Goal: Task Accomplishment & Management: Use online tool/utility

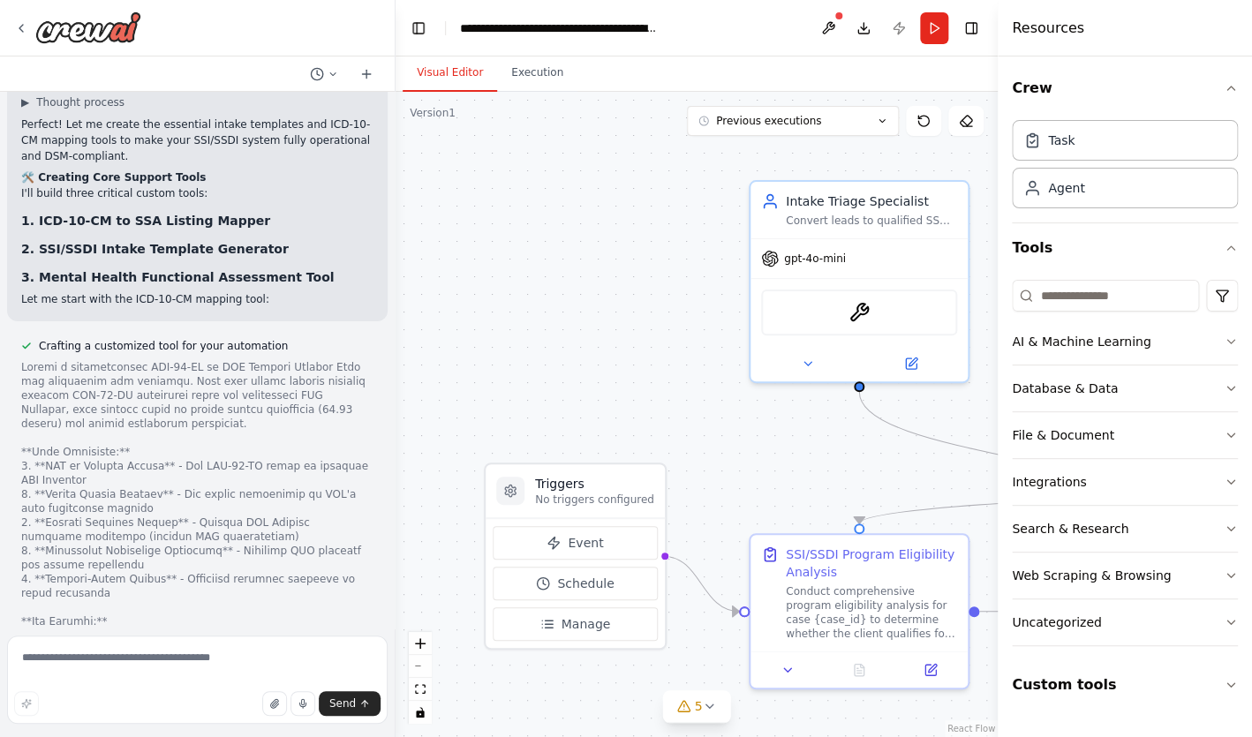
scroll to position [24921, 0]
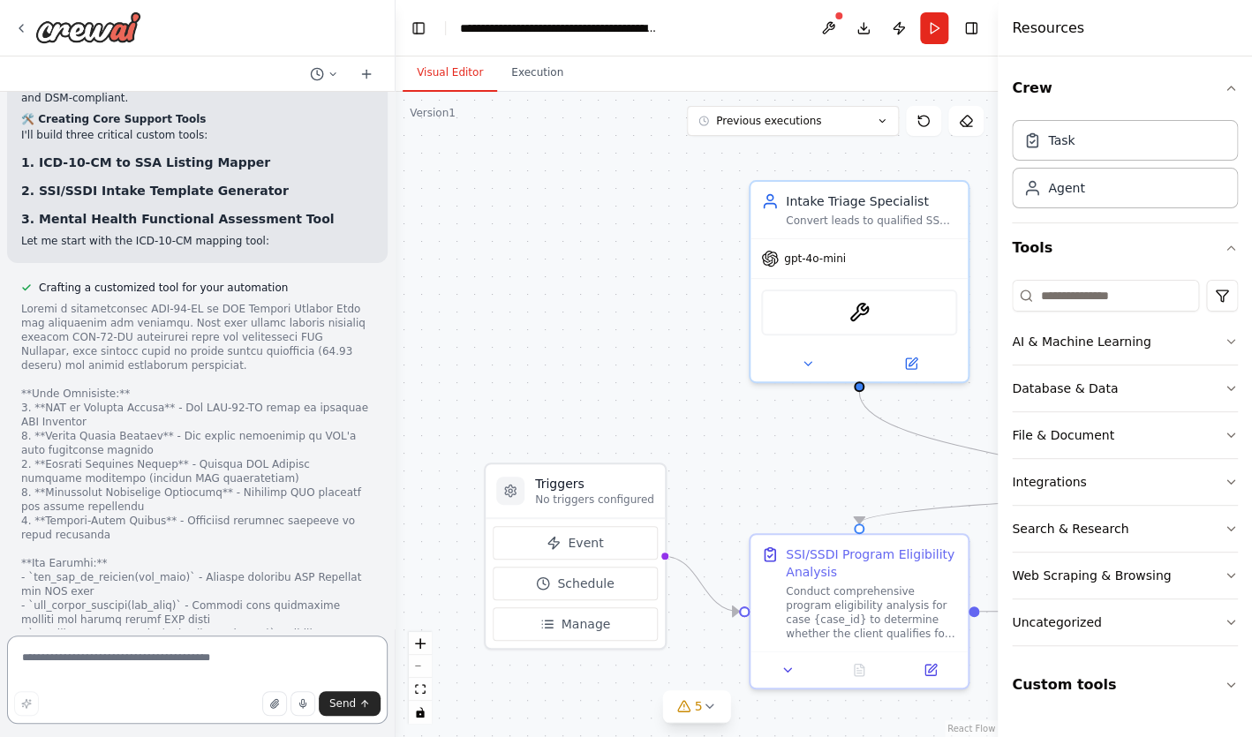
click at [196, 674] on textarea at bounding box center [197, 680] width 380 height 88
type textarea "**********"
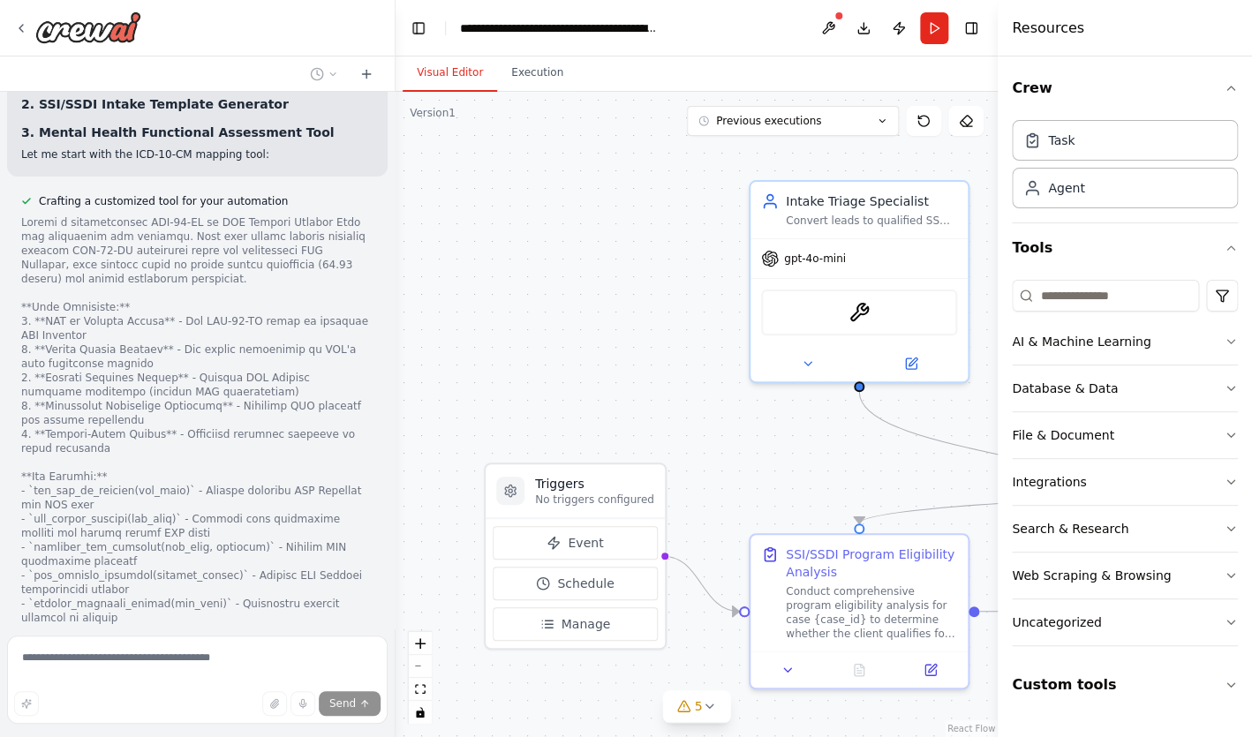
scroll to position [25076, 0]
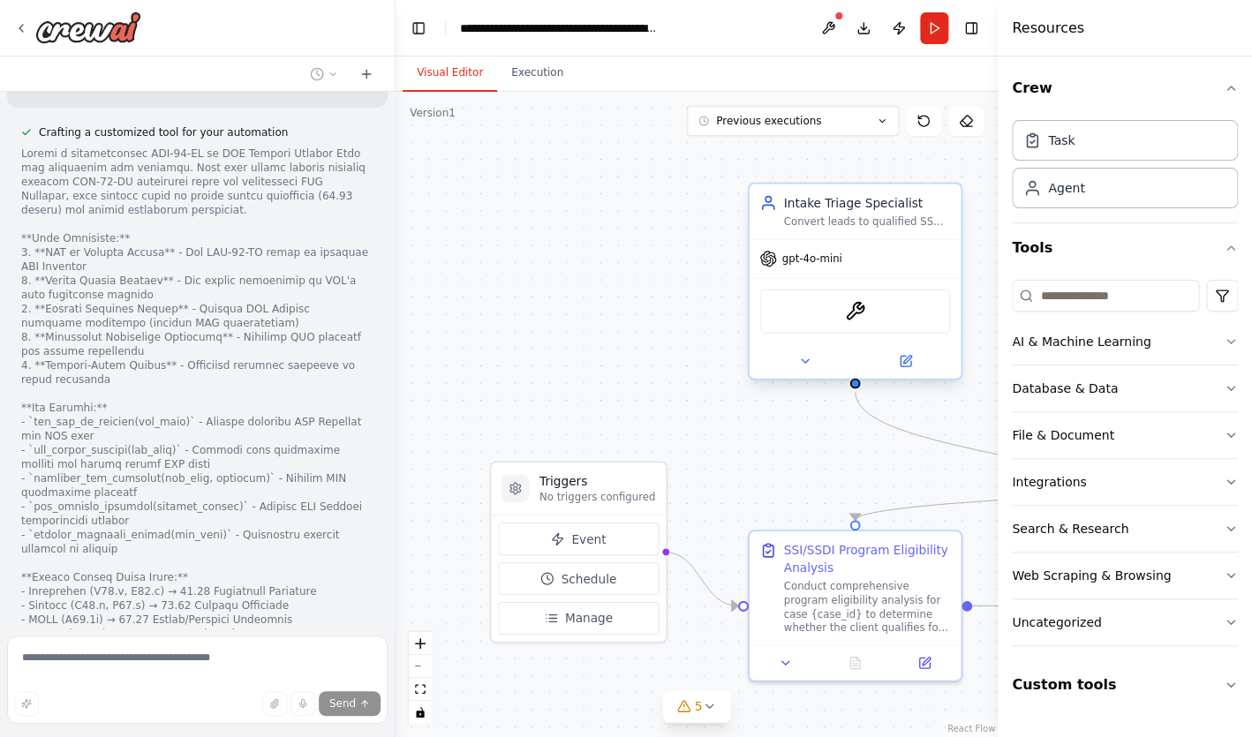
click at [786, 259] on span "gpt-4o-mini" at bounding box center [812, 259] width 60 height 14
click at [766, 274] on div "gpt-4o-mini" at bounding box center [855, 259] width 212 height 38
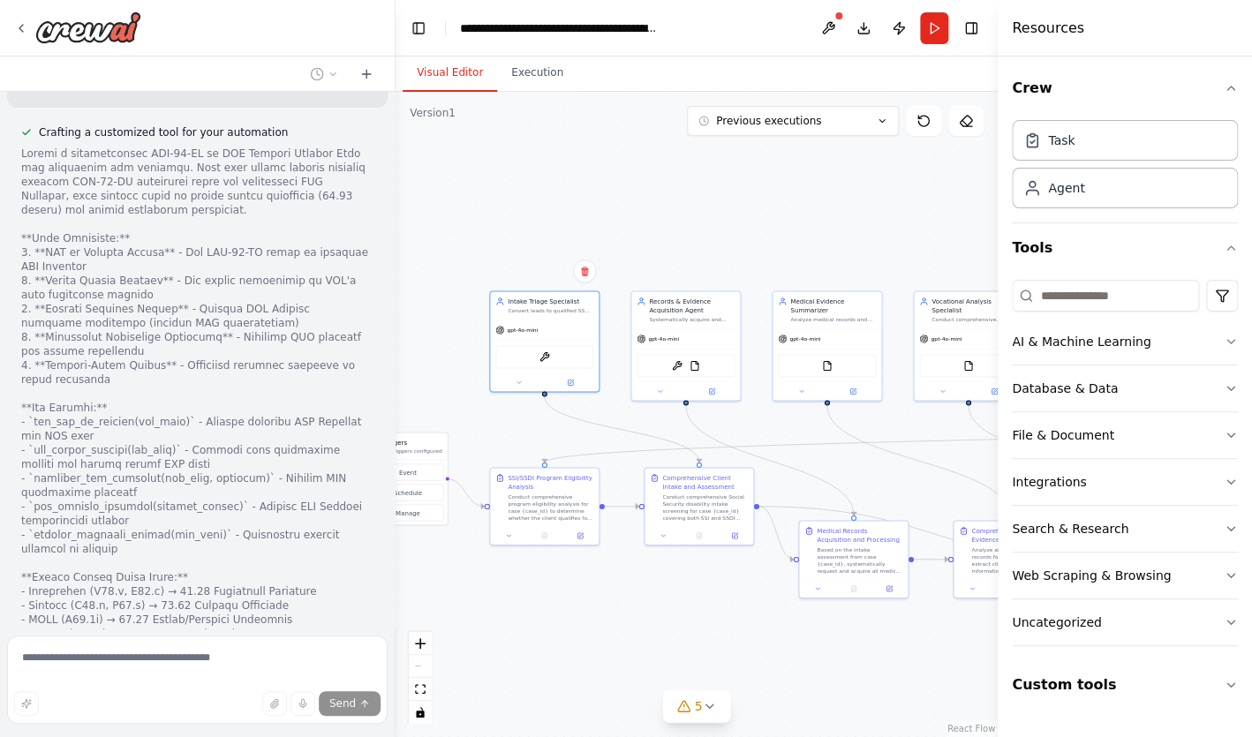
drag, startPoint x: 661, startPoint y: 393, endPoint x: 449, endPoint y: 375, distance: 212.6
click at [450, 373] on div ".deletable-edge-delete-btn { width: 20px; height: 20px; border: 0px solid #ffff…" at bounding box center [696, 414] width 602 height 645
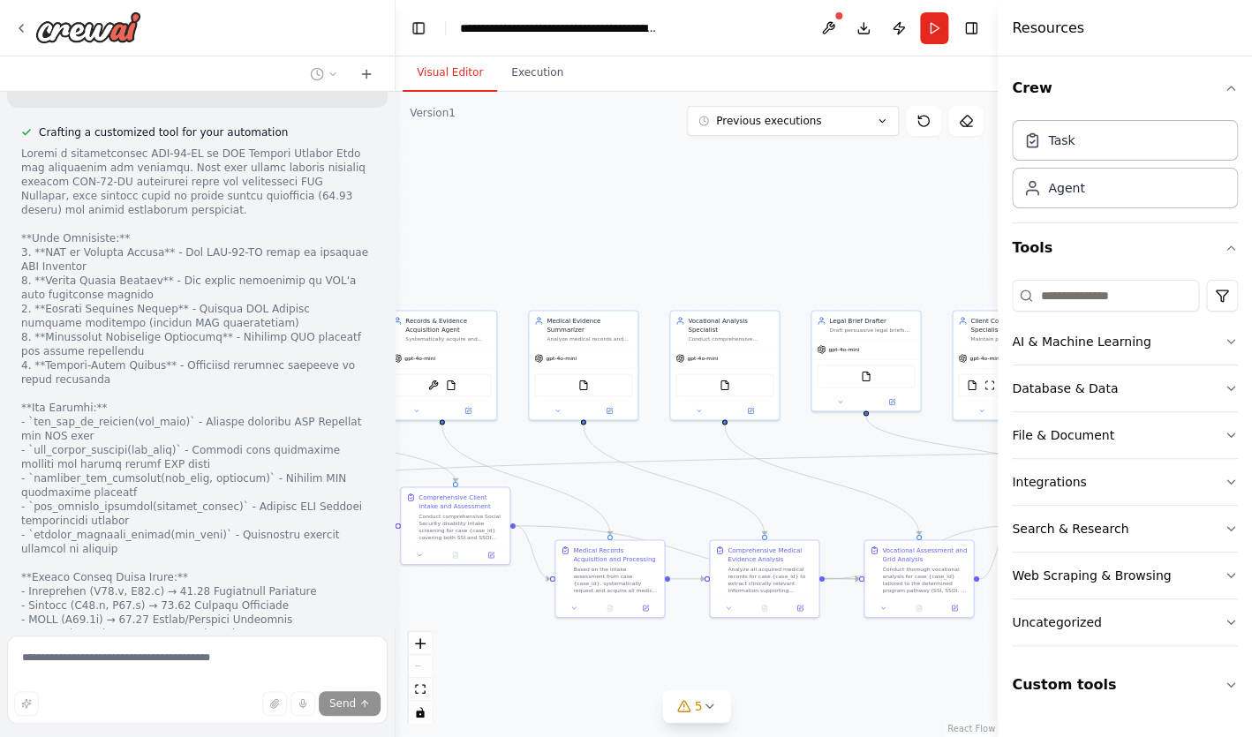
drag, startPoint x: 691, startPoint y: 260, endPoint x: 447, endPoint y: 281, distance: 245.4
click at [447, 281] on div ".deletable-edge-delete-btn { width: 20px; height: 20px; border: 0px solid #ffff…" at bounding box center [696, 414] width 602 height 645
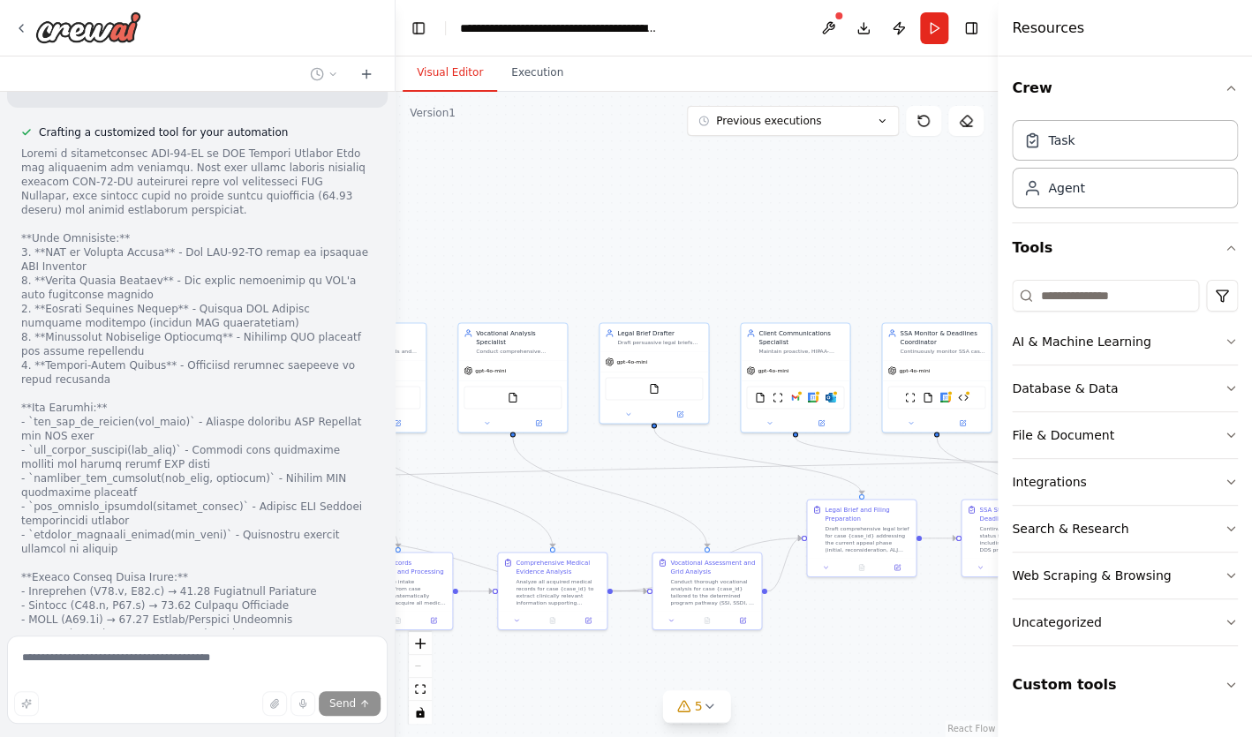
drag, startPoint x: 711, startPoint y: 267, endPoint x: 497, endPoint y: 280, distance: 214.0
click at [497, 280] on div ".deletable-edge-delete-btn { width: 20px; height: 20px; border: 0px solid #ffff…" at bounding box center [696, 414] width 602 height 645
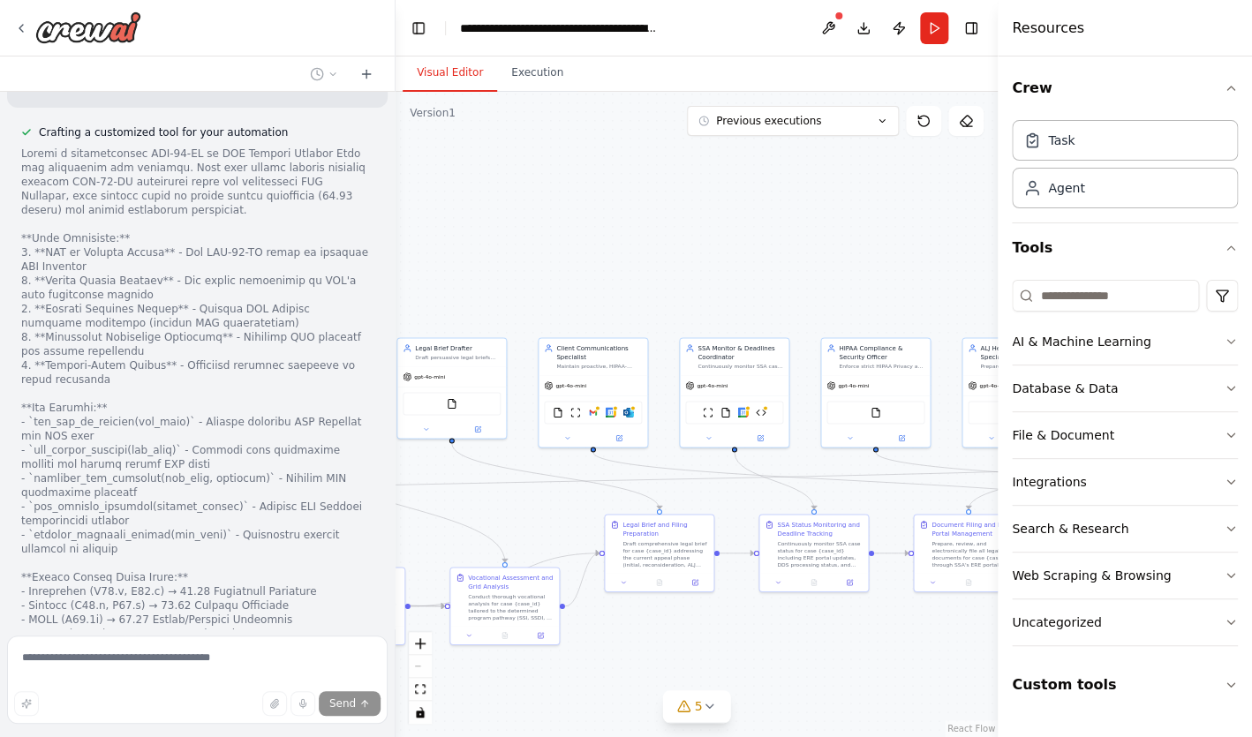
drag, startPoint x: 756, startPoint y: 234, endPoint x: 549, endPoint y: 248, distance: 207.0
click at [549, 248] on div ".deletable-edge-delete-btn { width: 20px; height: 20px; border: 0px solid #ffff…" at bounding box center [696, 414] width 602 height 645
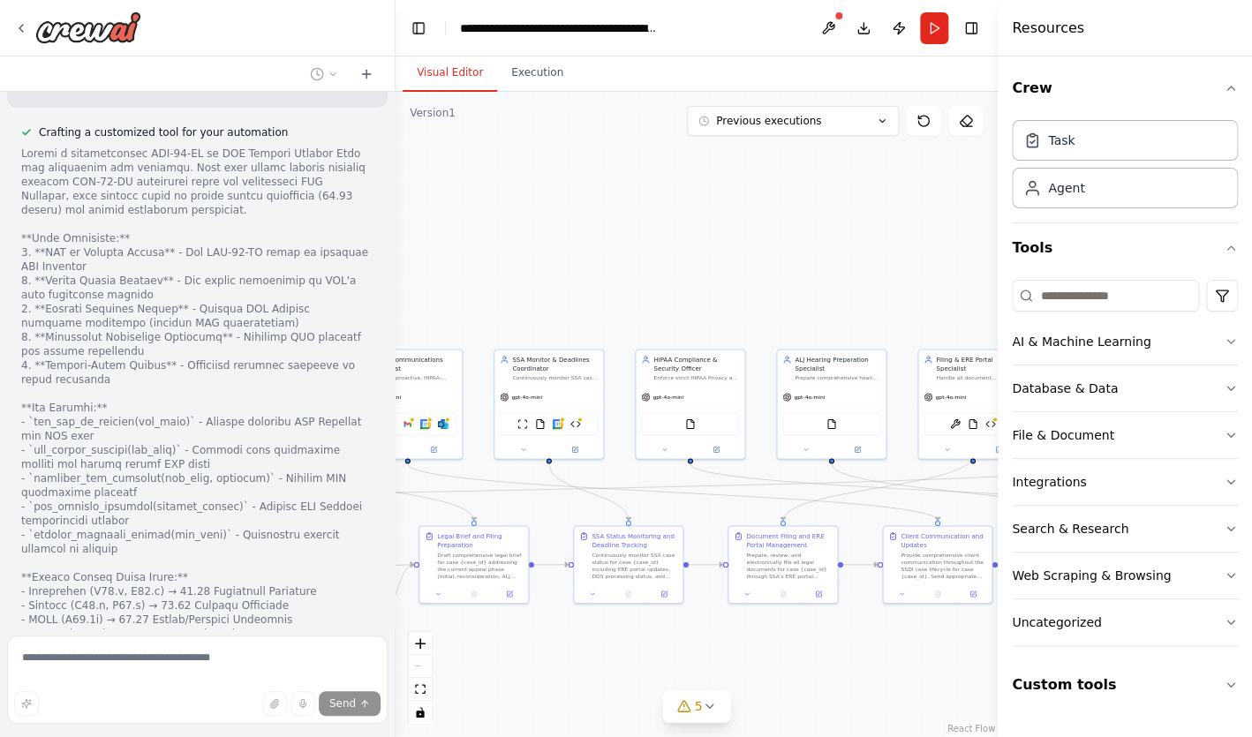
drag, startPoint x: 850, startPoint y: 254, endPoint x: 626, endPoint y: 268, distance: 224.7
click at [626, 268] on div ".deletable-edge-delete-btn { width: 20px; height: 20px; border: 0px solid #ffff…" at bounding box center [696, 414] width 602 height 645
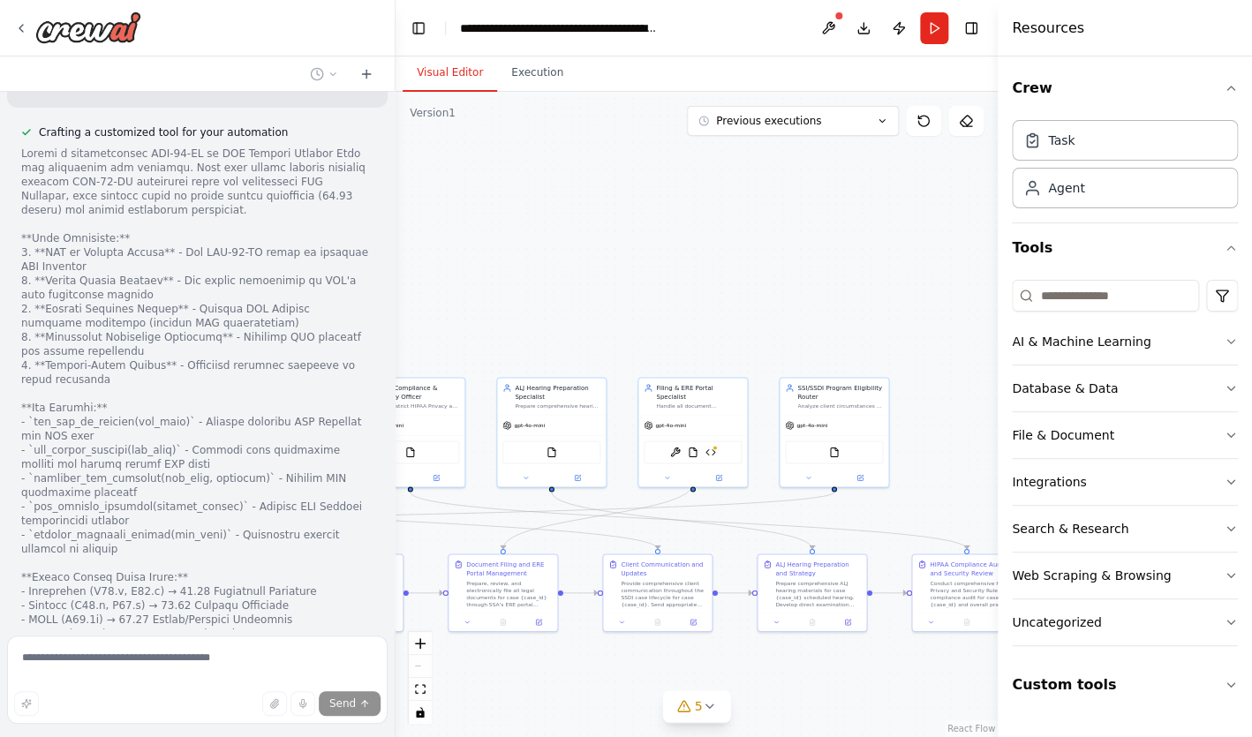
drag, startPoint x: 840, startPoint y: 290, endPoint x: 607, endPoint y: 315, distance: 234.3
click at [607, 315] on div ".deletable-edge-delete-btn { width: 20px; height: 20px; border: 0px solid #ffff…" at bounding box center [696, 414] width 602 height 645
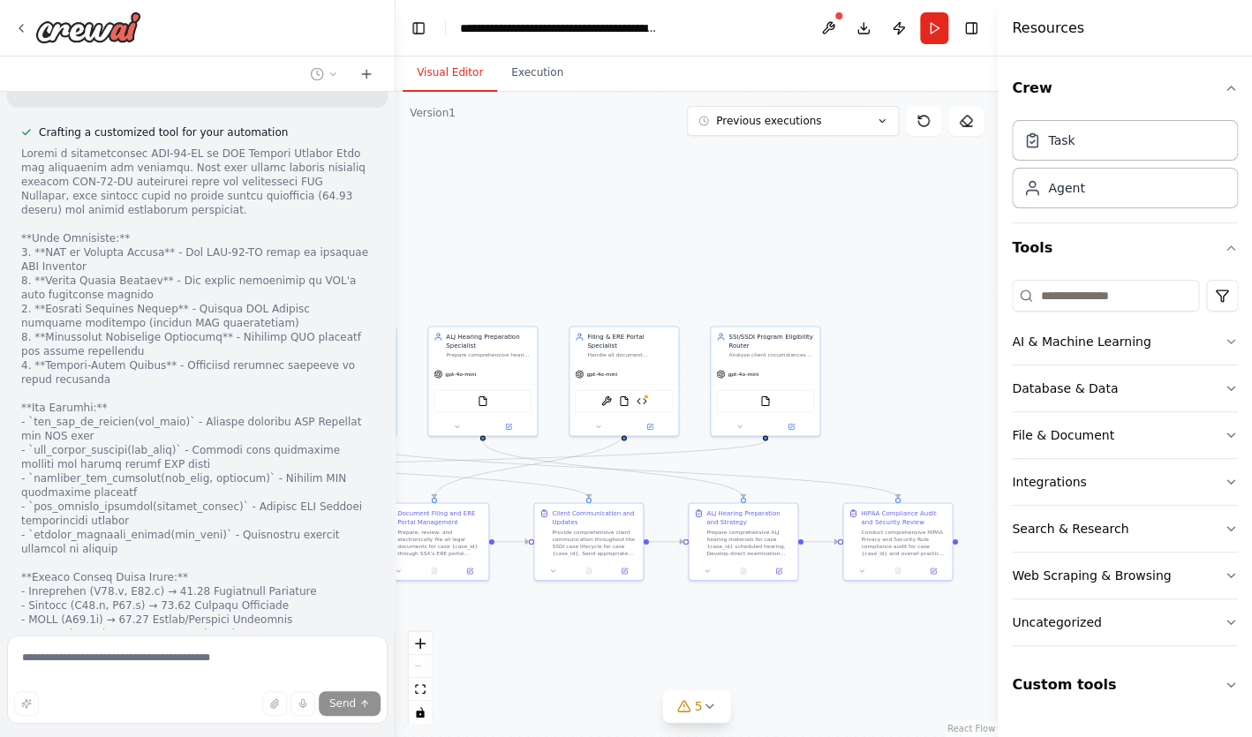
drag, startPoint x: 839, startPoint y: 312, endPoint x: 997, endPoint y: 229, distance: 178.9
click at [997, 226] on div ".deletable-edge-delete-btn { width: 20px; height: 20px; border: 0px solid #ffff…" at bounding box center [696, 414] width 602 height 645
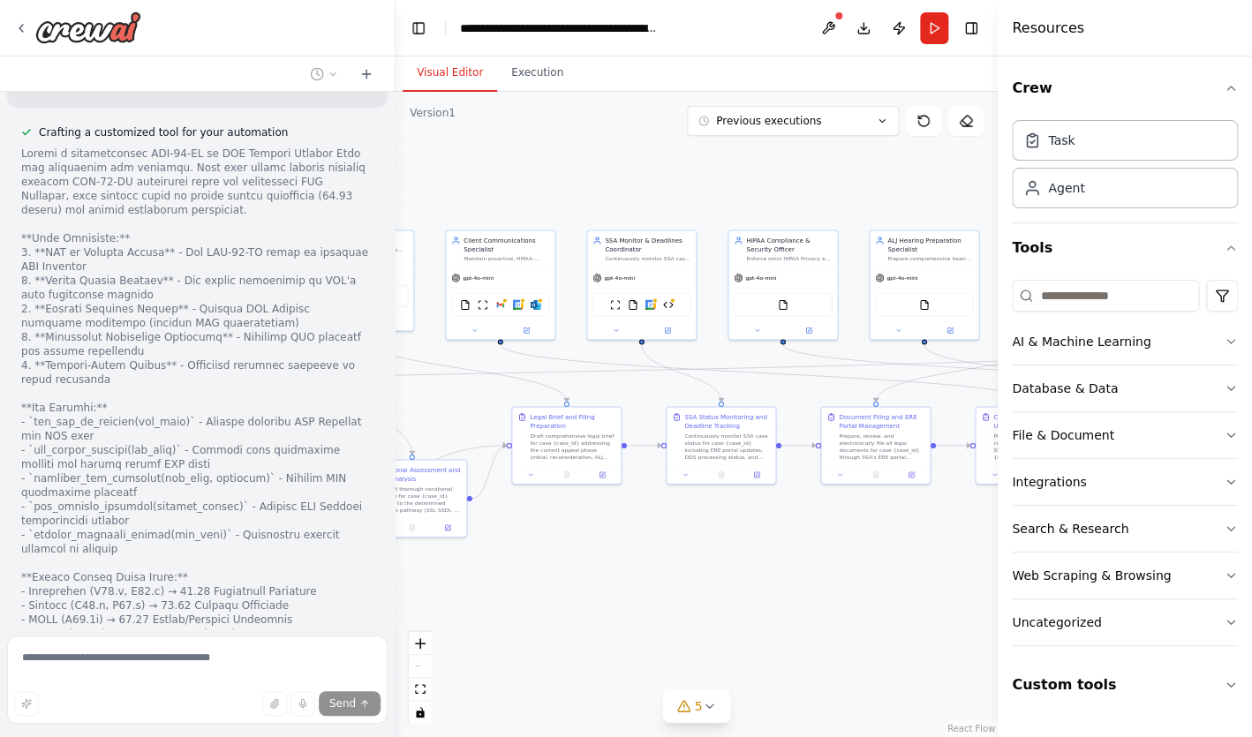
drag, startPoint x: 764, startPoint y: 621, endPoint x: 982, endPoint y: 557, distance: 227.4
click at [982, 558] on div ".deletable-edge-delete-btn { width: 20px; height: 20px; border: 0px solid #ffff…" at bounding box center [696, 414] width 602 height 645
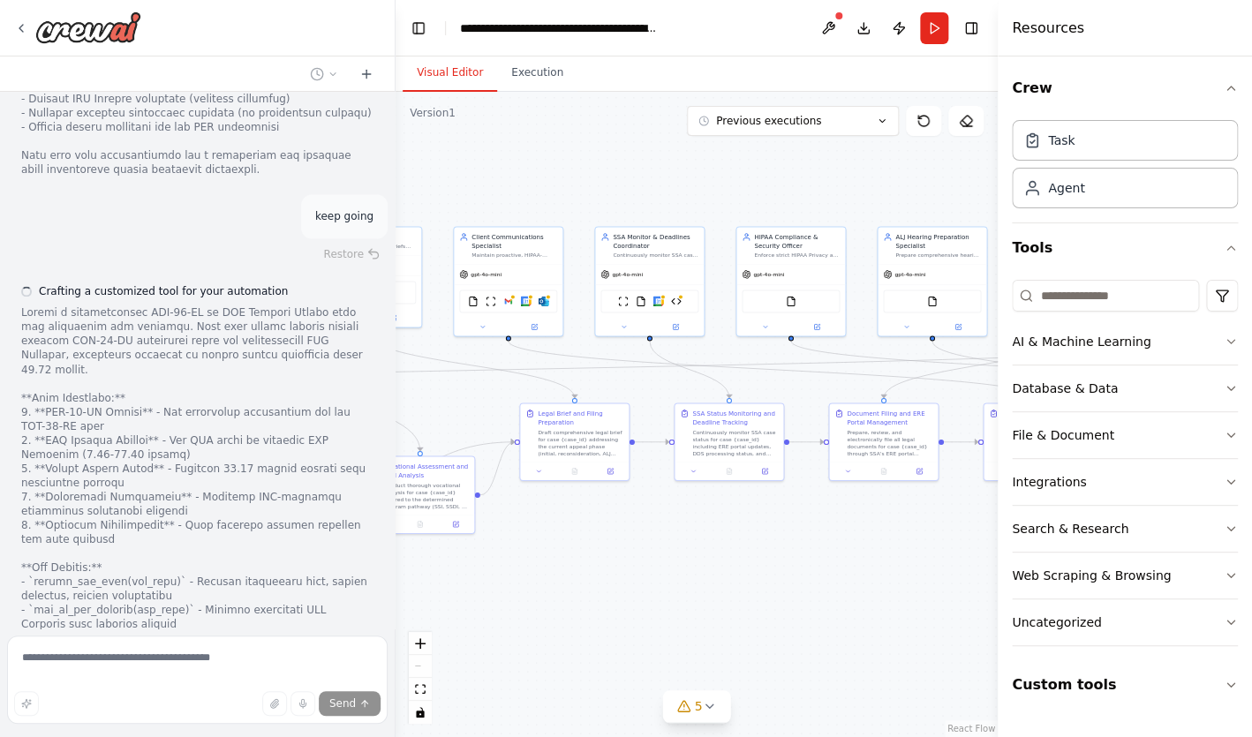
scroll to position [26008, 0]
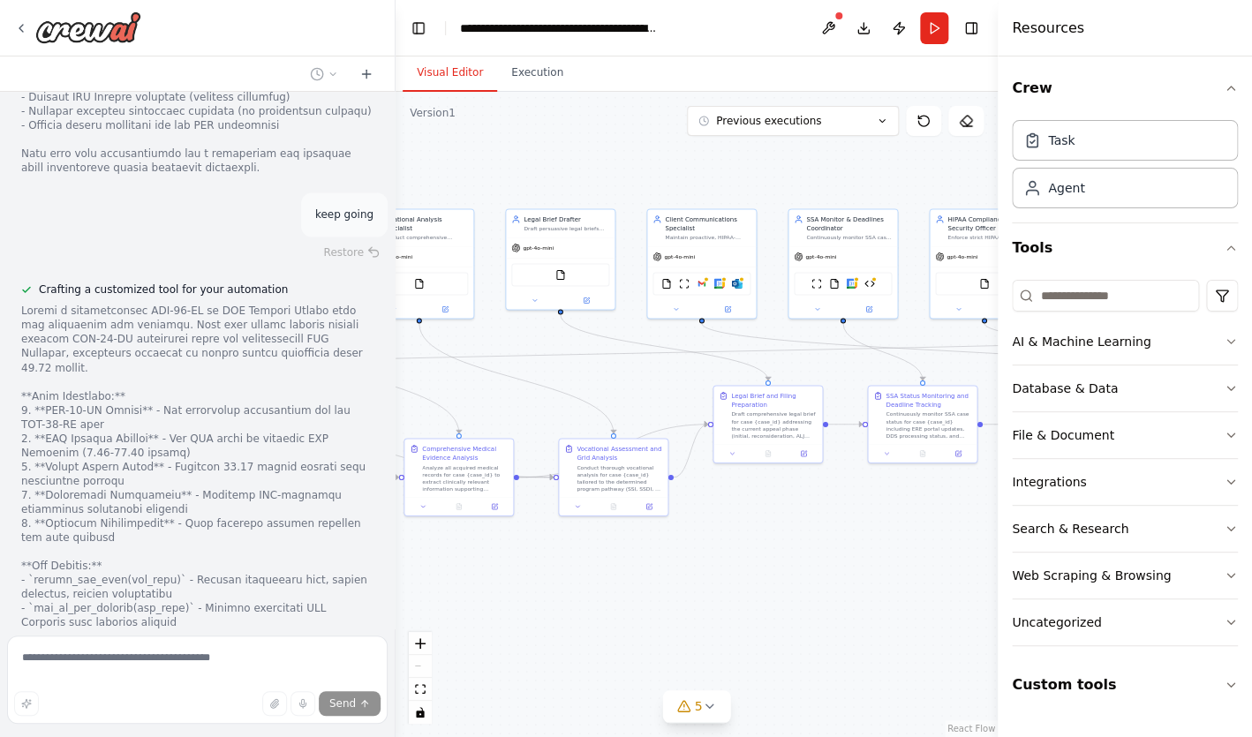
drag, startPoint x: 681, startPoint y: 609, endPoint x: 878, endPoint y: 587, distance: 198.1
click at [877, 588] on div ".deletable-edge-delete-btn { width: 20px; height: 20px; border: 0px solid #ffff…" at bounding box center [696, 414] width 602 height 645
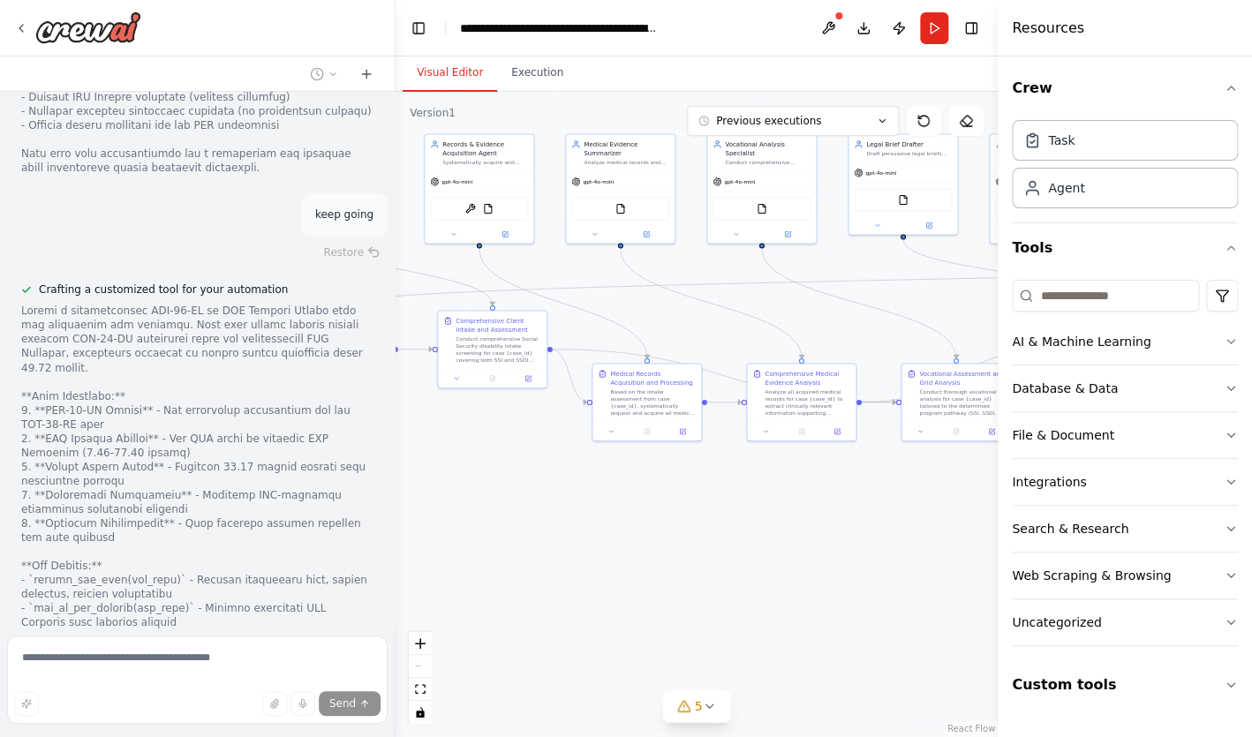
drag, startPoint x: 632, startPoint y: 593, endPoint x: 971, endPoint y: 521, distance: 346.6
click at [972, 521] on div ".deletable-edge-delete-btn { width: 20px; height: 20px; border: 0px solid #ffff…" at bounding box center [696, 414] width 602 height 645
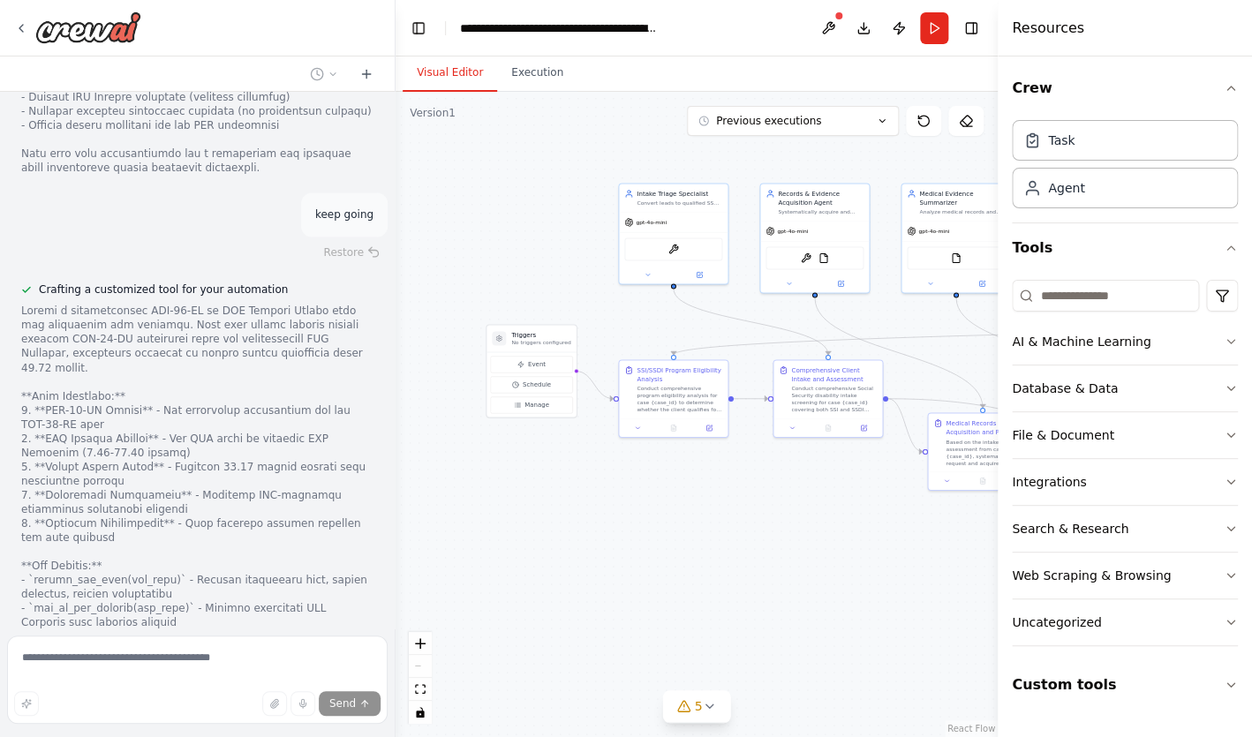
drag, startPoint x: 694, startPoint y: 568, endPoint x: 1029, endPoint y: 618, distance: 339.2
click at [997, 618] on div ".deletable-edge-delete-btn { width: 20px; height: 20px; border: 0px solid #ffff…" at bounding box center [696, 414] width 602 height 645
click at [591, 451] on div ".deletable-edge-delete-btn { width: 20px; height: 20px; border: 0px solid #ffff…" at bounding box center [696, 414] width 602 height 645
click at [1053, 388] on div "Database & Data" at bounding box center [1065, 389] width 106 height 18
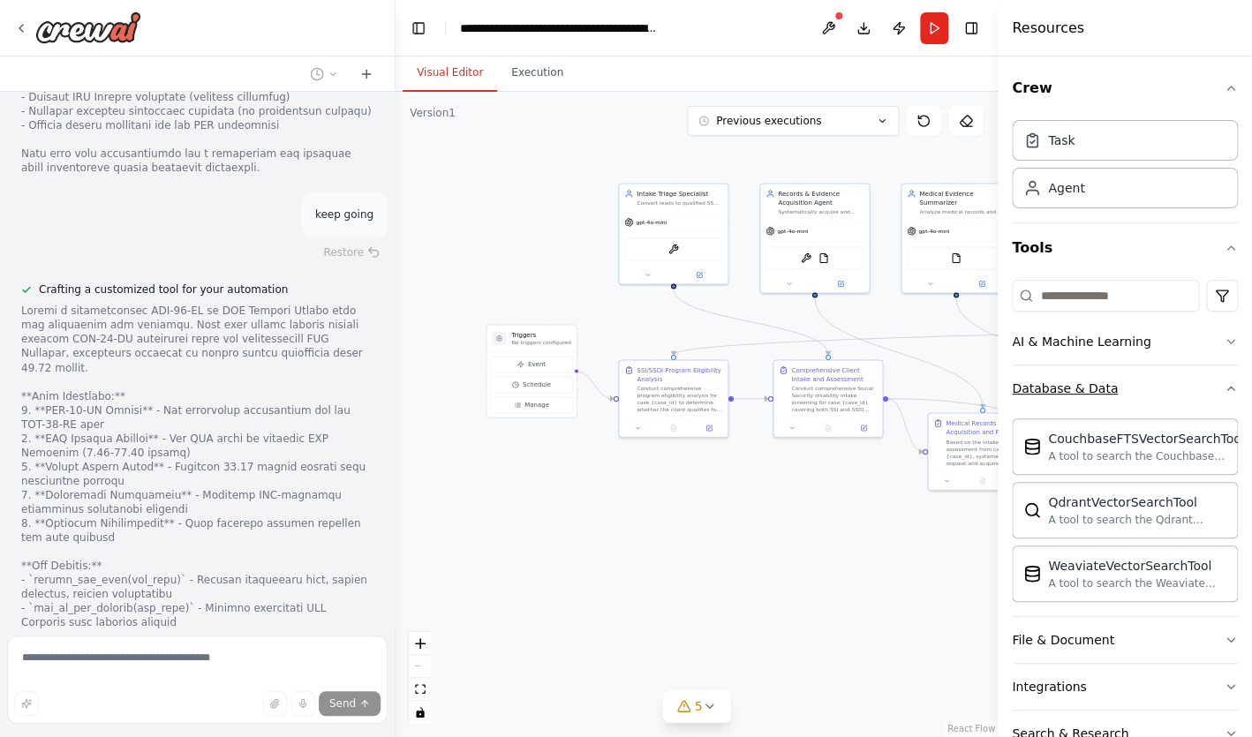
click at [1053, 387] on div "Database & Data" at bounding box center [1065, 389] width 106 height 18
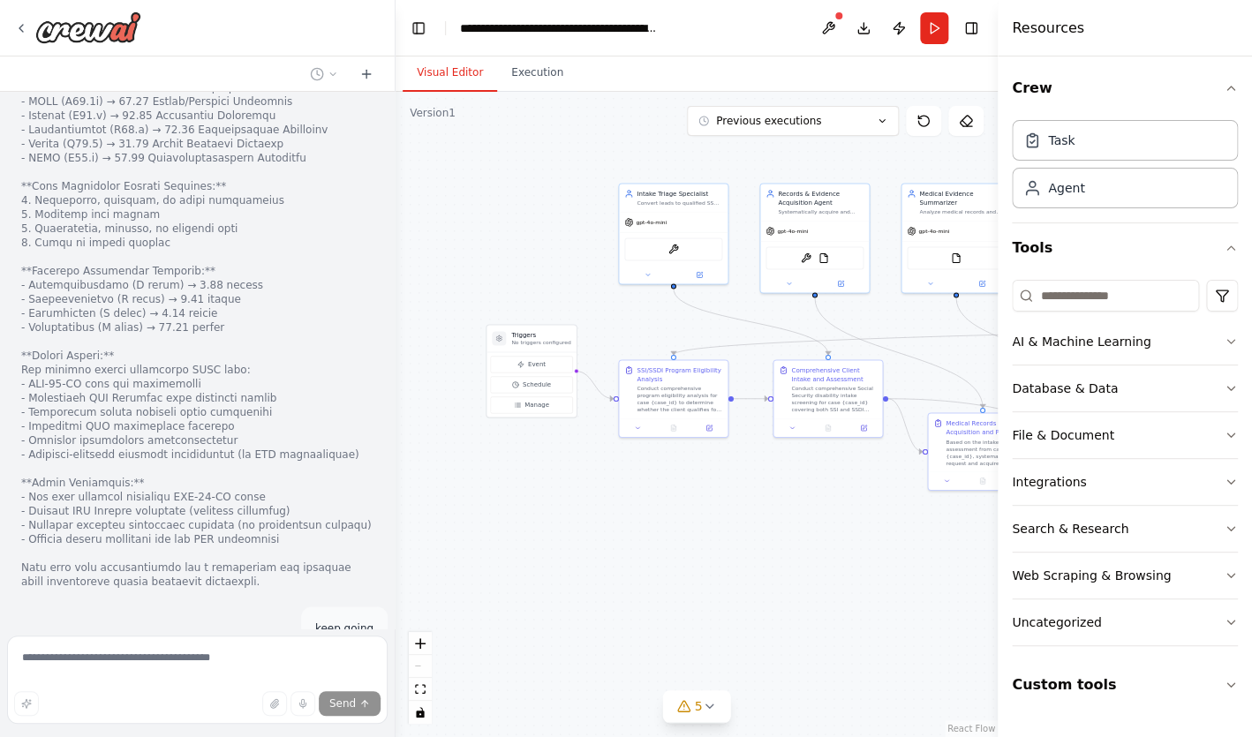
scroll to position [25467, 0]
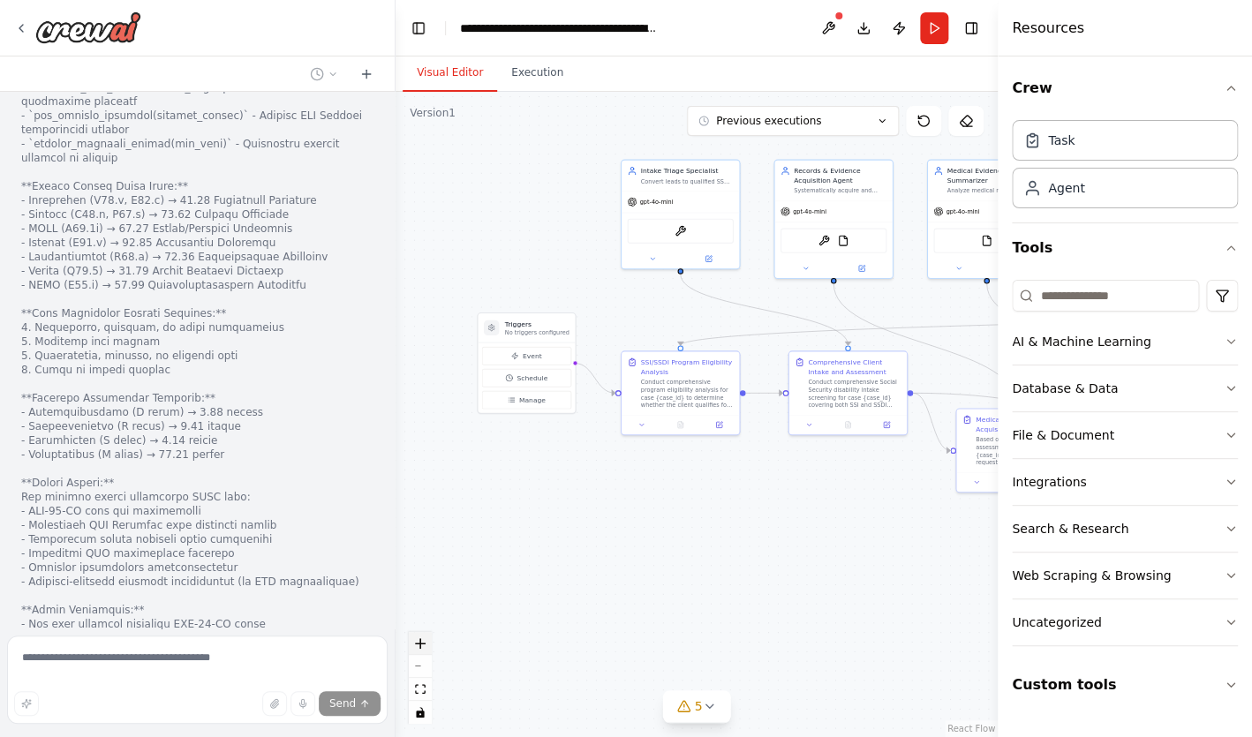
click at [426, 632] on button "zoom in" at bounding box center [420, 643] width 23 height 23
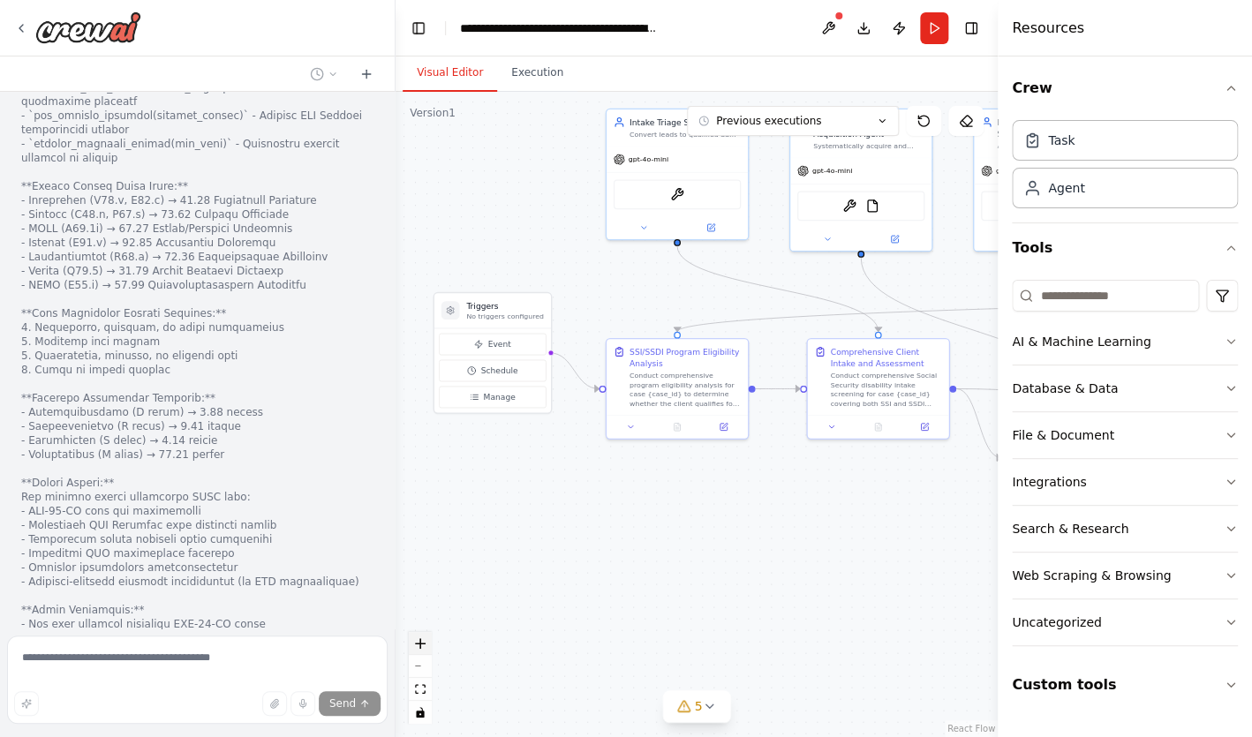
click at [426, 632] on button "zoom in" at bounding box center [420, 643] width 23 height 23
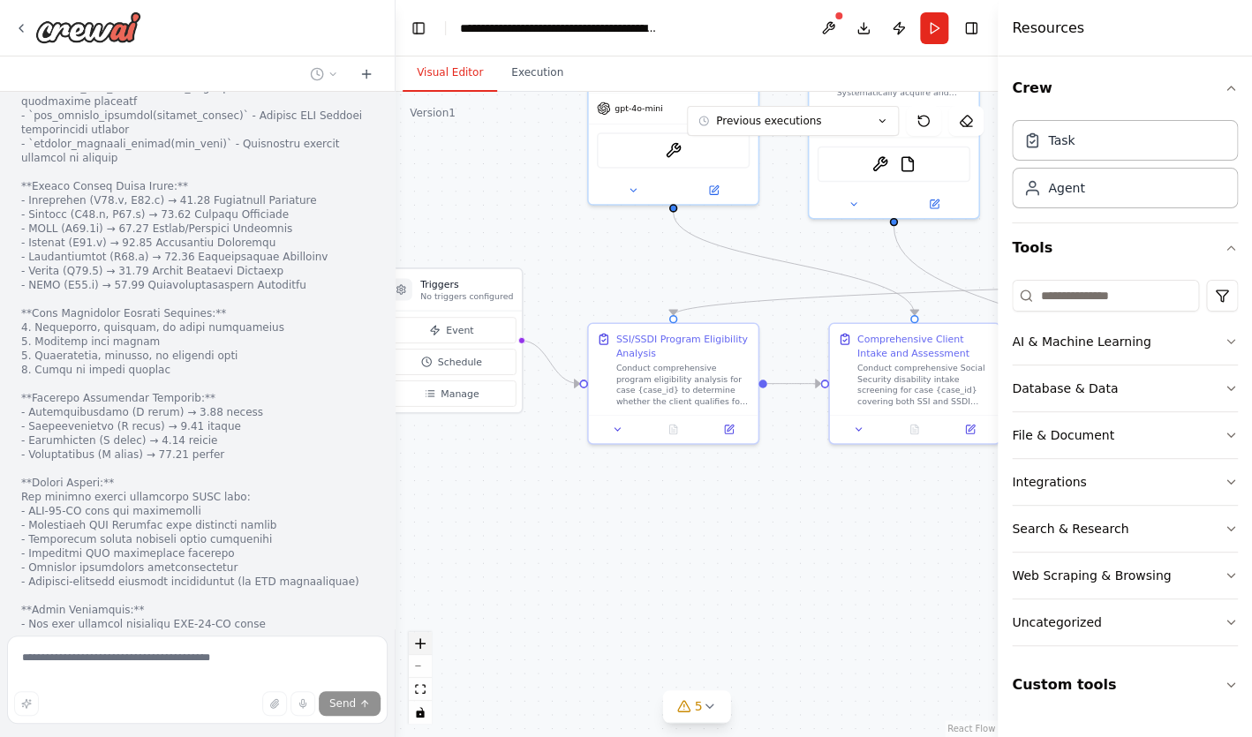
click at [426, 632] on button "zoom in" at bounding box center [420, 643] width 23 height 23
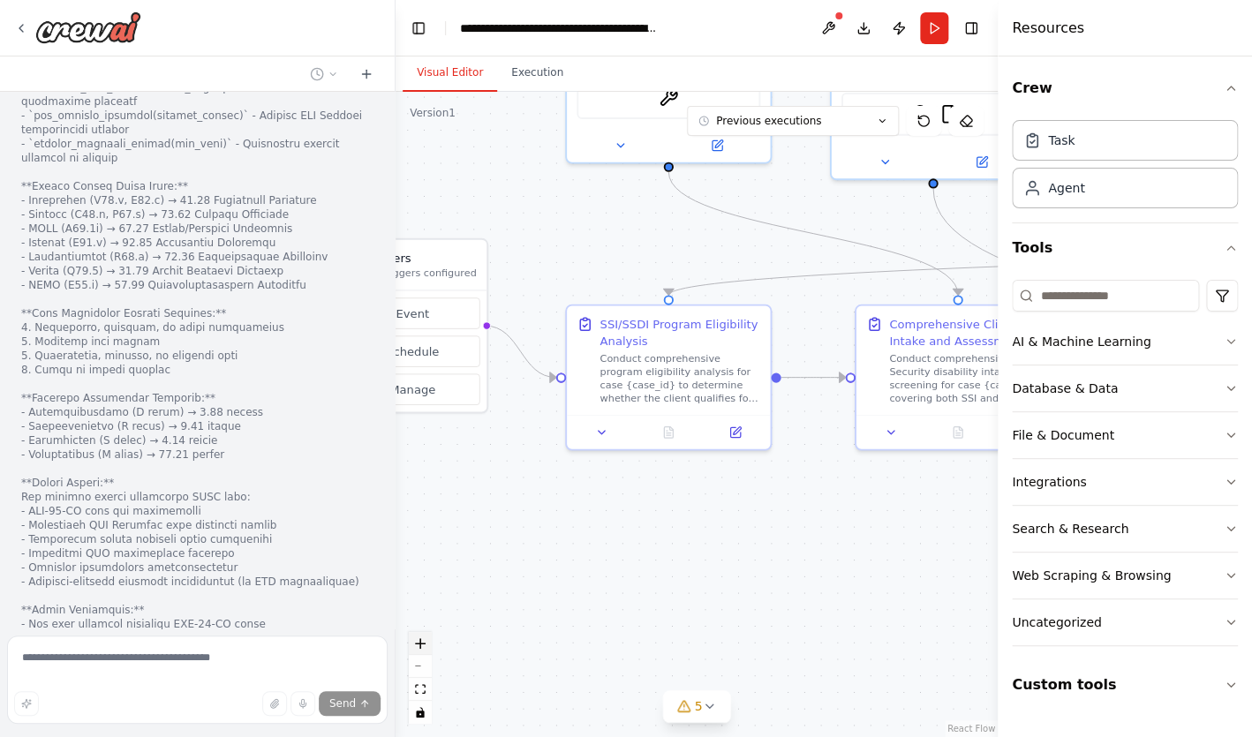
click at [426, 632] on button "zoom in" at bounding box center [420, 643] width 23 height 23
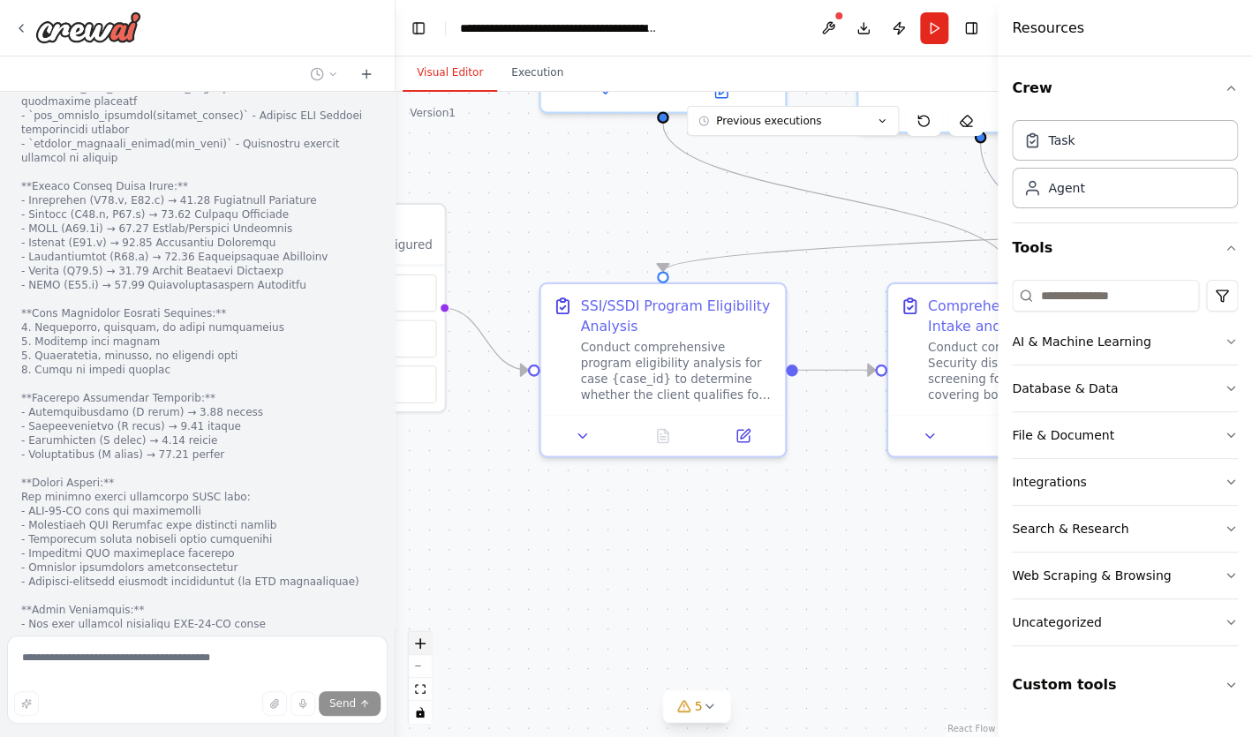
click at [426, 632] on button "zoom in" at bounding box center [420, 643] width 23 height 23
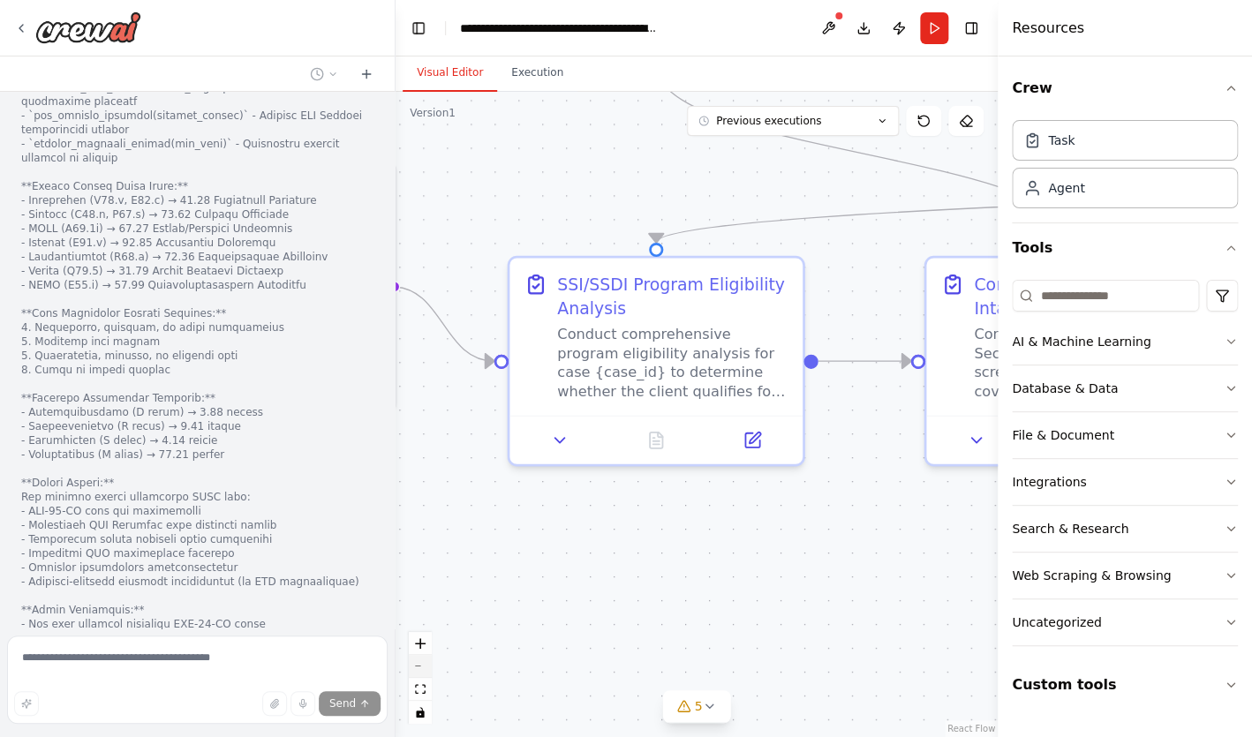
click at [419, 674] on button "zoom out" at bounding box center [420, 666] width 23 height 23
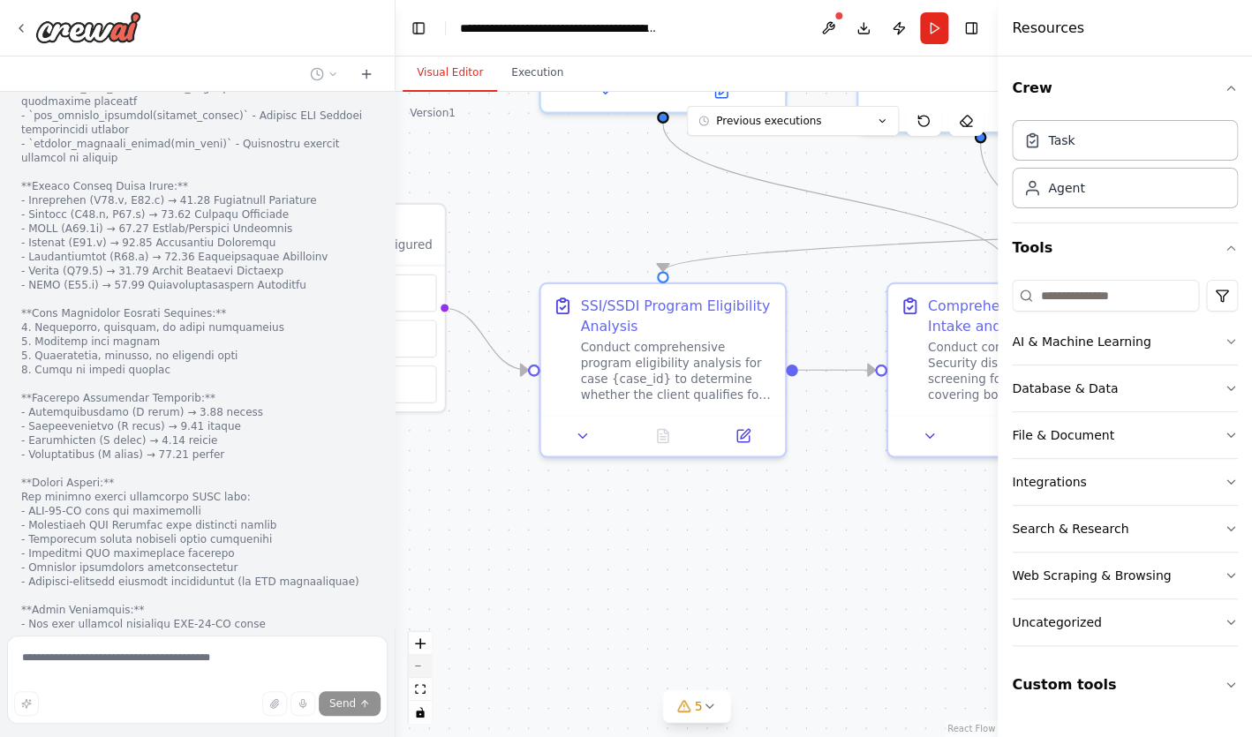
click at [419, 674] on button "zoom out" at bounding box center [420, 666] width 23 height 23
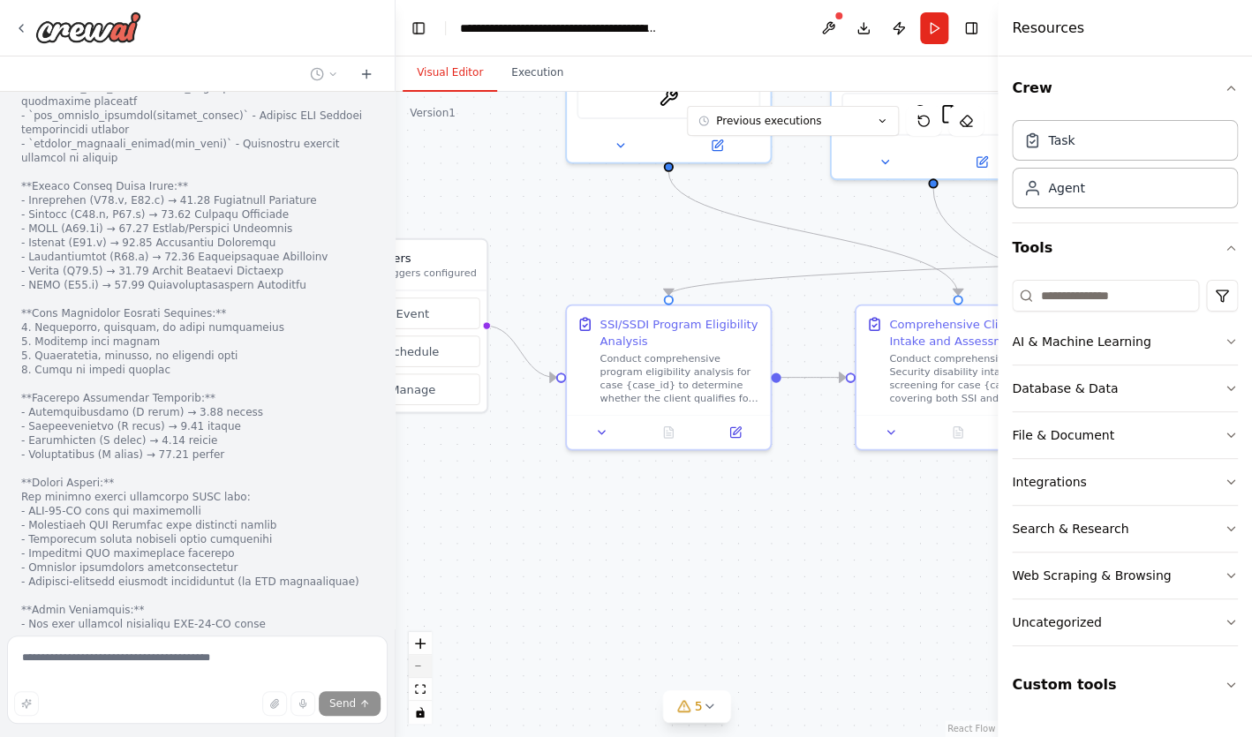
click at [419, 674] on button "zoom out" at bounding box center [420, 666] width 23 height 23
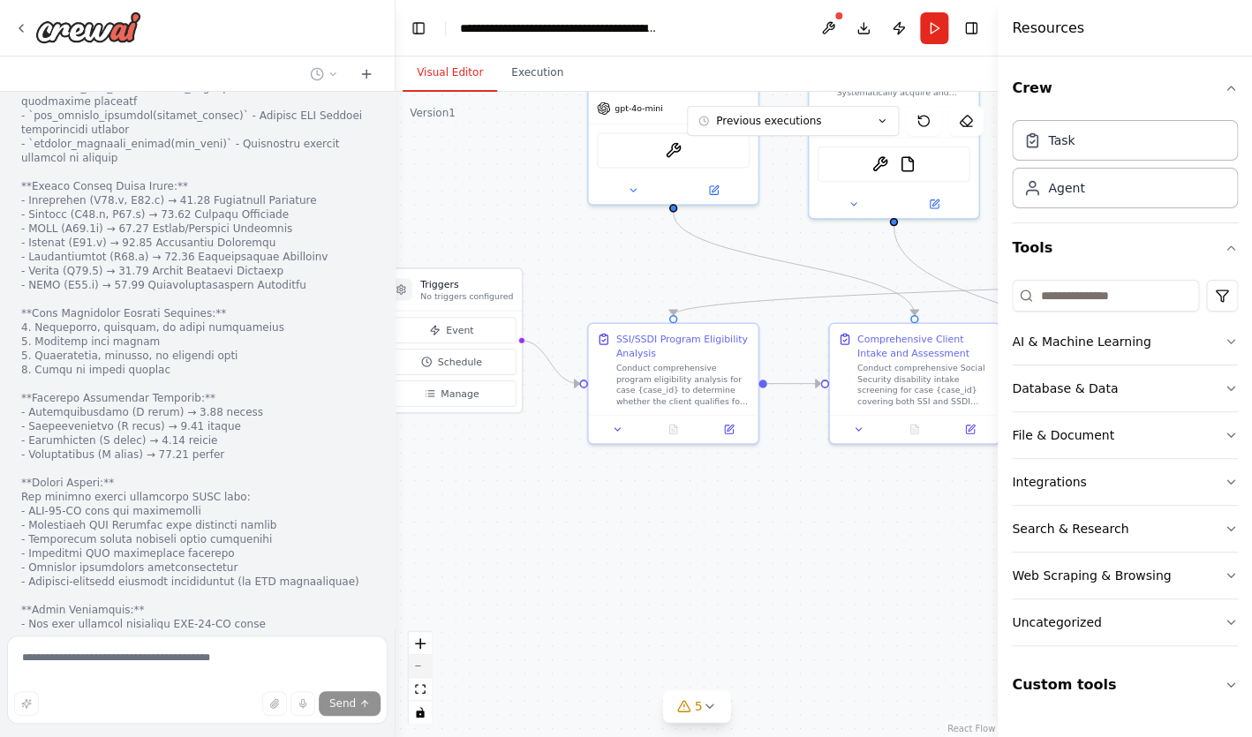
click at [419, 674] on button "zoom out" at bounding box center [420, 666] width 23 height 23
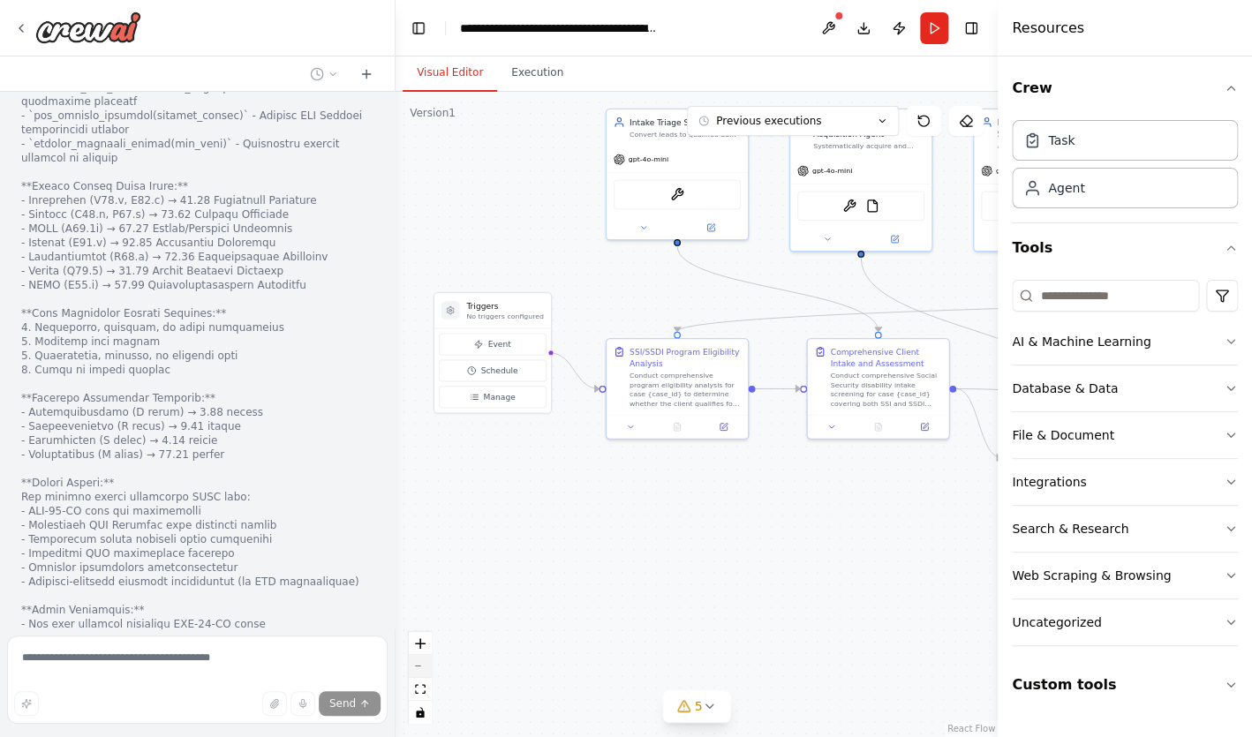
click at [419, 674] on button "zoom out" at bounding box center [420, 666] width 23 height 23
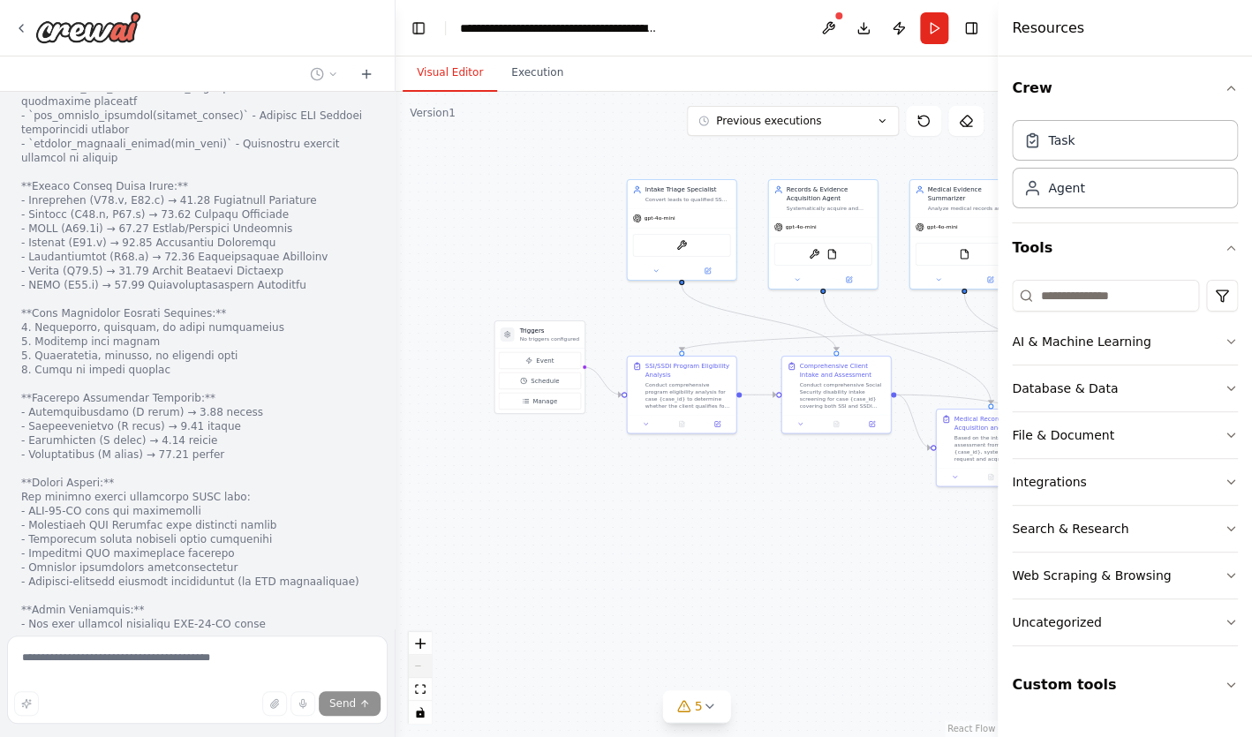
click at [419, 674] on div "React Flow controls" at bounding box center [420, 678] width 23 height 92
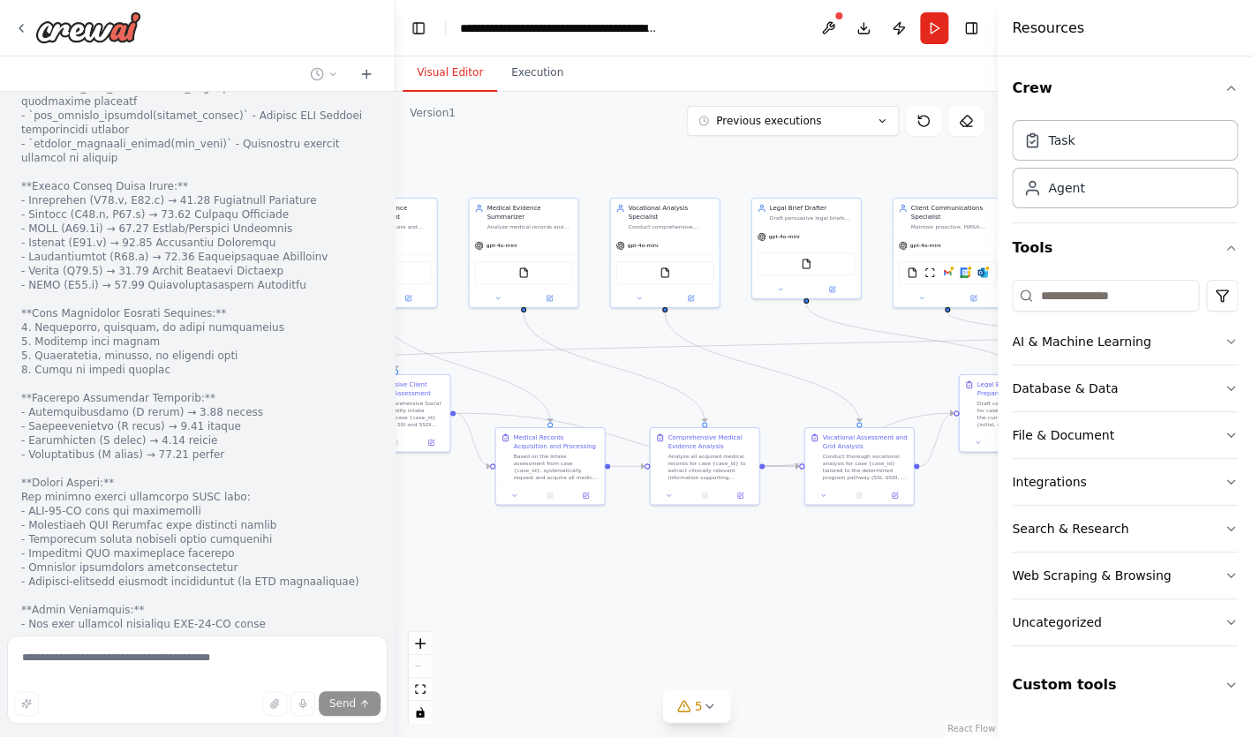
drag, startPoint x: 746, startPoint y: 501, endPoint x: 305, endPoint y: 519, distance: 441.7
click at [395, 520] on div ".deletable-edge-delete-btn { width: 20px; height: 20px; border: 0px solid #ffff…" at bounding box center [696, 414] width 602 height 645
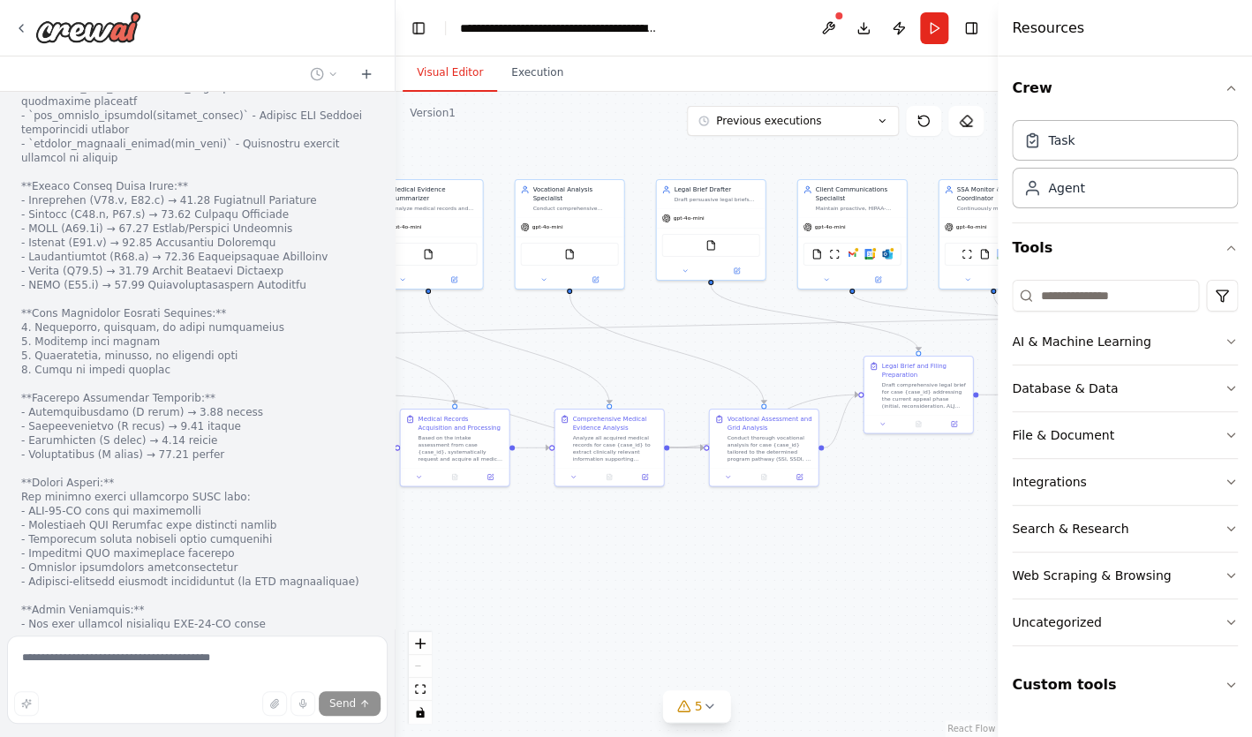
drag, startPoint x: 789, startPoint y: 613, endPoint x: 596, endPoint y: 571, distance: 197.7
click at [596, 571] on div ".deletable-edge-delete-btn { width: 20px; height: 20px; border: 0px solid #ffff…" at bounding box center [696, 414] width 602 height 645
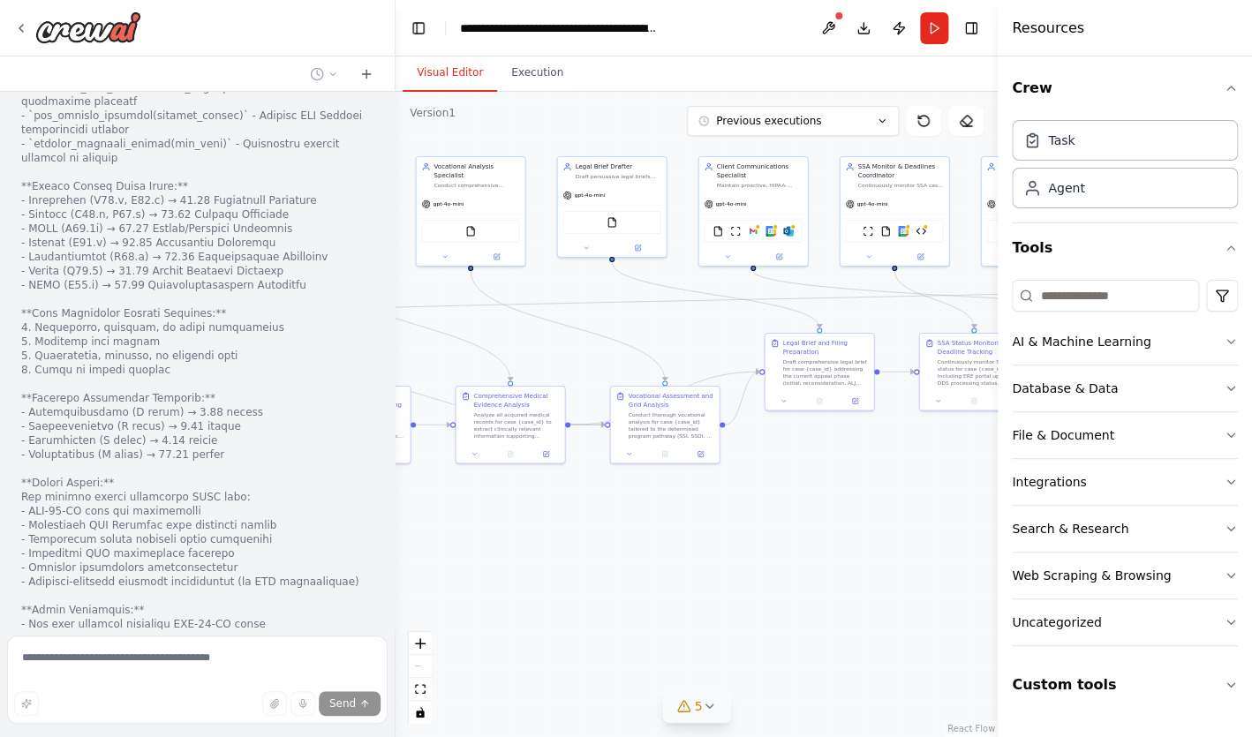
click at [696, 704] on span "5" at bounding box center [699, 706] width 8 height 18
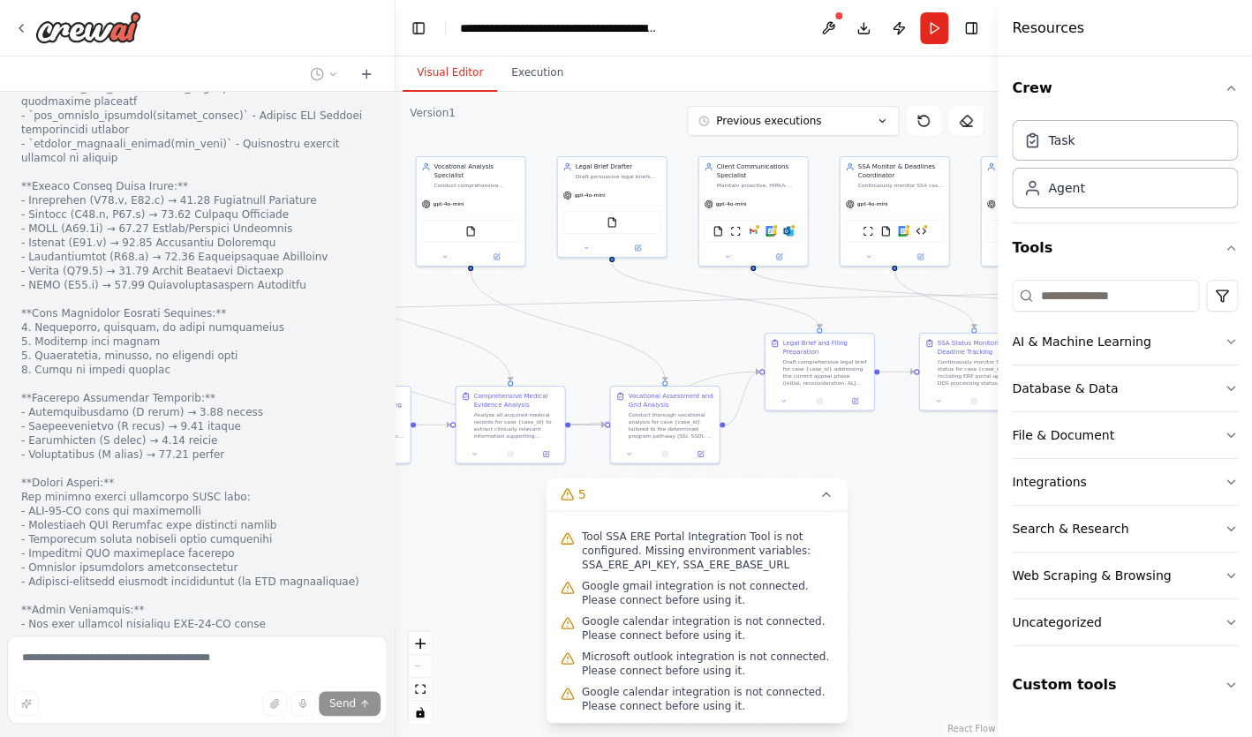
scroll to position [0, 0]
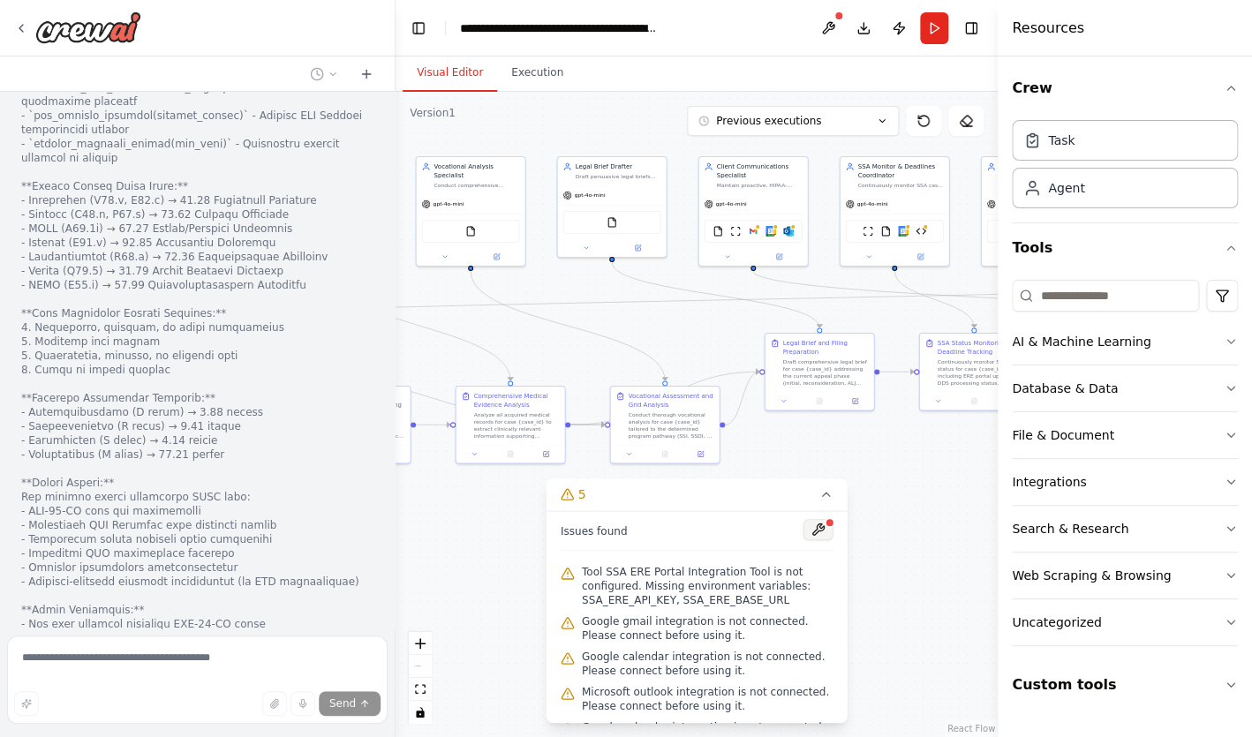
click at [816, 535] on button at bounding box center [818, 529] width 30 height 21
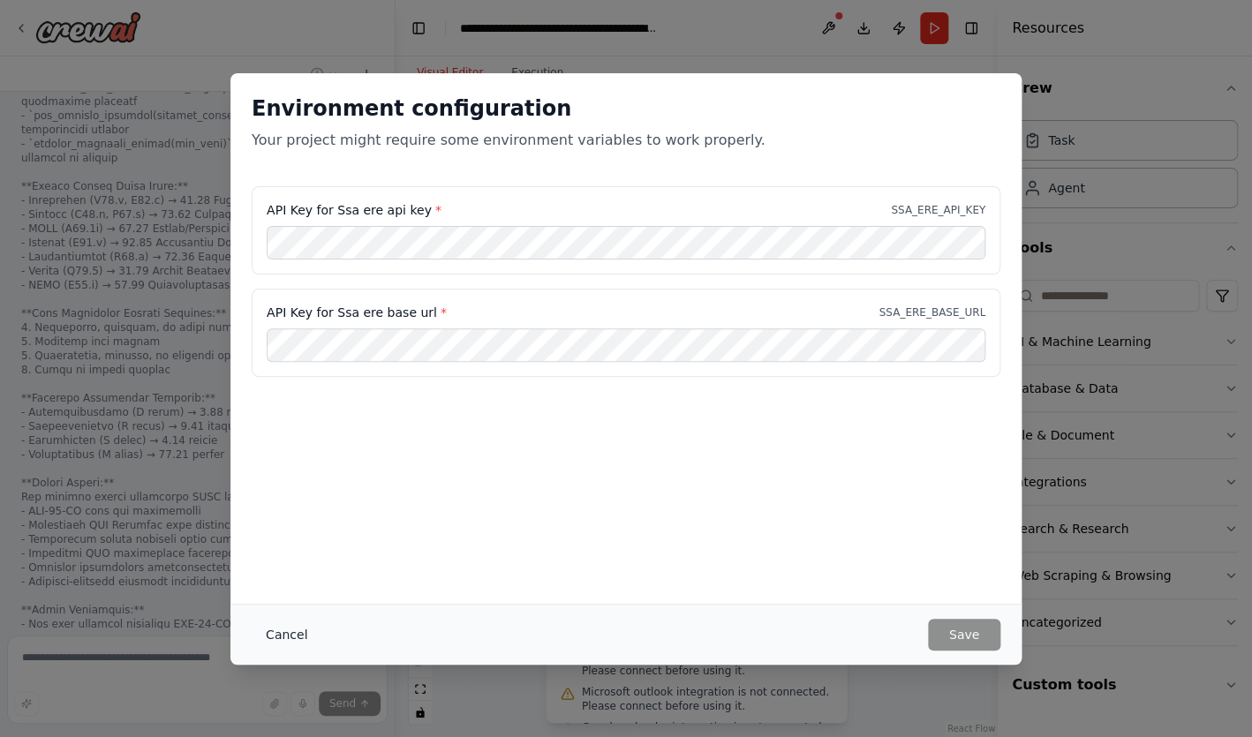
click at [284, 639] on button "Cancel" at bounding box center [287, 635] width 70 height 32
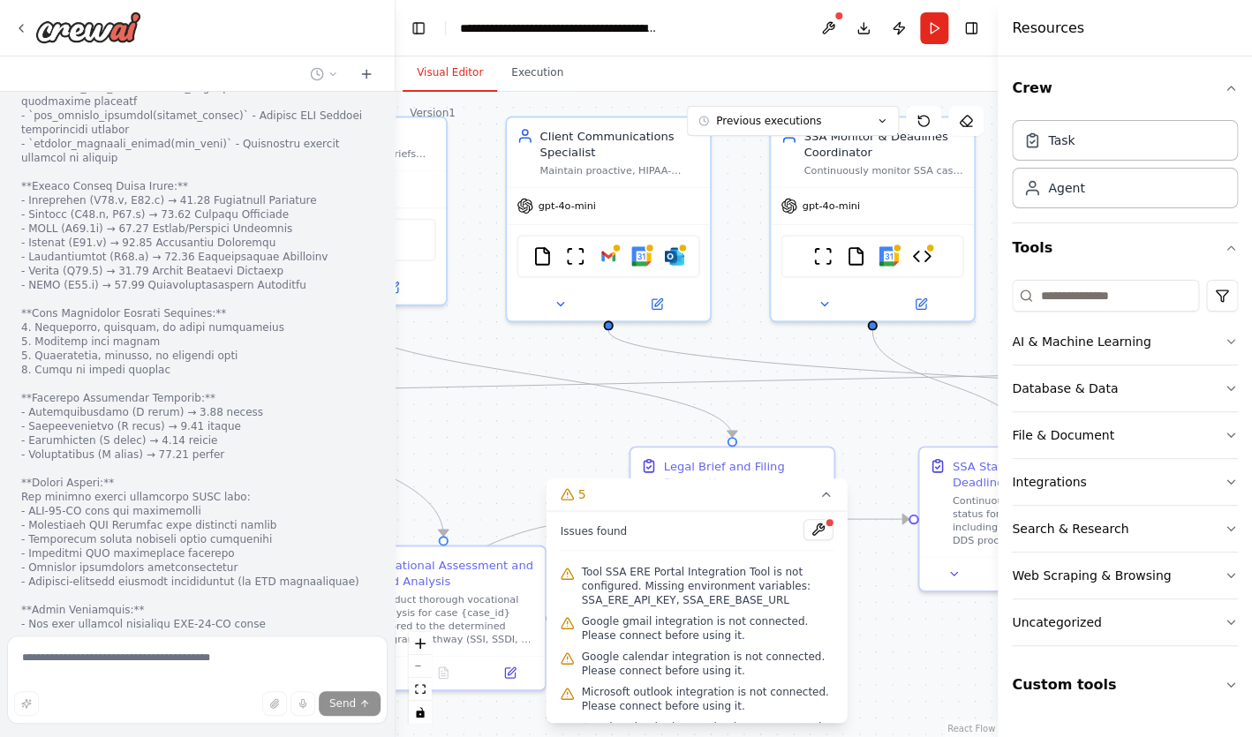
drag, startPoint x: 875, startPoint y: 362, endPoint x: 843, endPoint y: 587, distance: 227.3
click at [843, 587] on div ".deletable-edge-delete-btn { width: 20px; height: 20px; border: 0px solid #ffff…" at bounding box center [696, 414] width 602 height 645
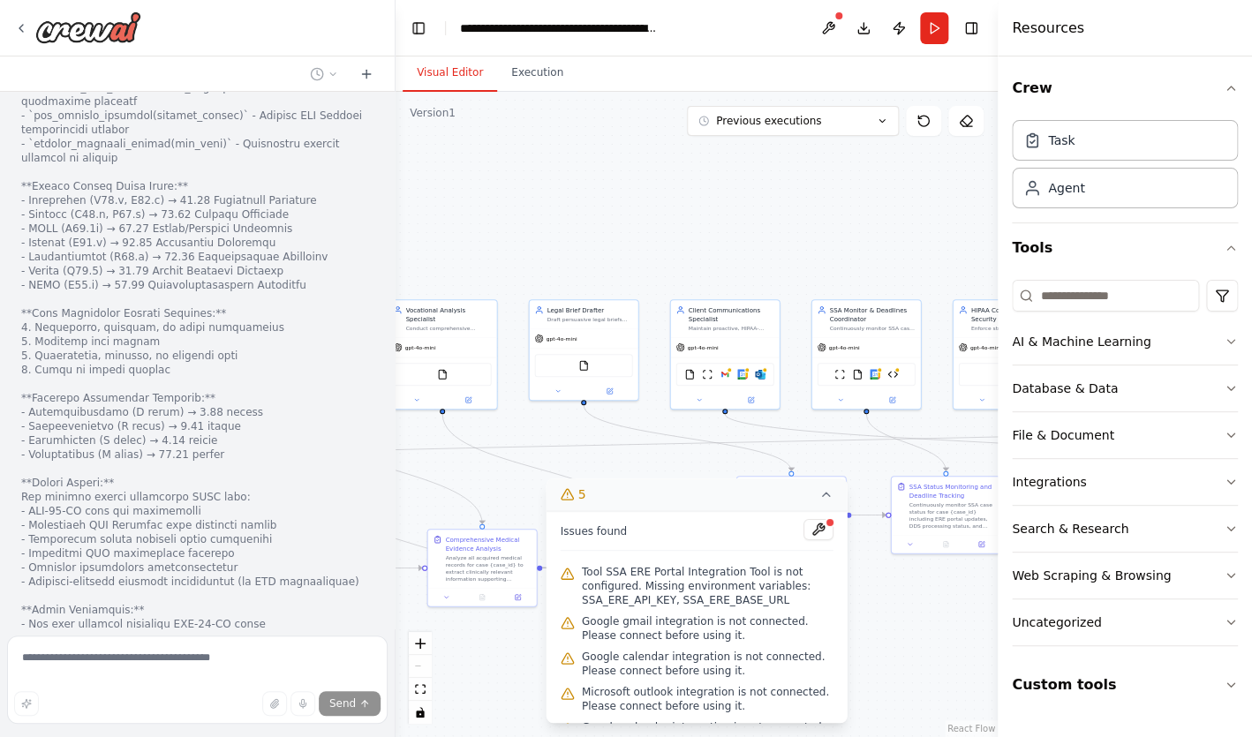
click at [830, 495] on icon at bounding box center [826, 495] width 7 height 4
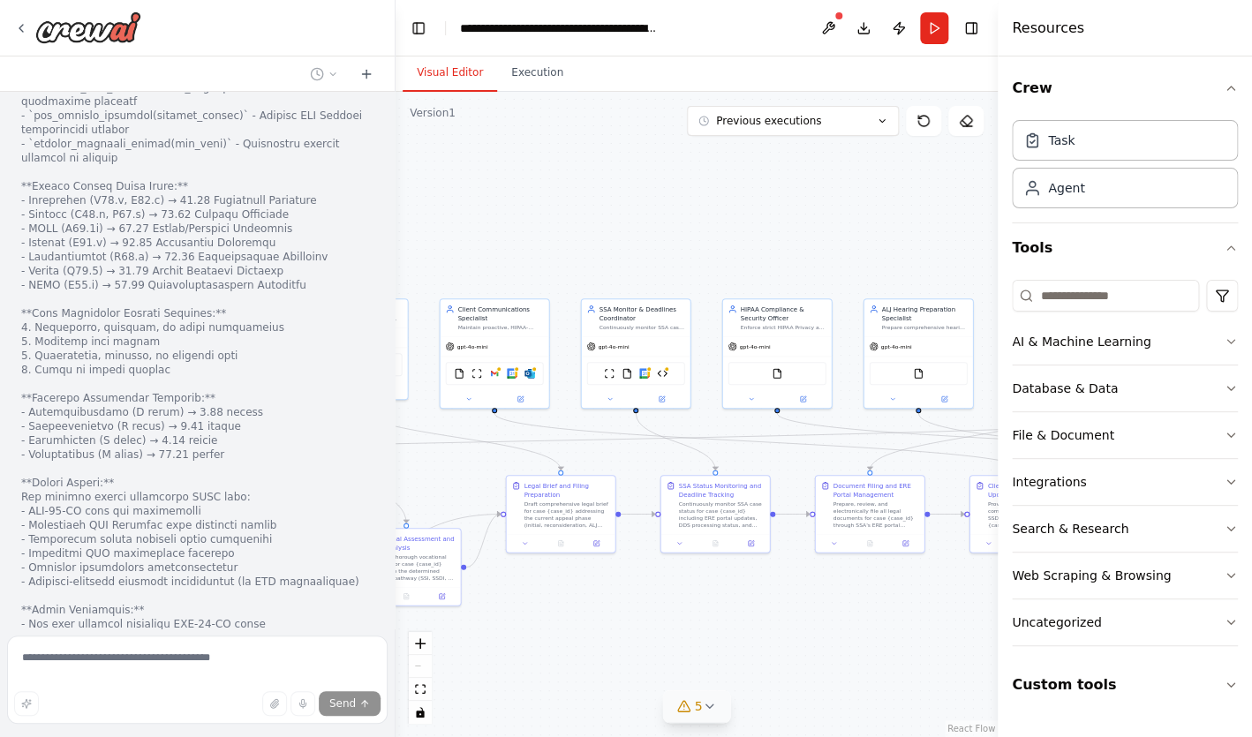
drag, startPoint x: 868, startPoint y: 605, endPoint x: 597, endPoint y: 599, distance: 271.0
click at [597, 599] on div ".deletable-edge-delete-btn { width: 20px; height: 20px; border: 0px solid #ffff…" at bounding box center [696, 414] width 602 height 645
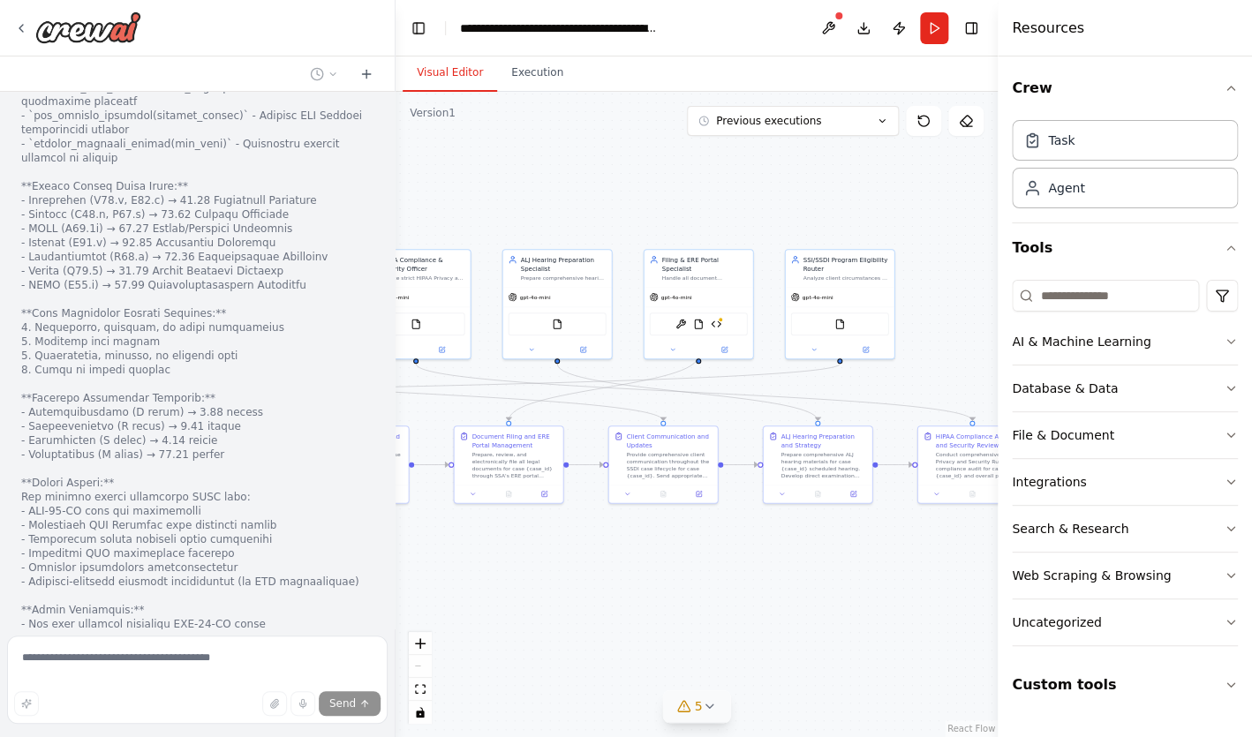
drag, startPoint x: 834, startPoint y: 634, endPoint x: 514, endPoint y: 589, distance: 323.6
click at [514, 589] on div ".deletable-edge-delete-btn { width: 20px; height: 20px; border: 0px solid #ffff…" at bounding box center [696, 414] width 602 height 645
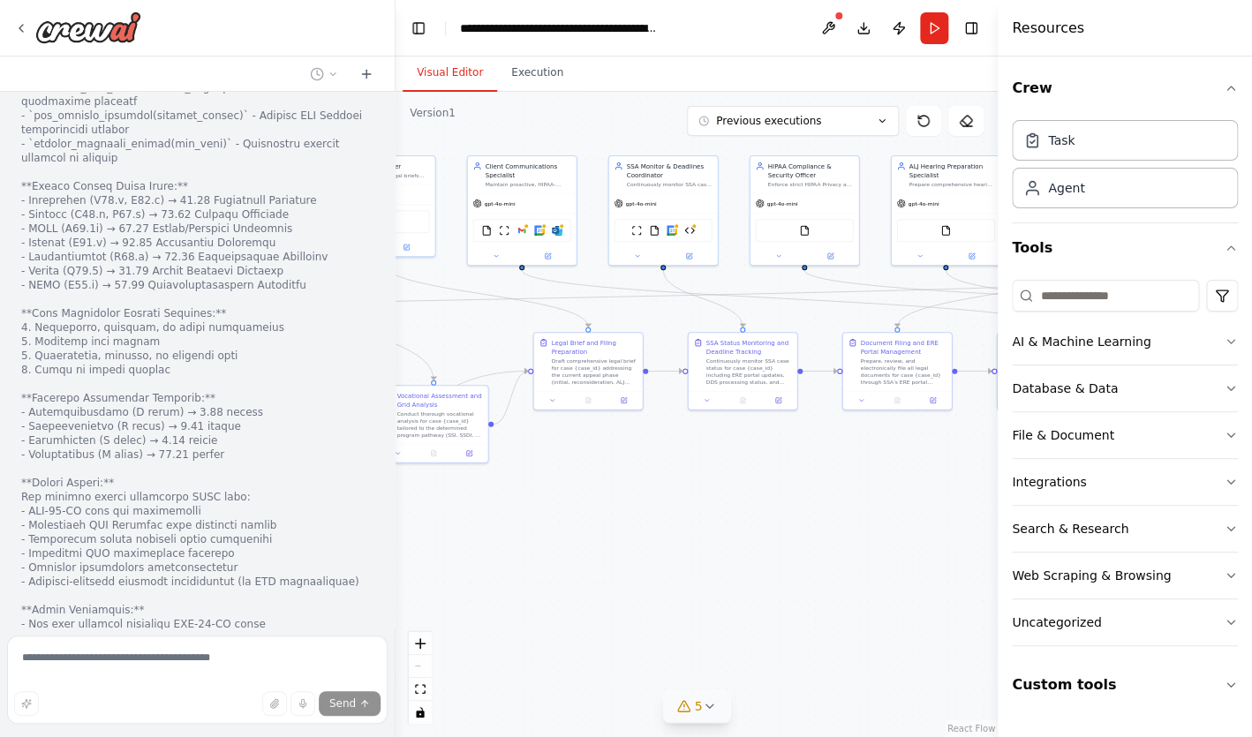
drag, startPoint x: 781, startPoint y: 623, endPoint x: 1170, endPoint y: 529, distance: 400.6
click at [997, 529] on div ".deletable-edge-delete-btn { width: 20px; height: 20px; border: 0px solid #ffff…" at bounding box center [696, 414] width 602 height 645
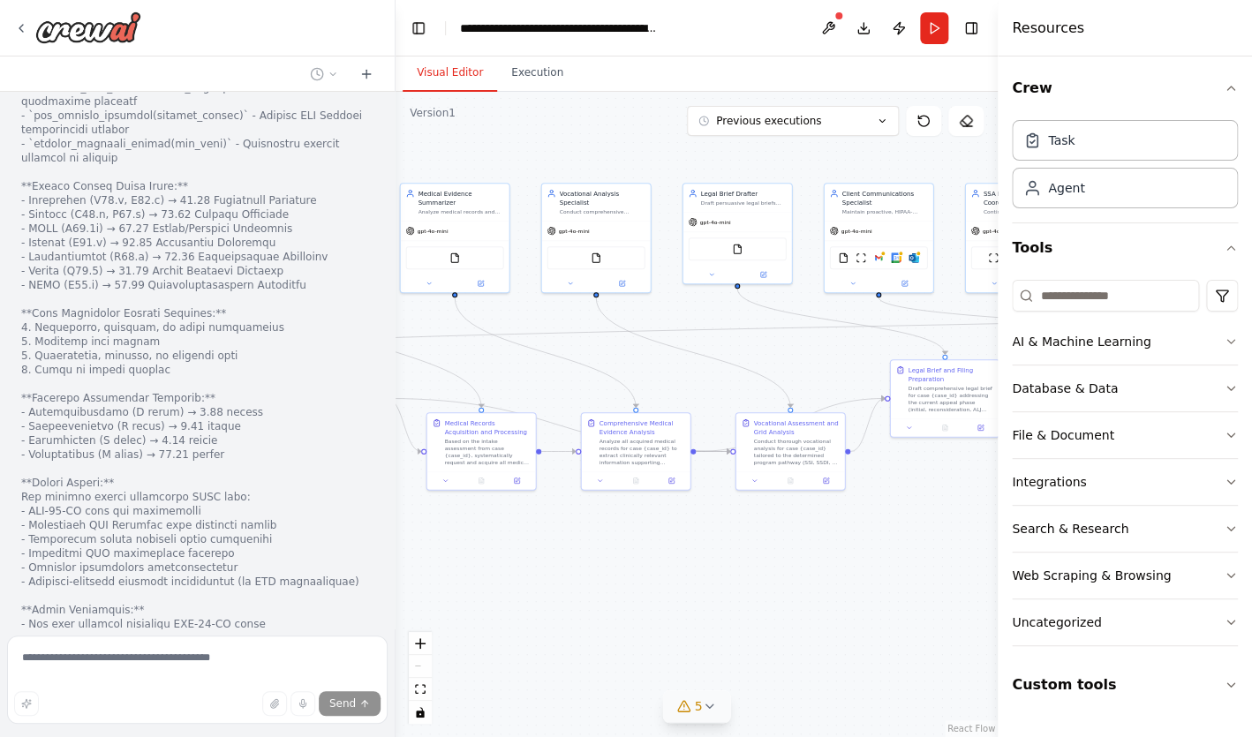
drag, startPoint x: 704, startPoint y: 533, endPoint x: 1061, endPoint y: 560, distance: 357.6
click at [997, 560] on div ".deletable-edge-delete-btn { width: 20px; height: 20px; border: 0px solid #ffff…" at bounding box center [696, 414] width 602 height 645
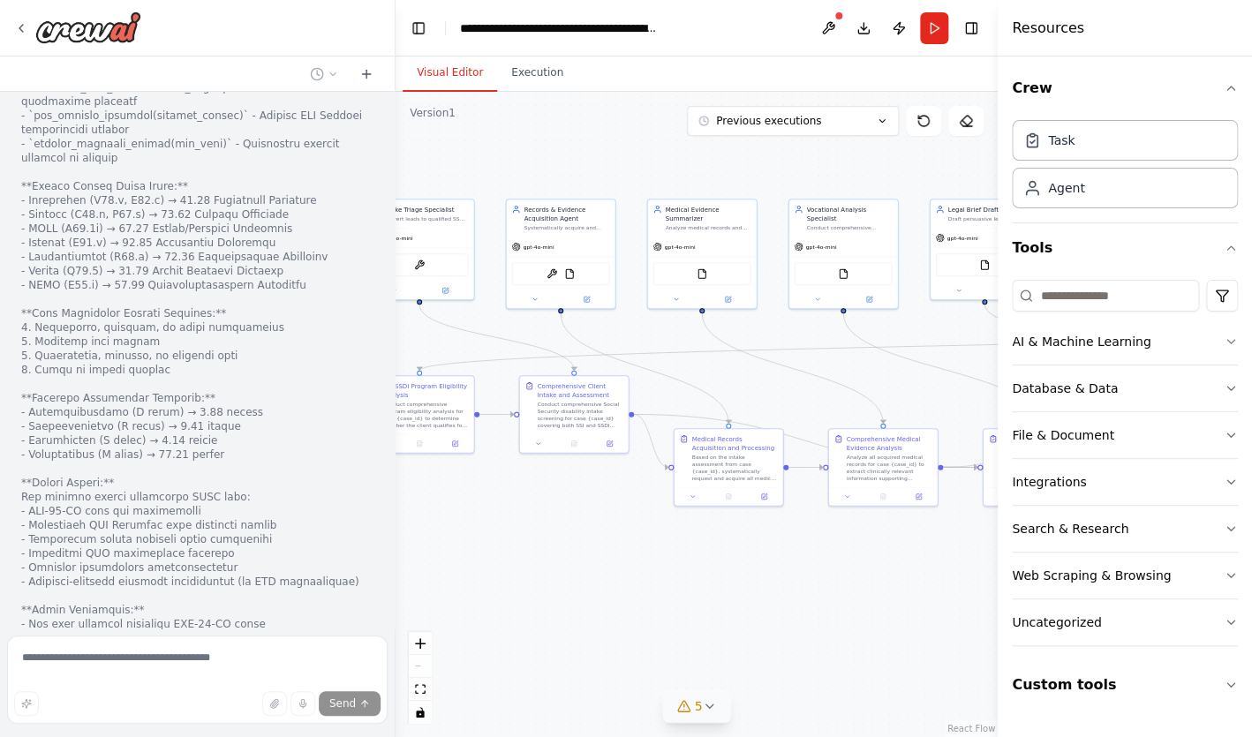
drag, startPoint x: 656, startPoint y: 625, endPoint x: 902, endPoint y: 643, distance: 246.9
click at [902, 643] on div ".deletable-edge-delete-btn { width: 20px; height: 20px; border: 0px solid #ffff…" at bounding box center [696, 414] width 602 height 645
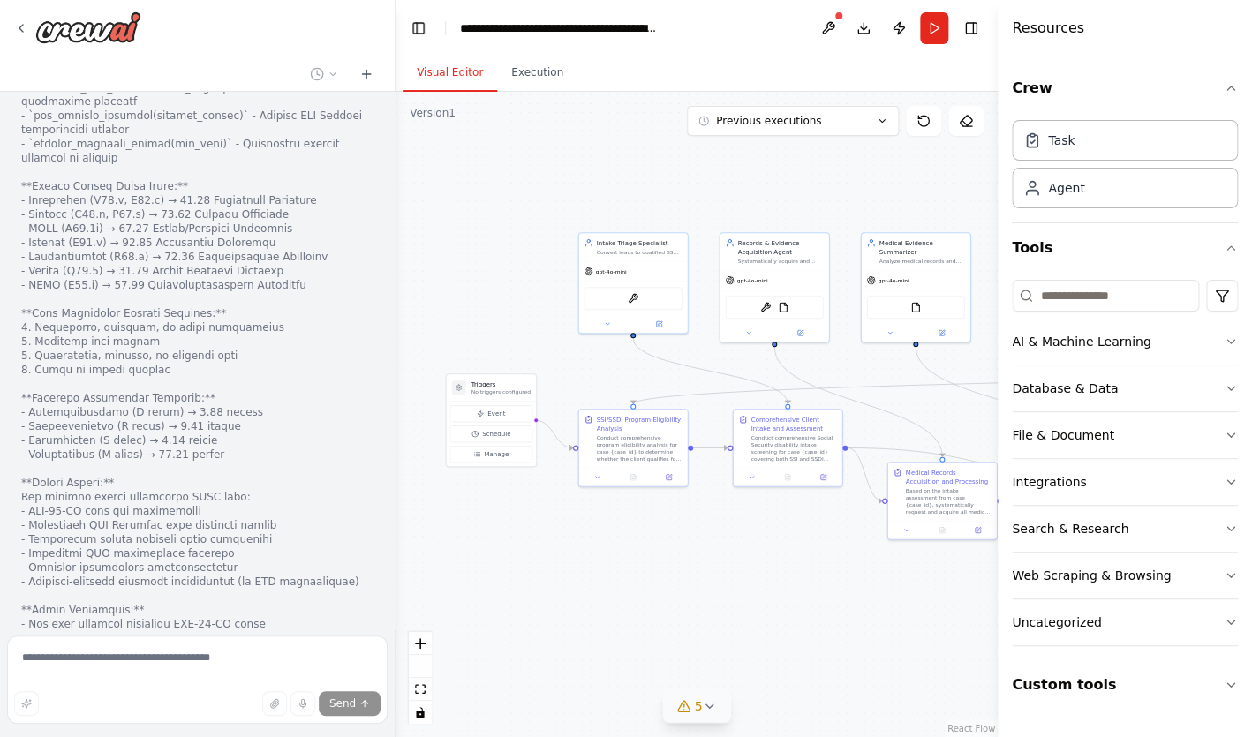
drag, startPoint x: 580, startPoint y: 524, endPoint x: 793, endPoint y: 556, distance: 215.1
click at [793, 556] on div ".deletable-edge-delete-btn { width: 20px; height: 20px; border: 0px solid #ffff…" at bounding box center [696, 414] width 602 height 645
click at [418, 31] on button "Toggle Left Sidebar" at bounding box center [418, 28] width 25 height 25
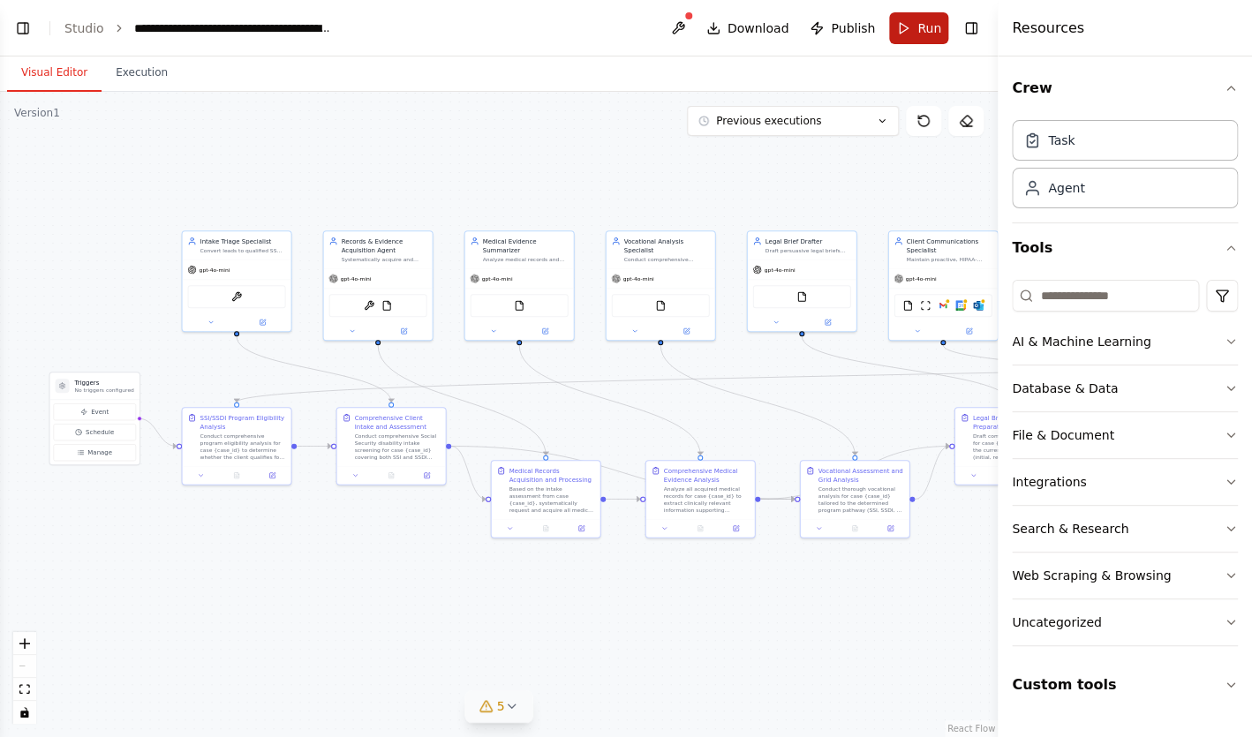
click at [914, 28] on button "Run" at bounding box center [918, 28] width 59 height 32
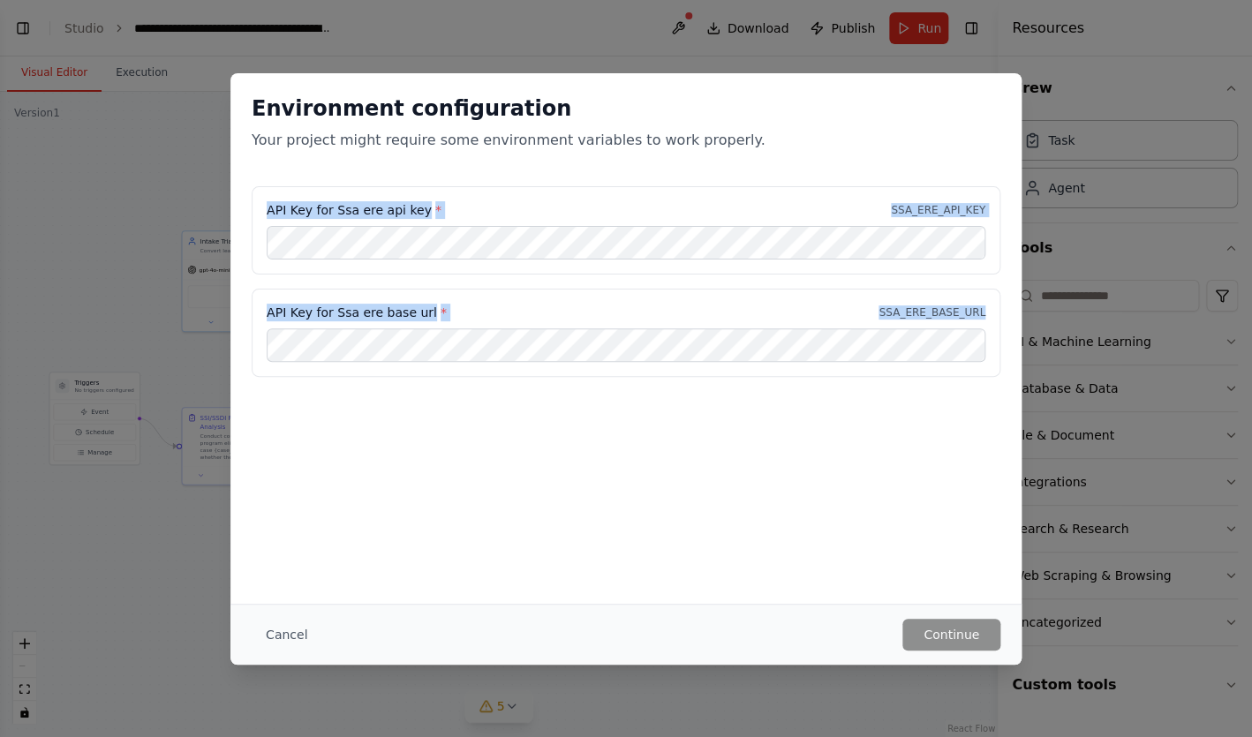
drag, startPoint x: 255, startPoint y: 202, endPoint x: 859, endPoint y: 420, distance: 641.9
click at [859, 398] on div "API Key for Ssa ere api key * SSA_ERE_API_KEY API Key for Ssa ere base url * SS…" at bounding box center [625, 292] width 791 height 212
copy div "API Key for Ssa ere api key * SSA_ERE_API_KEY API Key for Ssa ere base url * SS…"
click at [294, 635] on button "Cancel" at bounding box center [287, 635] width 70 height 32
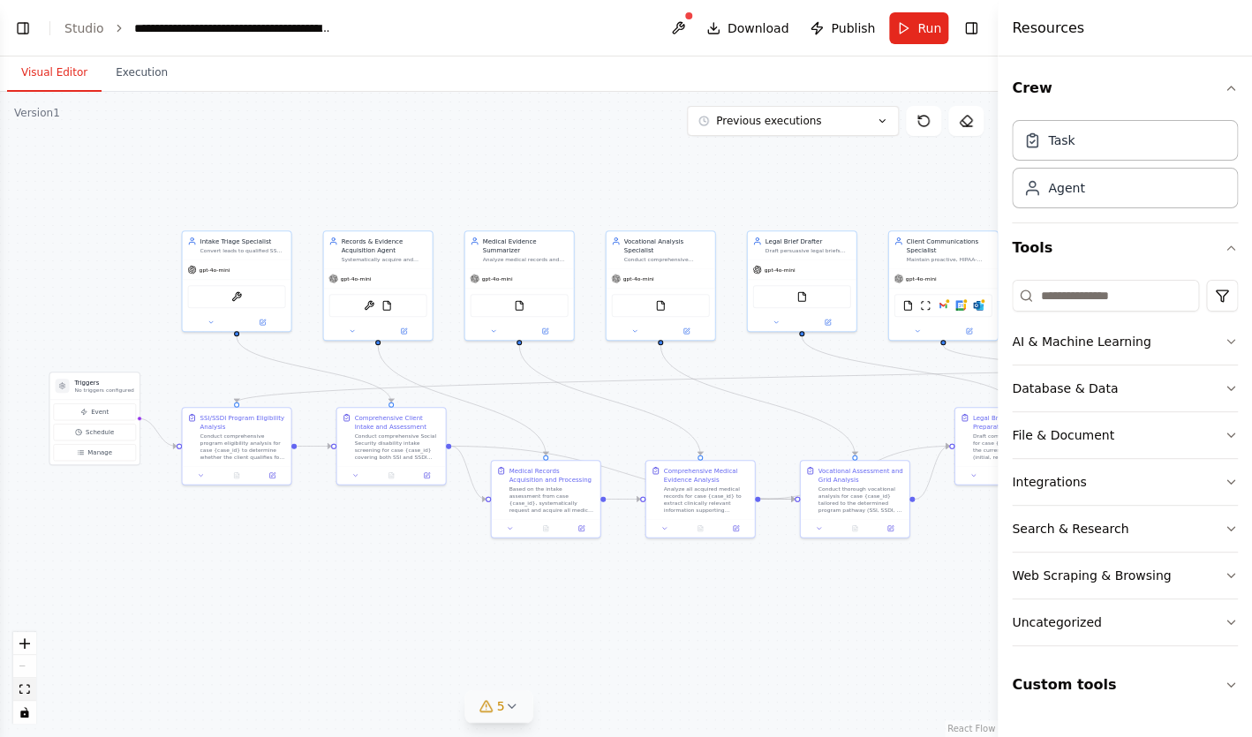
click at [33, 689] on button "fit view" at bounding box center [24, 689] width 23 height 23
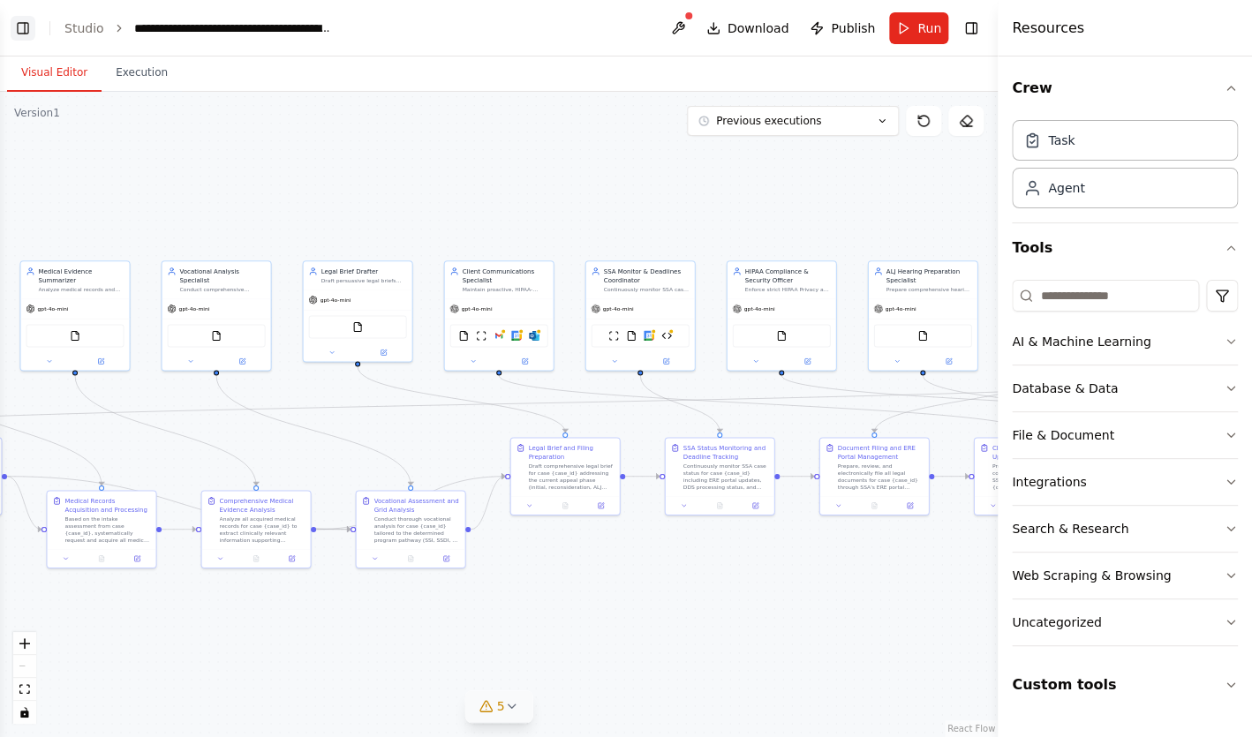
click at [26, 34] on button "Toggle Left Sidebar" at bounding box center [23, 28] width 25 height 25
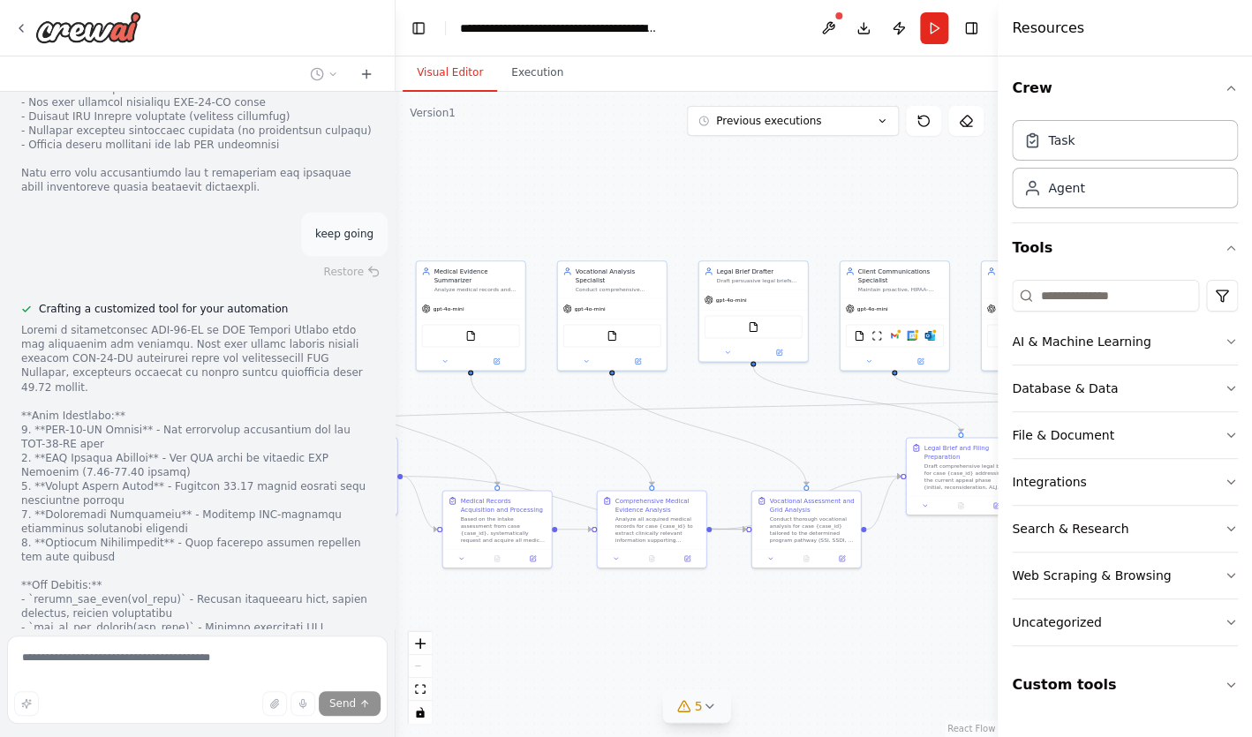
scroll to position [26008, 0]
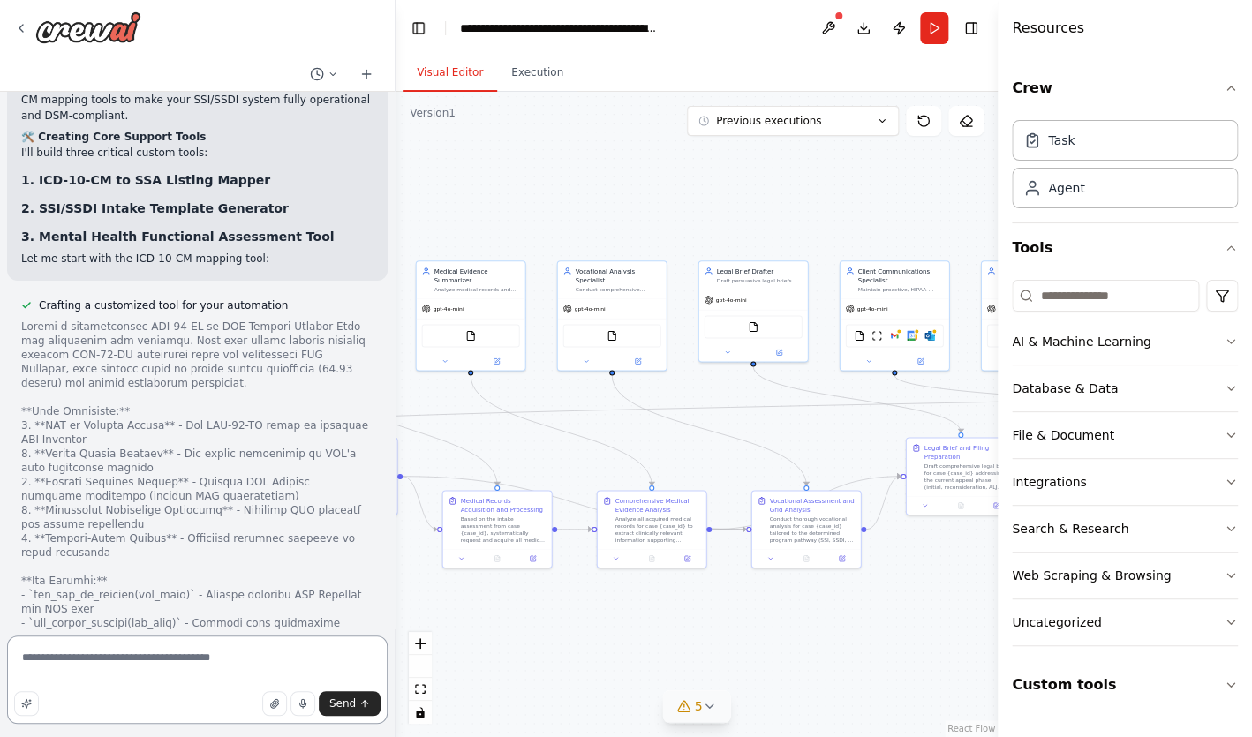
scroll to position [24921, 0]
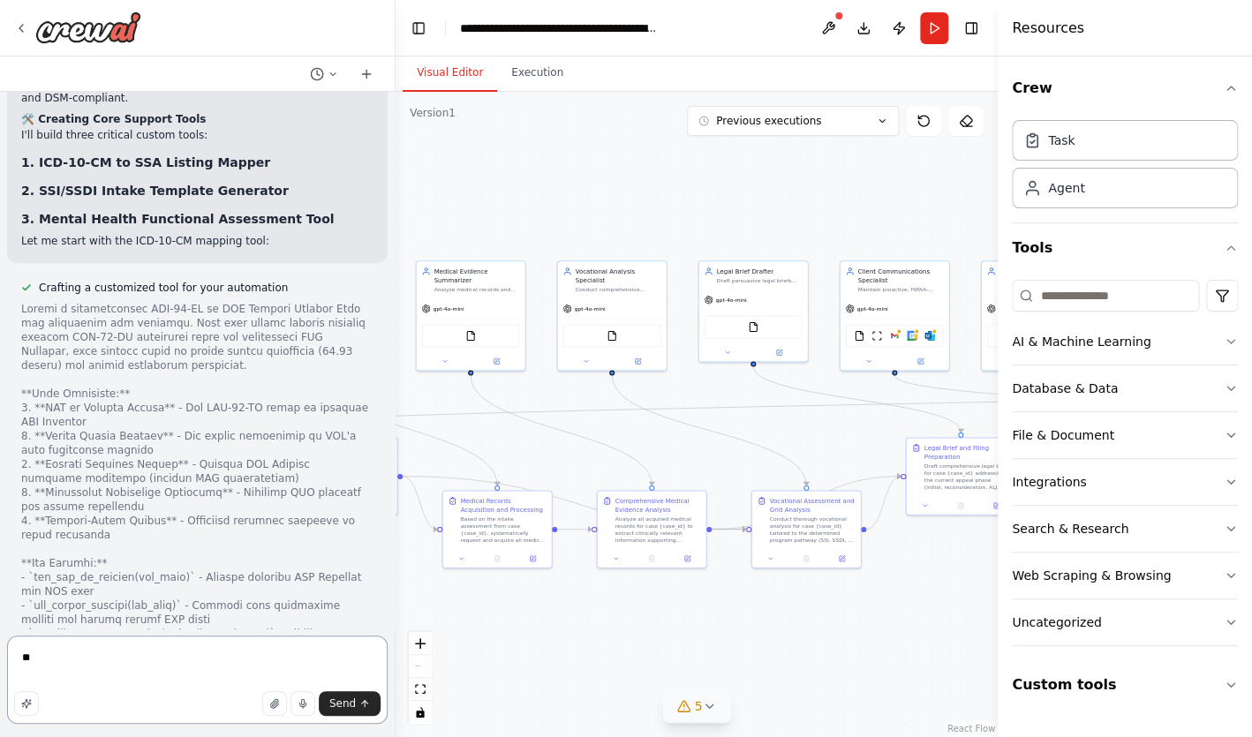
type textarea "*"
paste textarea "**********"
type textarea "**********"
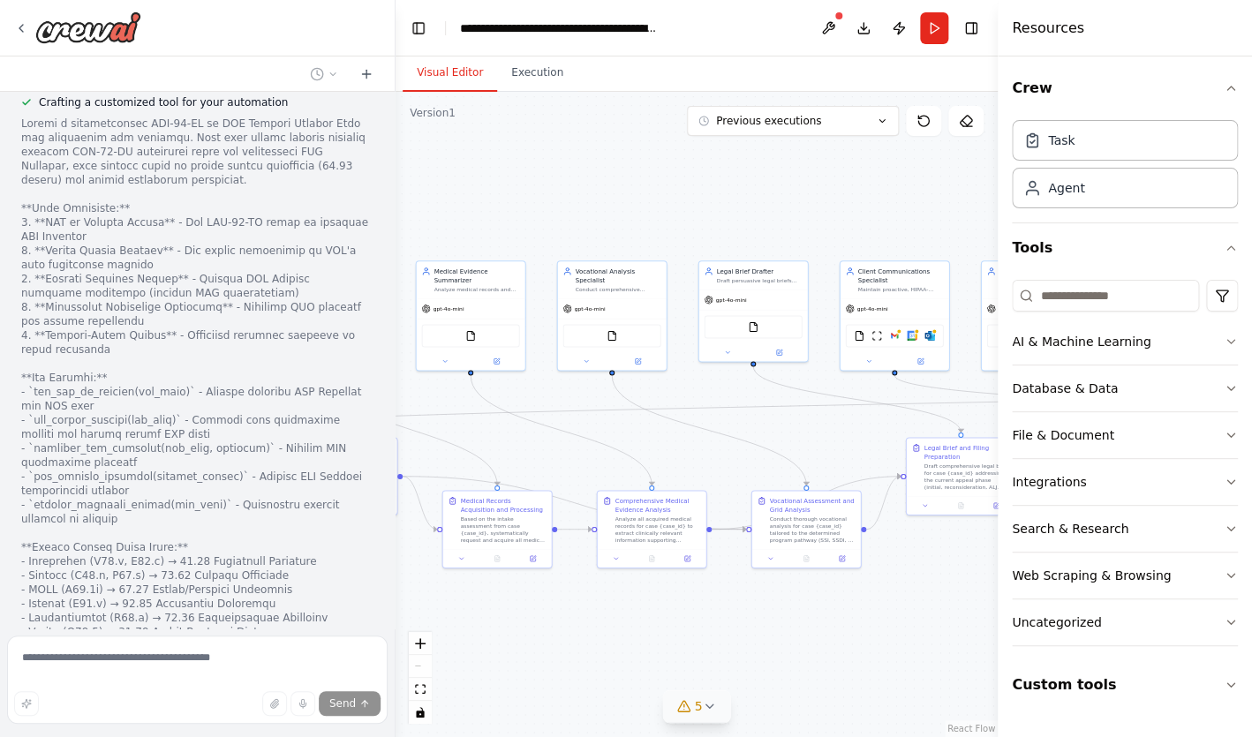
scroll to position [25118, 0]
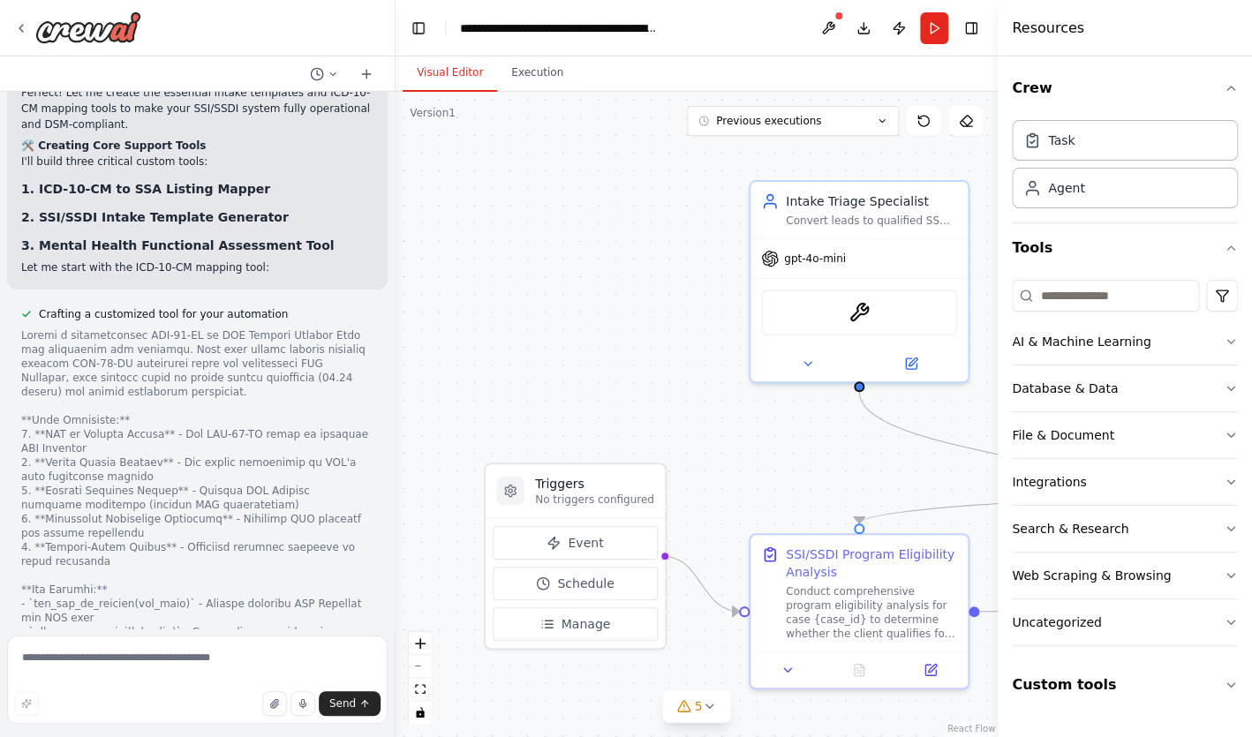
scroll to position [25049, 0]
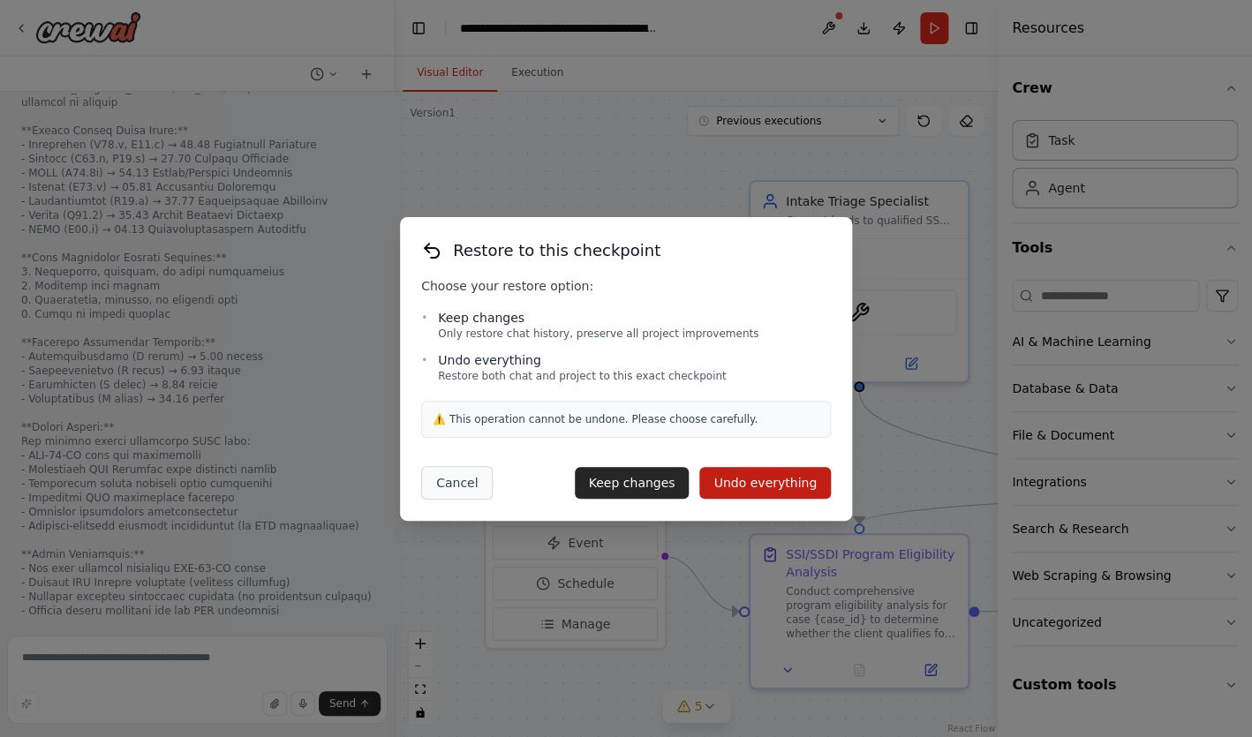
click at [463, 491] on button "Cancel" at bounding box center [456, 483] width 71 height 34
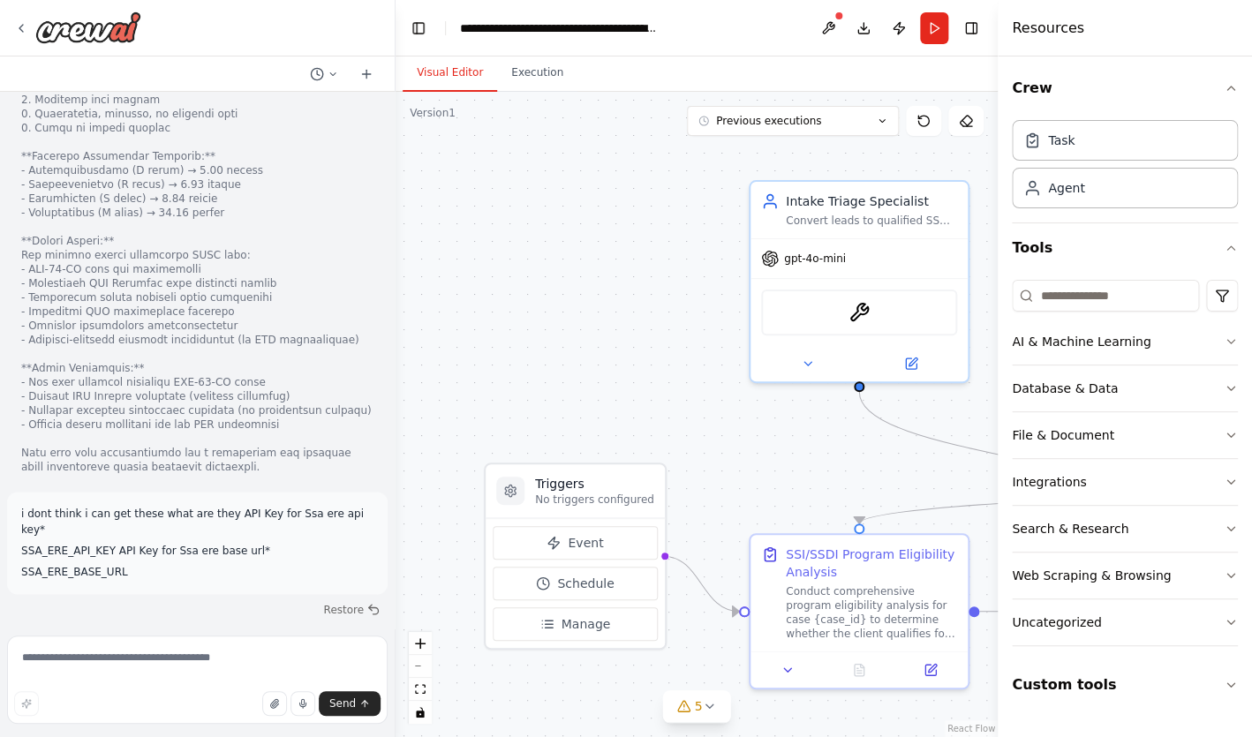
scroll to position [25719, 0]
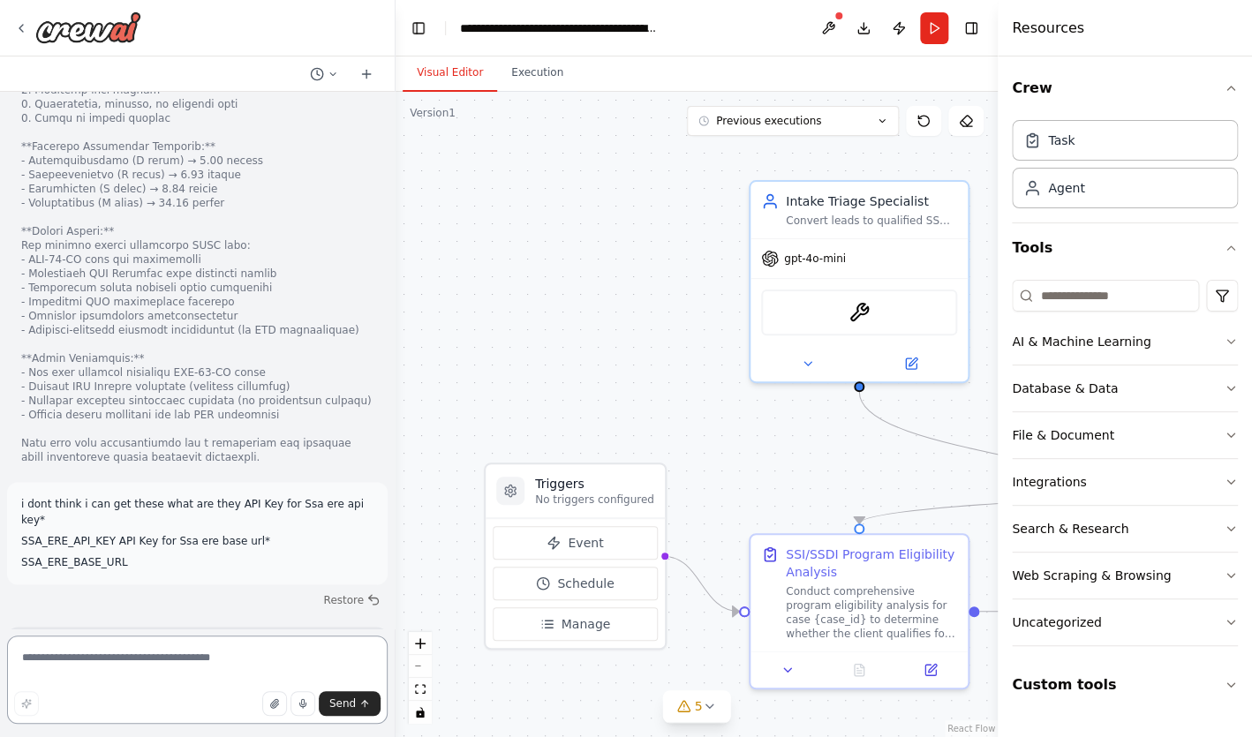
click at [243, 668] on textarea at bounding box center [197, 680] width 380 height 88
type textarea "*"
click at [92, 663] on textarea "**********" at bounding box center [197, 680] width 380 height 88
type textarea "**********"
click at [250, 671] on textarea "**********" at bounding box center [197, 680] width 380 height 88
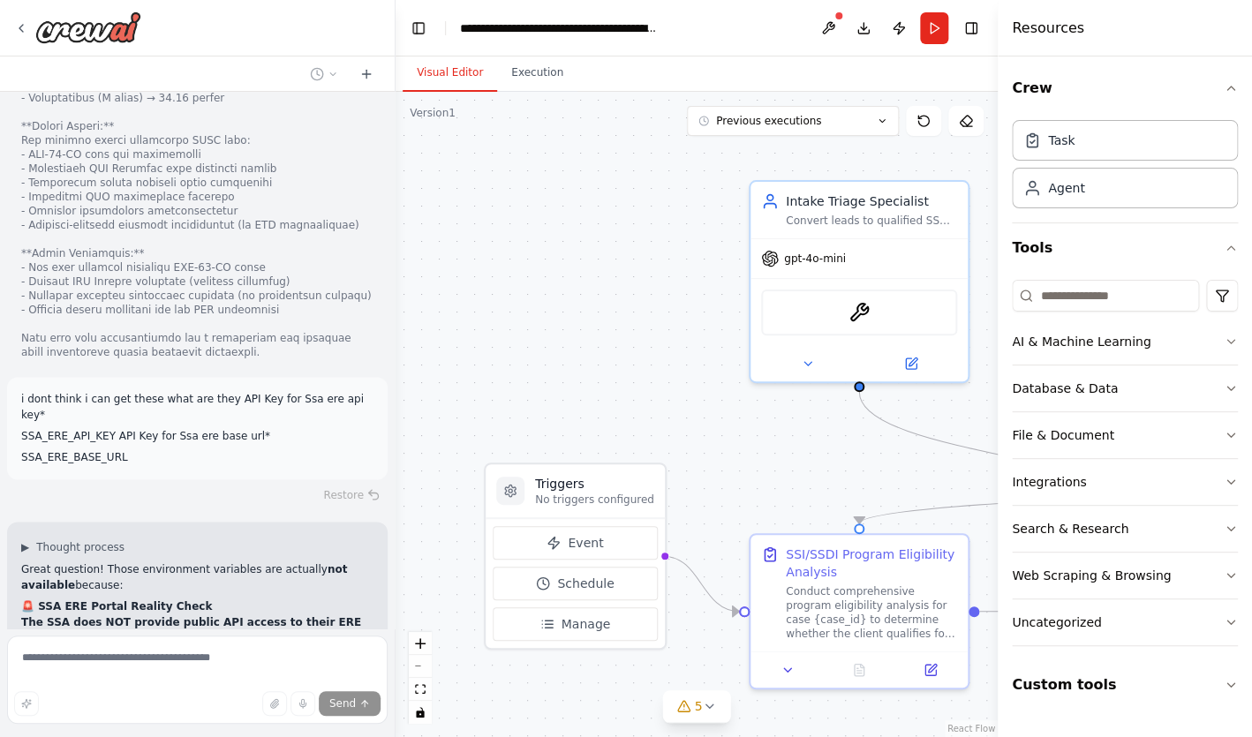
scroll to position [25874, 0]
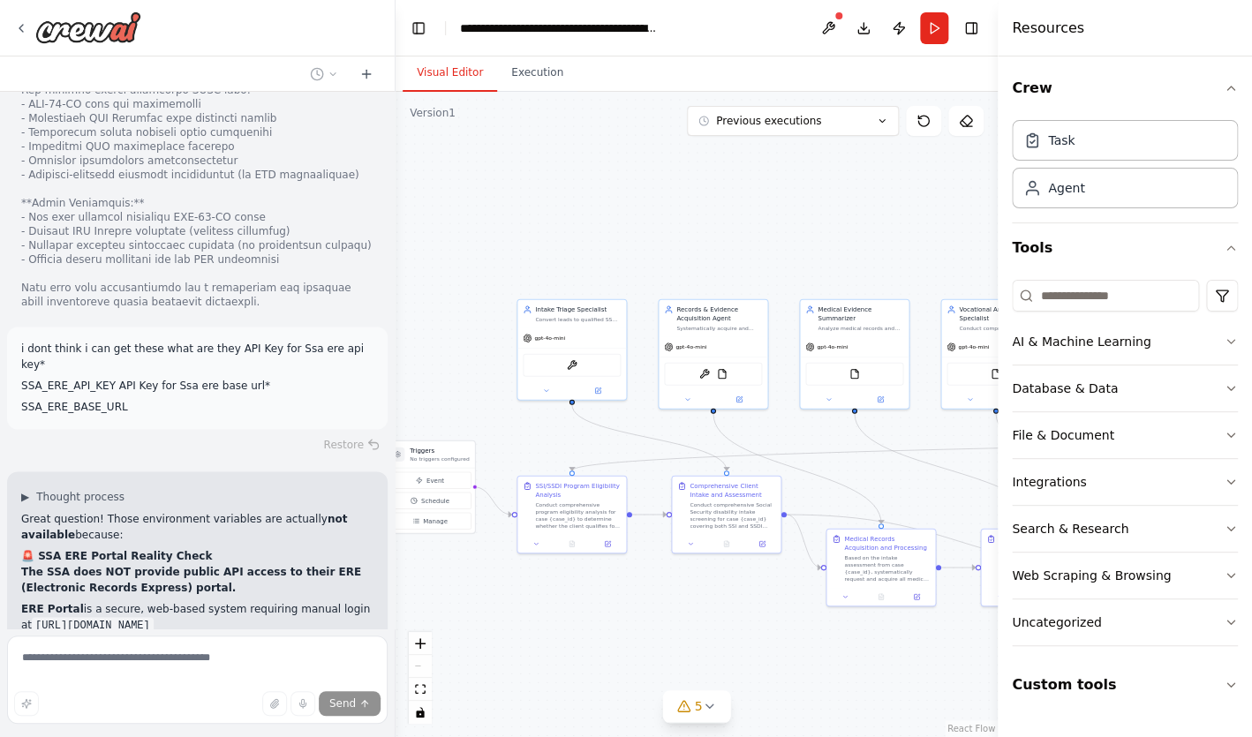
drag, startPoint x: 592, startPoint y: 395, endPoint x: 440, endPoint y: 377, distance: 153.0
click at [440, 377] on div ".deletable-edge-delete-btn { width: 20px; height: 20px; border: 0px solid #ffff…" at bounding box center [696, 414] width 602 height 645
click at [606, 375] on div "OCRTool" at bounding box center [571, 363] width 109 height 34
click at [662, 270] on div ".deletable-edge-delete-btn { width: 20px; height: 20px; border: 0px solid #ffff…" at bounding box center [696, 414] width 602 height 645
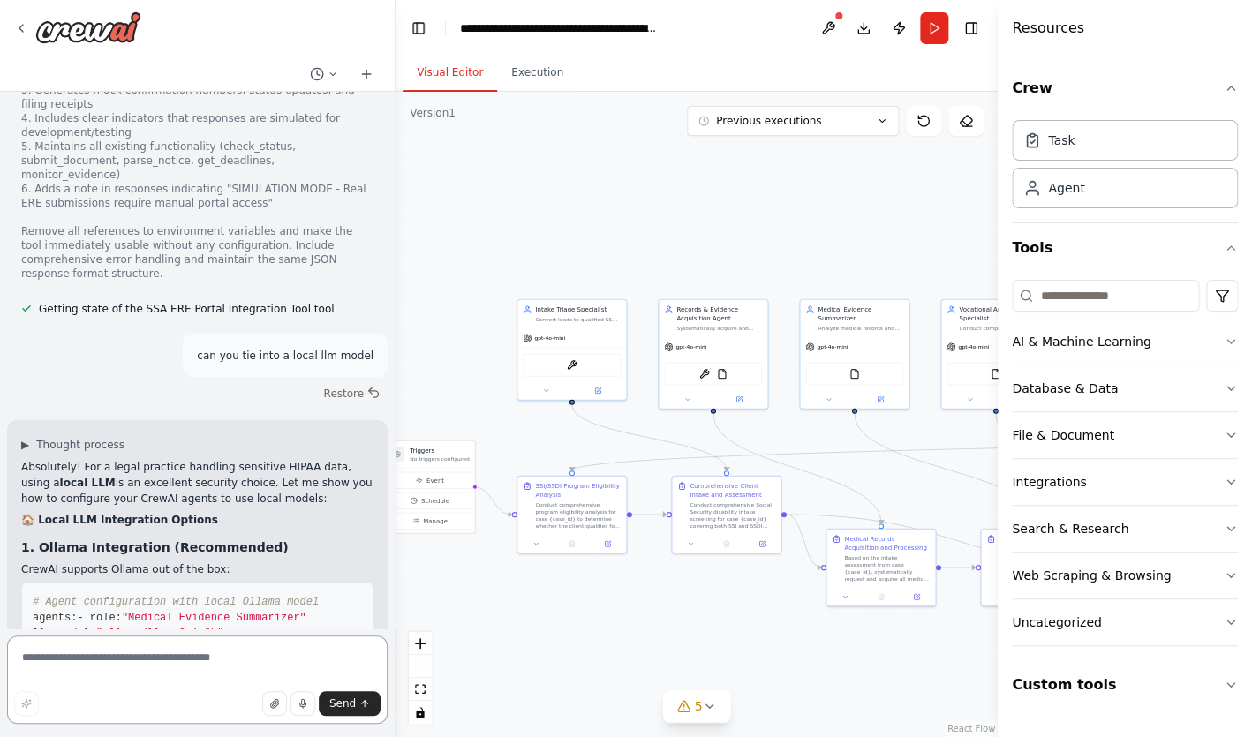
scroll to position [26714, 0]
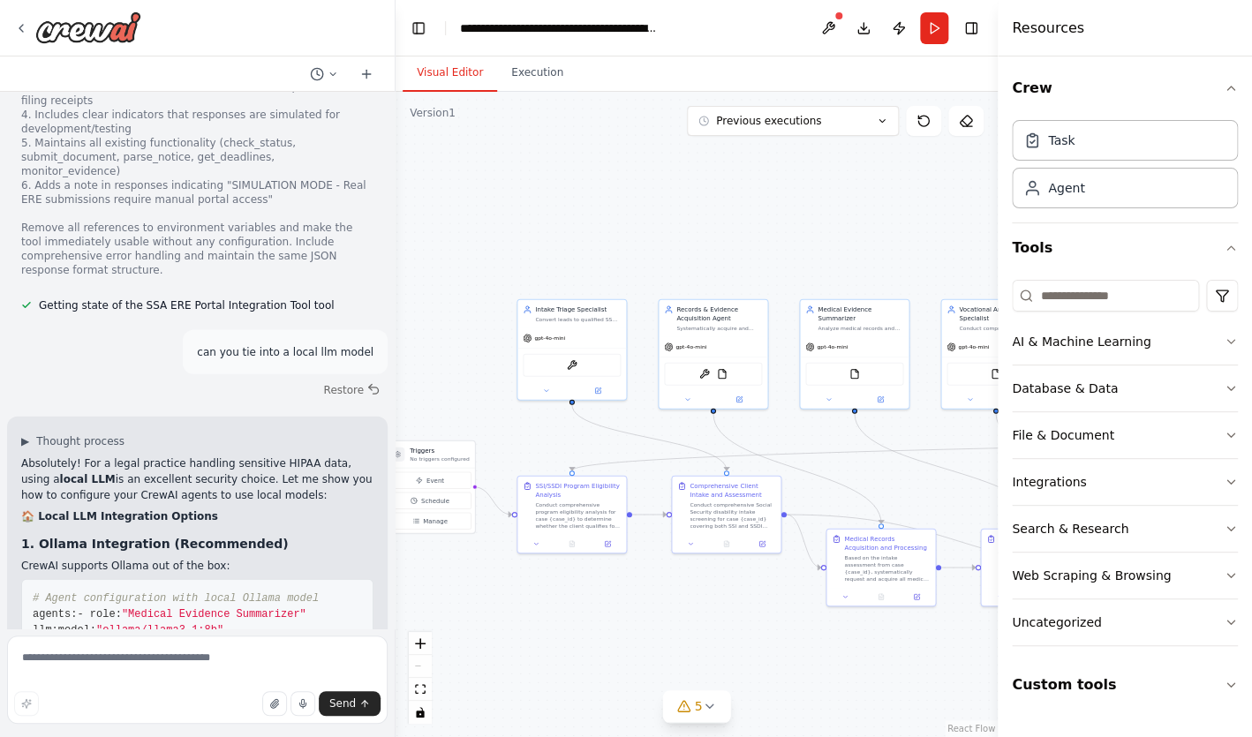
drag, startPoint x: 25, startPoint y: 259, endPoint x: 305, endPoint y: 324, distance: 287.3
copy div "Option A : Ollama (easiest setup) Download Ollama ollama pull llama3.1:8b or si…"
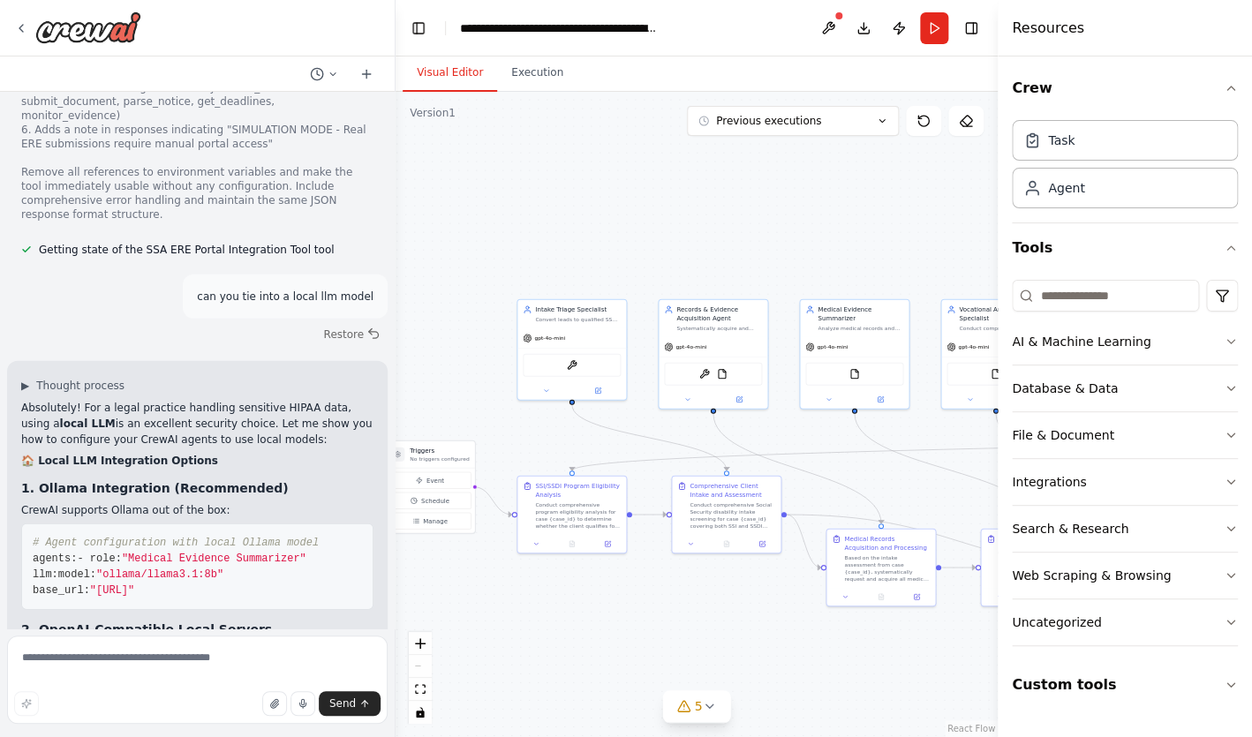
scroll to position [26771, 0]
click at [207, 661] on textarea at bounding box center [197, 680] width 380 height 88
paste textarea "**********"
type textarea "**********"
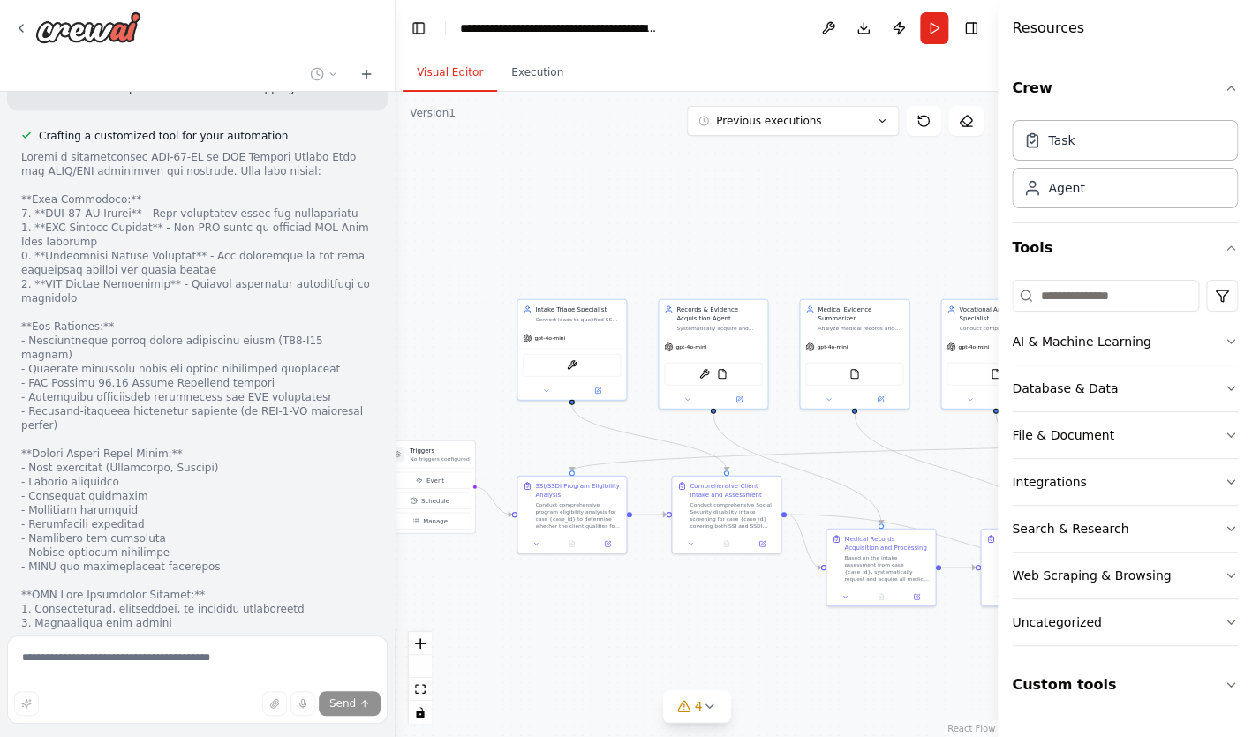
scroll to position [28737, 0]
click at [421, 642] on icon "zoom in" at bounding box center [420, 643] width 11 height 11
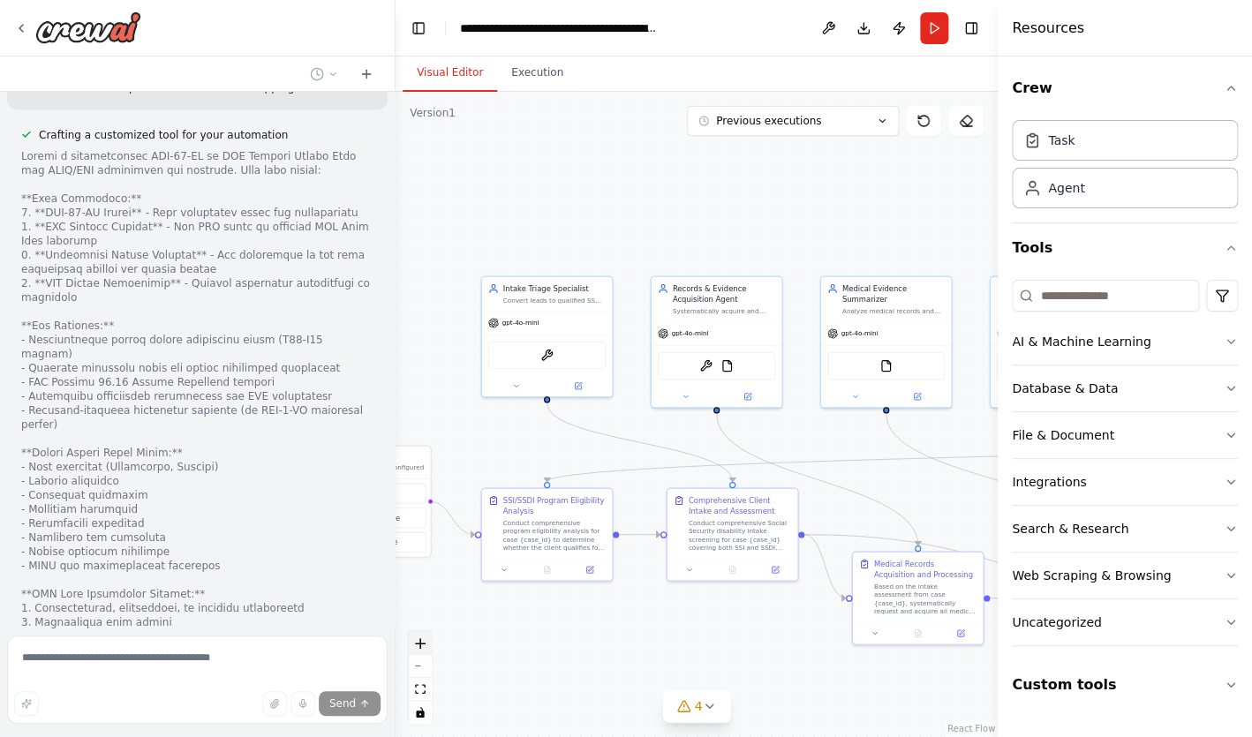
click at [421, 642] on icon "zoom in" at bounding box center [420, 643] width 11 height 11
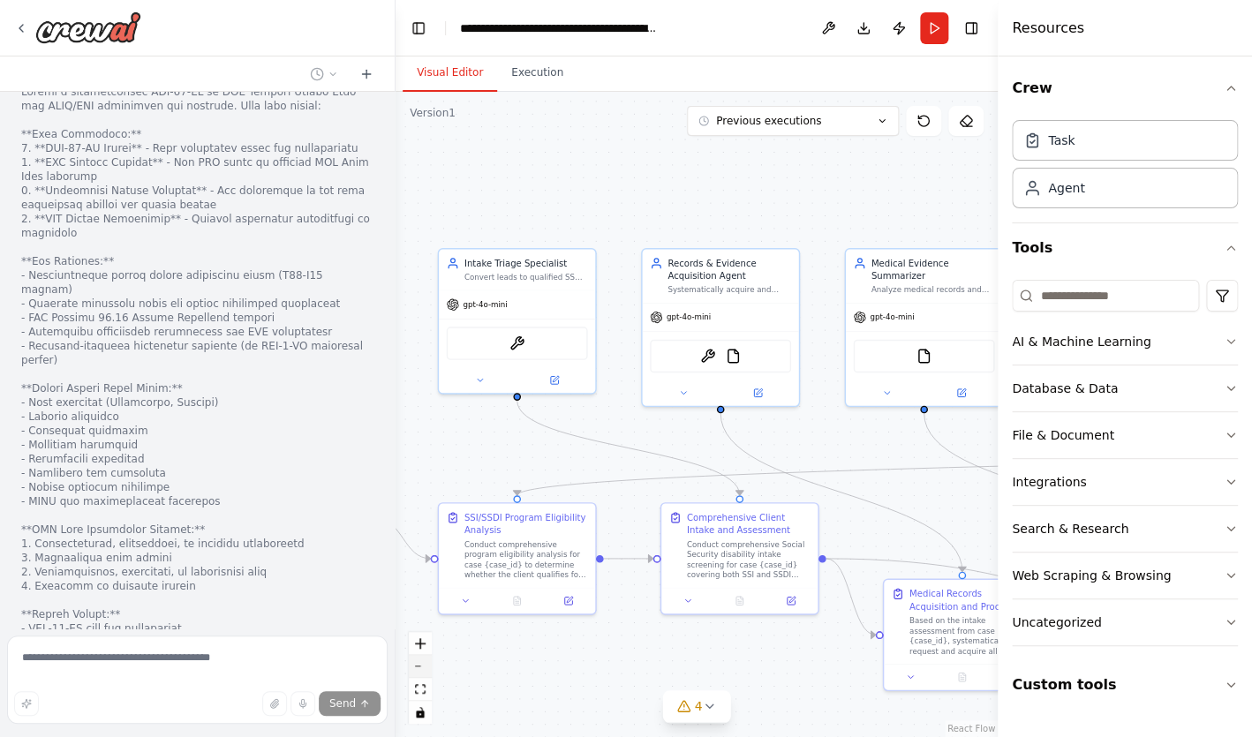
click at [419, 670] on button "zoom out" at bounding box center [420, 666] width 23 height 23
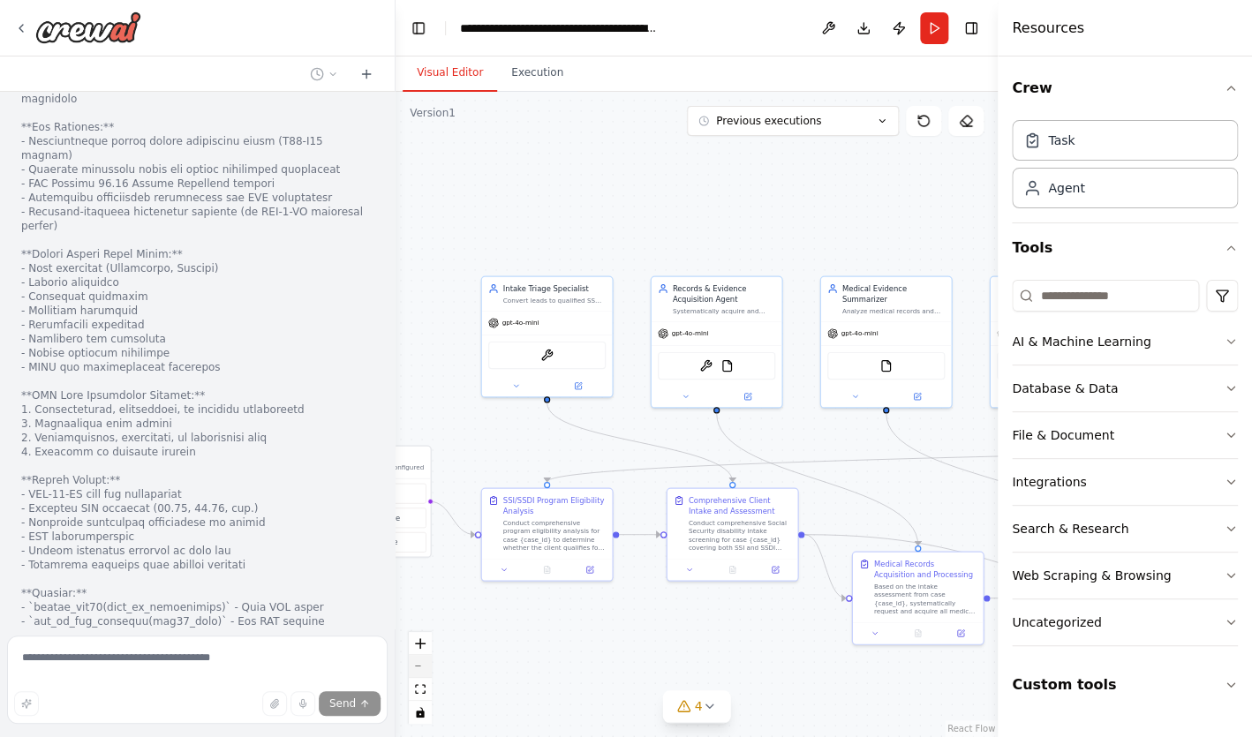
click at [419, 670] on button "zoom out" at bounding box center [420, 666] width 23 height 23
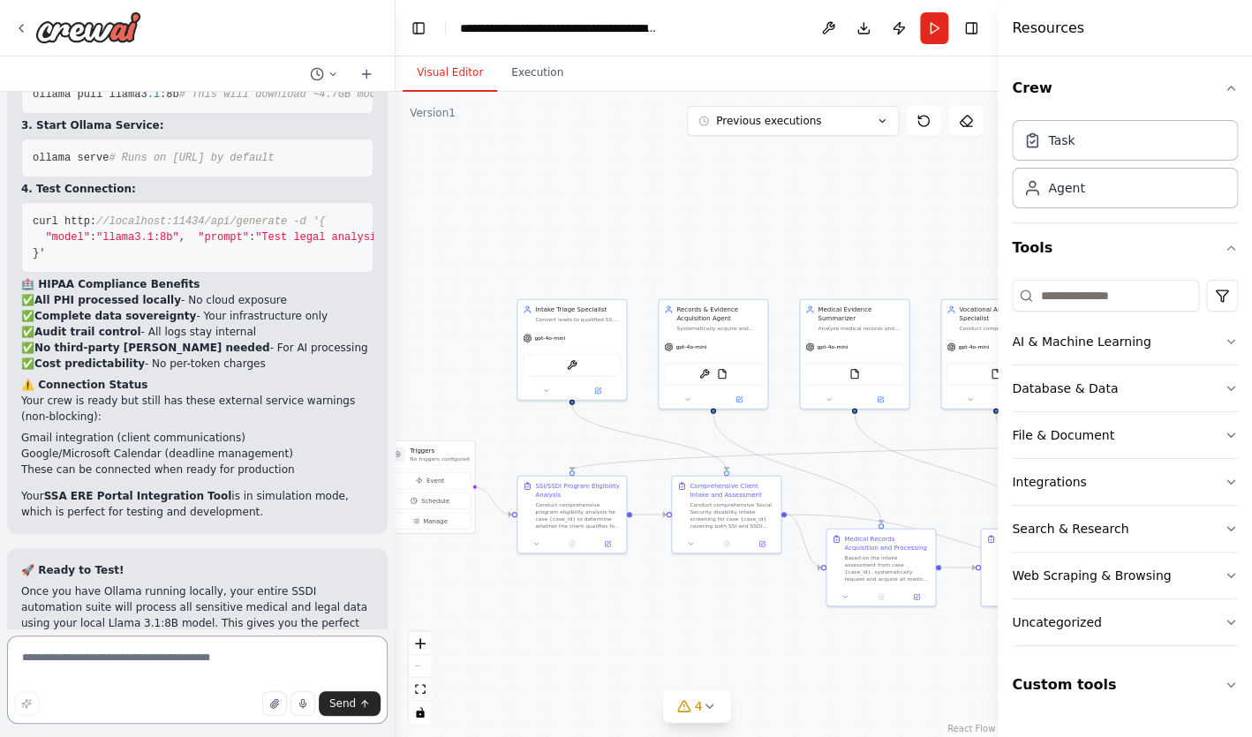
scroll to position [30157, 0]
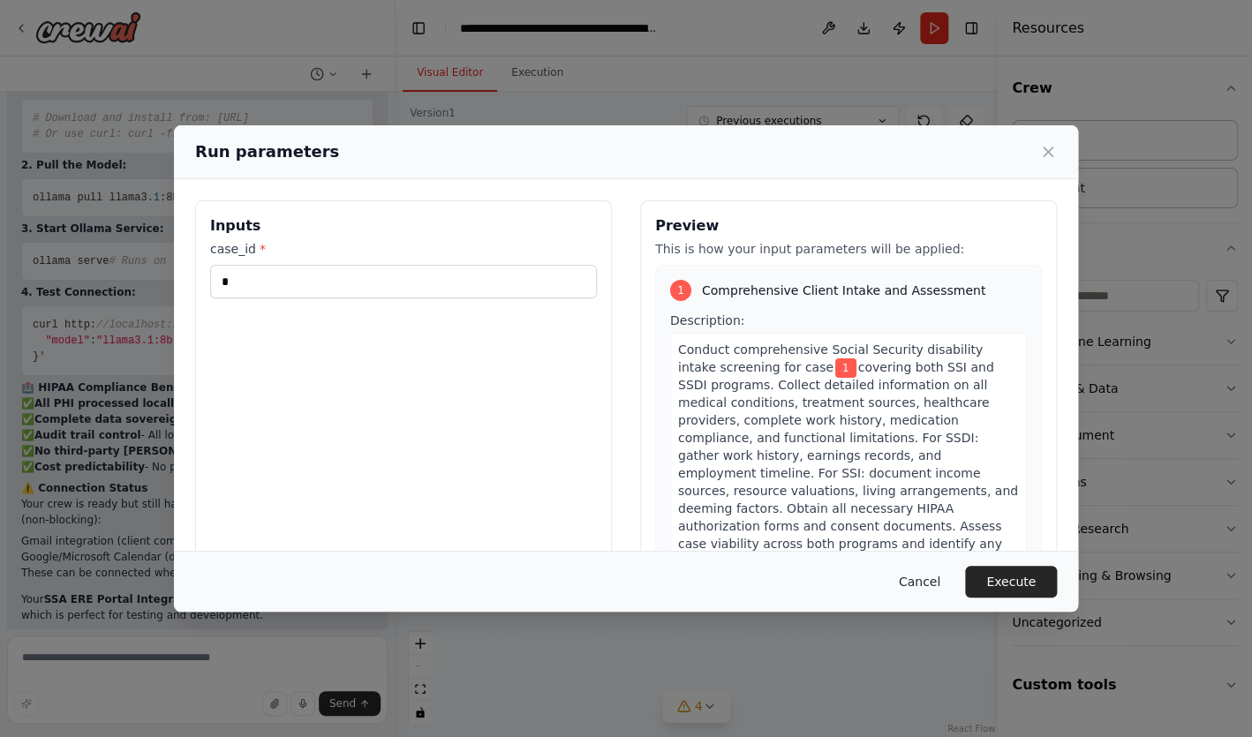
click at [921, 583] on button "Cancel" at bounding box center [919, 582] width 70 height 32
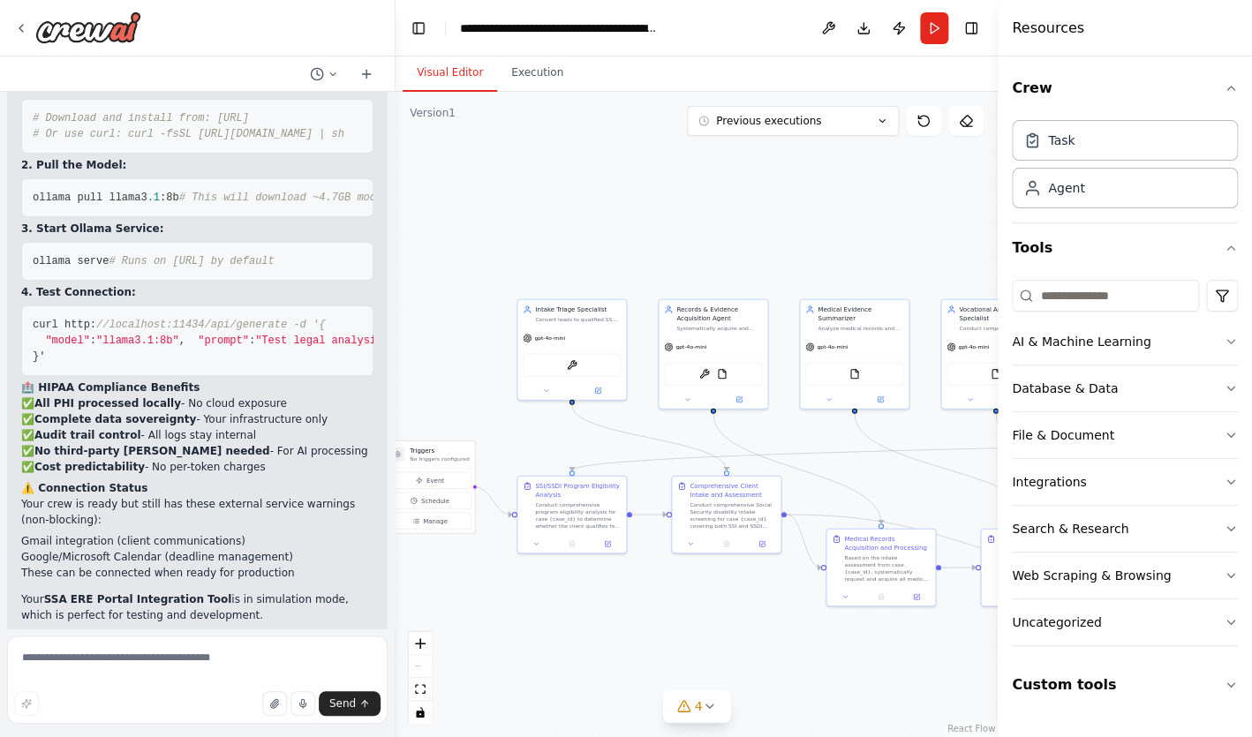
scroll to position [30017, 0]
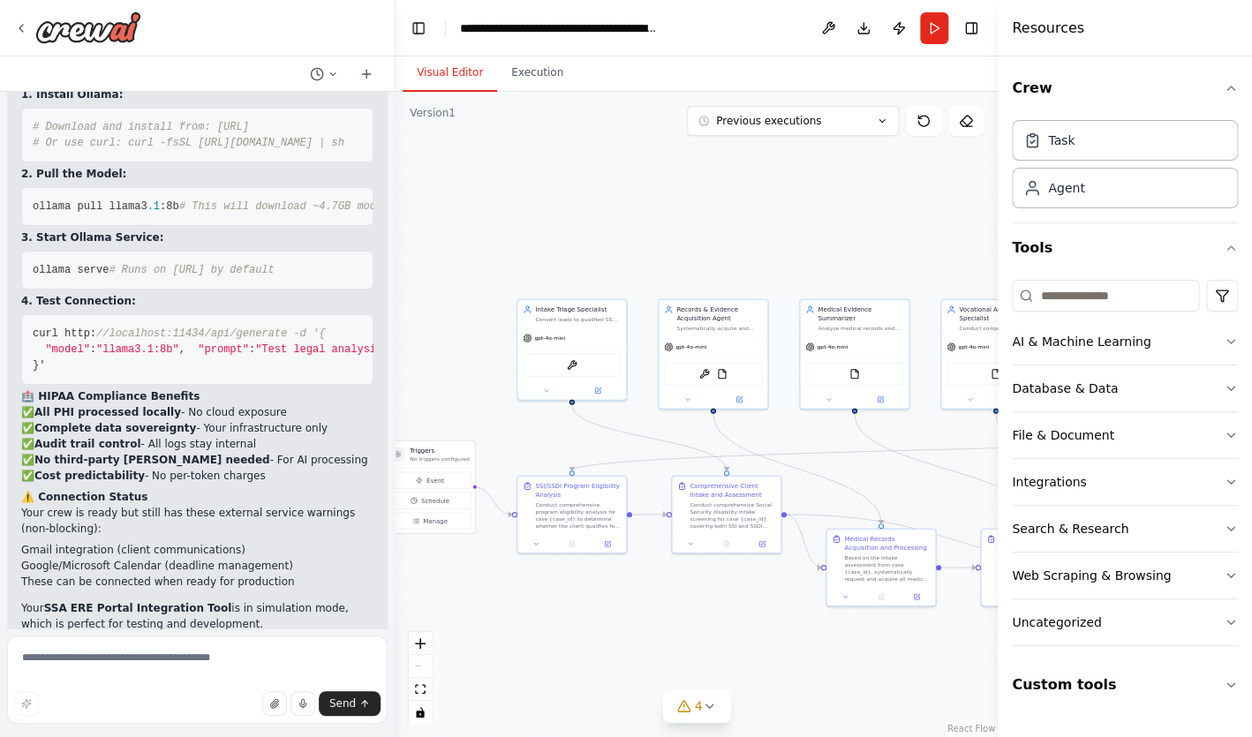
click at [184, 696] on div "Send" at bounding box center [197, 703] width 366 height 25
click at [184, 681] on textarea at bounding box center [197, 680] width 380 height 88
type textarea "**********"
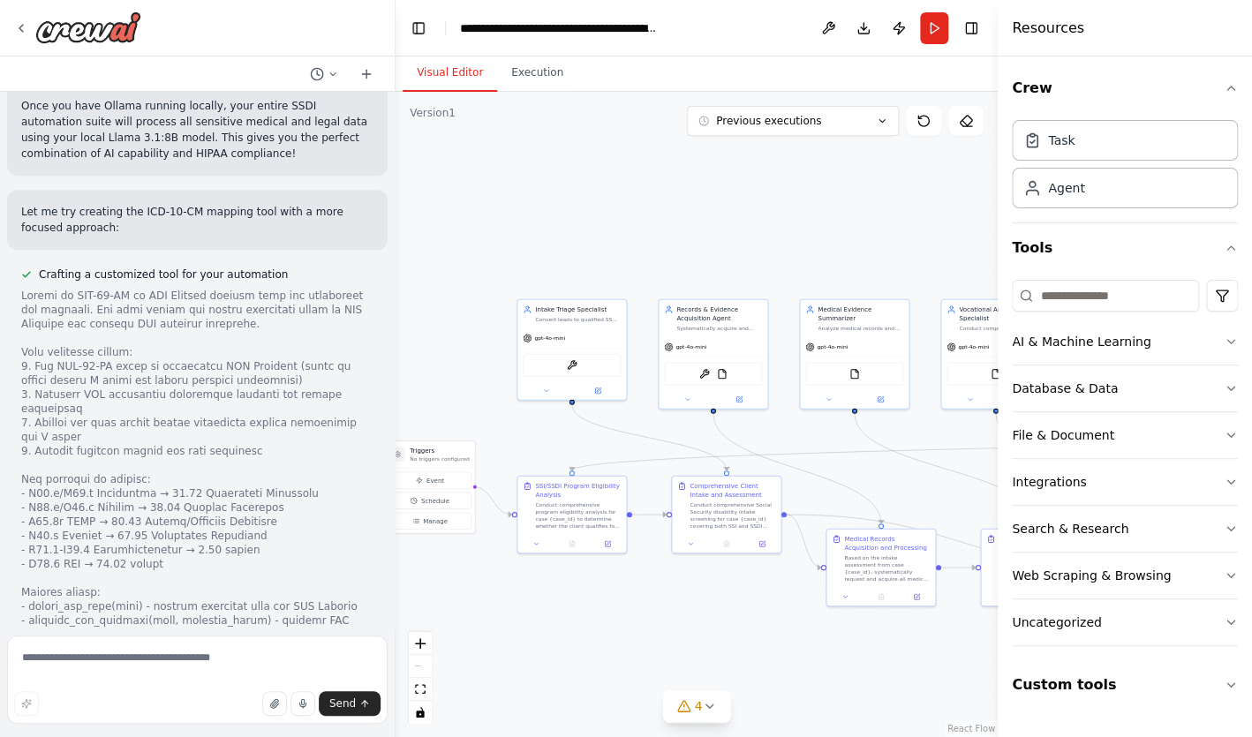
scroll to position [30619, 0]
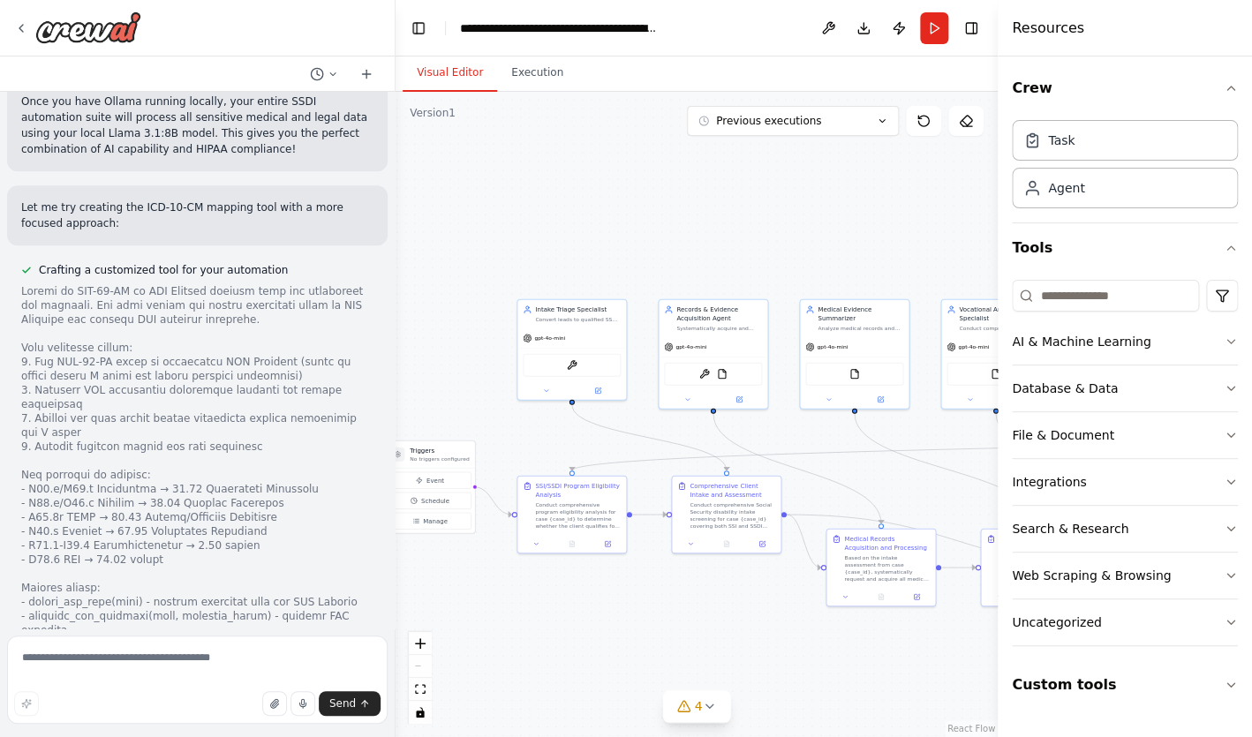
drag, startPoint x: 161, startPoint y: 262, endPoint x: 27, endPoint y: 257, distance: 133.4
copy span "ollama --version"
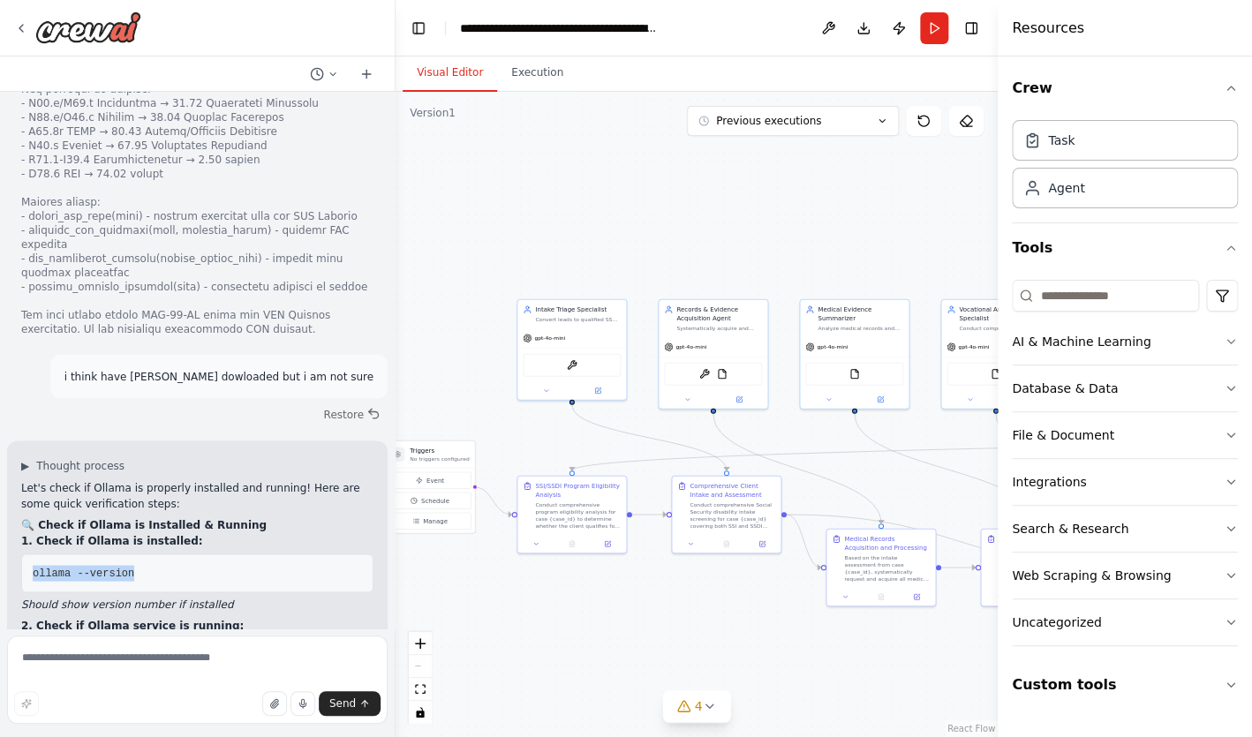
scroll to position [31127, 0]
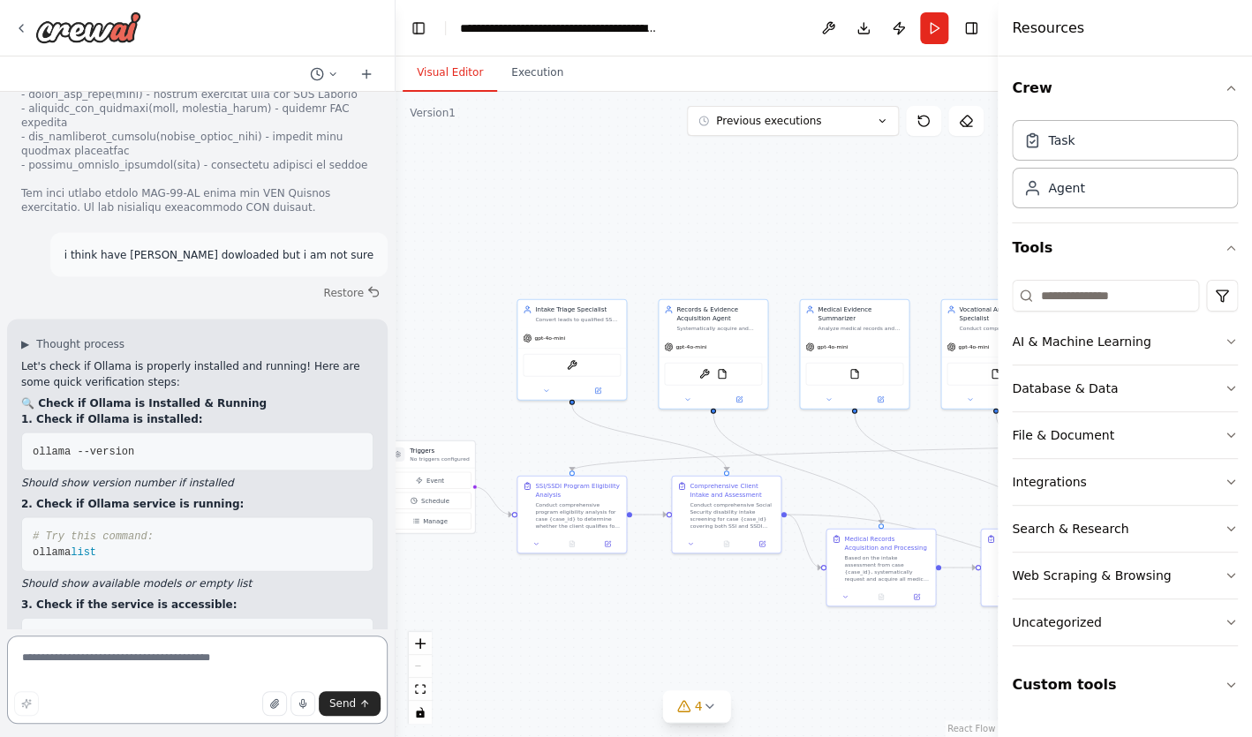
click at [139, 679] on textarea at bounding box center [197, 680] width 380 height 88
paste textarea "**********"
type textarea "**********"
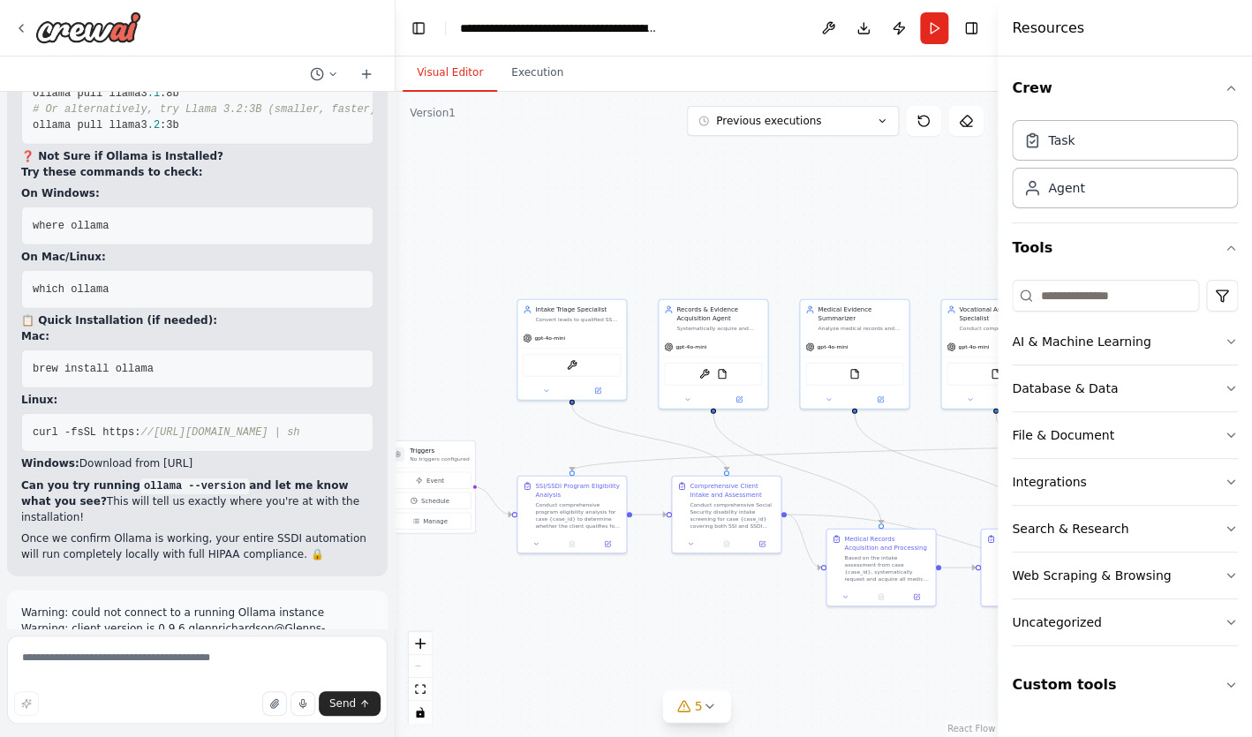
scroll to position [31879, 0]
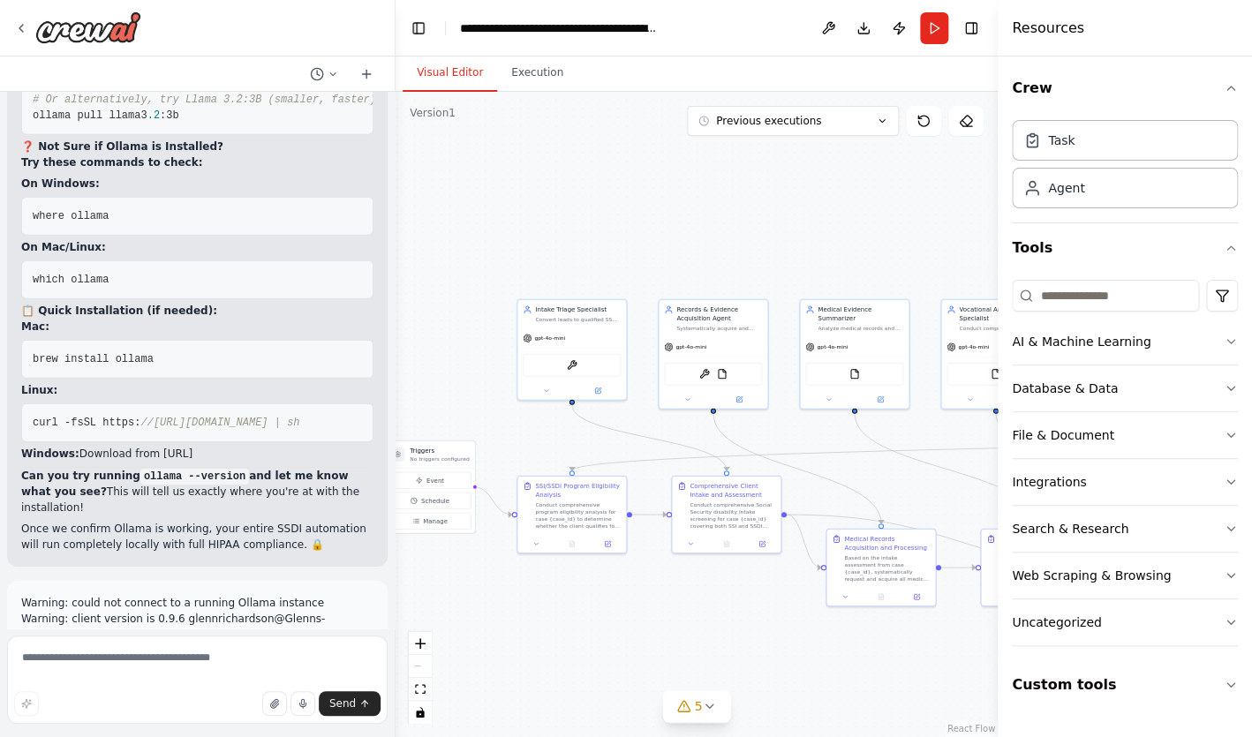
drag, startPoint x: 117, startPoint y: 240, endPoint x: 24, endPoint y: 233, distance: 93.8
copy span "ollama serve"
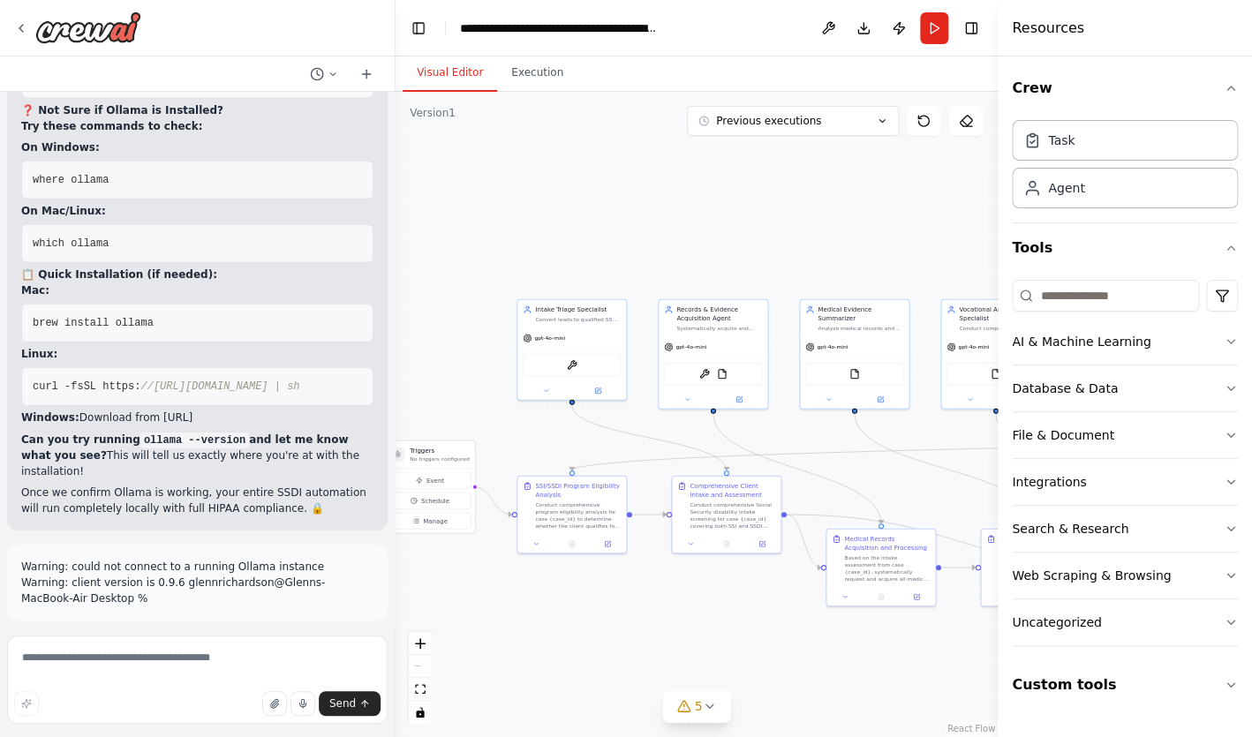
scroll to position [31917, 0]
click at [173, 674] on textarea at bounding box center [197, 680] width 380 height 88
paste textarea "**********"
type textarea "**********"
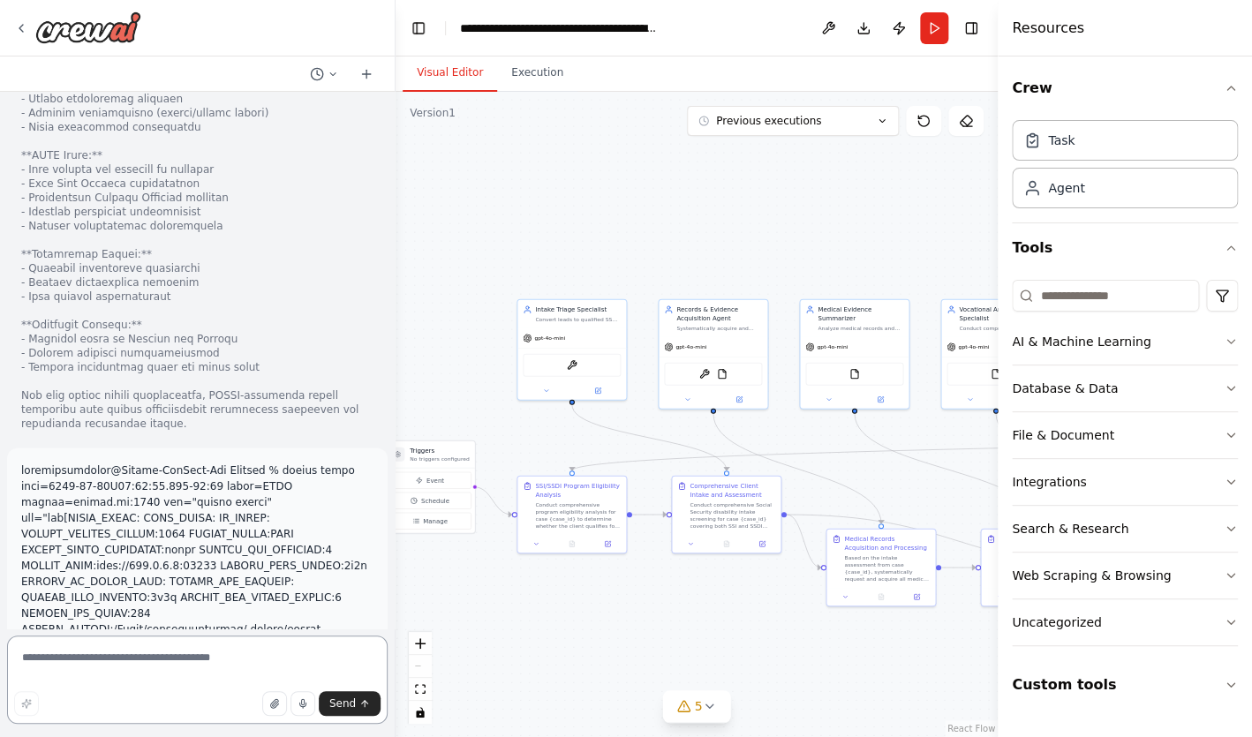
scroll to position [33743, 0]
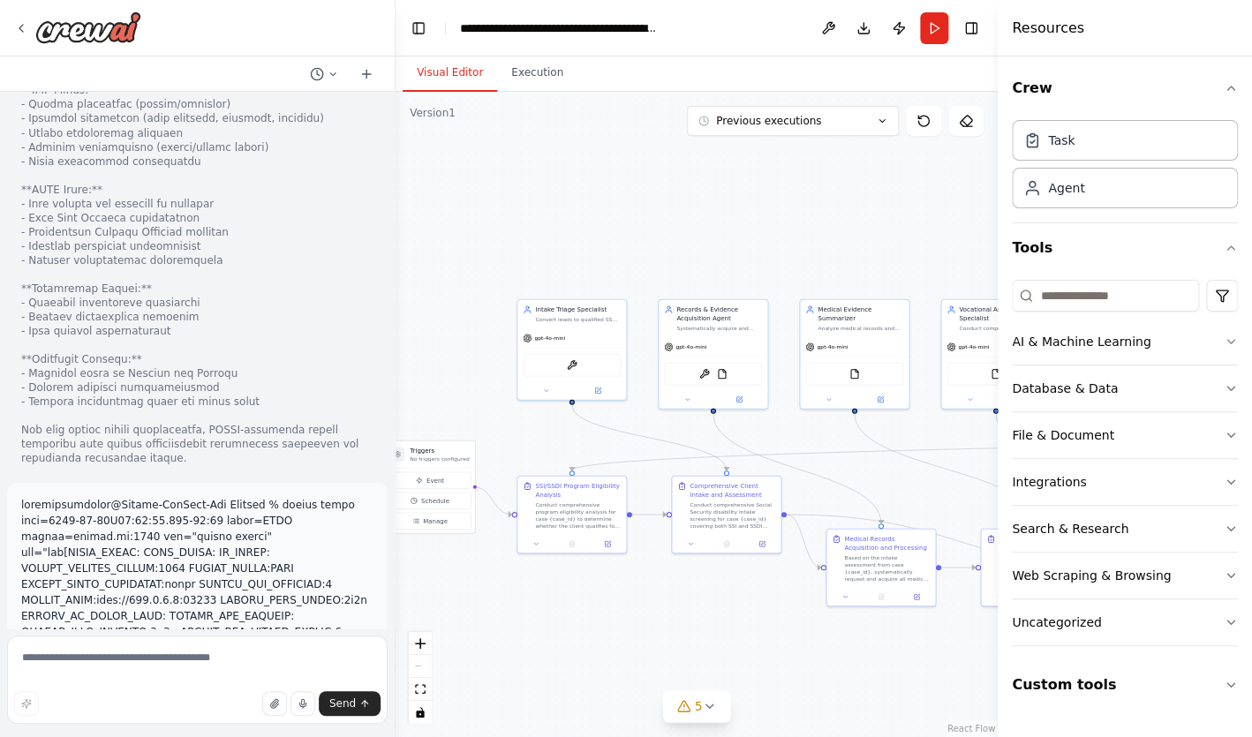
drag, startPoint x: 104, startPoint y: 514, endPoint x: 23, endPoint y: 512, distance: 81.2
copy span "ollama list"
click at [164, 659] on textarea at bounding box center [197, 680] width 380 height 88
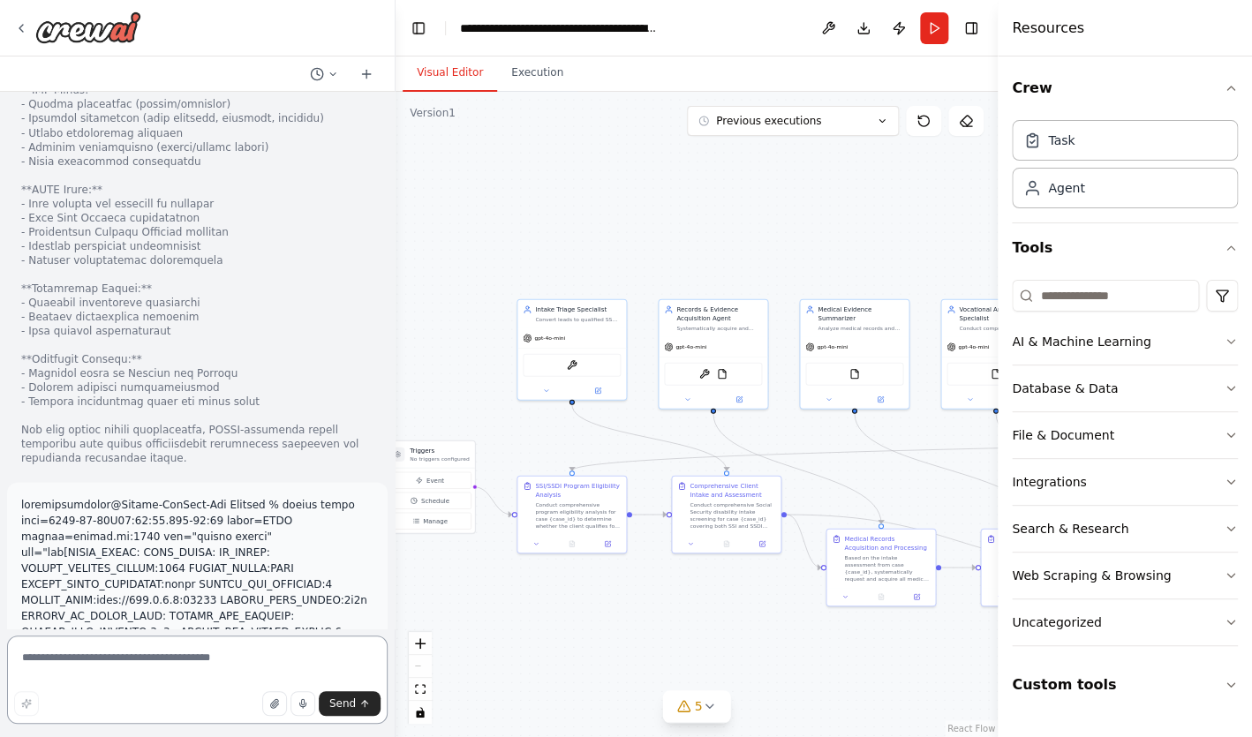
paste textarea "**********"
type textarea "**********"
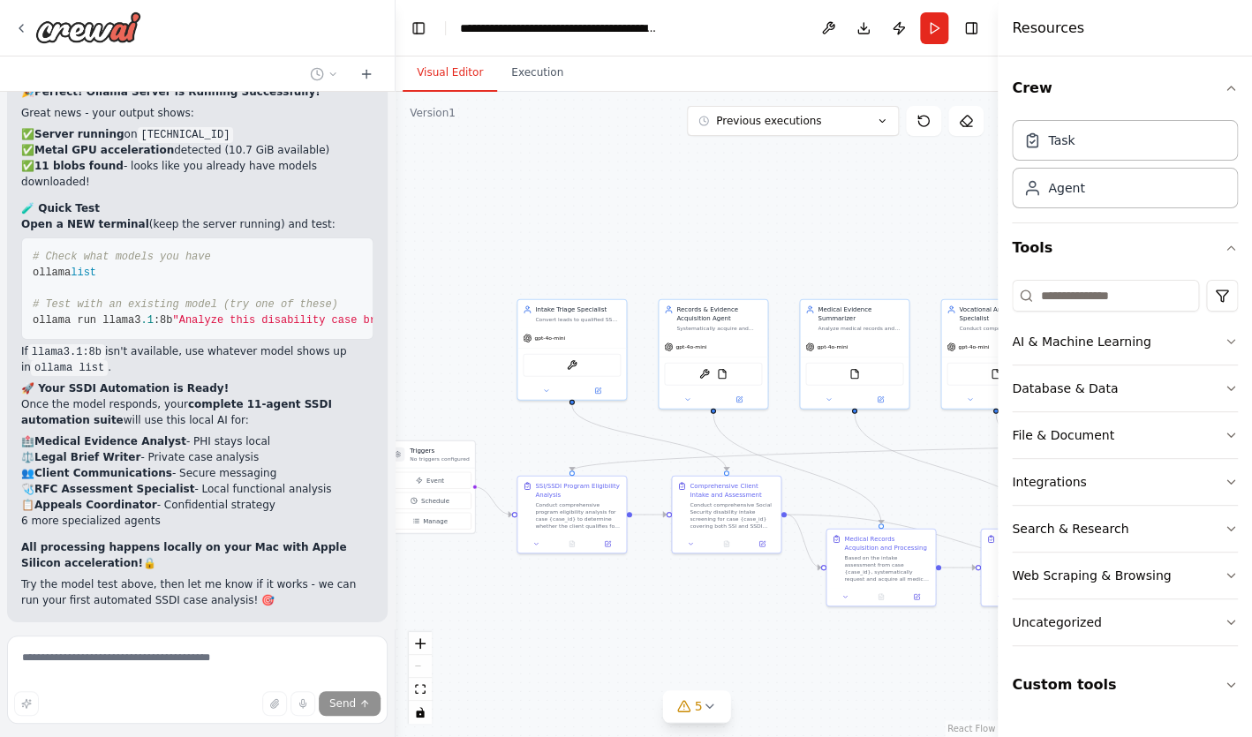
scroll to position [34716, 0]
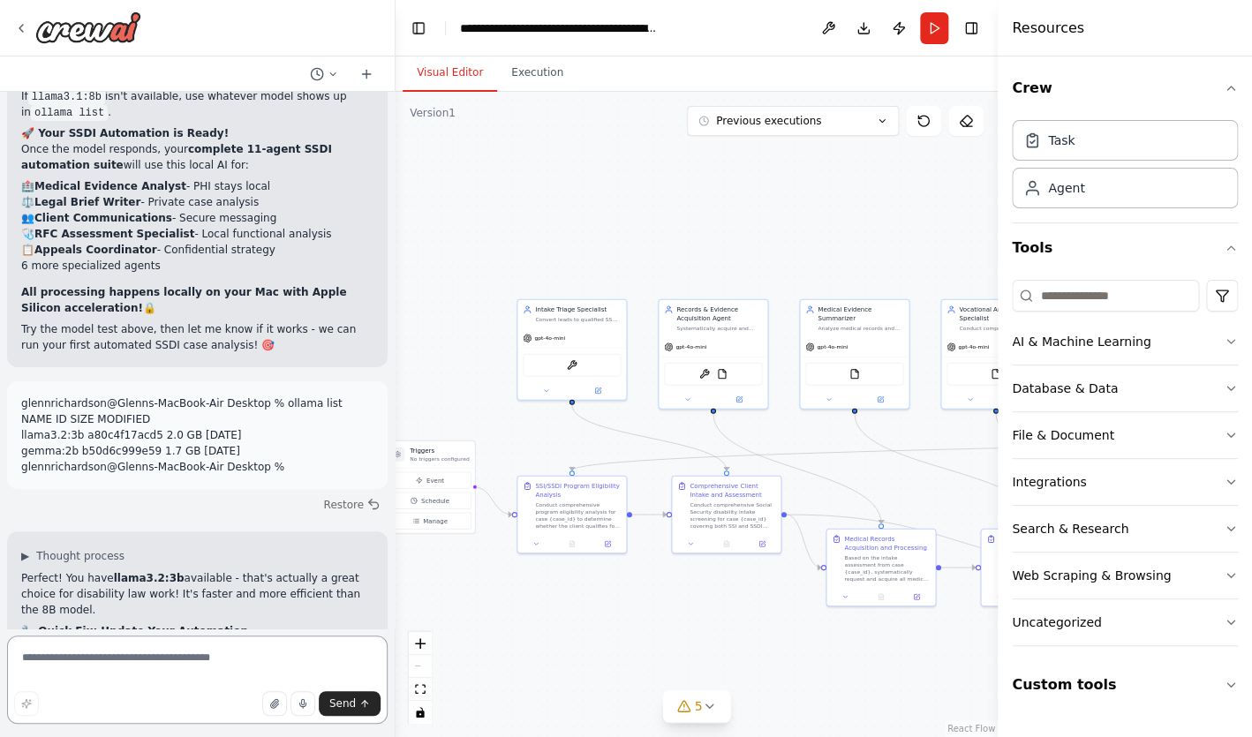
scroll to position [34954, 0]
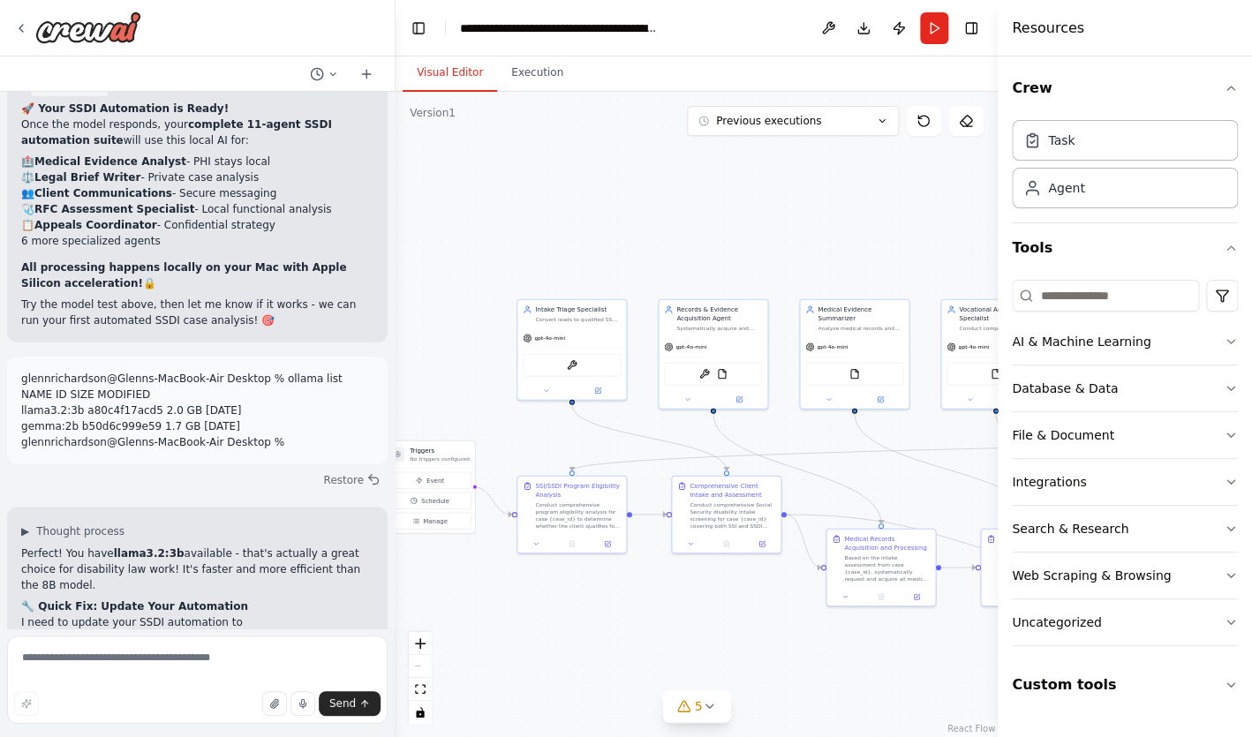
scroll to position [35071, 0]
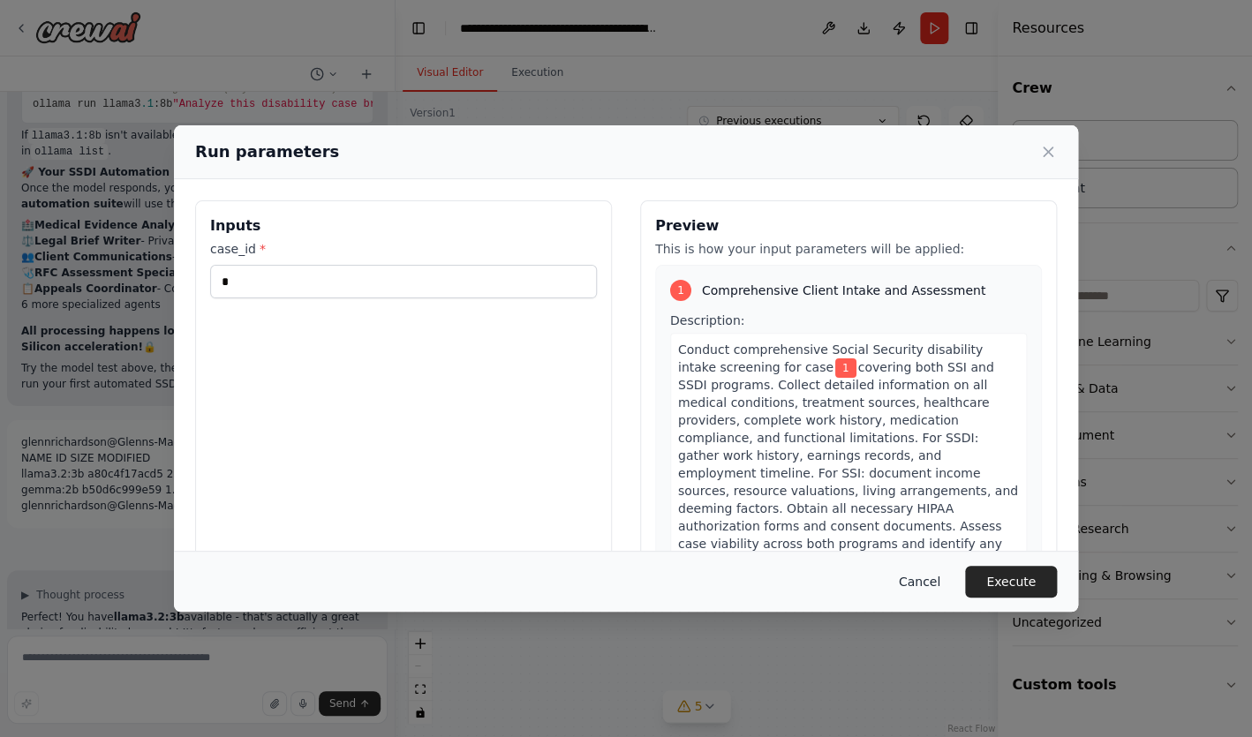
click at [911, 589] on button "Cancel" at bounding box center [919, 582] width 70 height 32
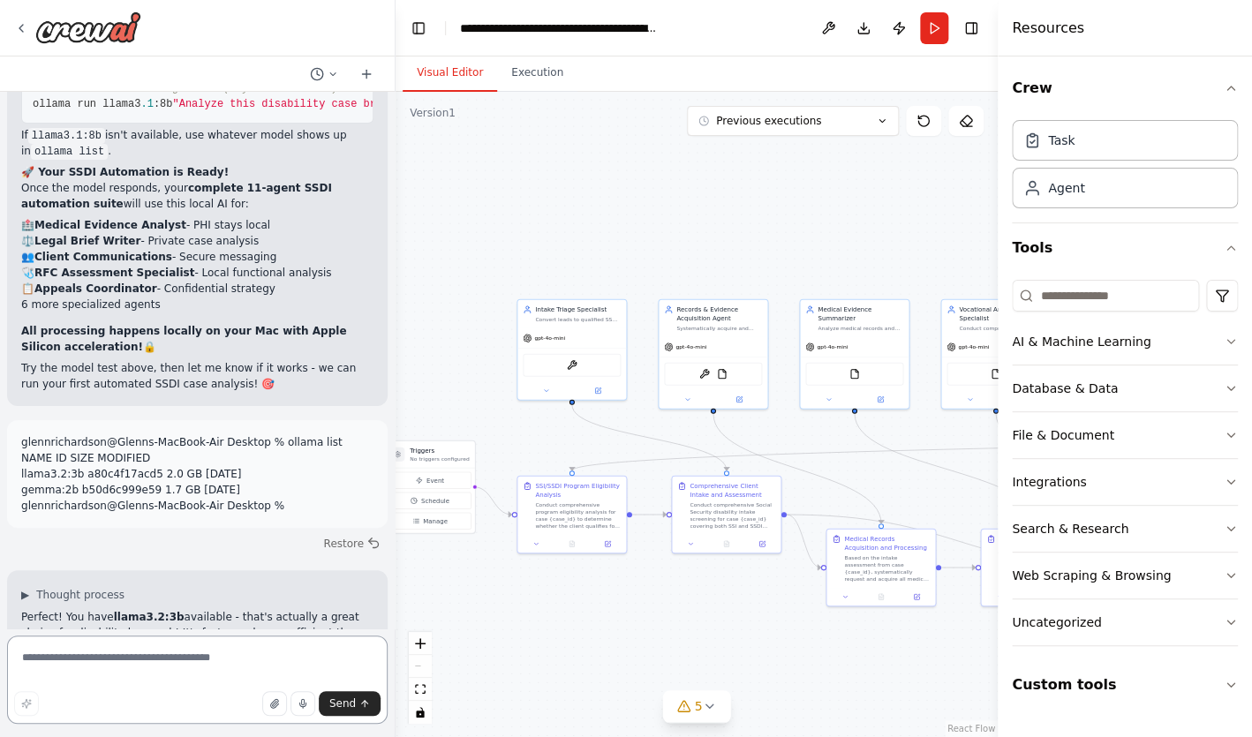
click at [183, 659] on textarea at bounding box center [197, 680] width 380 height 88
paste textarea "**********"
type textarea "**********"
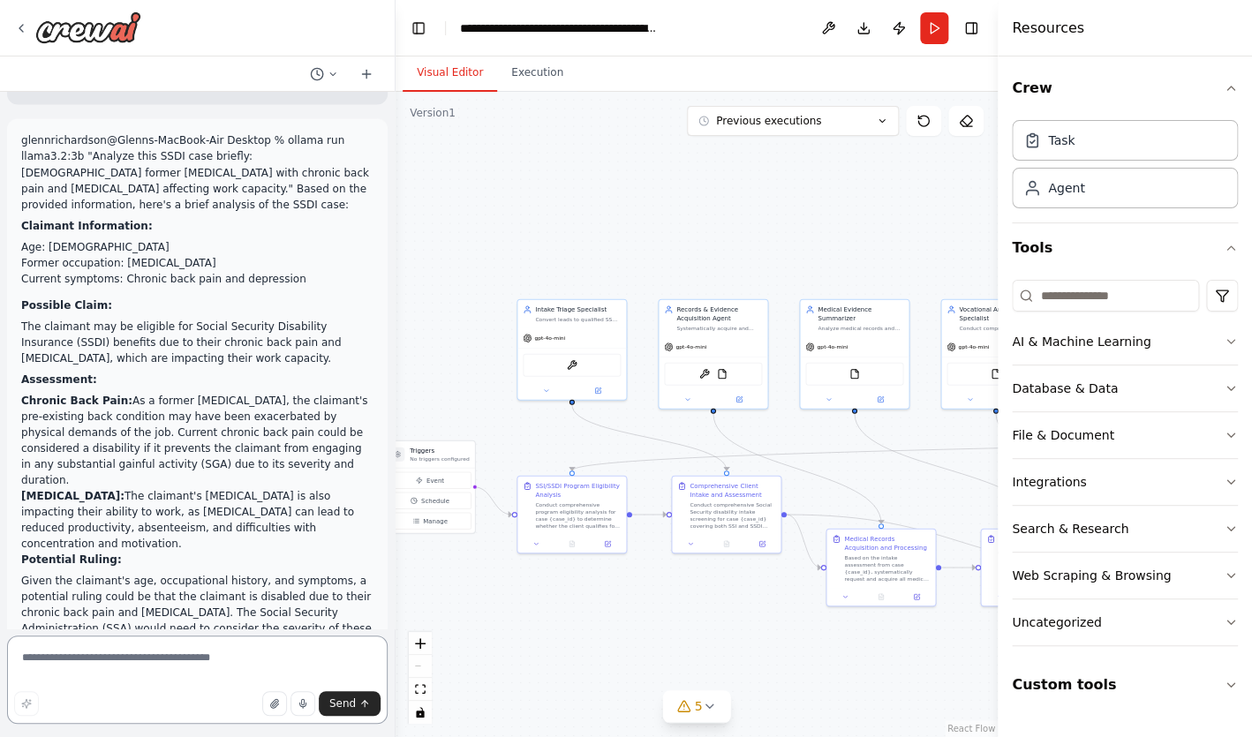
scroll to position [36209, 0]
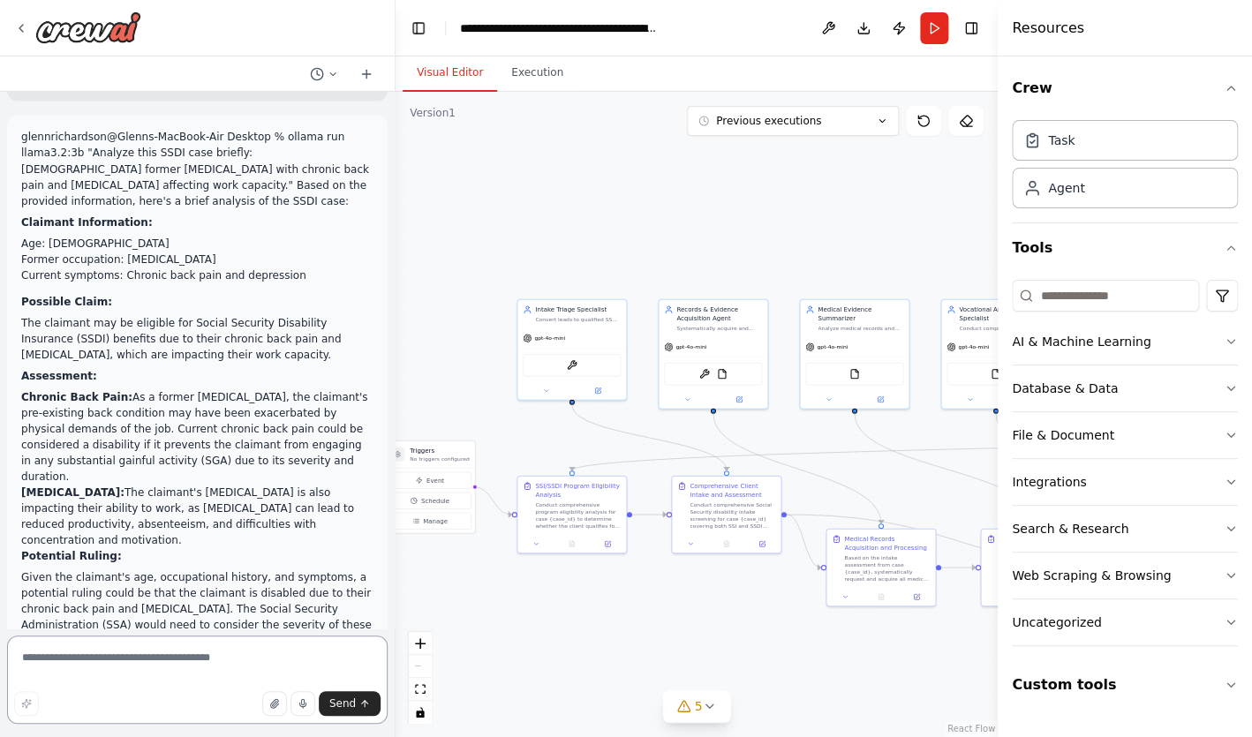
click at [147, 656] on textarea at bounding box center [197, 680] width 380 height 88
type textarea "**********"
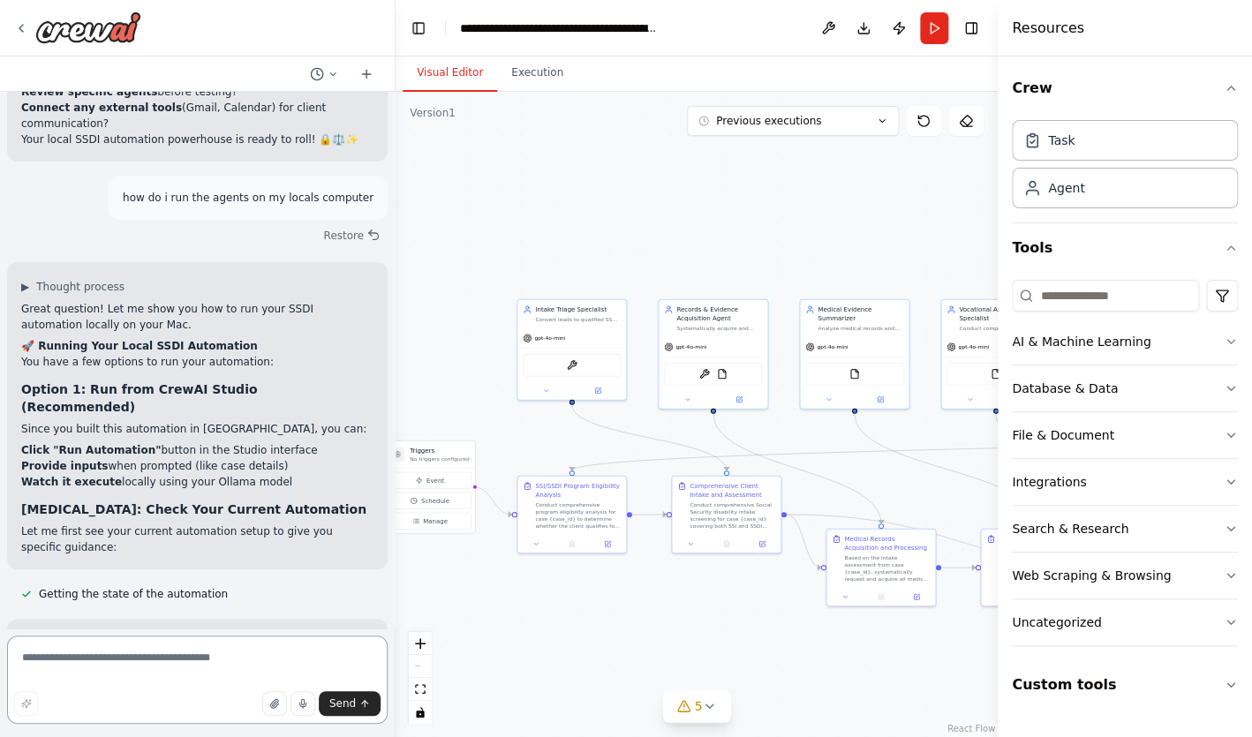
scroll to position [37500, 0]
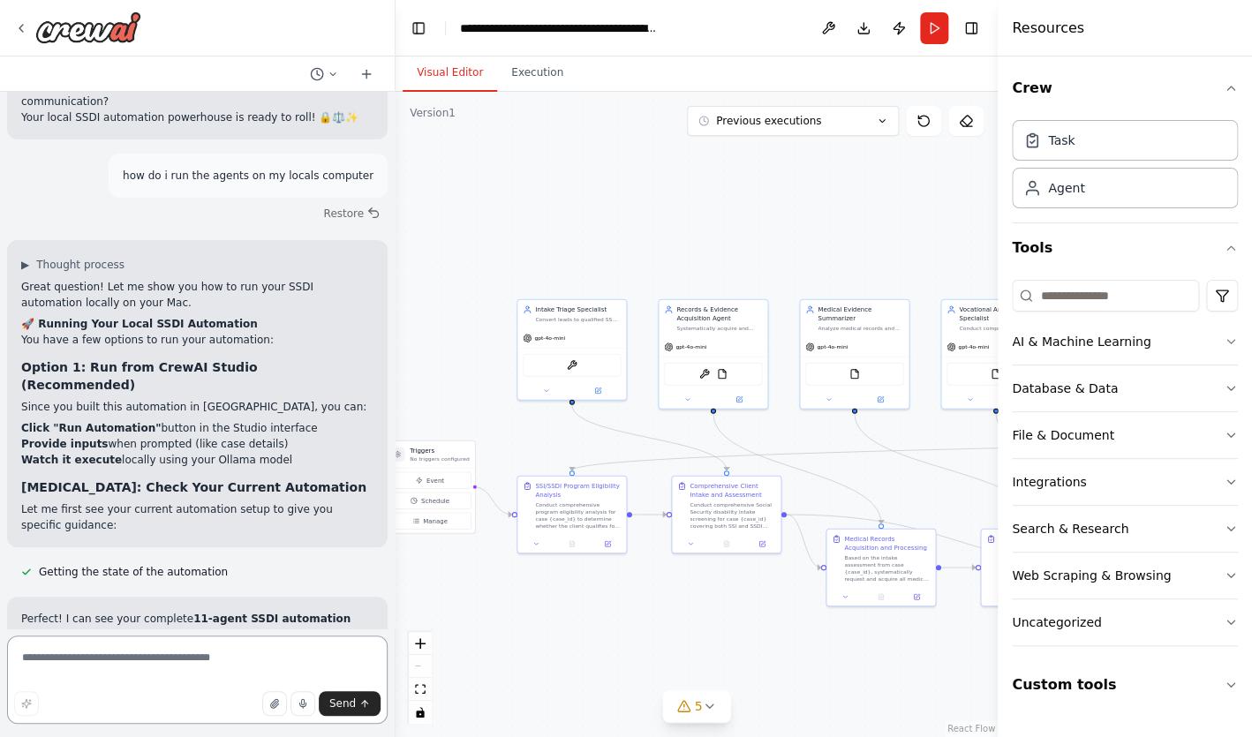
click at [152, 674] on textarea at bounding box center [197, 680] width 380 height 88
type textarea "**********"
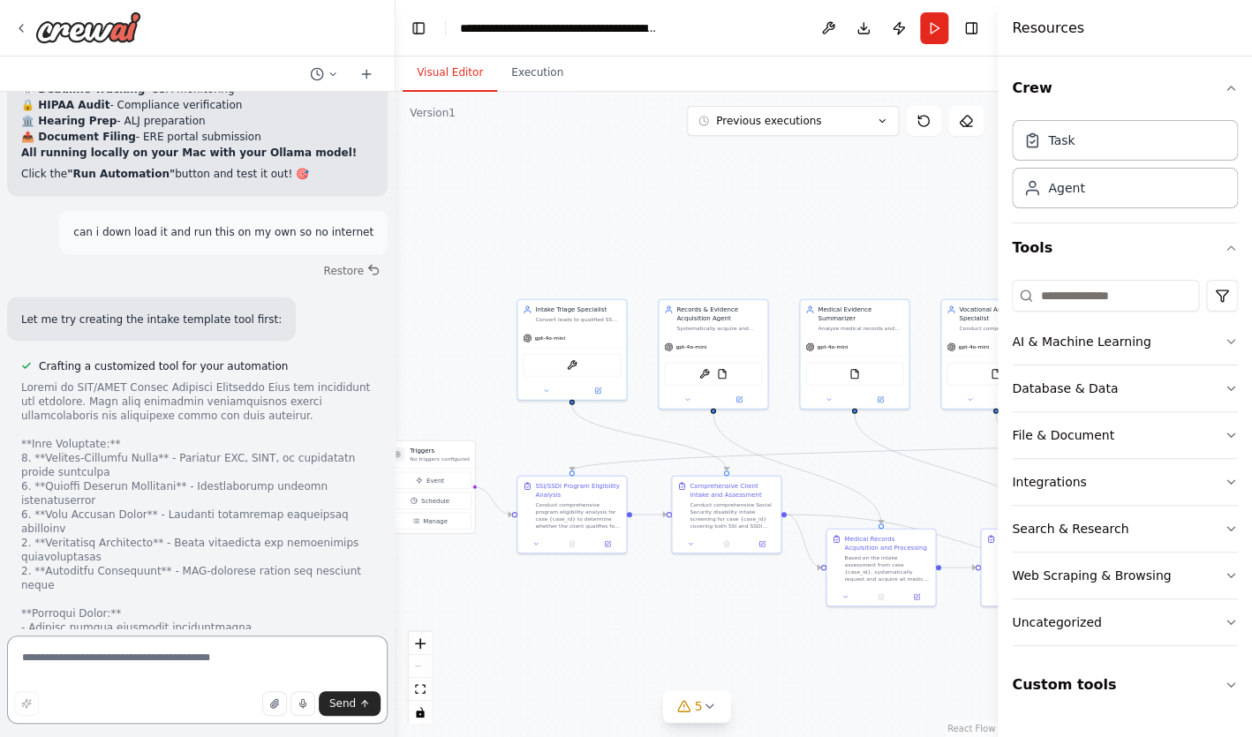
scroll to position [38605, 0]
click at [863, 33] on button "Download" at bounding box center [863, 28] width 28 height 32
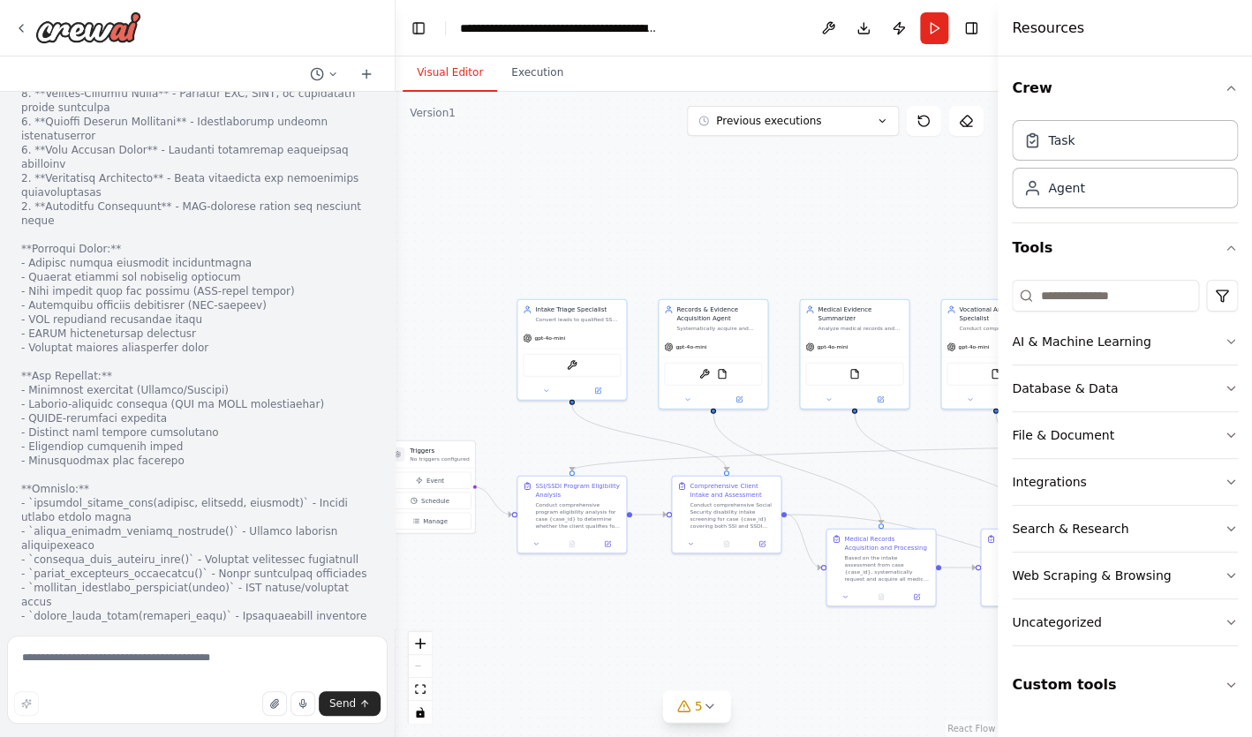
scroll to position [38946, 0]
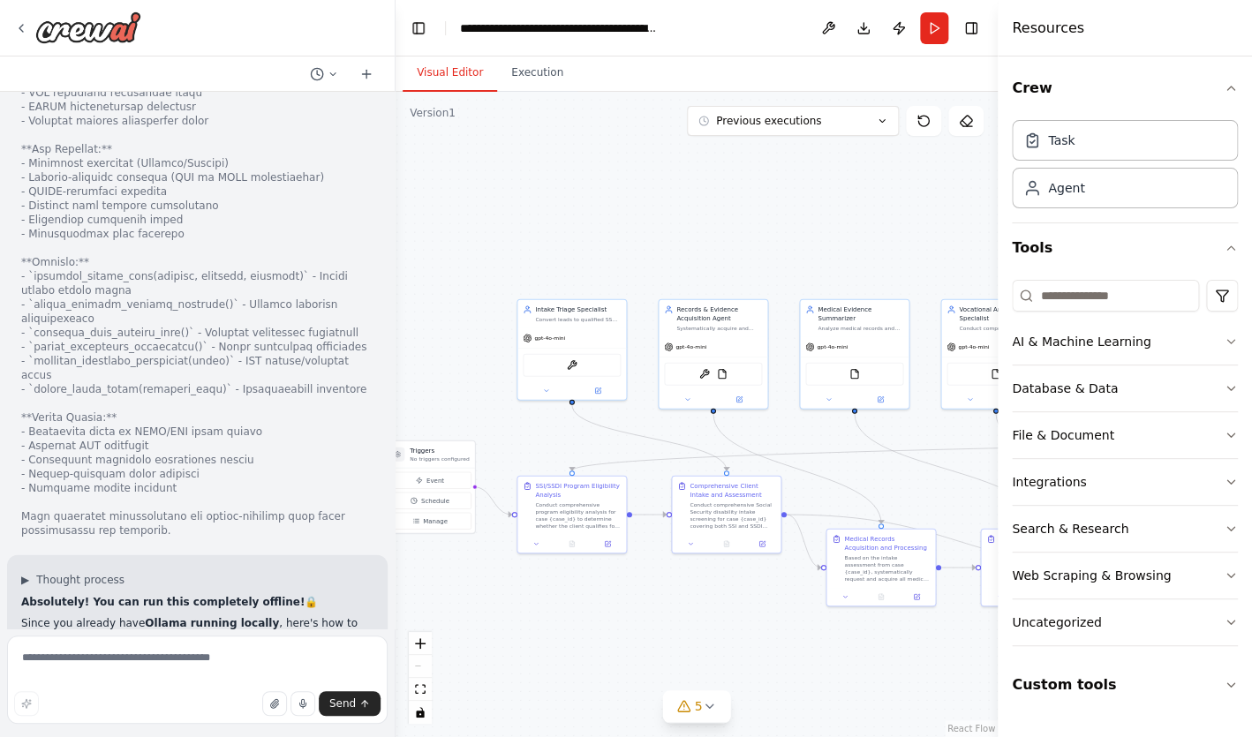
scroll to position [39207, 0]
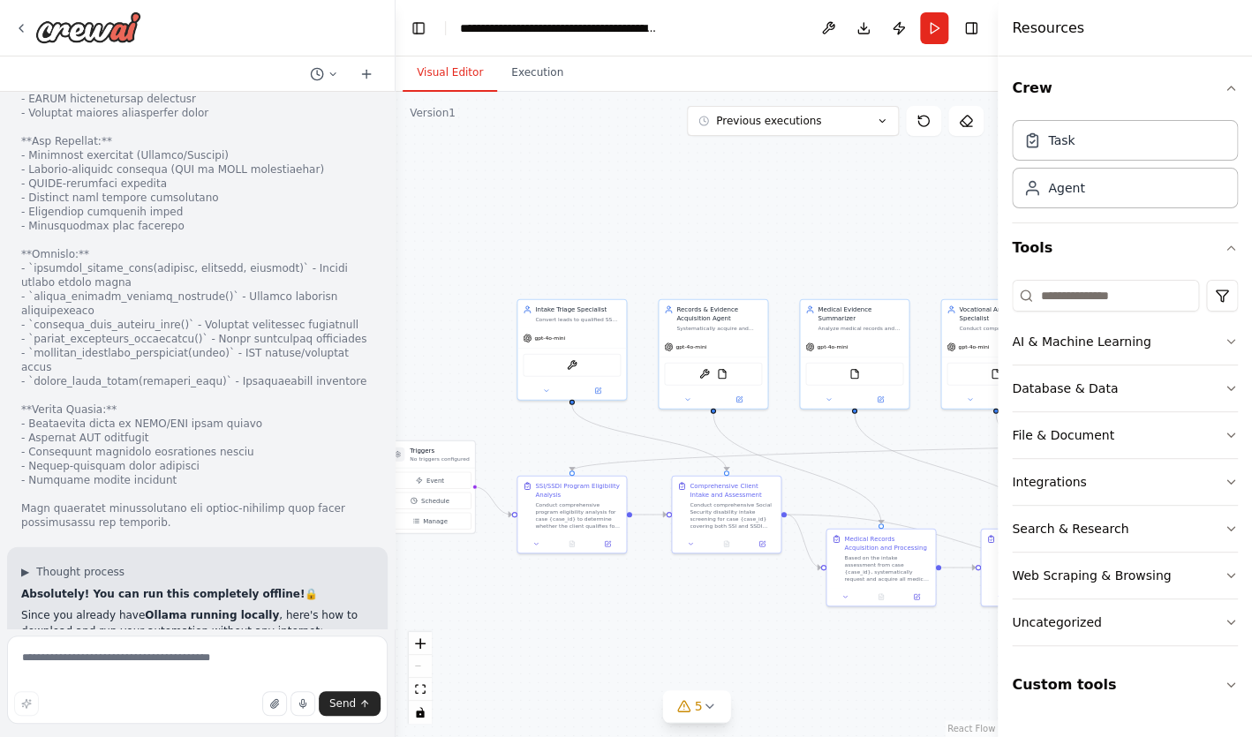
drag, startPoint x: 16, startPoint y: 527, endPoint x: 169, endPoint y: 606, distance: 171.7
click at [862, 32] on button "Download" at bounding box center [863, 28] width 28 height 32
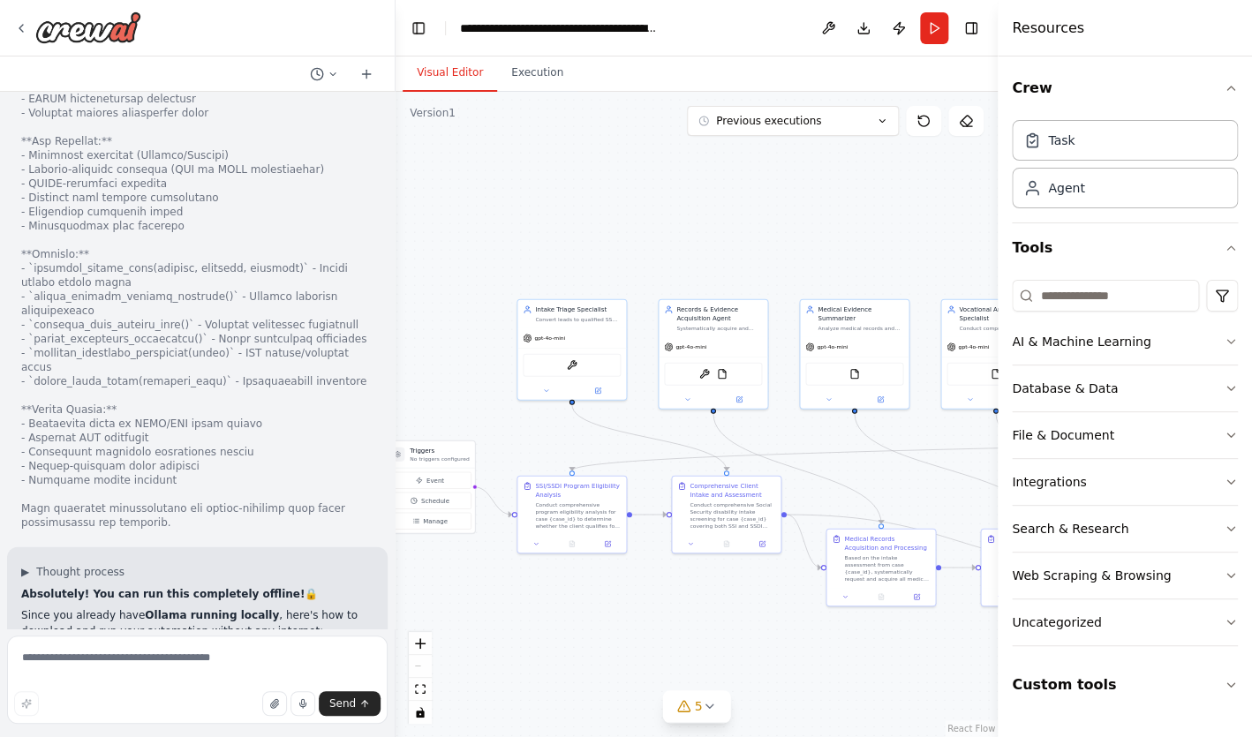
drag, startPoint x: 23, startPoint y: 549, endPoint x: 263, endPoint y: 565, distance: 240.6
copy ol "Set up the local environment step-by-step? Configure the Ollama integration pro…"
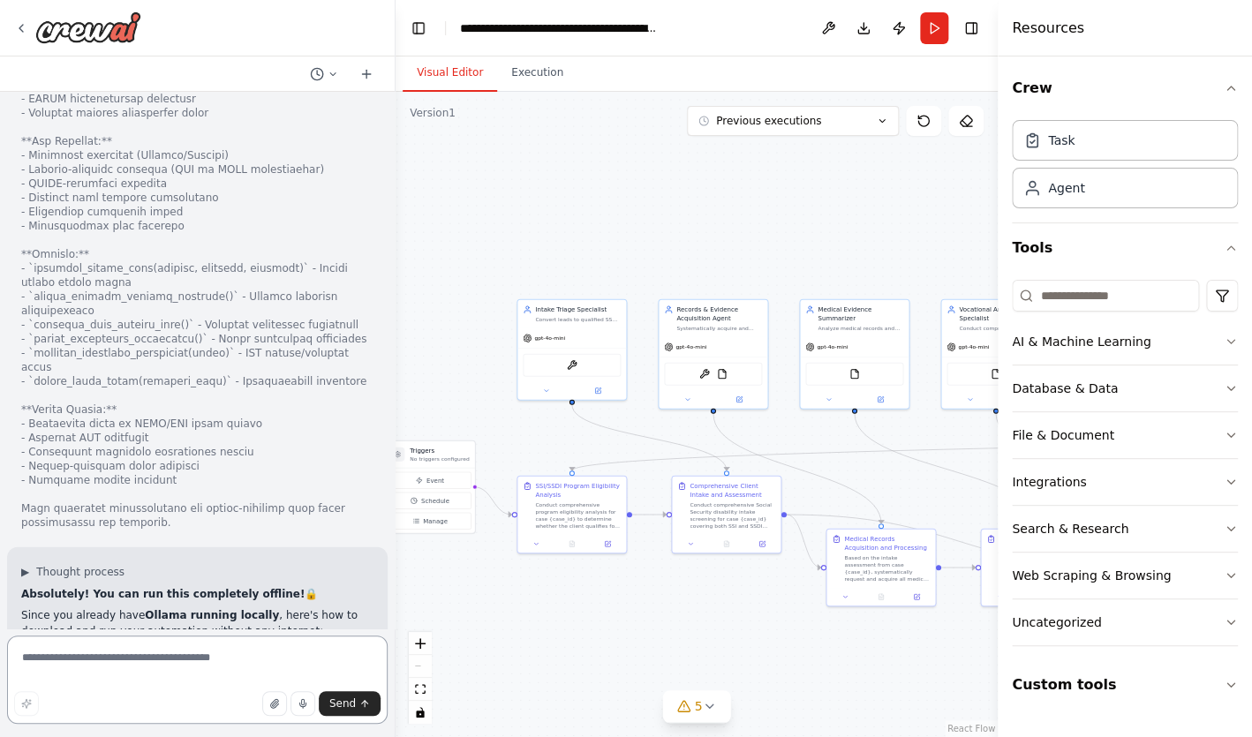
click at [223, 666] on textarea at bounding box center [197, 680] width 380 height 88
paste textarea "**********"
type textarea "**********"
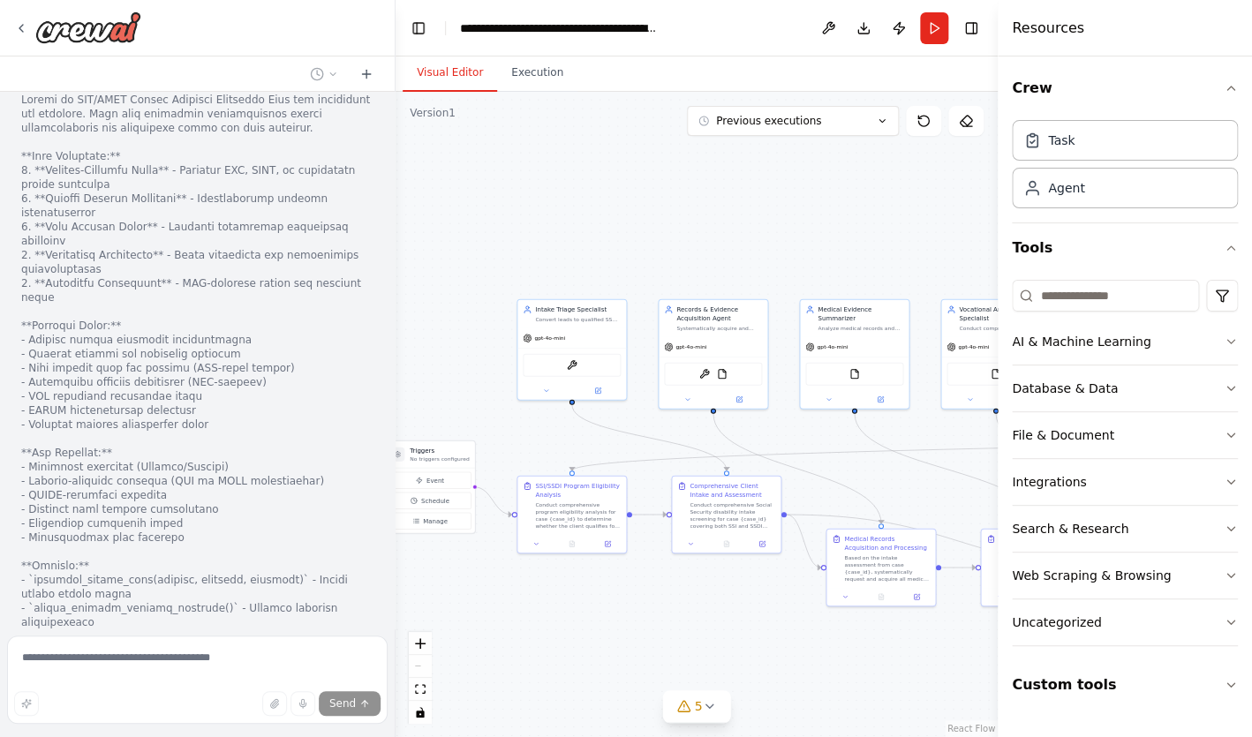
scroll to position [38885, 0]
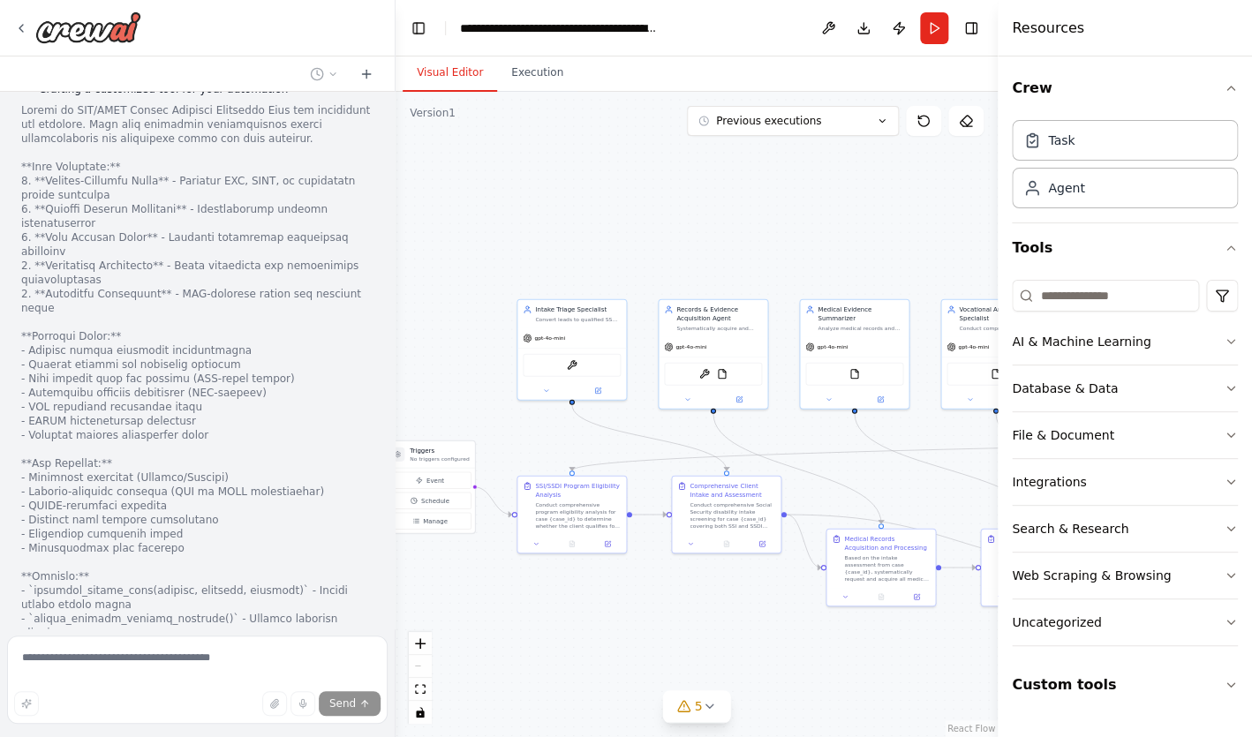
drag, startPoint x: 37, startPoint y: 241, endPoint x: 371, endPoint y: 423, distance: 380.0
copy code "Create new directory mkdir ~/ssdi-automation-local cd ~/ssdi-automation-local #…"
drag, startPoint x: 35, startPoint y: 262, endPoint x: 200, endPoint y: 286, distance: 166.8
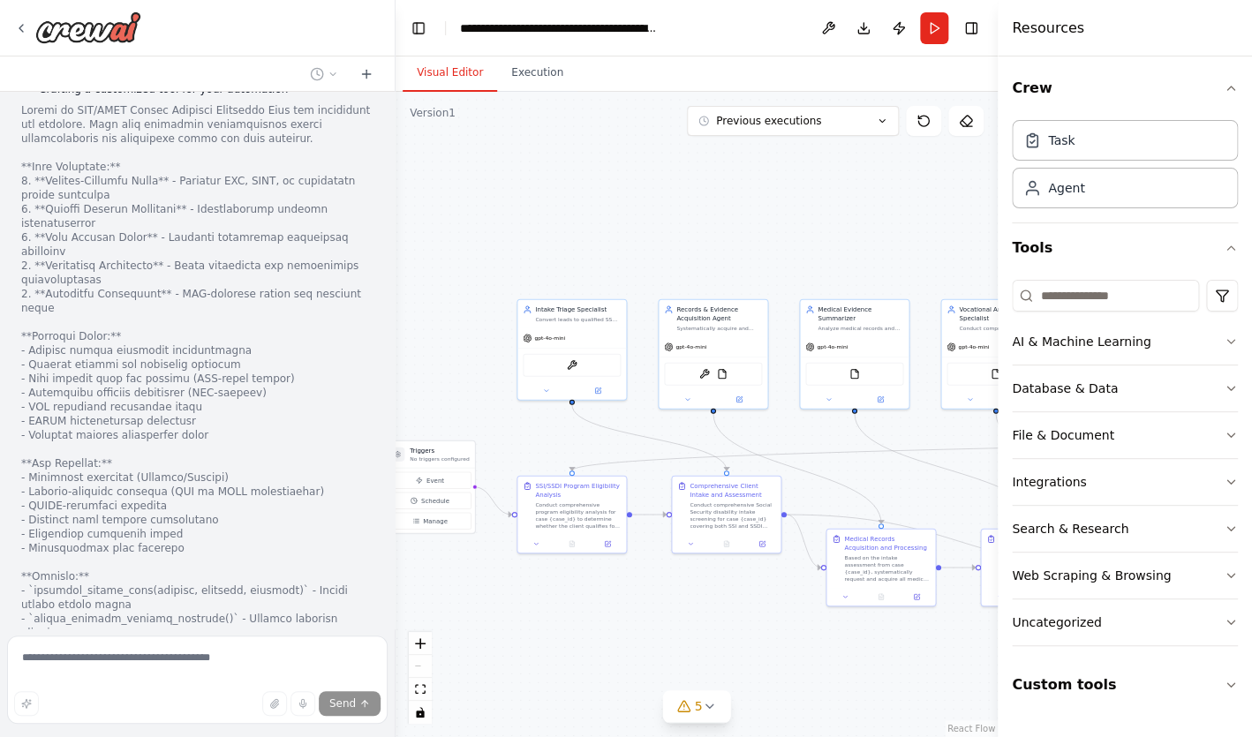
copy code "mkdir ~/ssdi-automation-local cd ~/ssdi-automation-local"
drag, startPoint x: 37, startPoint y: 320, endPoint x: 304, endPoint y: 335, distance: 267.0
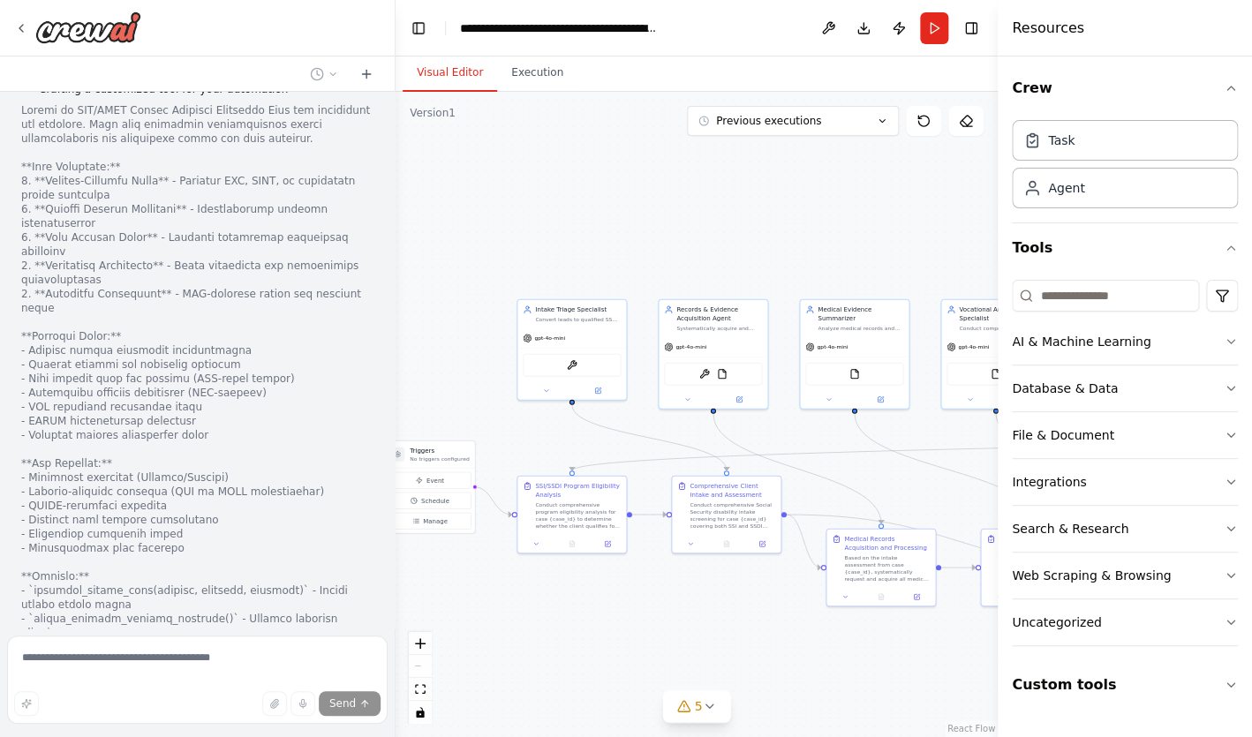
drag, startPoint x: 295, startPoint y: 341, endPoint x: 33, endPoint y: 321, distance: 262.9
copy code "python -m venv venv source venv/ bin /activate # On Mac/Linux"
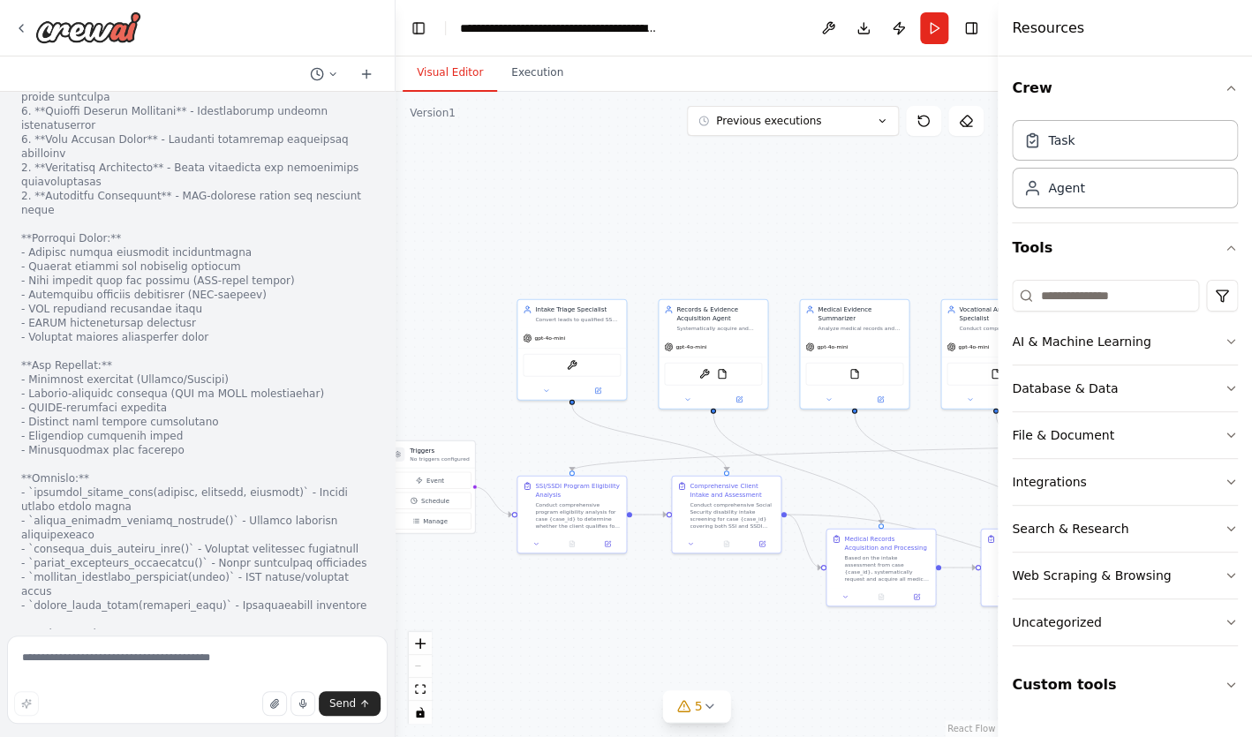
scroll to position [38996, 0]
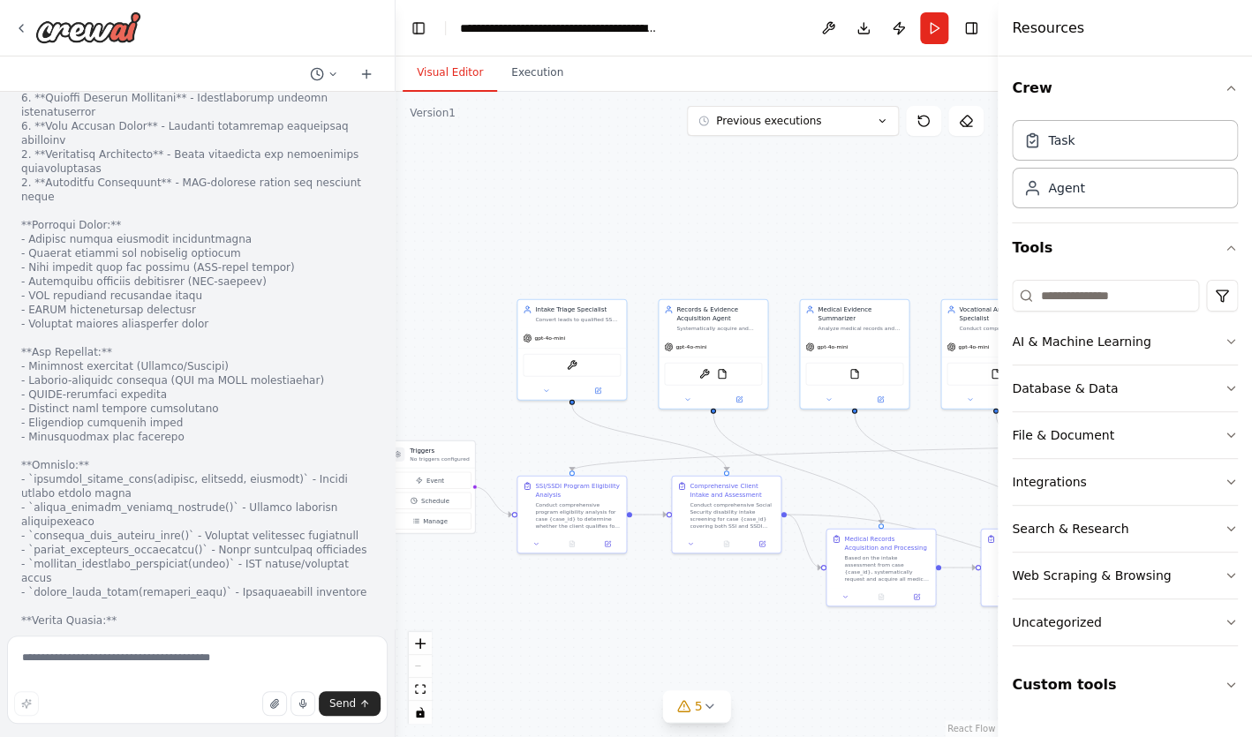
copy code "source venv/ bin /activate # On Mac/Linux"
click at [204, 666] on textarea at bounding box center [197, 680] width 380 height 88
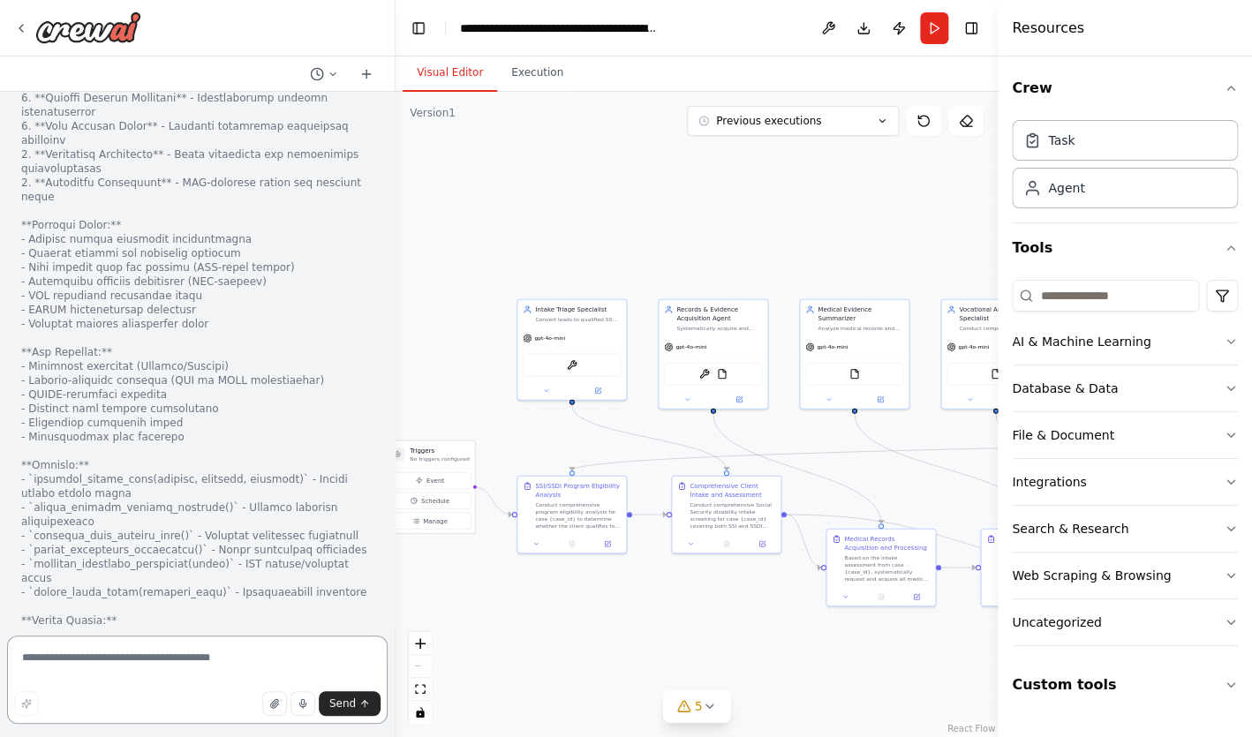
paste textarea "**********"
type textarea "**********"
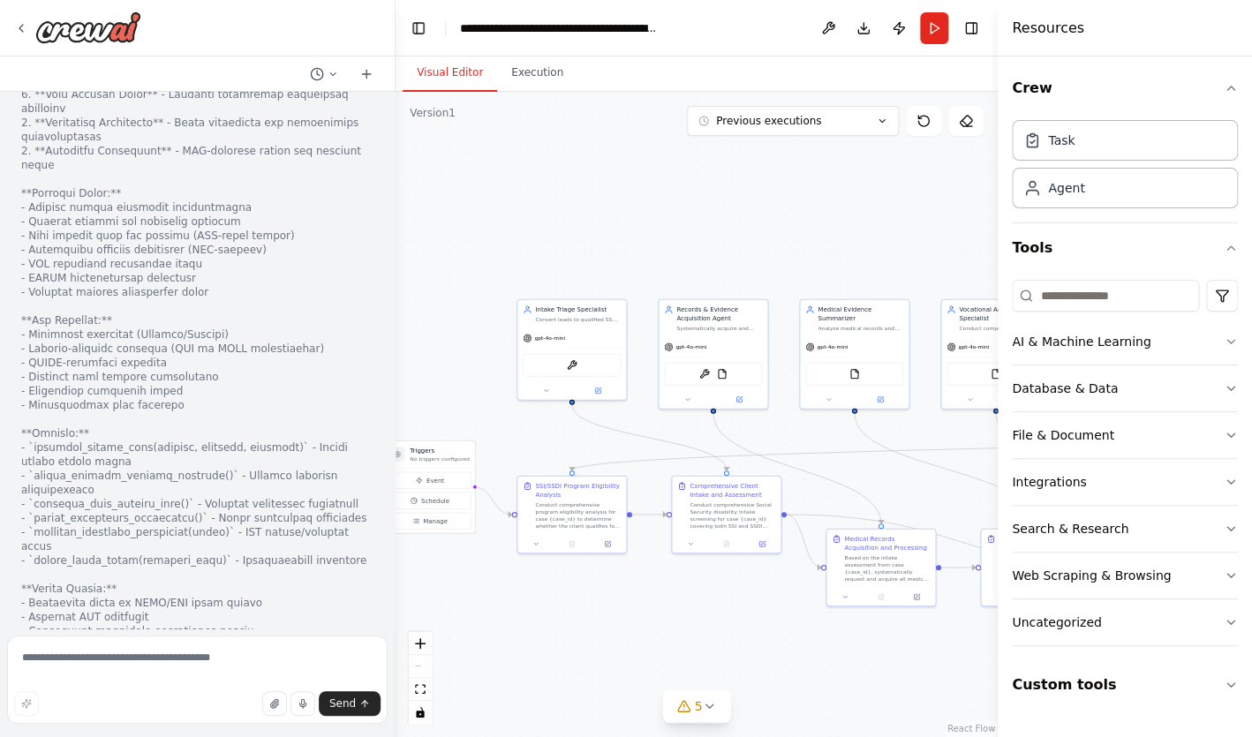
scroll to position [0, 21]
drag, startPoint x: 33, startPoint y: 245, endPoint x: 371, endPoint y: 257, distance: 338.3
copy code "pip install crewai pip install crewai[tools] # For the tools you're using"
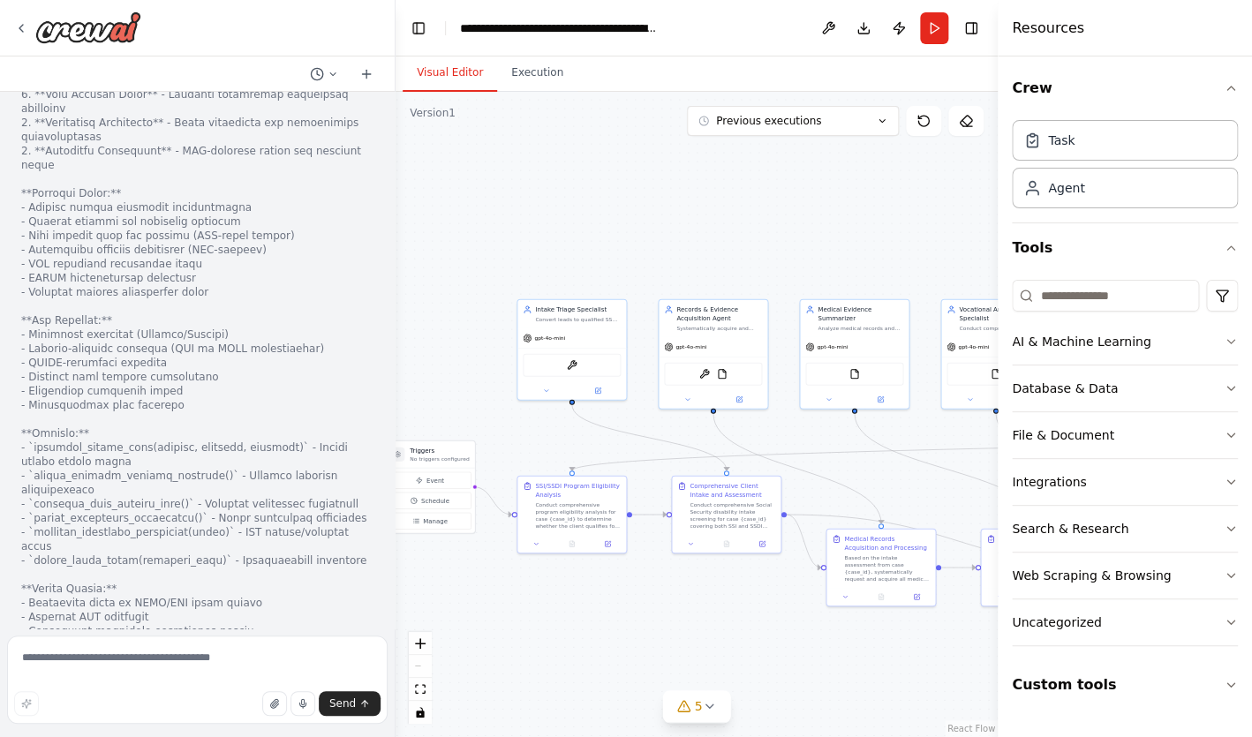
scroll to position [0, 0]
drag, startPoint x: 34, startPoint y: 243, endPoint x: 154, endPoint y: 238, distance: 120.1
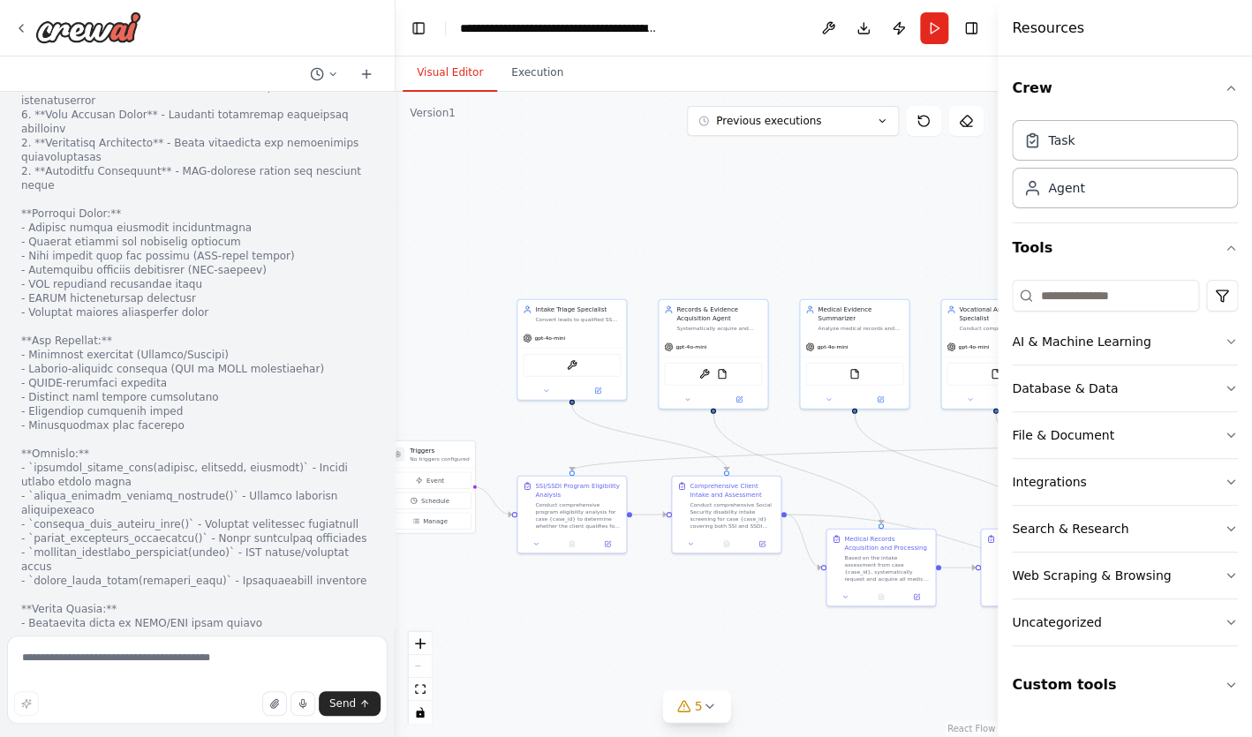
scroll to position [39001, 0]
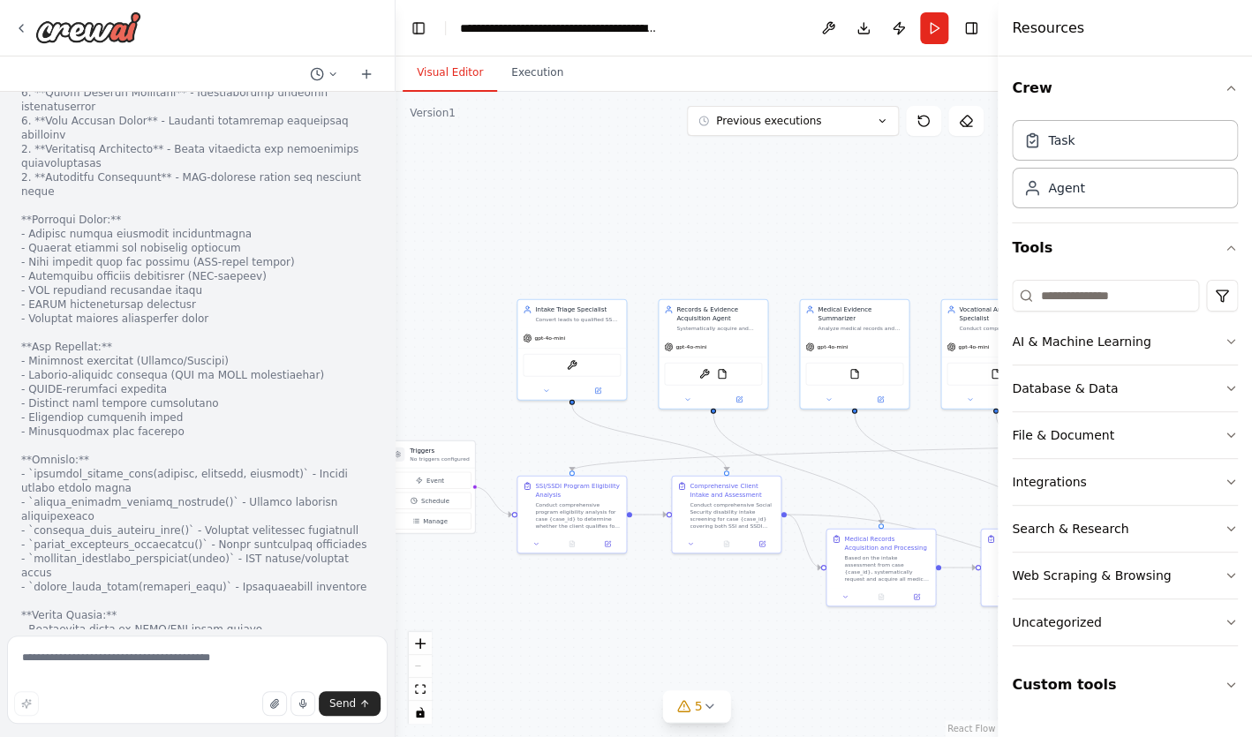
drag, startPoint x: 185, startPoint y: 225, endPoint x: 19, endPoint y: 212, distance: 167.4
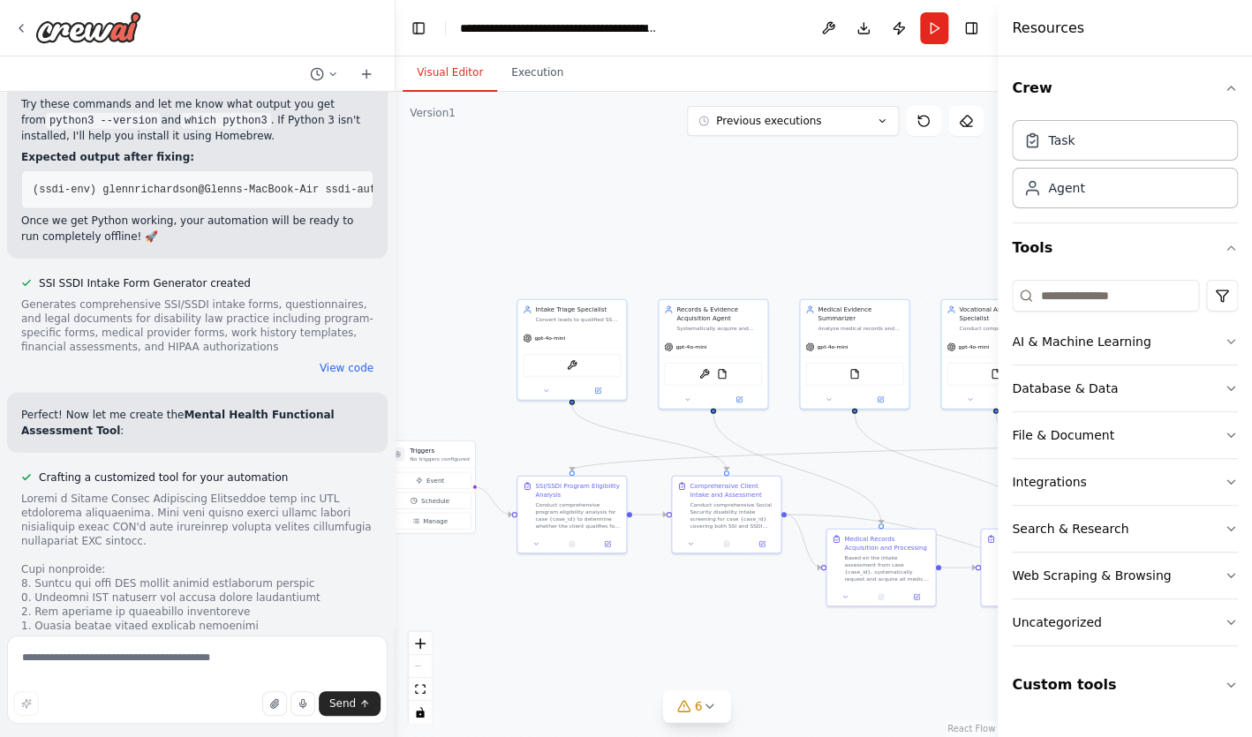
scroll to position [44374, 0]
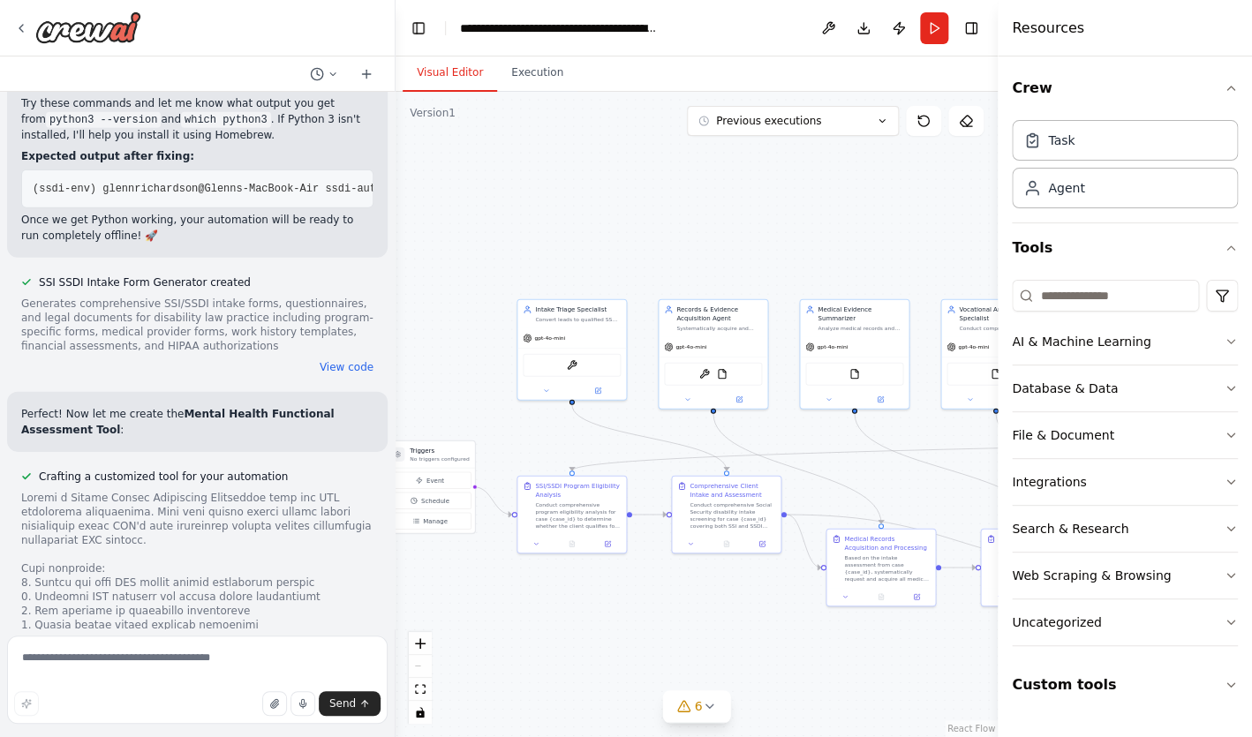
scroll to position [44378, 0]
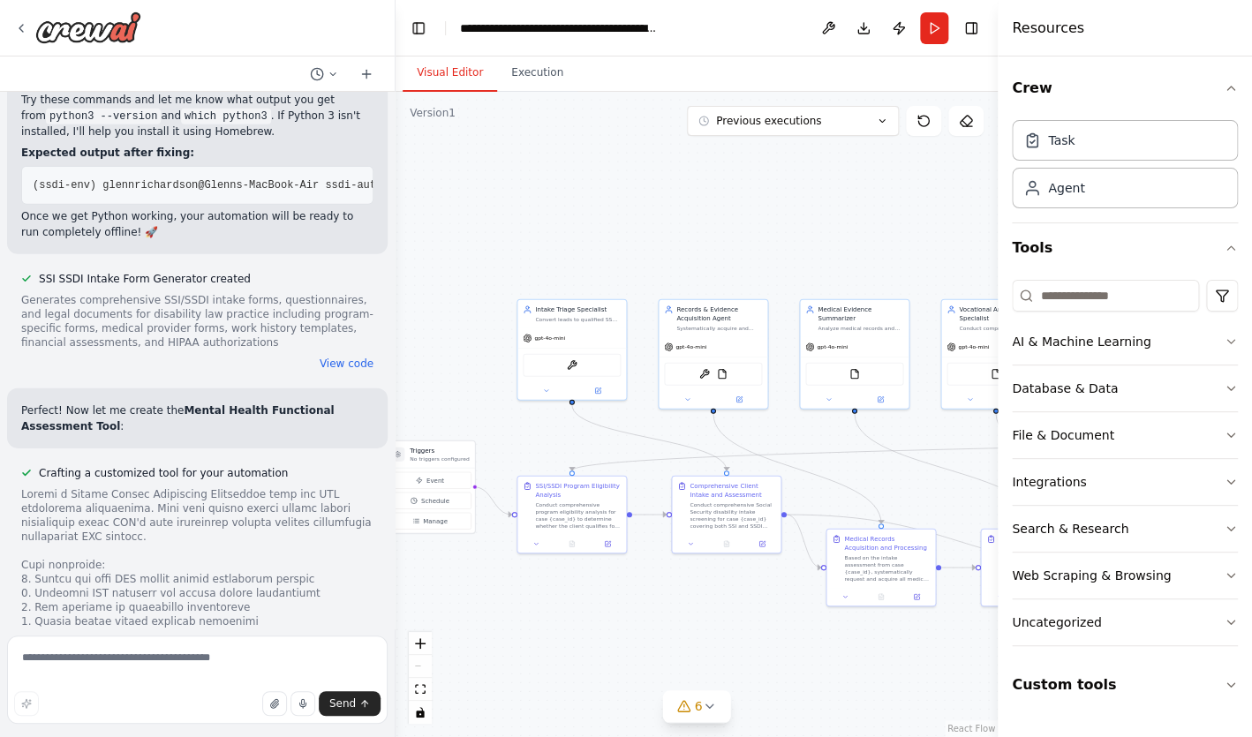
drag, startPoint x: 122, startPoint y: 485, endPoint x: 29, endPoint y: 466, distance: 94.5
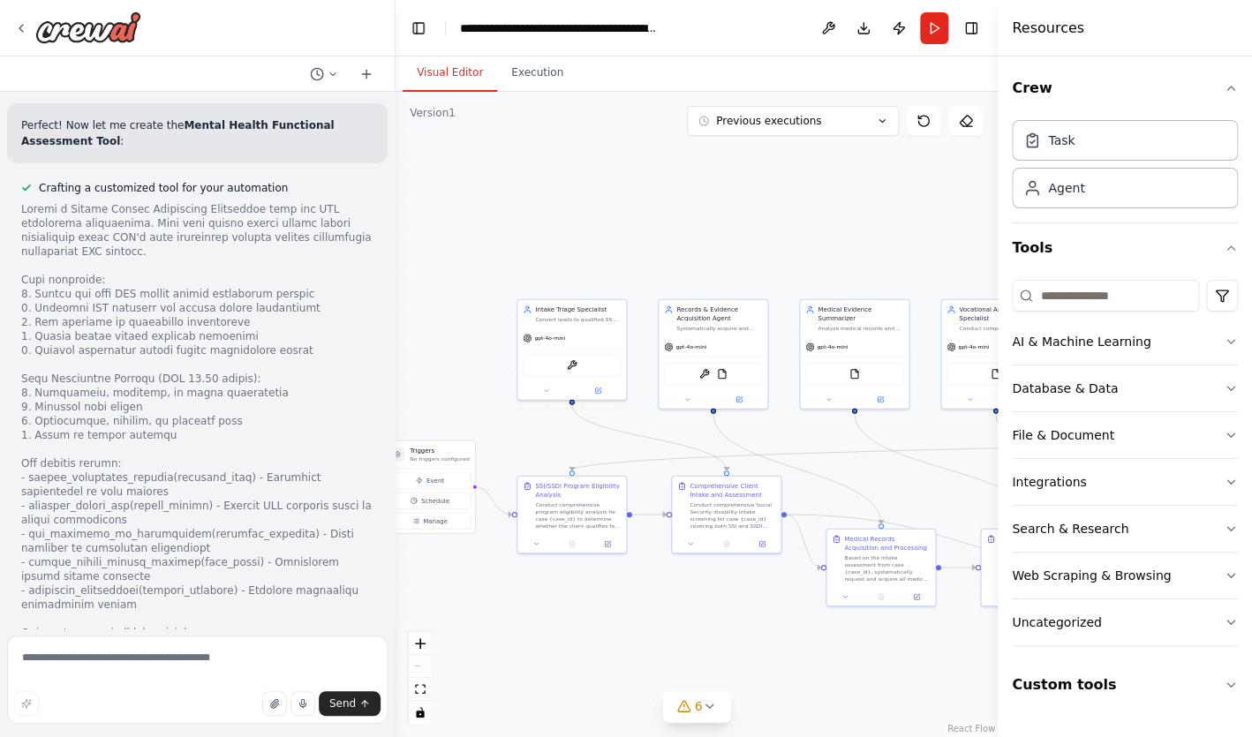
scroll to position [44701, 0]
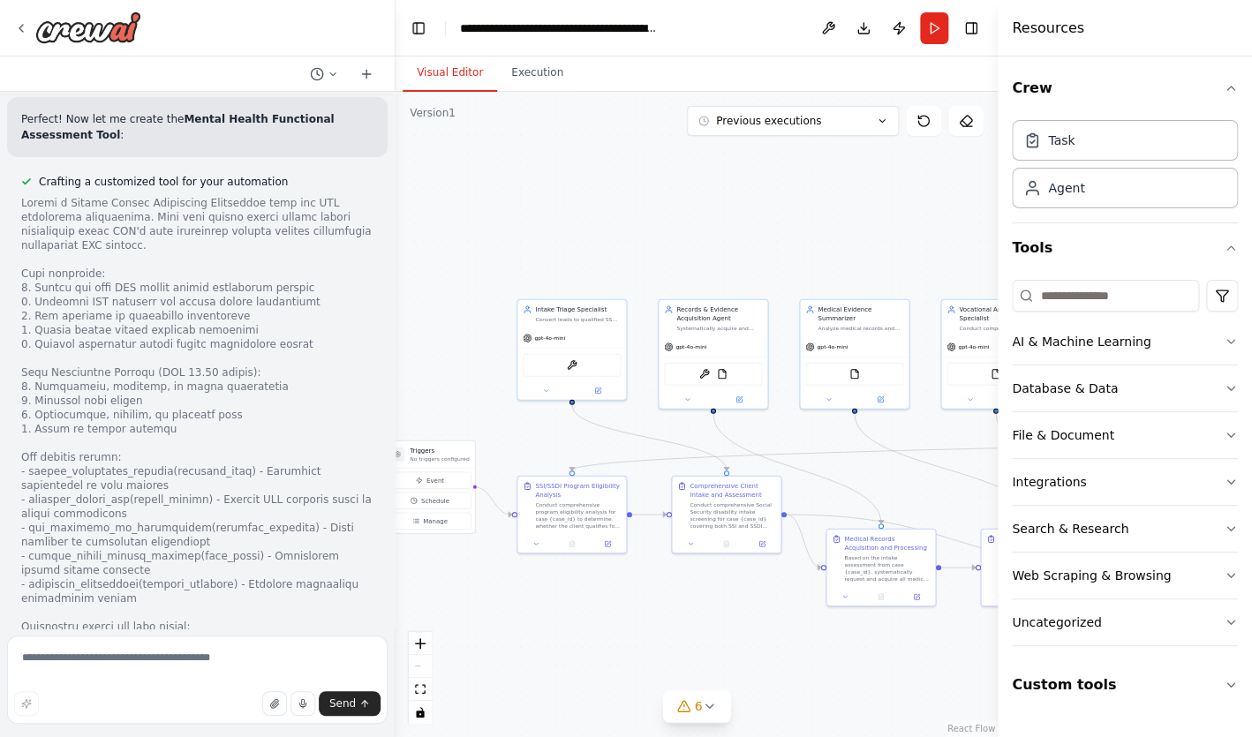
drag, startPoint x: 198, startPoint y: 444, endPoint x: 11, endPoint y: 431, distance: 187.6
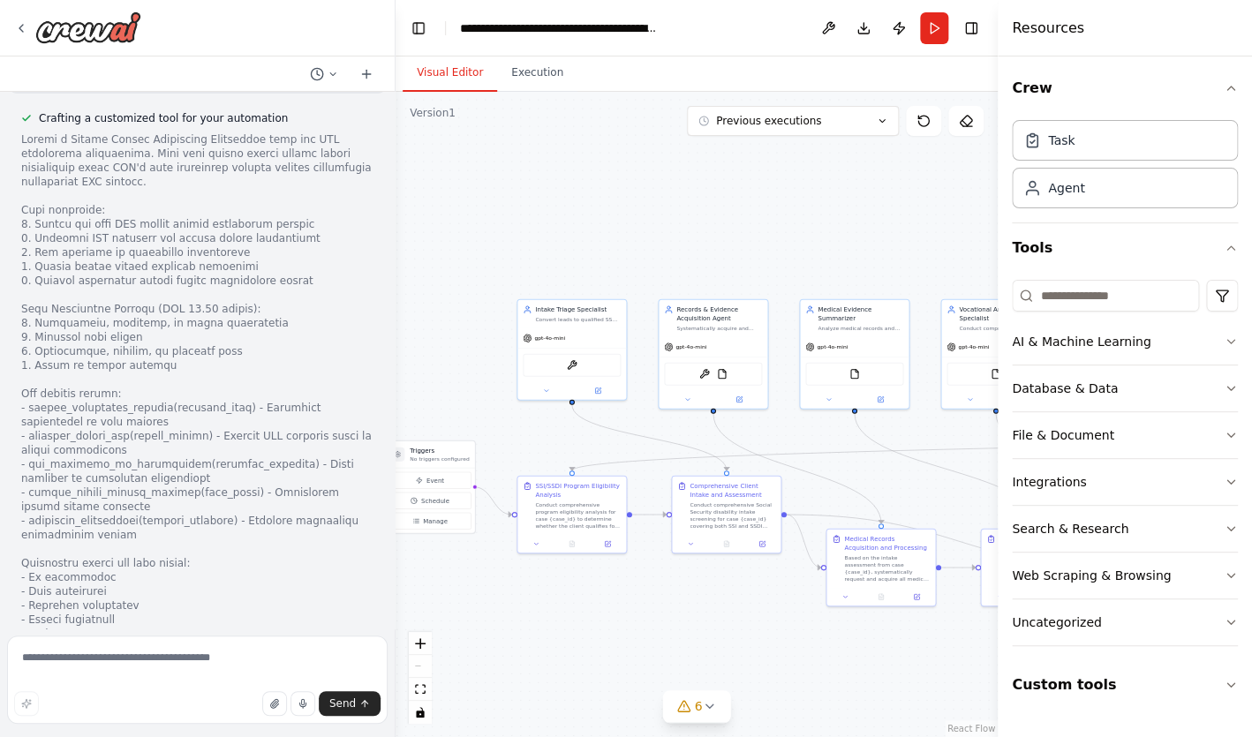
scroll to position [44812, 0]
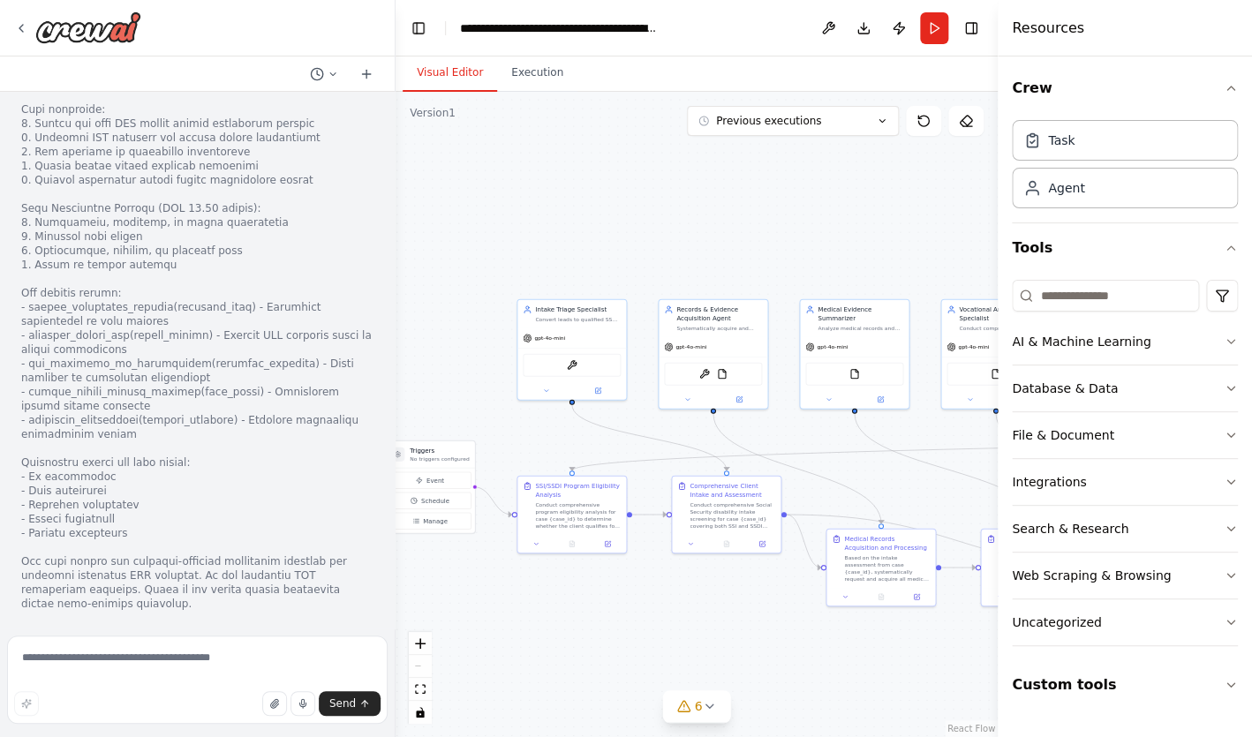
scroll to position [45217, 0]
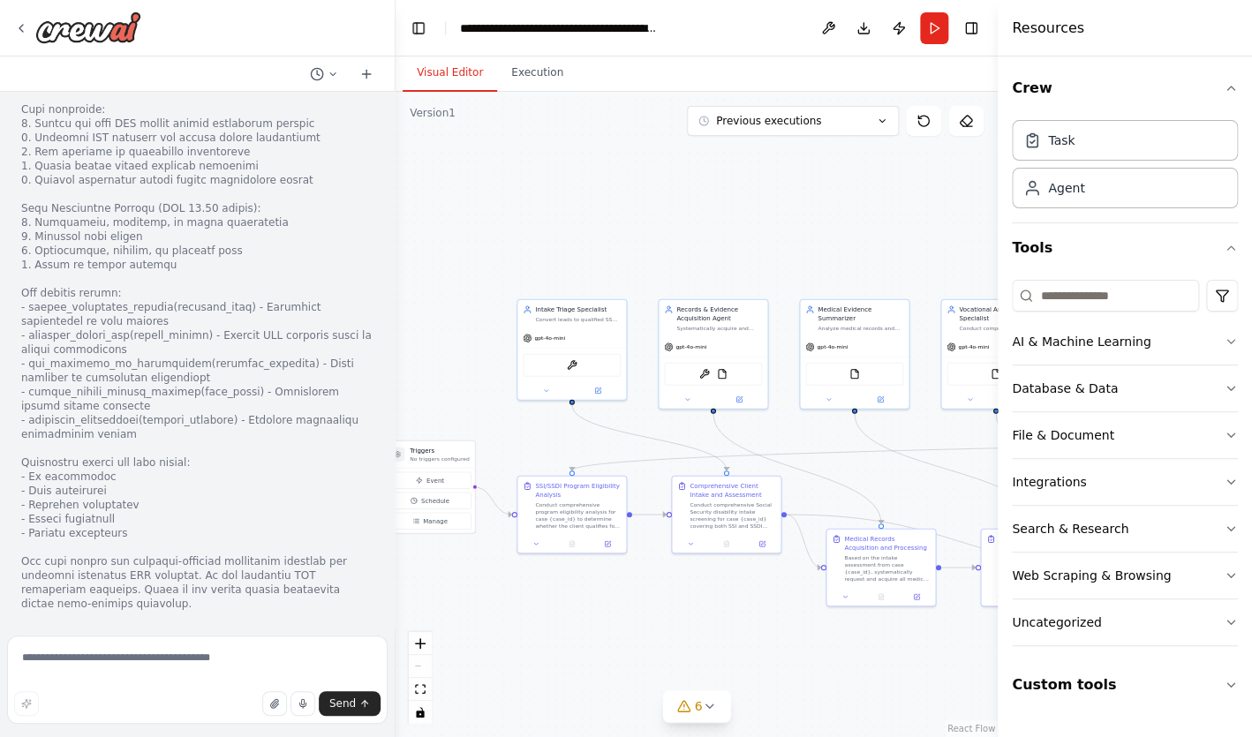
drag, startPoint x: 30, startPoint y: 531, endPoint x: 272, endPoint y: 549, distance: 242.5
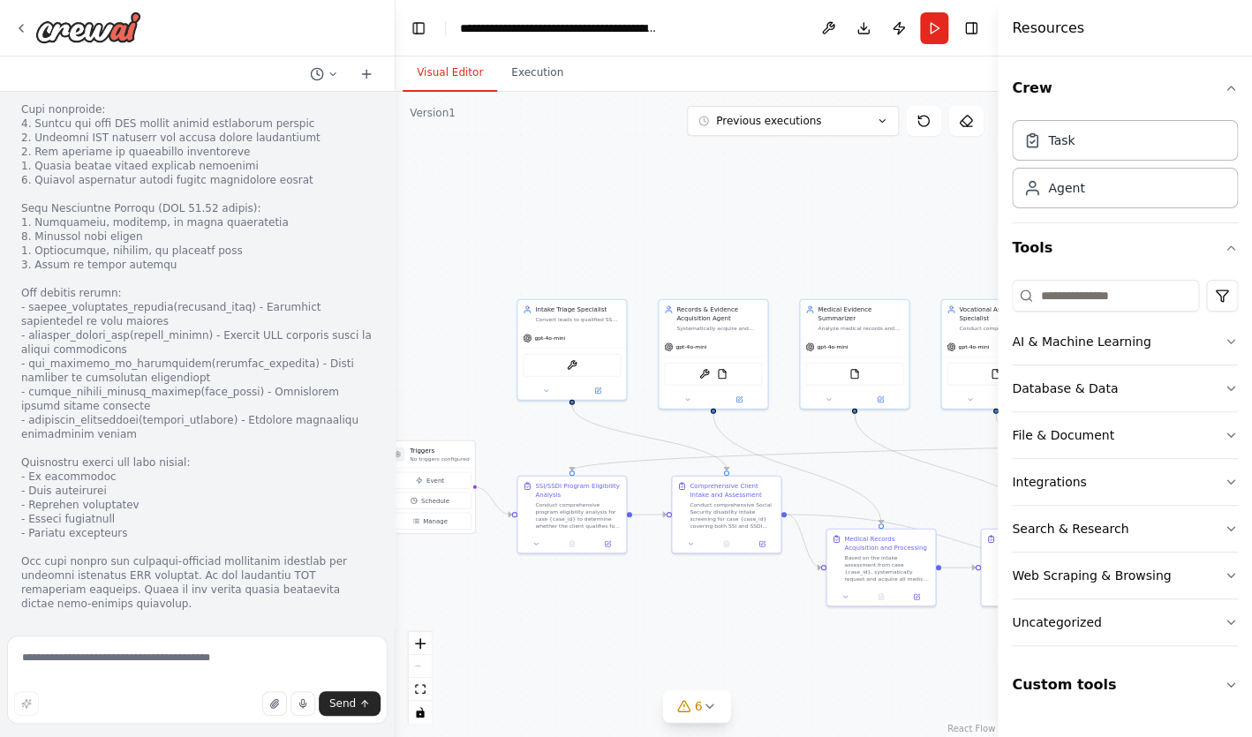
copy code "# Make sure you're in the activated environment (you should see (ssdi-env)) pip…"
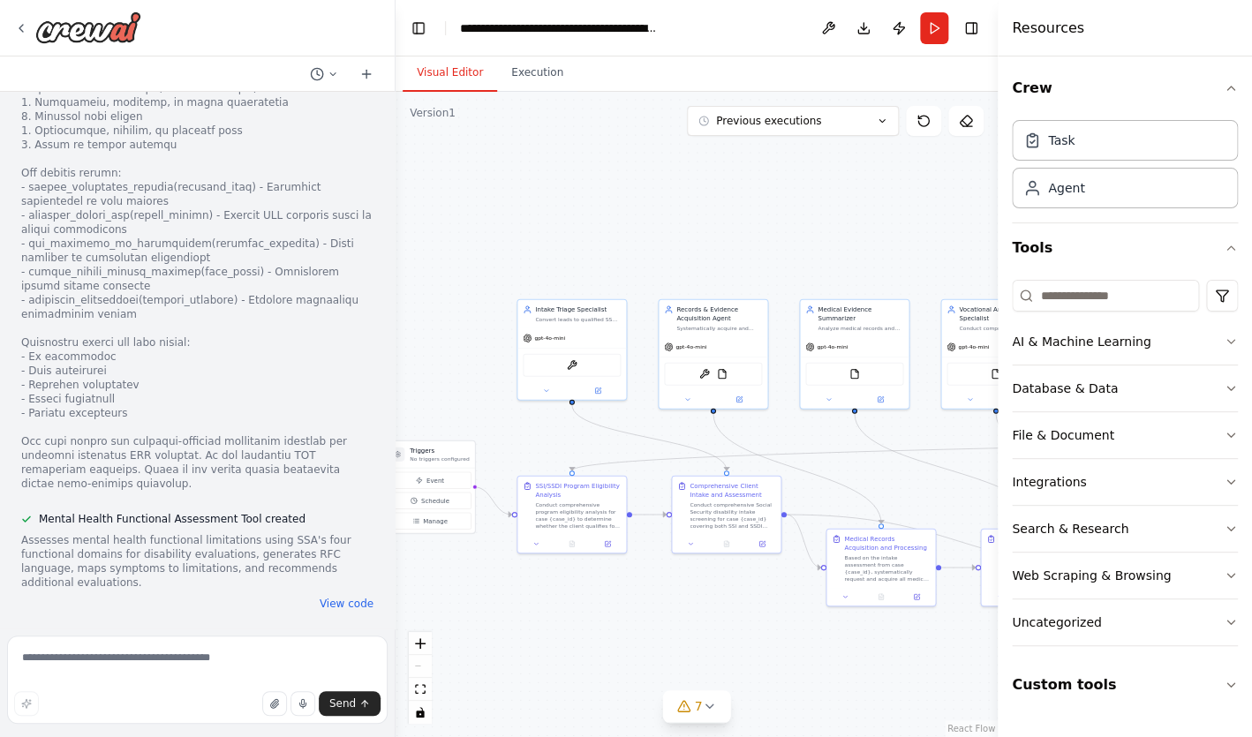
scroll to position [47739, 0]
click at [126, 657] on textarea at bounding box center [197, 680] width 380 height 88
paste textarea "**********"
type textarea "**********"
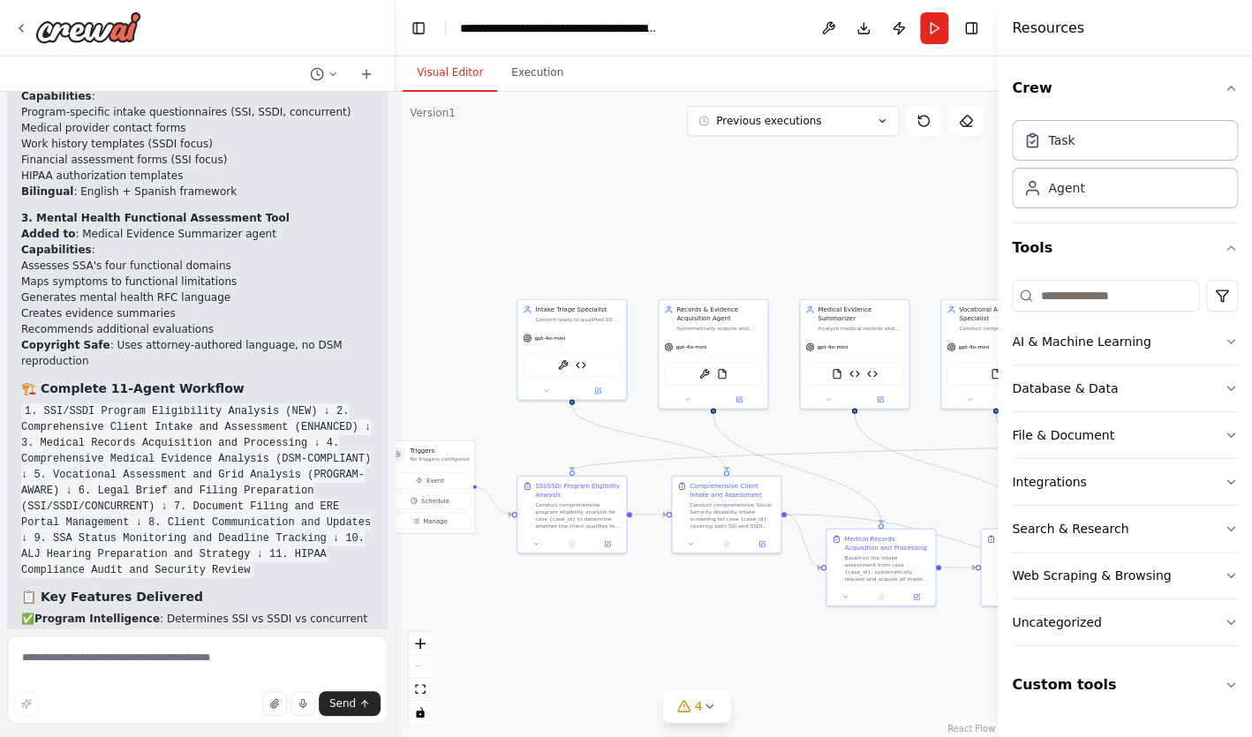
scroll to position [52632, 0]
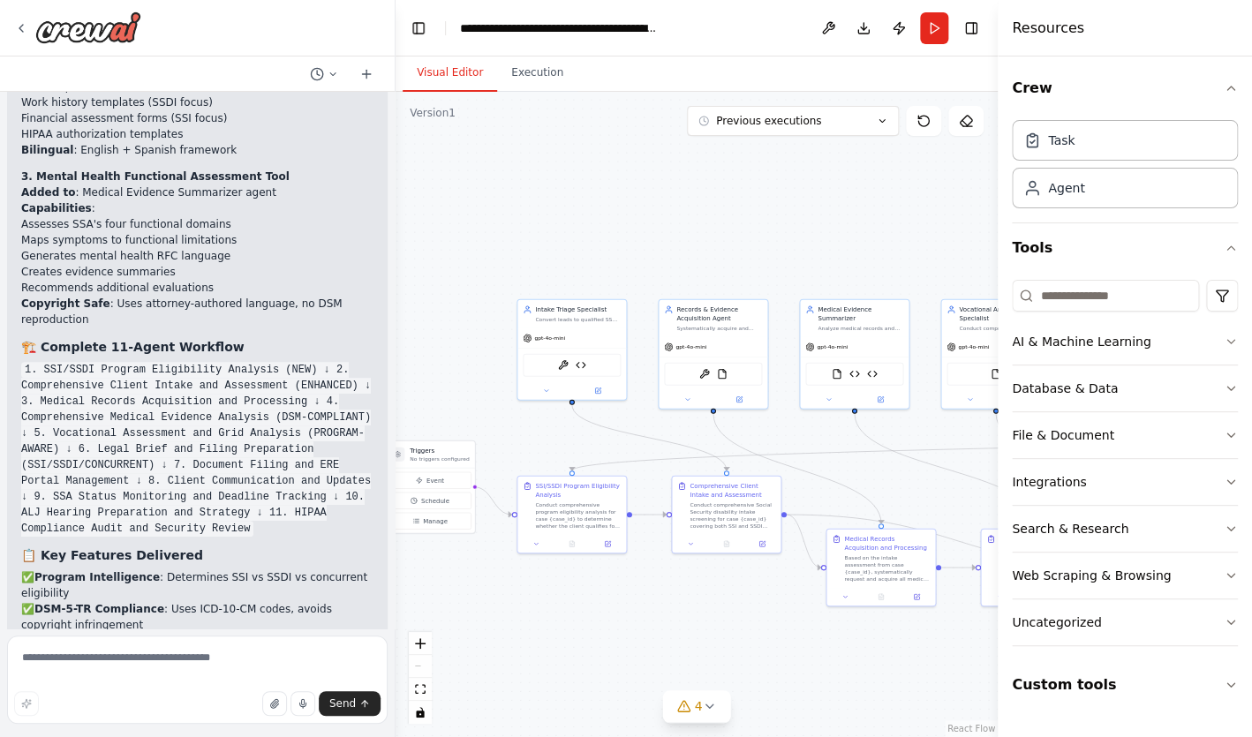
drag, startPoint x: 296, startPoint y: 579, endPoint x: 14, endPoint y: 101, distance: 555.1
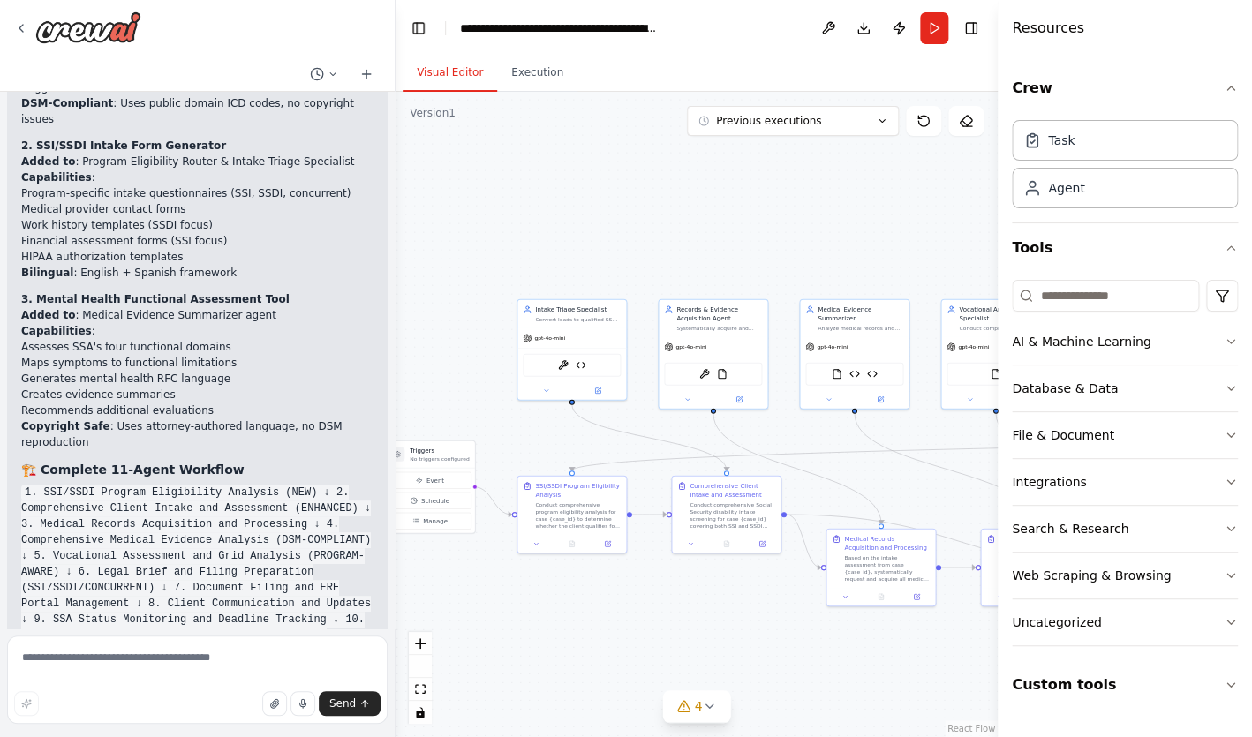
scroll to position [52511, 0]
copy div "ow let's install CrewAI properly (the square brackets caused issues in zsh): St…"
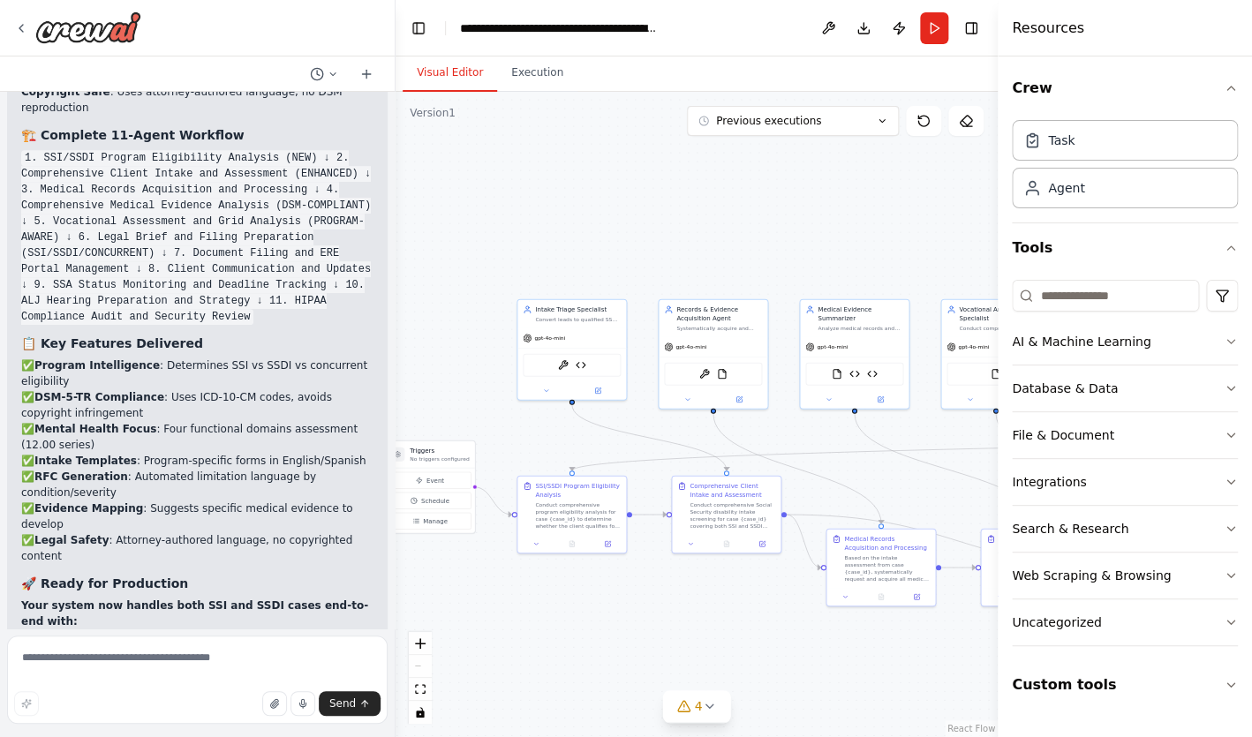
scroll to position [52793, 0]
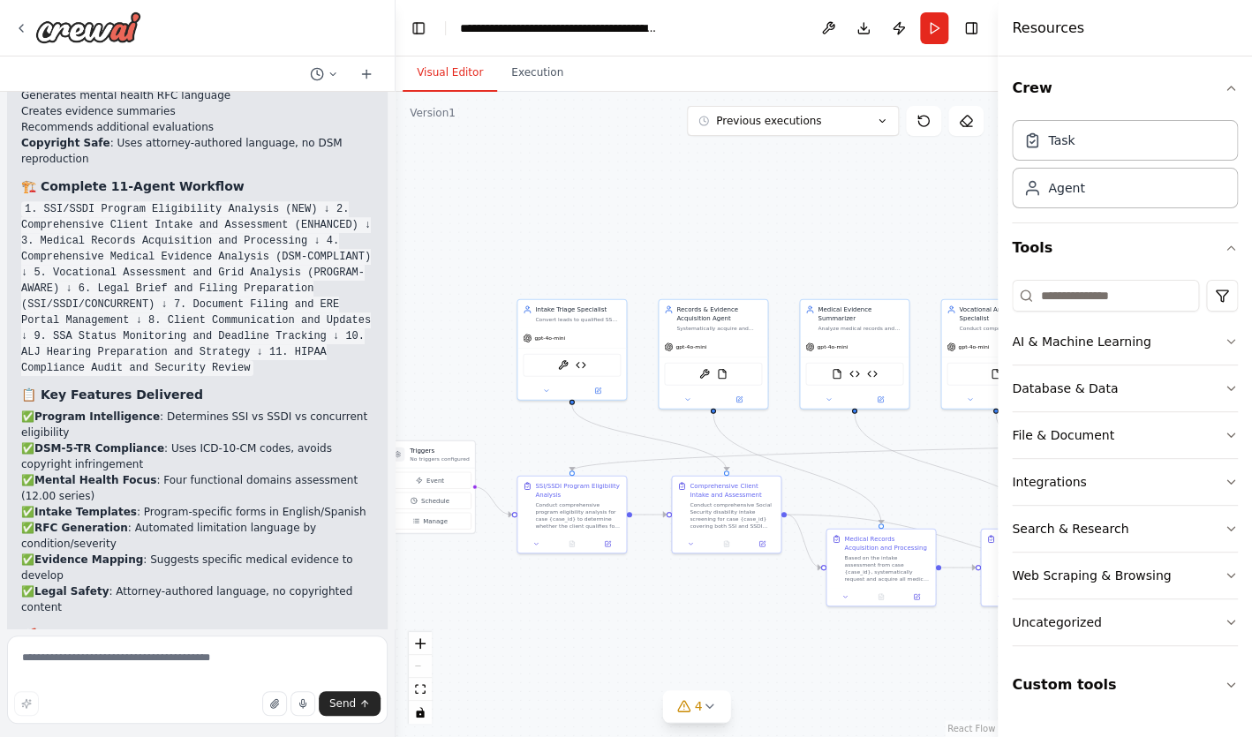
copy div "ow let's install CrewAI properly (the square brackets caused issues in zsh): St…"
click at [418, 34] on button "Toggle Left Sidebar" at bounding box center [418, 28] width 25 height 25
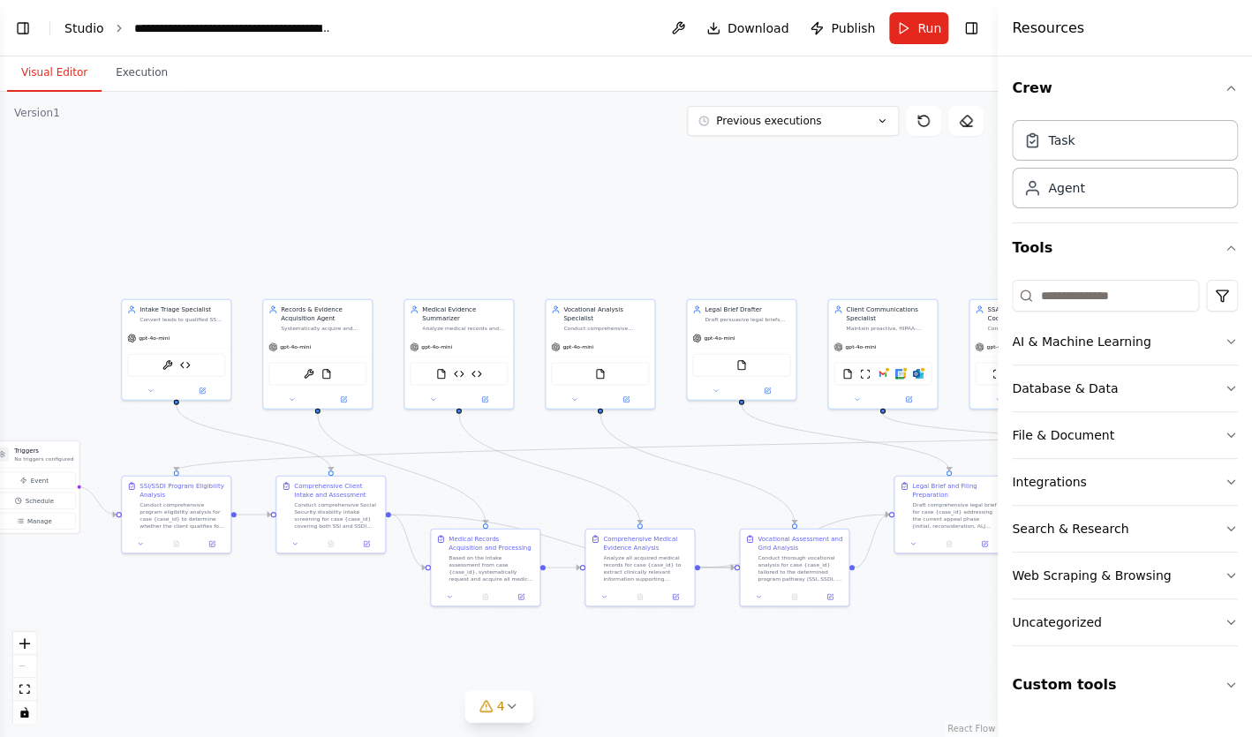
click at [96, 24] on link "Studio" at bounding box center [84, 28] width 40 height 14
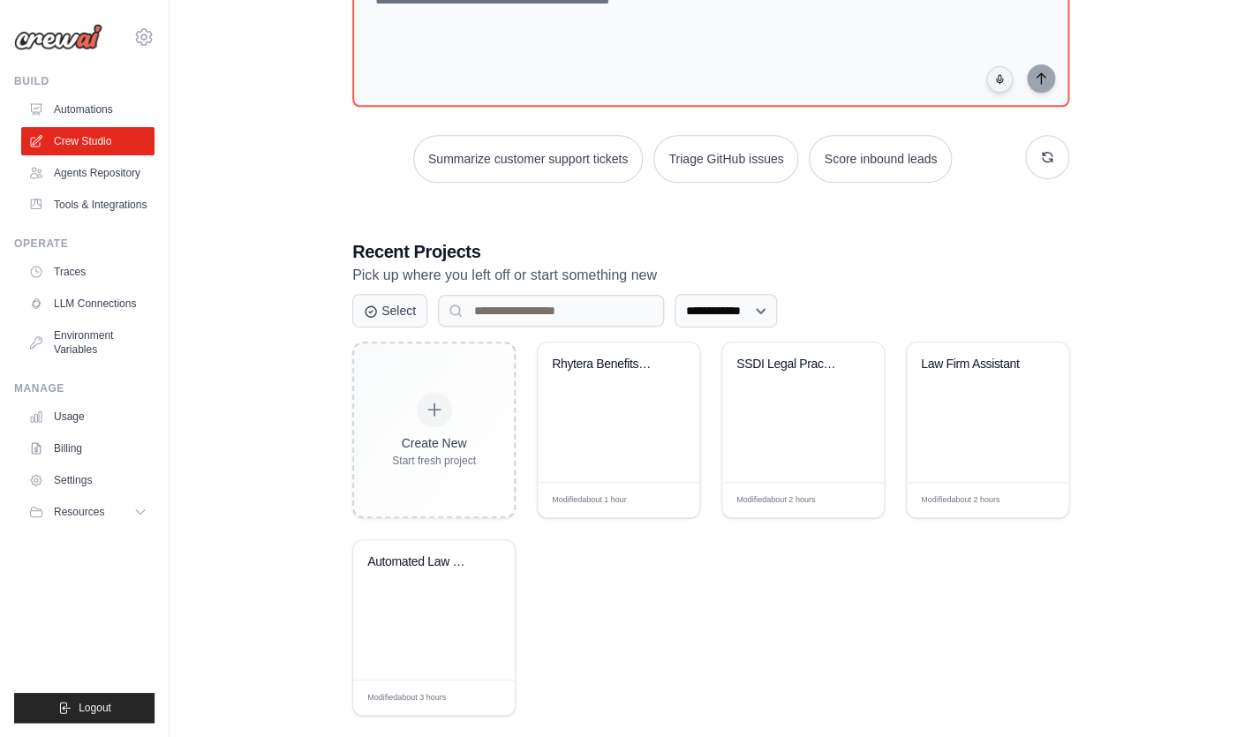
scroll to position [231, 0]
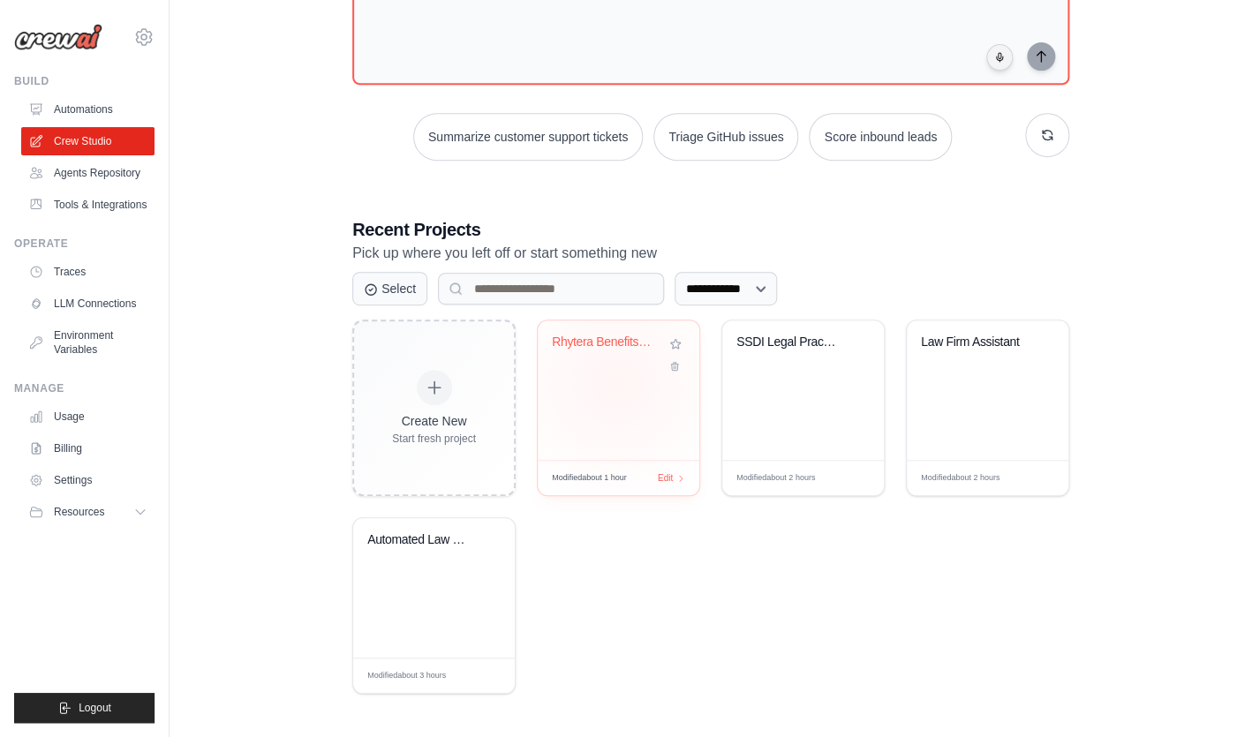
click at [616, 380] on div "Rhytera Benefits Crew - SSI & SSDI ..." at bounding box center [619, 389] width 162 height 139
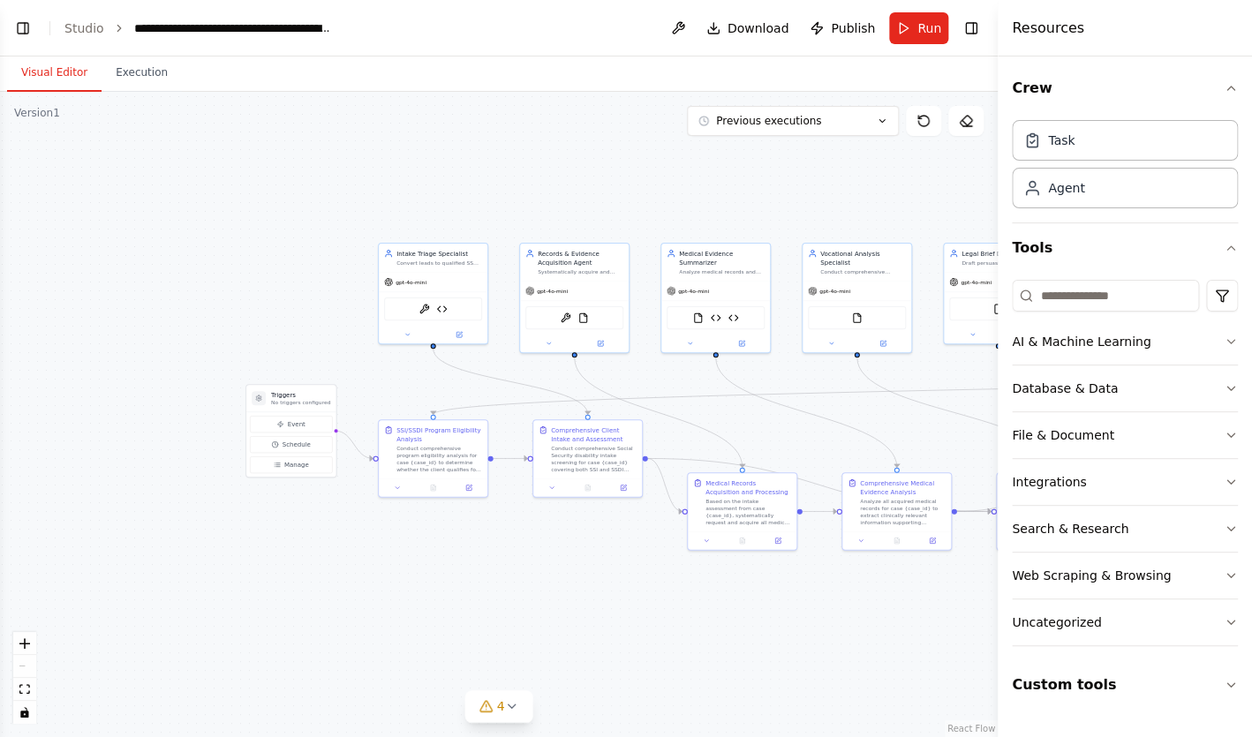
drag, startPoint x: 420, startPoint y: 324, endPoint x: 126, endPoint y: 283, distance: 296.7
click at [125, 283] on div ".deletable-edge-delete-btn { width: 20px; height: 20px; border: 0px solid #ffff…" at bounding box center [498, 414] width 997 height 645
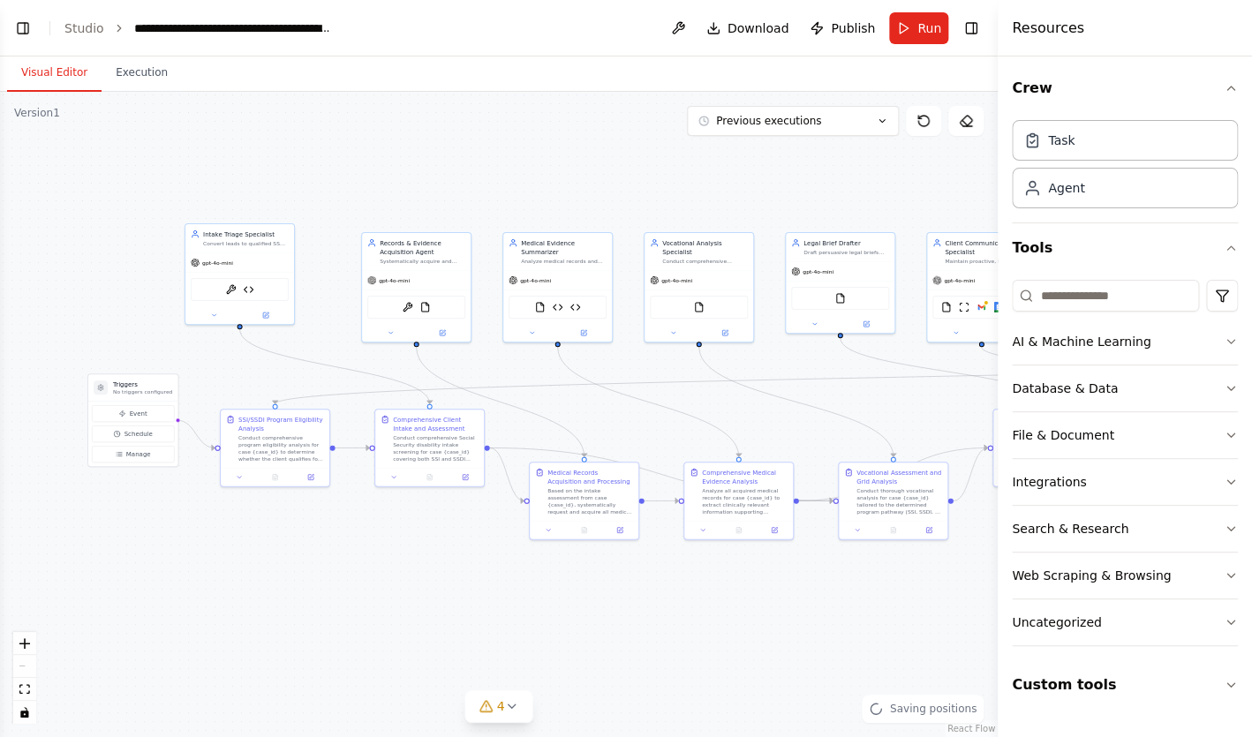
drag, startPoint x: 238, startPoint y: 276, endPoint x: 64, endPoint y: 266, distance: 174.2
click at [79, 266] on div ".deletable-edge-delete-btn { width: 20px; height: 20px; border: 0px solid #ffff…" at bounding box center [498, 414] width 997 height 645
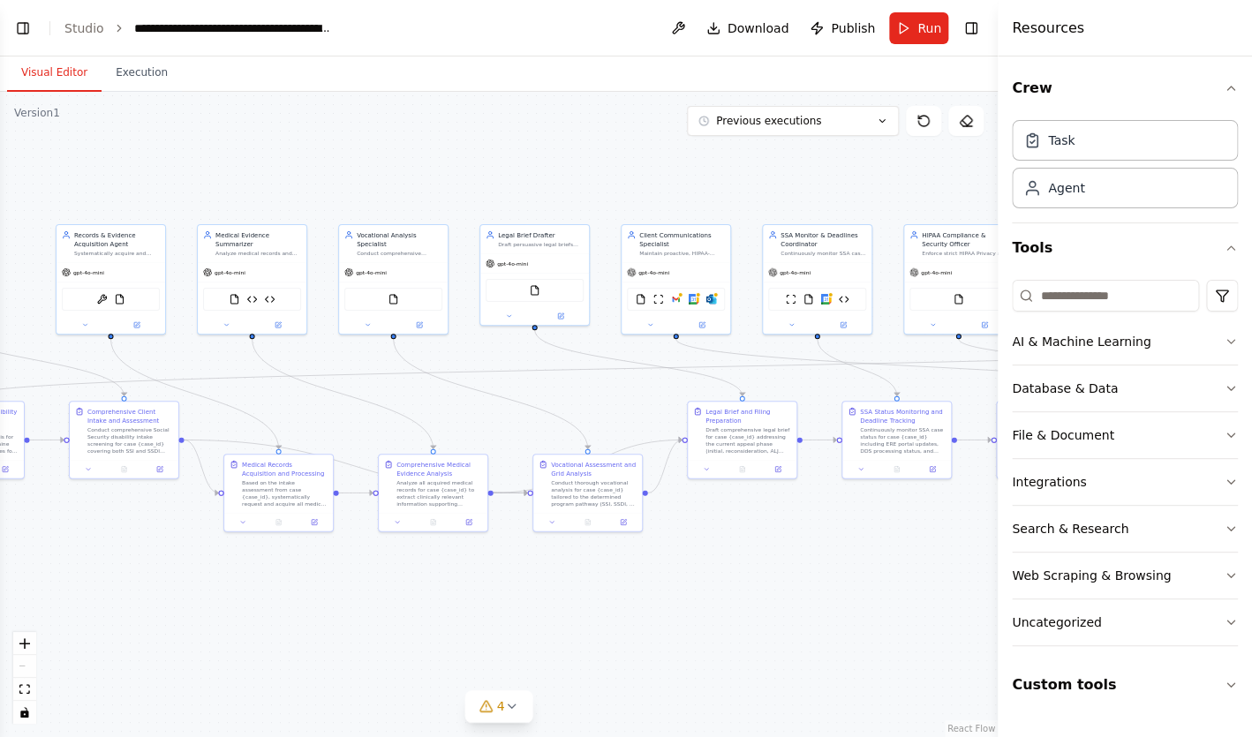
drag, startPoint x: 624, startPoint y: 196, endPoint x: 312, endPoint y: 186, distance: 312.6
click at [313, 186] on div ".deletable-edge-delete-btn { width: 20px; height: 20px; border: 0px solid #ffff…" at bounding box center [498, 414] width 997 height 645
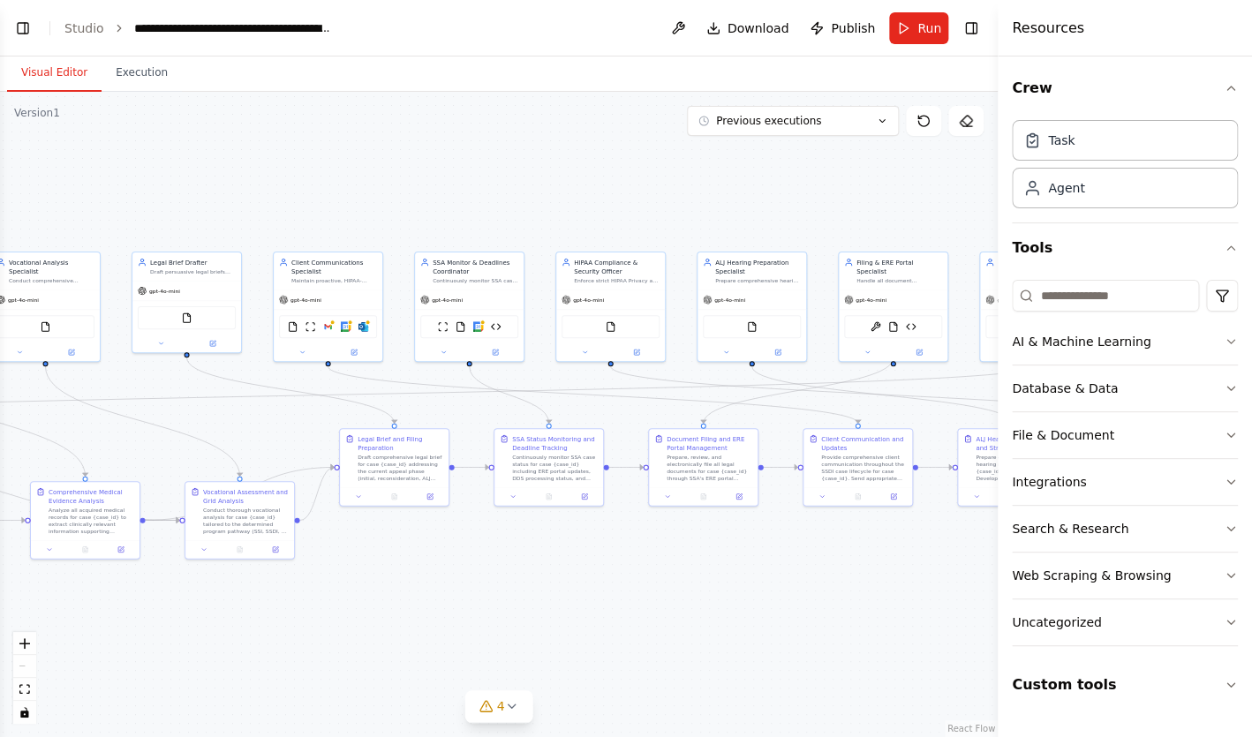
drag, startPoint x: 541, startPoint y: 169, endPoint x: 191, endPoint y: 199, distance: 351.8
click at [191, 199] on div ".deletable-edge-delete-btn { width: 20px; height: 20px; border: 0px solid #ffff…" at bounding box center [498, 414] width 997 height 645
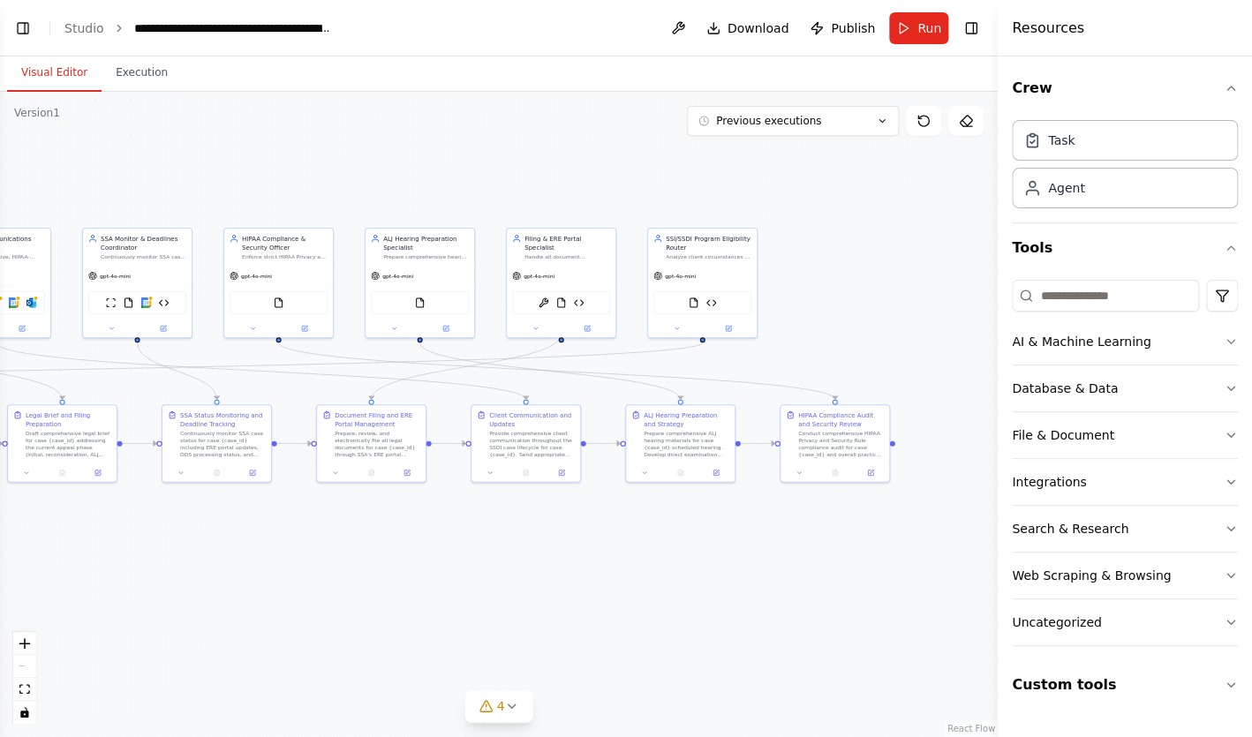
drag, startPoint x: 483, startPoint y: 195, endPoint x: 139, endPoint y: 170, distance: 344.3
click at [142, 169] on div ".deletable-edge-delete-btn { width: 20px; height: 20px; border: 0px solid #ffff…" at bounding box center [498, 414] width 997 height 645
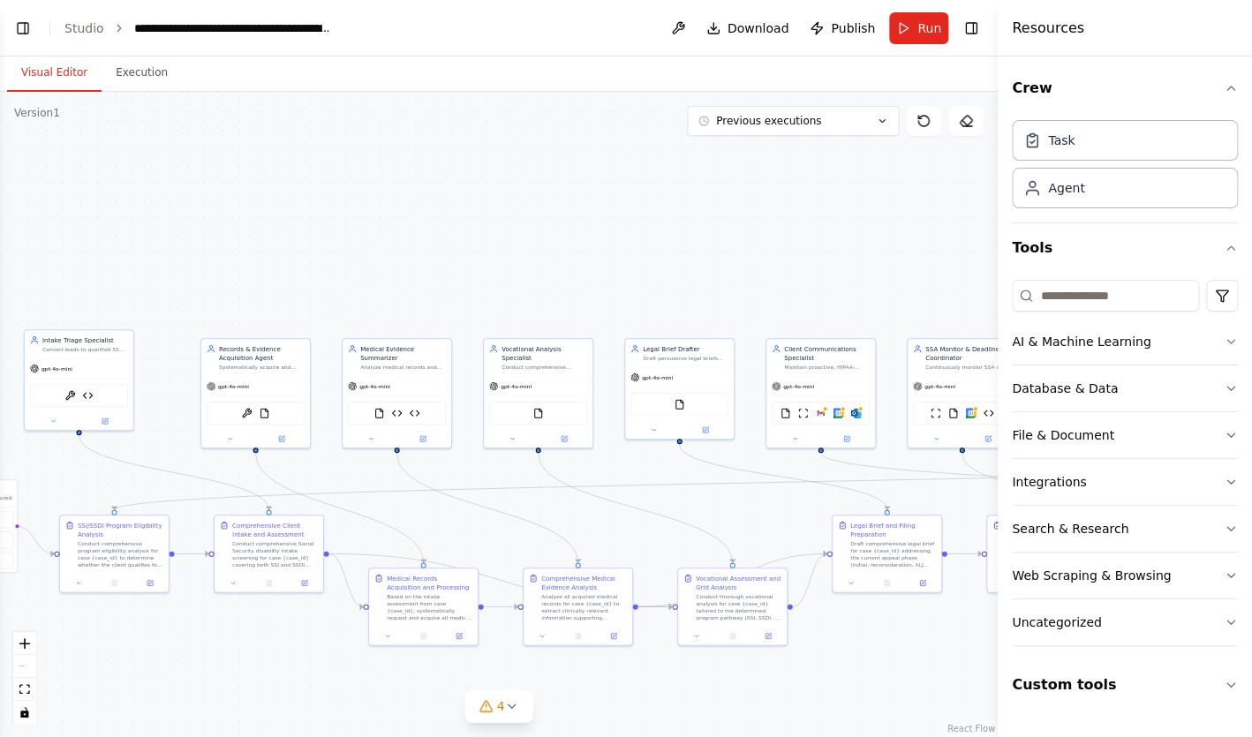
drag, startPoint x: 263, startPoint y: 179, endPoint x: 1095, endPoint y: 269, distance: 836.4
click at [997, 269] on div ".deletable-edge-delete-btn { width: 20px; height: 20px; border: 0px solid #ffff…" at bounding box center [498, 414] width 997 height 645
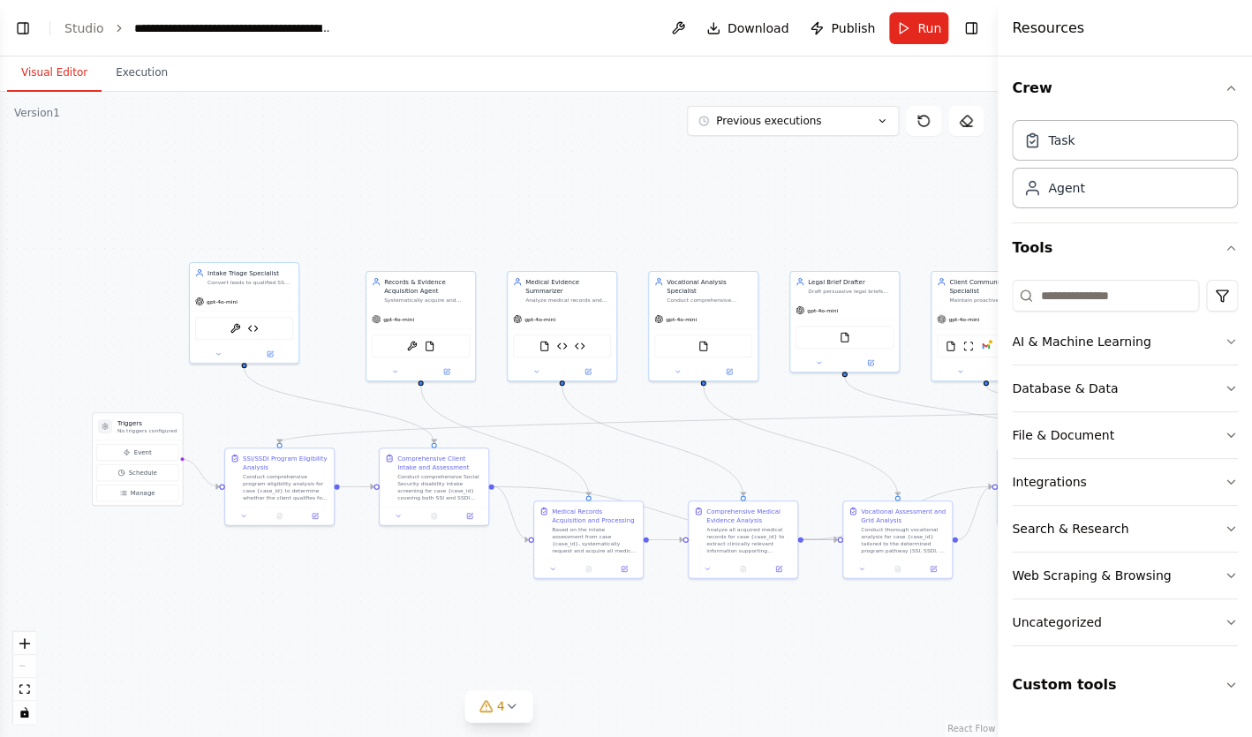
drag, startPoint x: 704, startPoint y: 281, endPoint x: 881, endPoint y: 232, distance: 183.9
click at [881, 232] on div ".deletable-edge-delete-btn { width: 20px; height: 20px; border: 0px solid #ffff…" at bounding box center [498, 414] width 997 height 645
click at [19, 37] on button "Toggle Left Sidebar" at bounding box center [23, 28] width 25 height 25
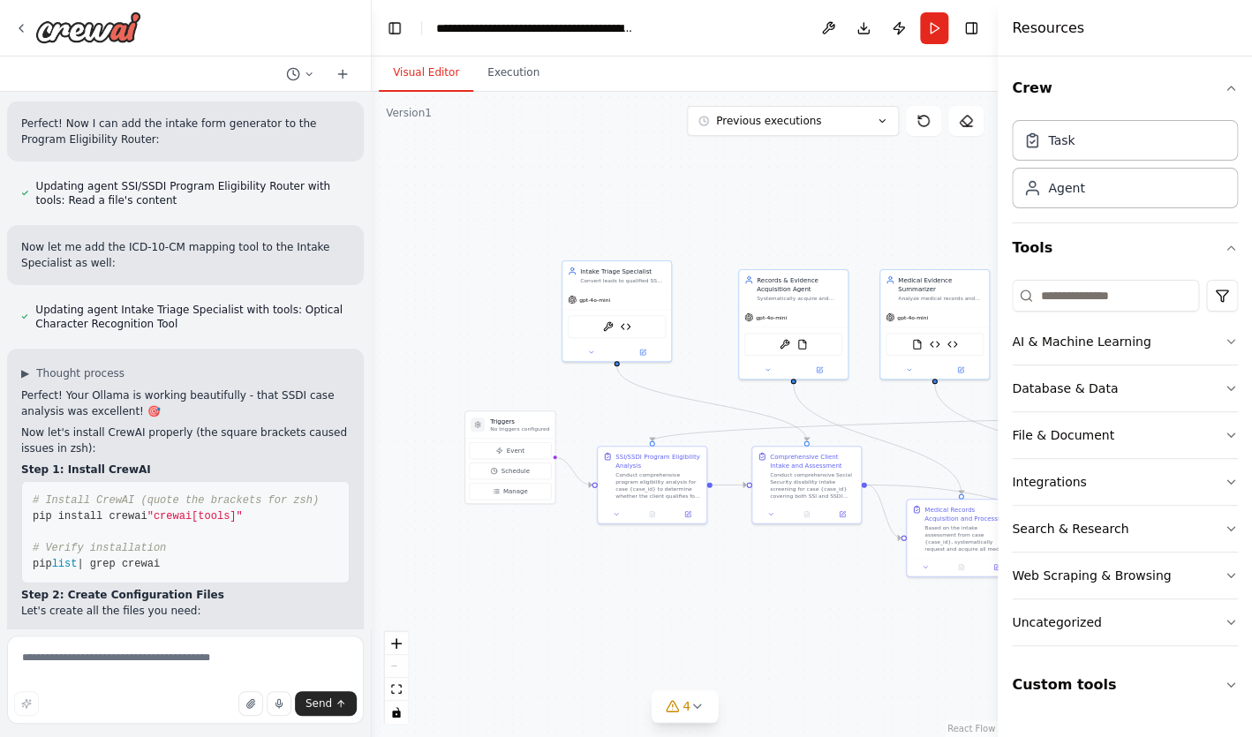
scroll to position [52187, 0]
drag, startPoint x: 389, startPoint y: 568, endPoint x: 372, endPoint y: 57, distance: 510.5
click at [372, 57] on div at bounding box center [368, 368] width 7 height 737
click at [350, 71] on icon at bounding box center [342, 74] width 14 height 14
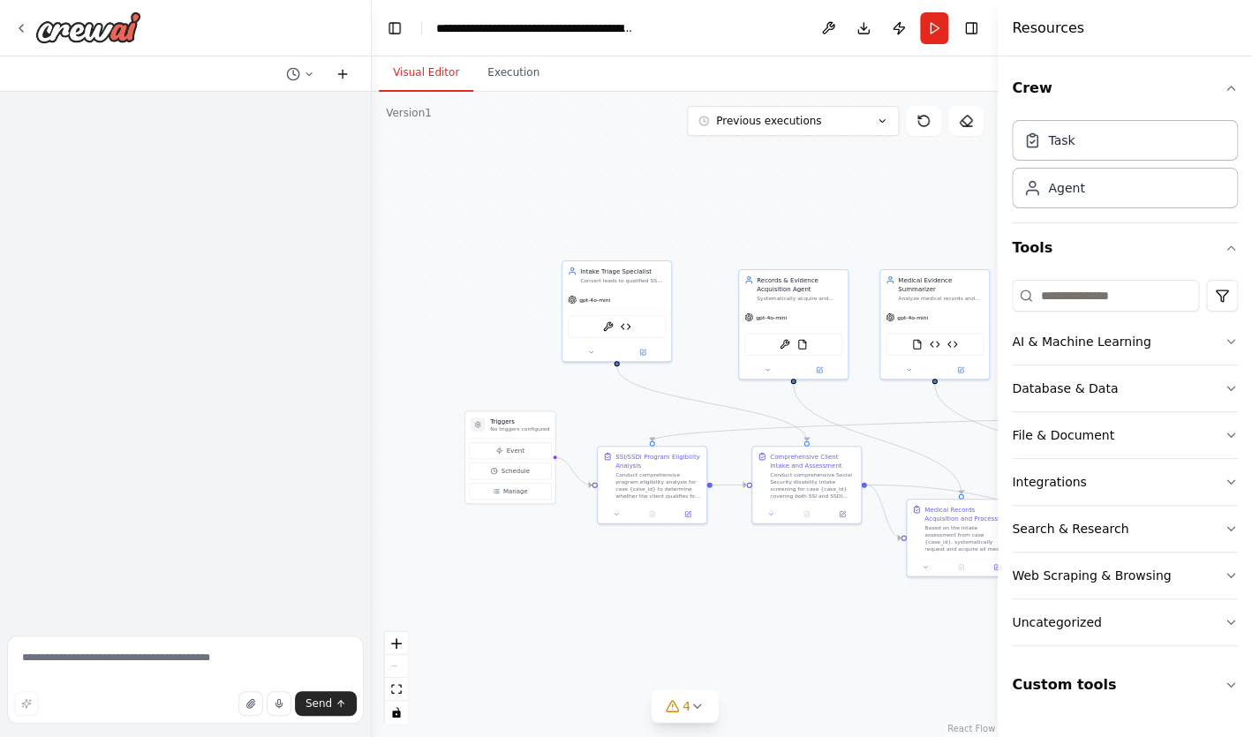
scroll to position [0, 0]
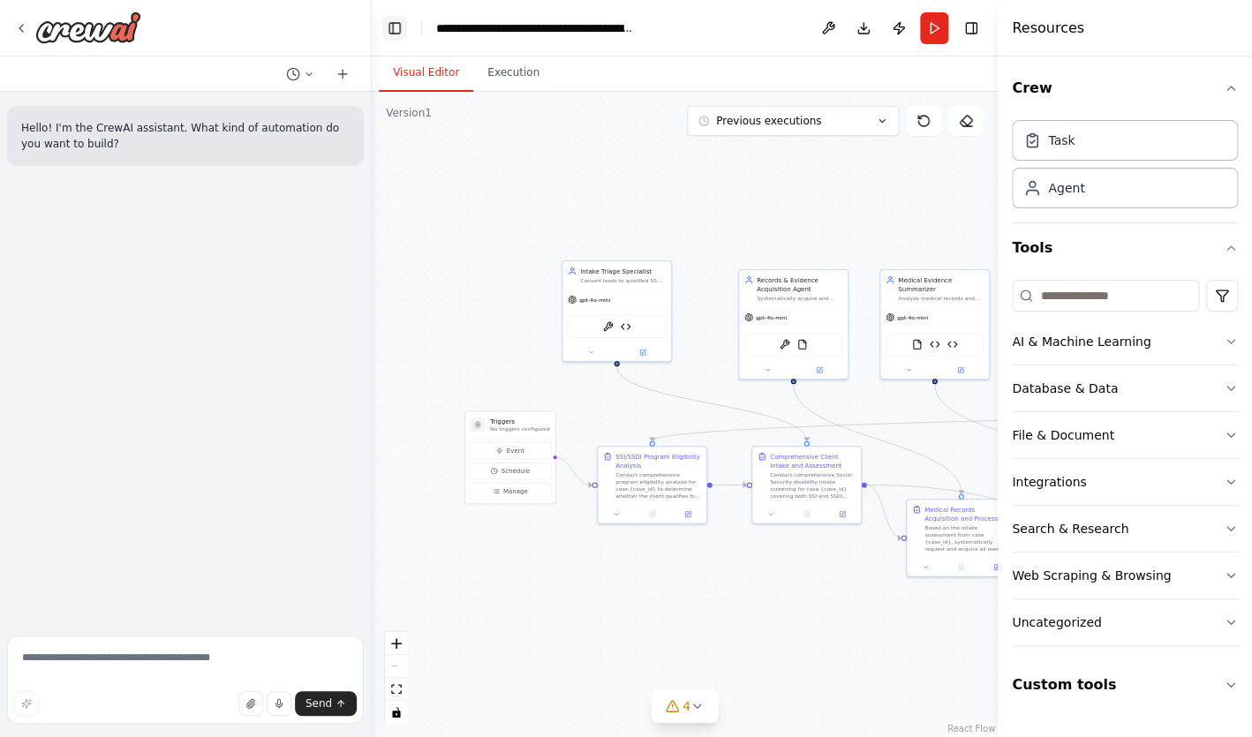
click at [397, 27] on button "Toggle Left Sidebar" at bounding box center [394, 28] width 25 height 25
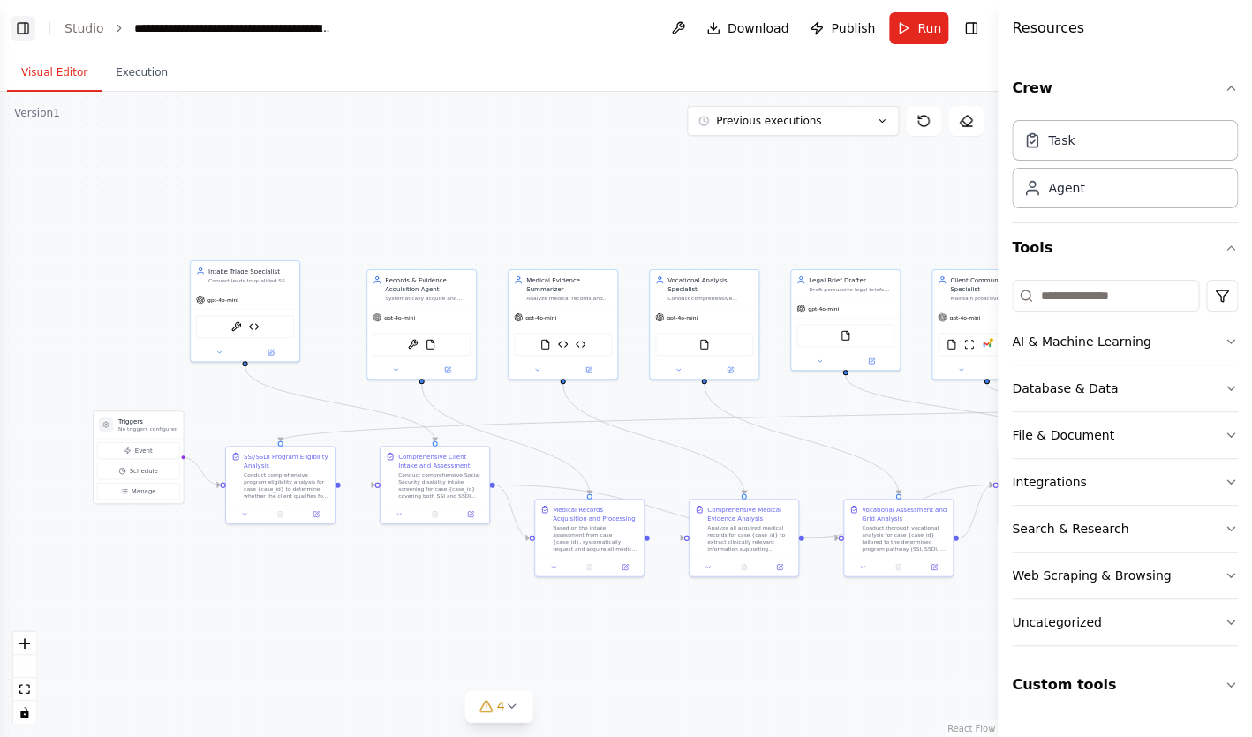
click at [27, 33] on button "Toggle Left Sidebar" at bounding box center [23, 28] width 25 height 25
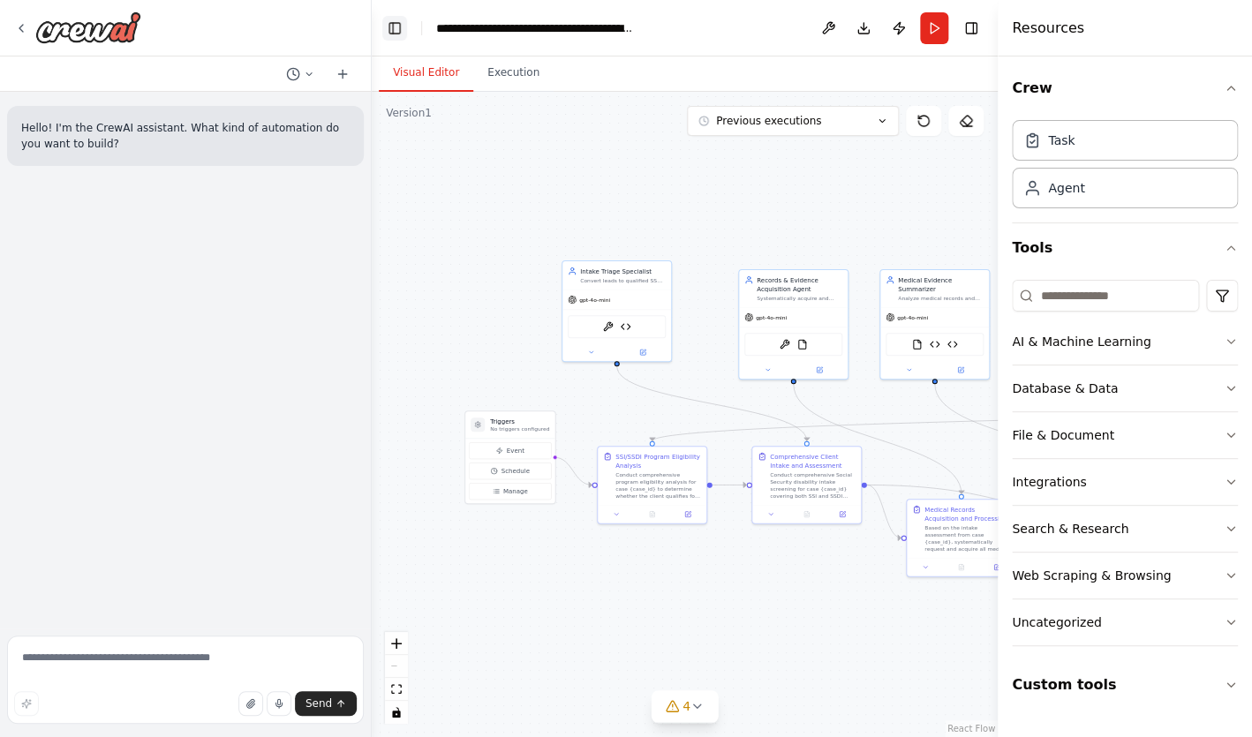
click at [392, 22] on button "Toggle Left Sidebar" at bounding box center [394, 28] width 25 height 25
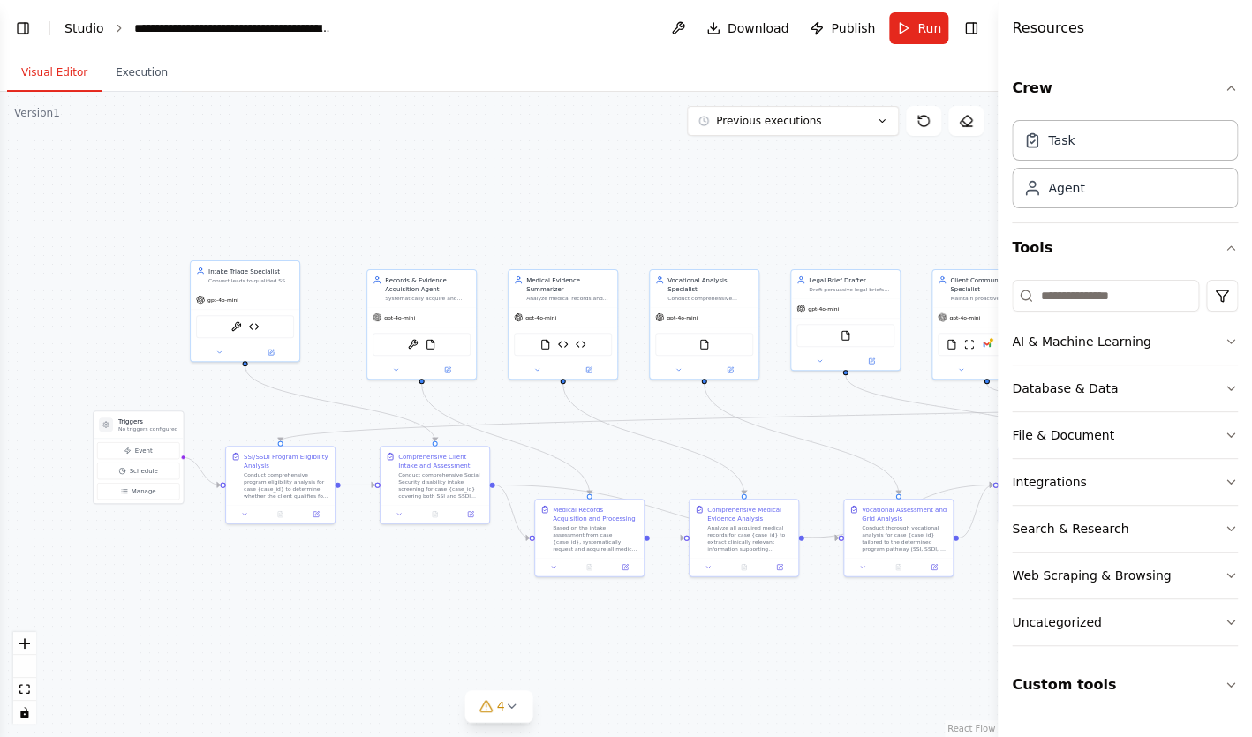
click at [89, 26] on link "Studio" at bounding box center [84, 28] width 40 height 14
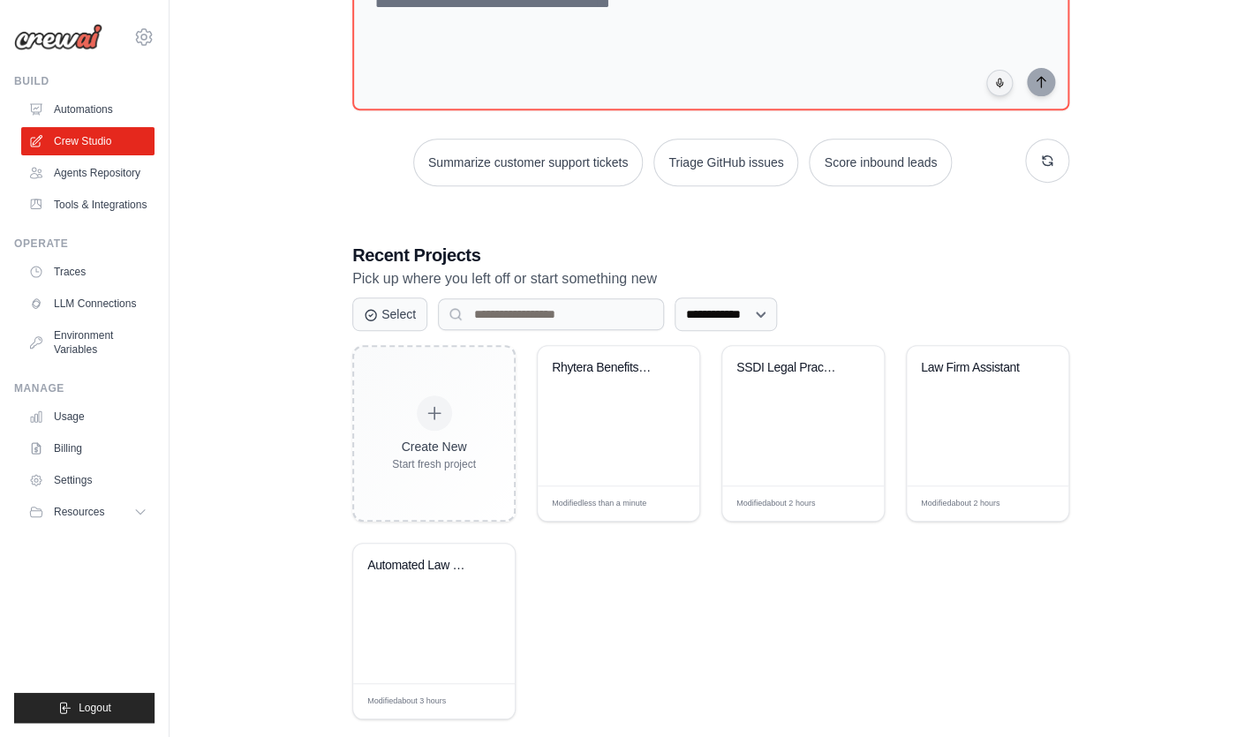
scroll to position [231, 0]
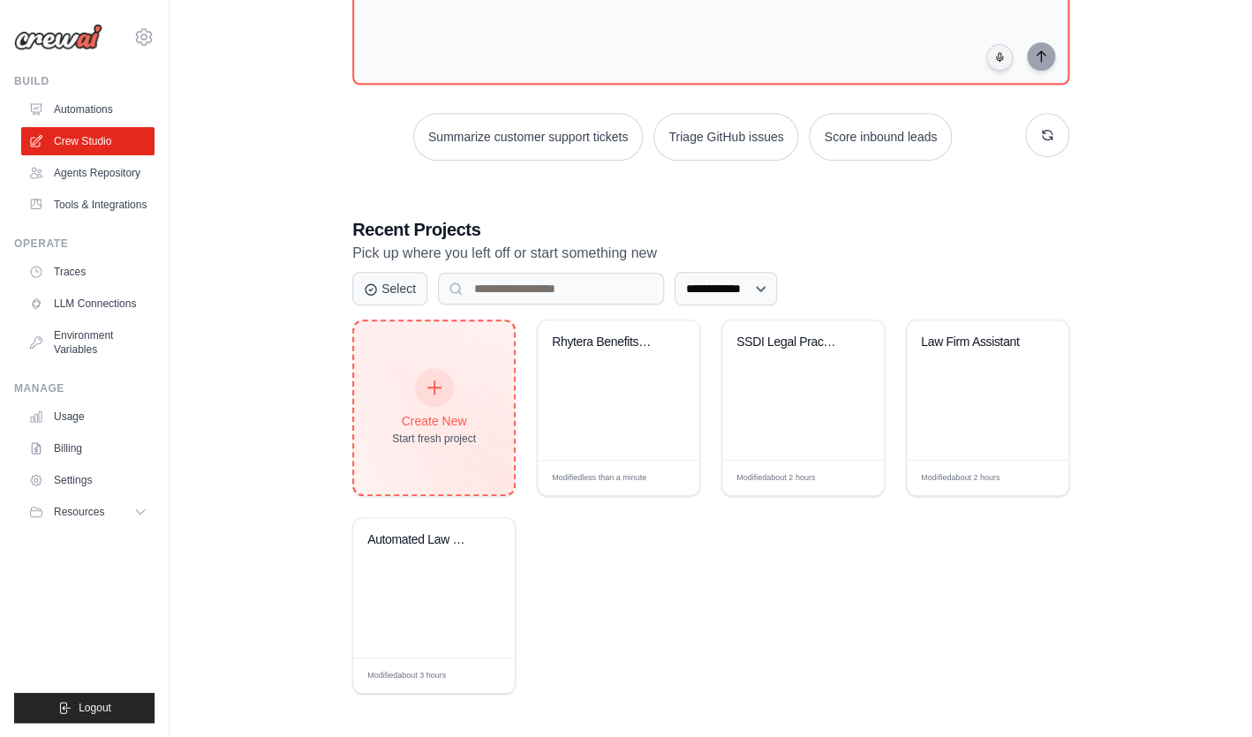
click at [449, 439] on div "Start fresh project" at bounding box center [434, 439] width 84 height 14
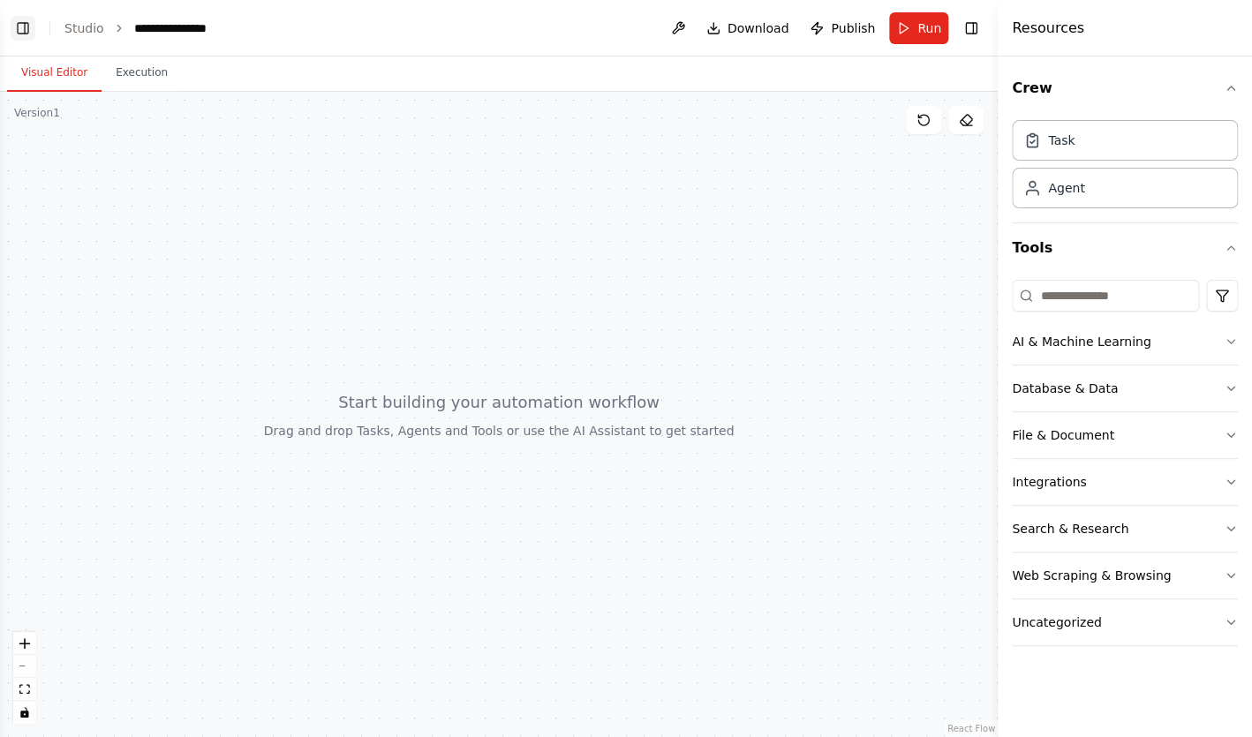
click at [19, 30] on button "Toggle Left Sidebar" at bounding box center [23, 28] width 25 height 25
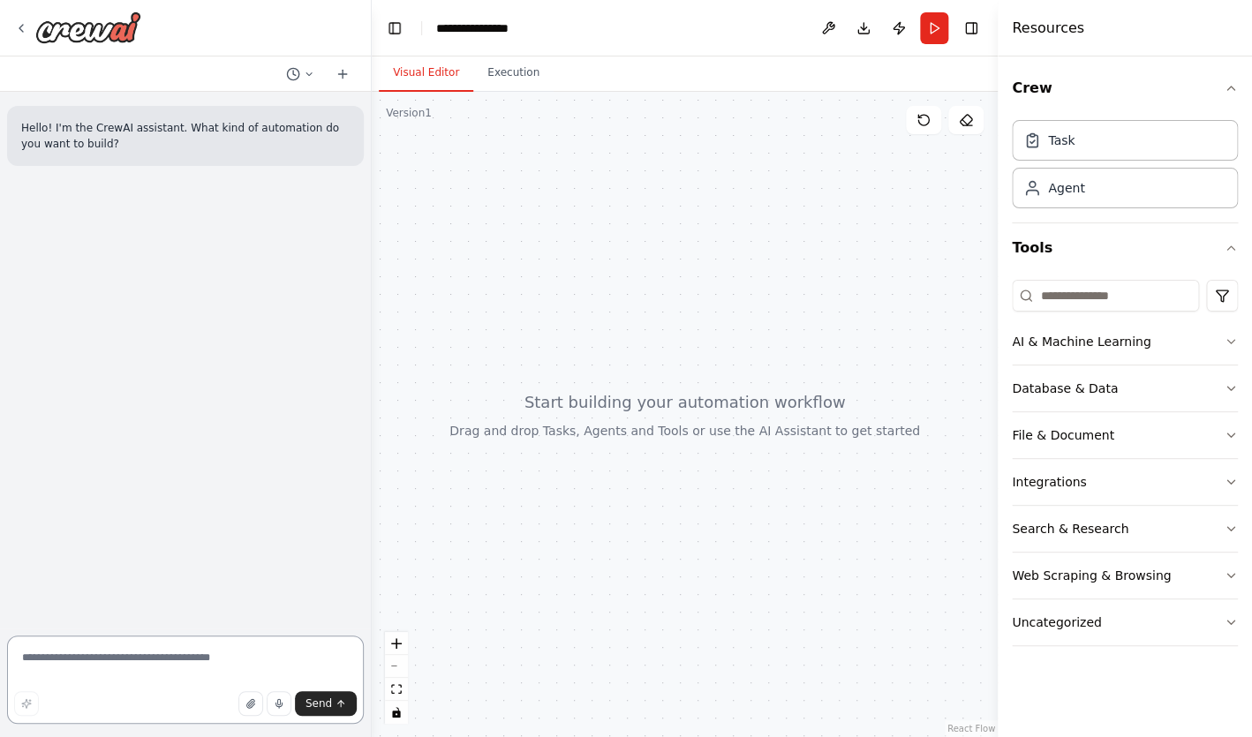
click at [159, 664] on textarea at bounding box center [185, 680] width 357 height 88
click at [96, 663] on textarea at bounding box center [185, 680] width 357 height 88
paste textarea "**********"
type textarea "**********"
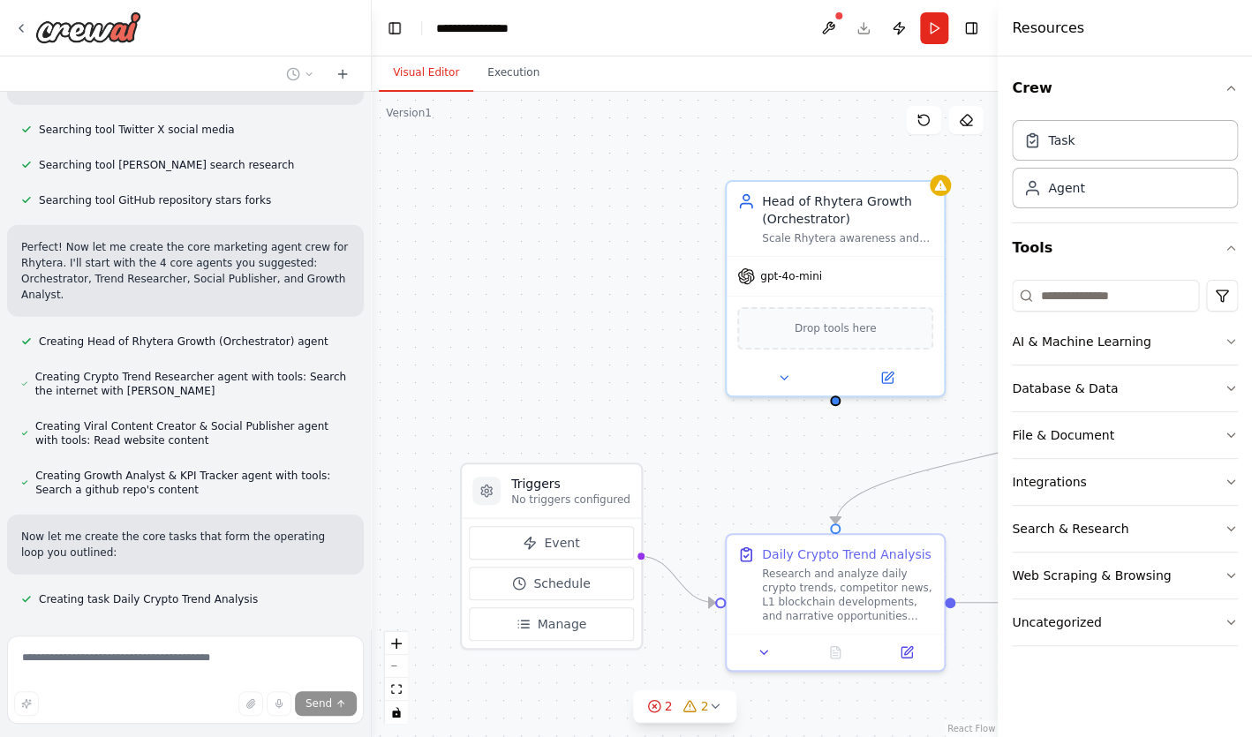
scroll to position [1931, 0]
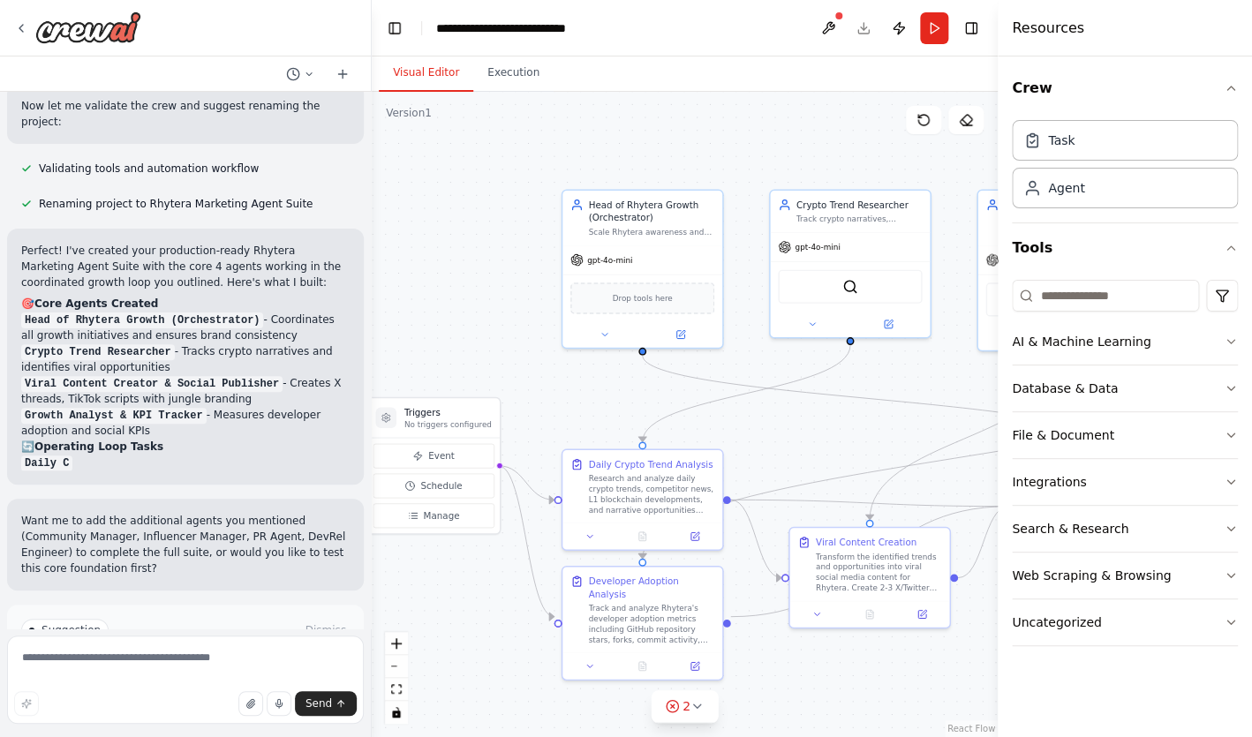
drag, startPoint x: 553, startPoint y: 395, endPoint x: 435, endPoint y: 348, distance: 127.5
click at [435, 348] on div ".deletable-edge-delete-btn { width: 20px; height: 20px; border: 0px solid #ffff…" at bounding box center [685, 414] width 626 height 645
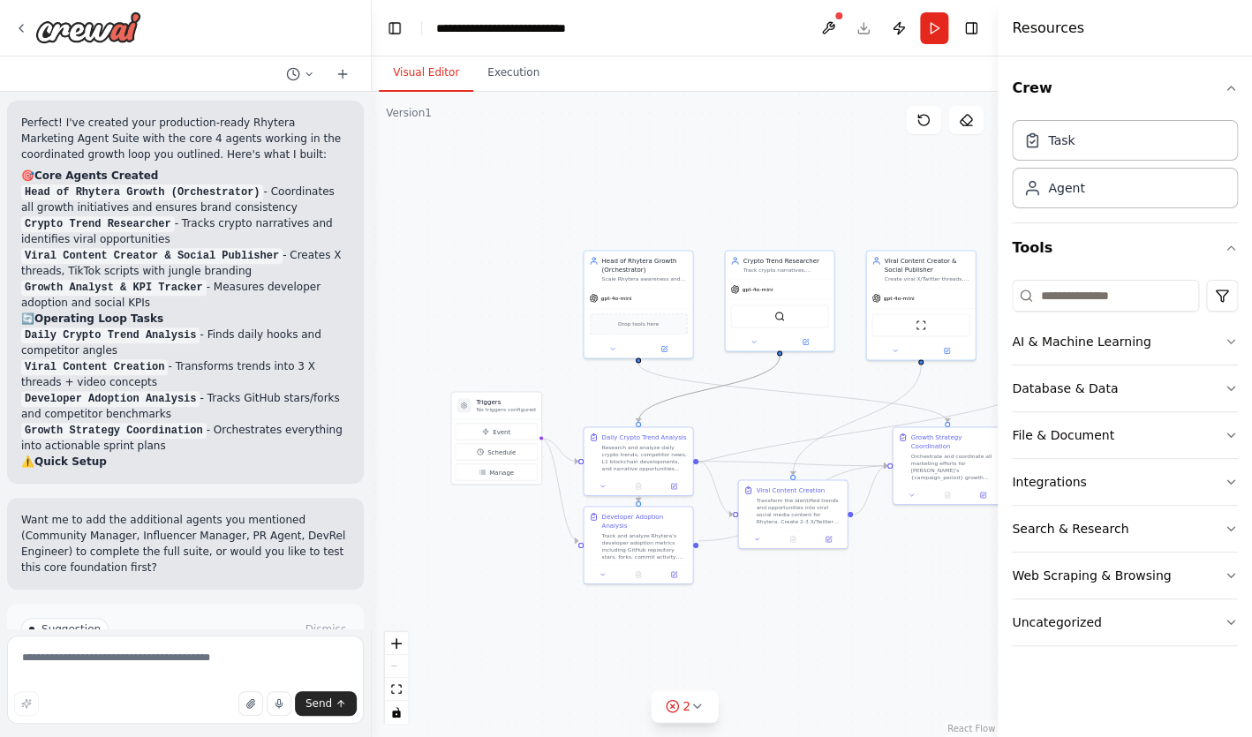
drag, startPoint x: 648, startPoint y: 408, endPoint x: 448, endPoint y: 408, distance: 200.4
click at [448, 408] on div ".deletable-edge-delete-btn { width: 20px; height: 20px; border: 0px solid #ffff…" at bounding box center [685, 414] width 626 height 645
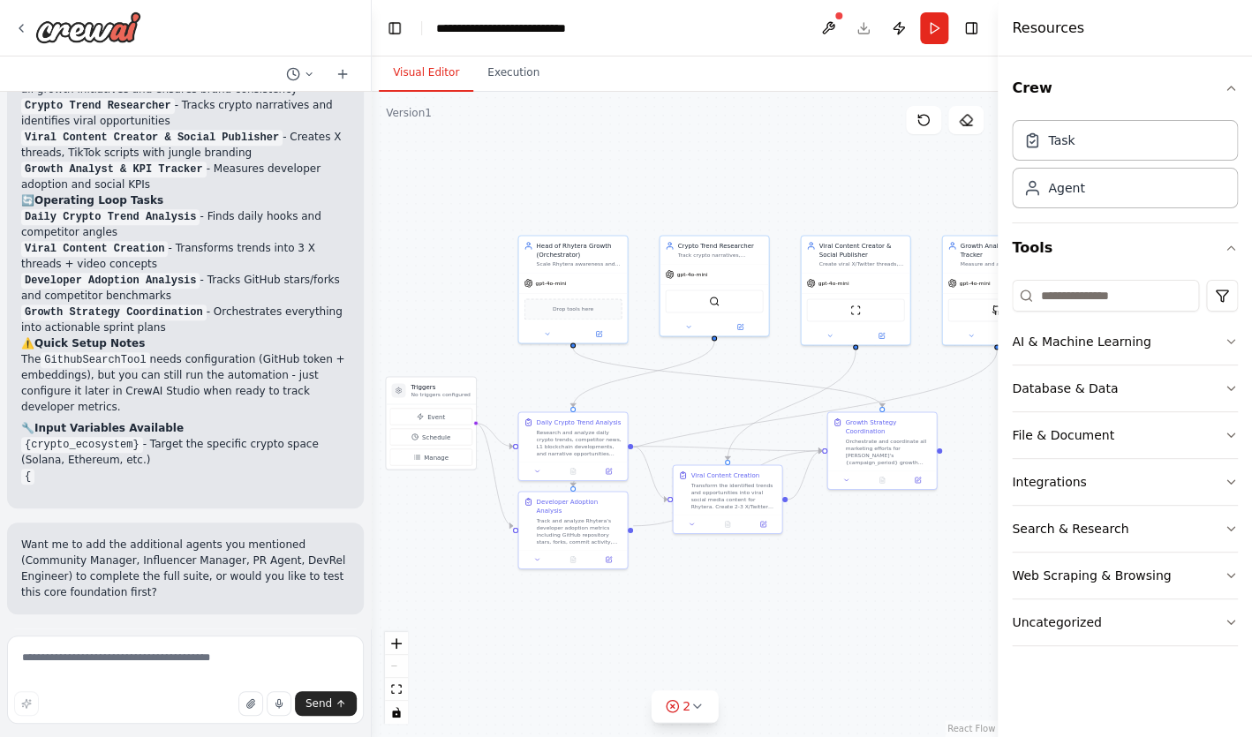
drag, startPoint x: 556, startPoint y: 337, endPoint x: 489, endPoint y: 322, distance: 68.7
click at [489, 322] on div ".deletable-edge-delete-btn { width: 20px; height: 20px; border: 0px solid #ffff…" at bounding box center [685, 414] width 626 height 645
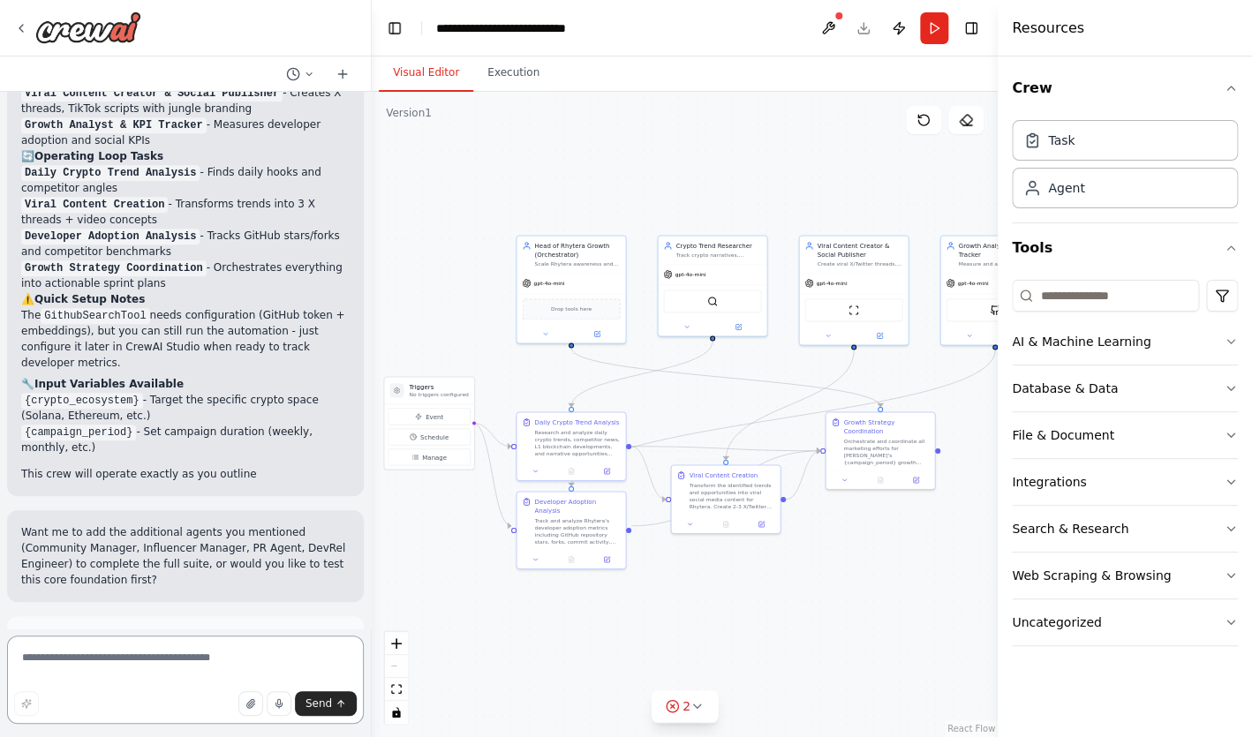
click at [188, 668] on textarea at bounding box center [185, 680] width 357 height 88
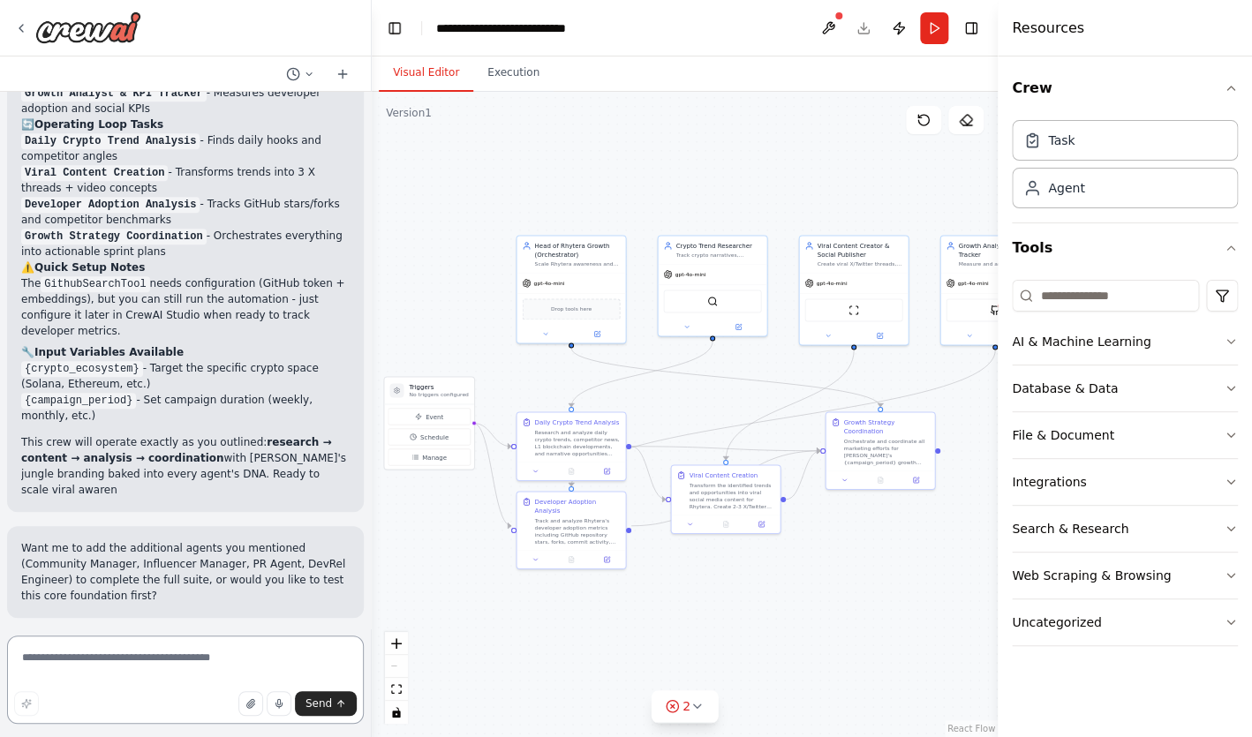
paste textarea "**********"
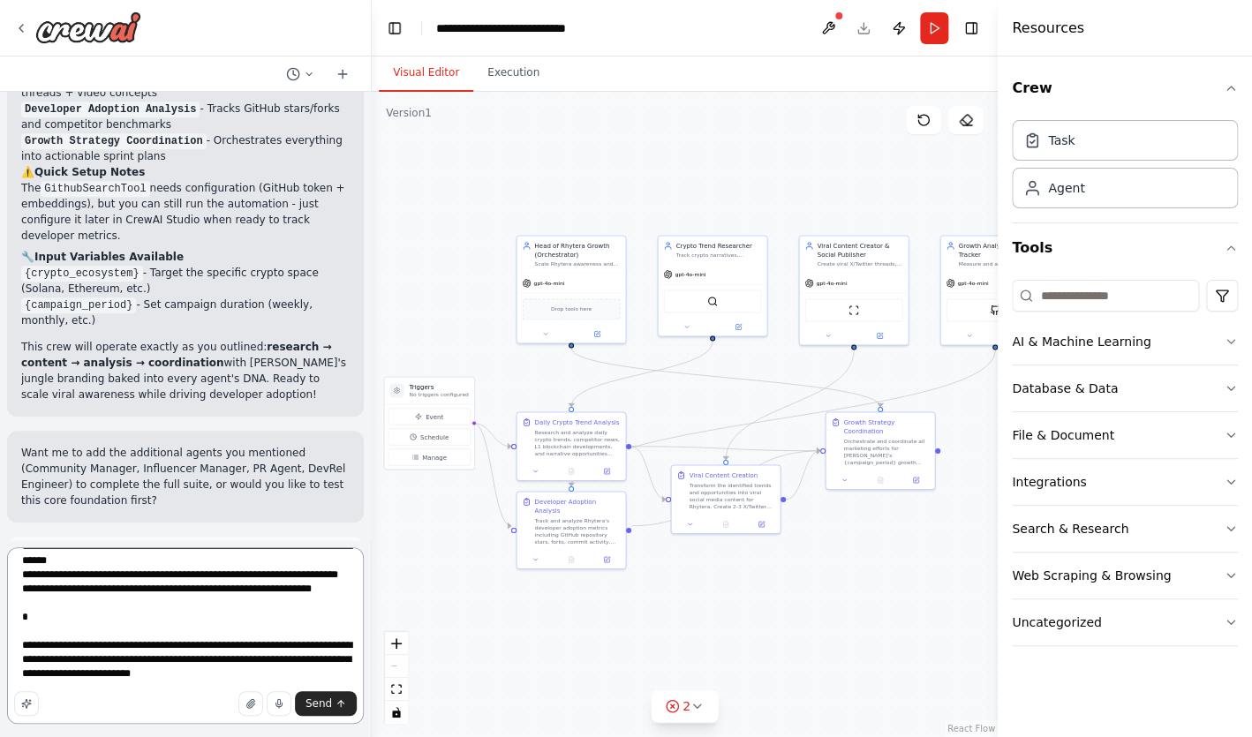
scroll to position [3003, 0]
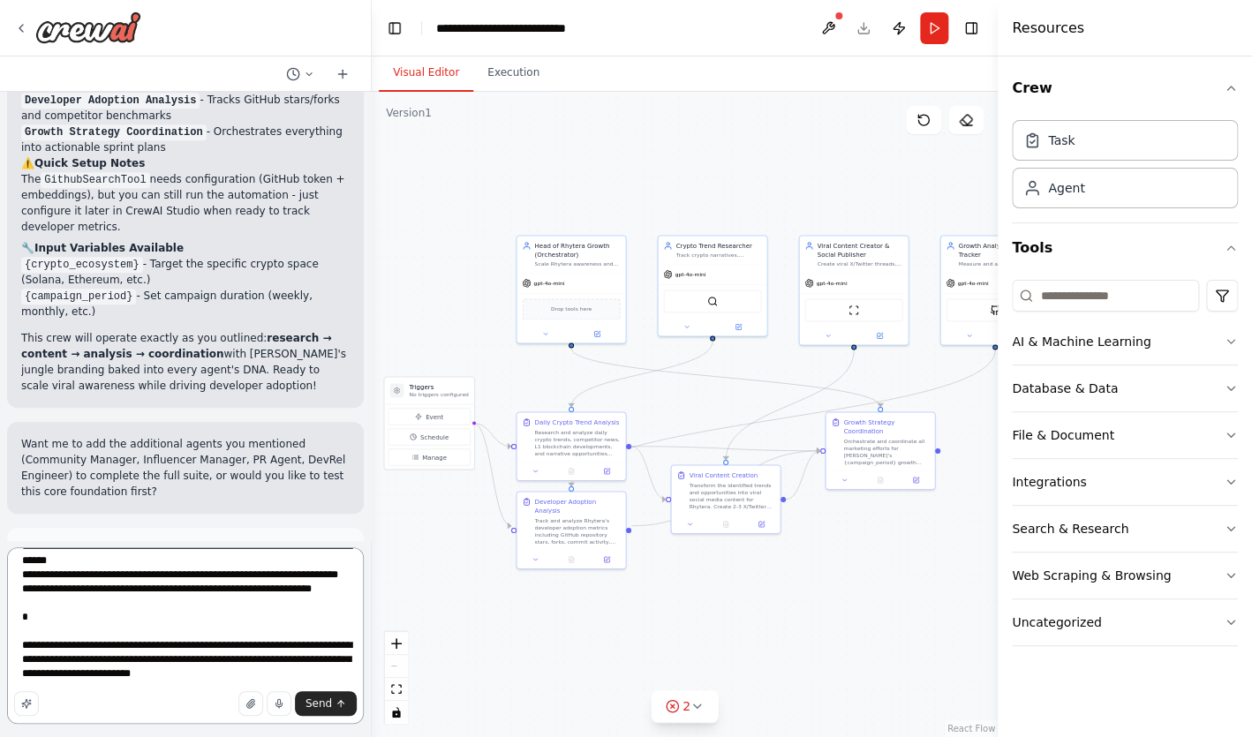
type textarea "**********"
click at [232, 621] on span "Run Automation" at bounding box center [194, 628] width 86 height 14
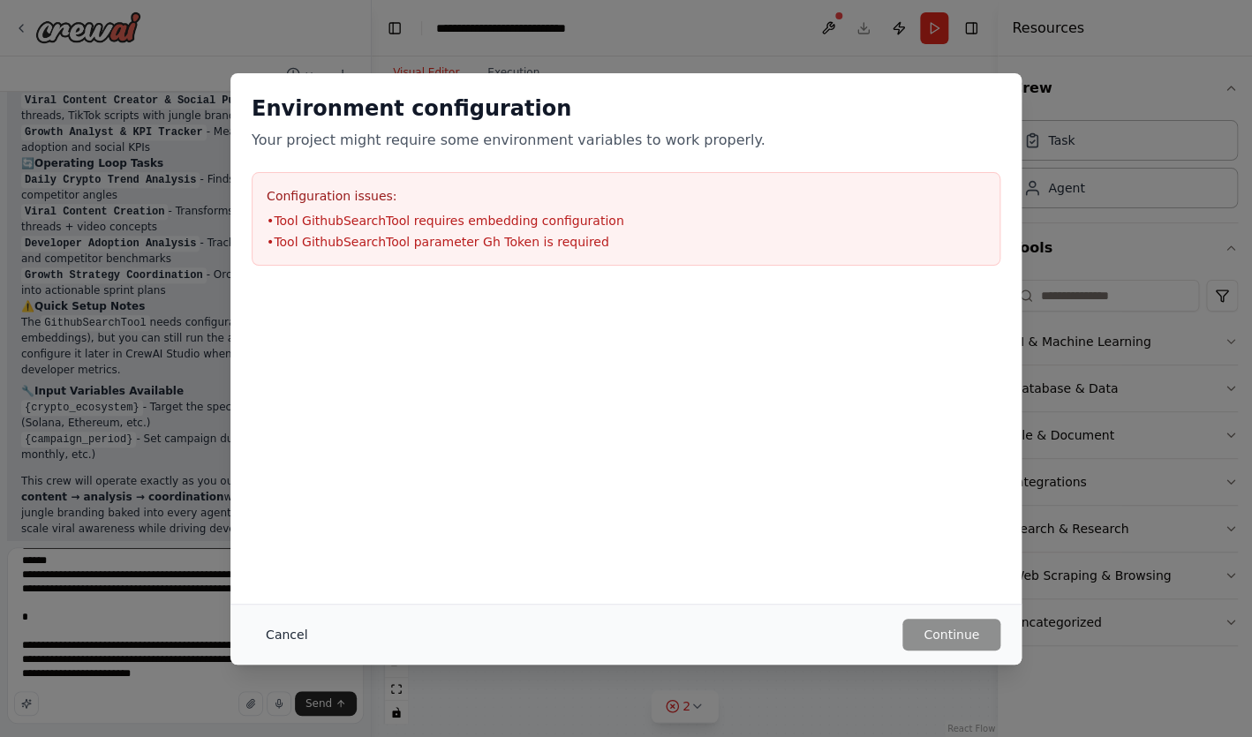
click at [283, 627] on button "Cancel" at bounding box center [287, 635] width 70 height 32
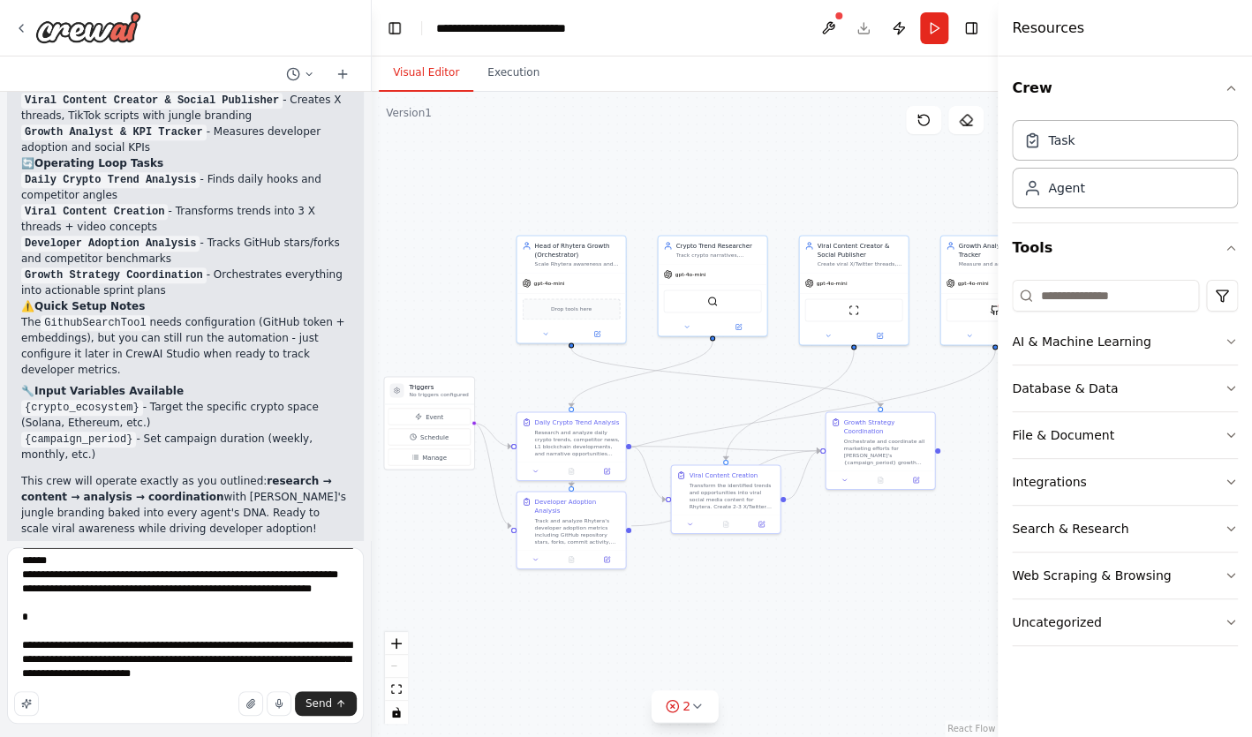
scroll to position [5164, 0]
click at [325, 708] on span "Send" at bounding box center [318, 703] width 26 height 14
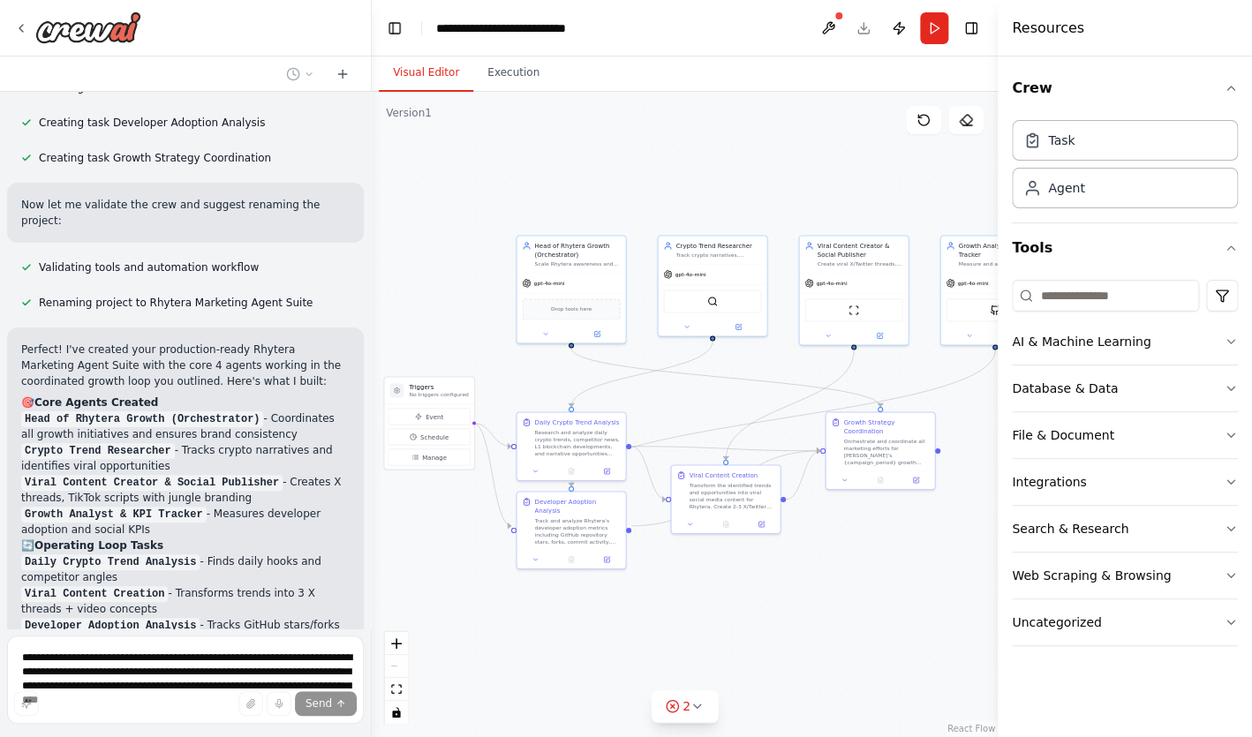
scroll to position [2510, 0]
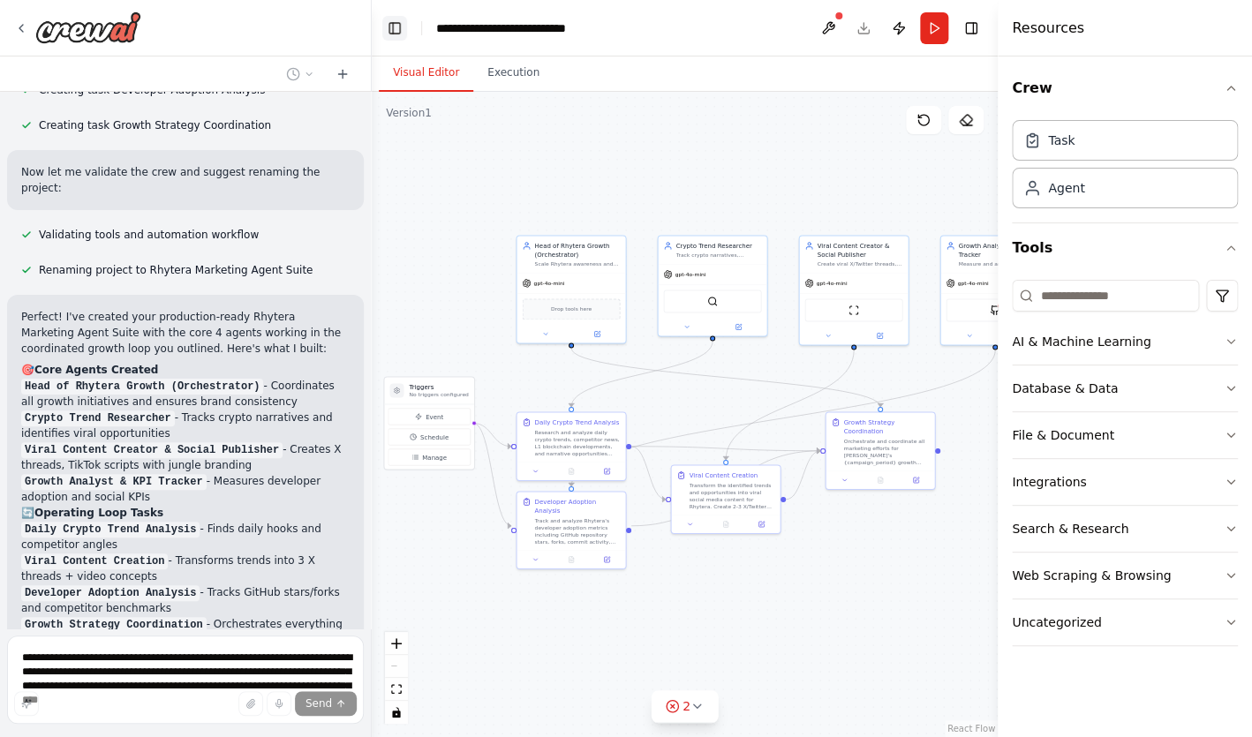
click at [392, 26] on button "Toggle Left Sidebar" at bounding box center [394, 28] width 25 height 25
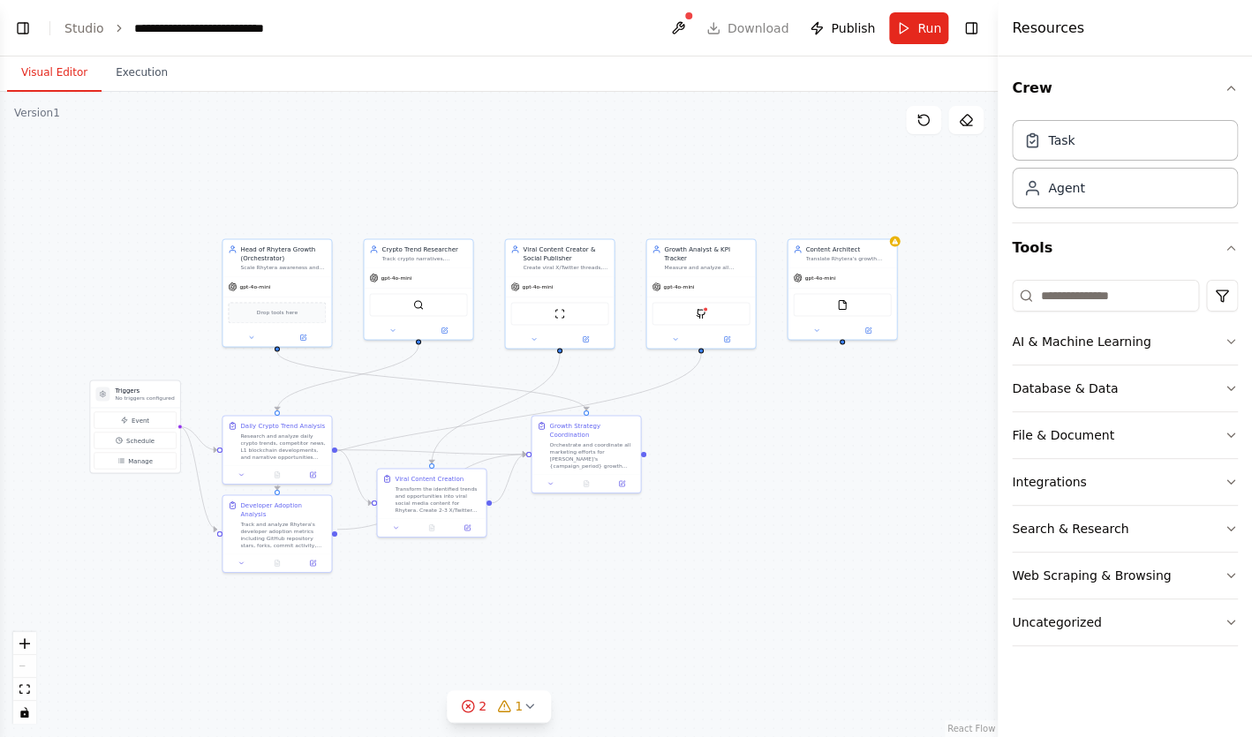
drag, startPoint x: 115, startPoint y: 237, endPoint x: 192, endPoint y: 241, distance: 77.8
click at [192, 241] on div ".deletable-edge-delete-btn { width: 20px; height: 20px; border: 0px solid #ffff…" at bounding box center [498, 414] width 997 height 645
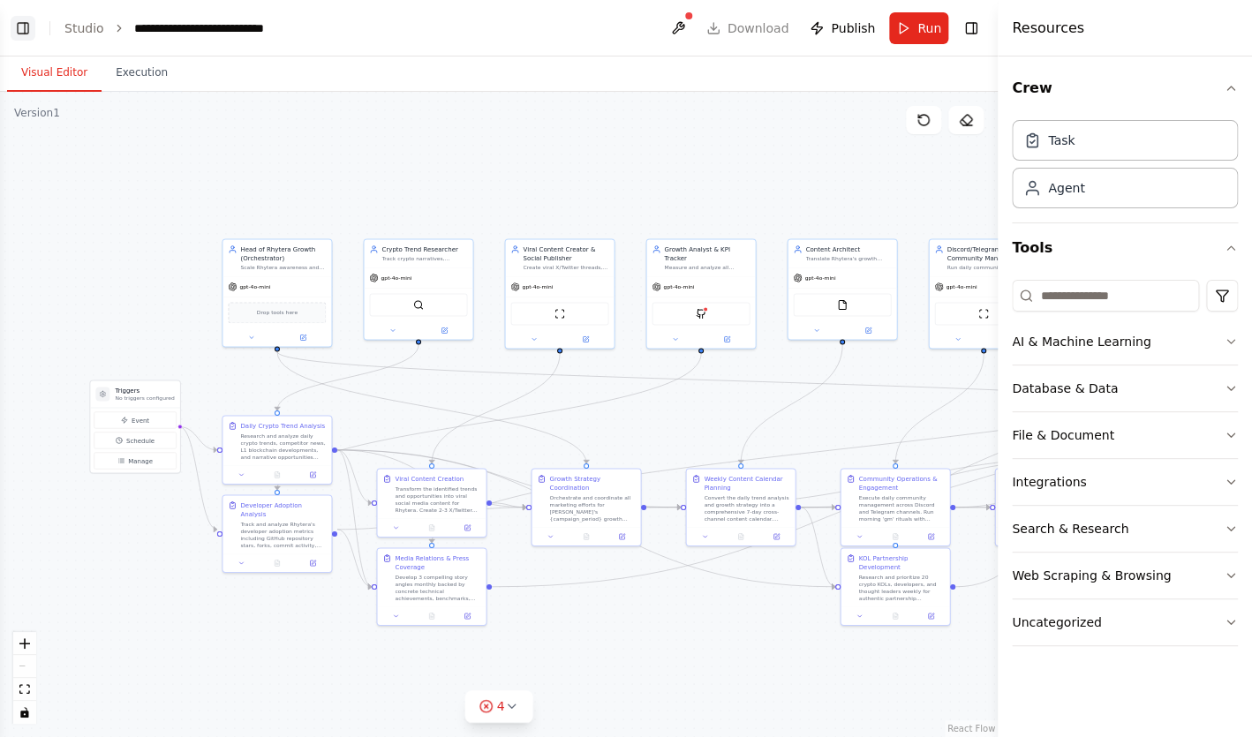
click at [33, 36] on button "Toggle Left Sidebar" at bounding box center [23, 28] width 25 height 25
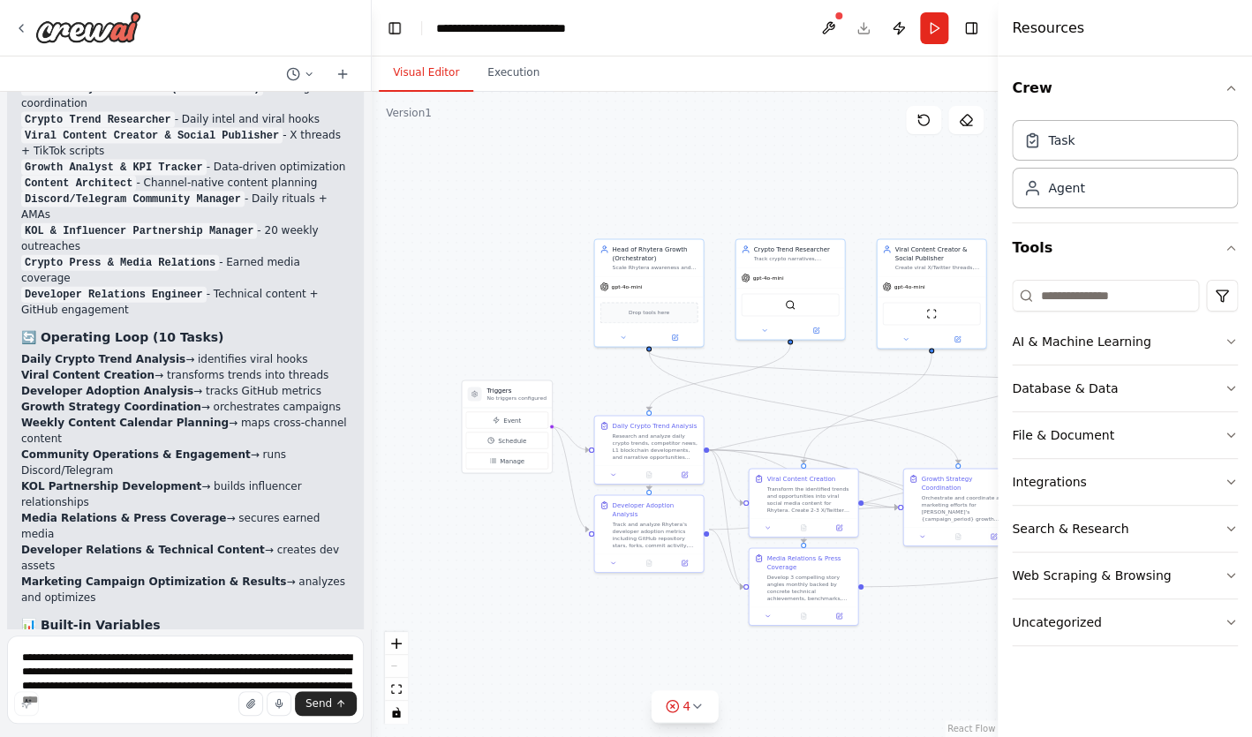
scroll to position [8975, 0]
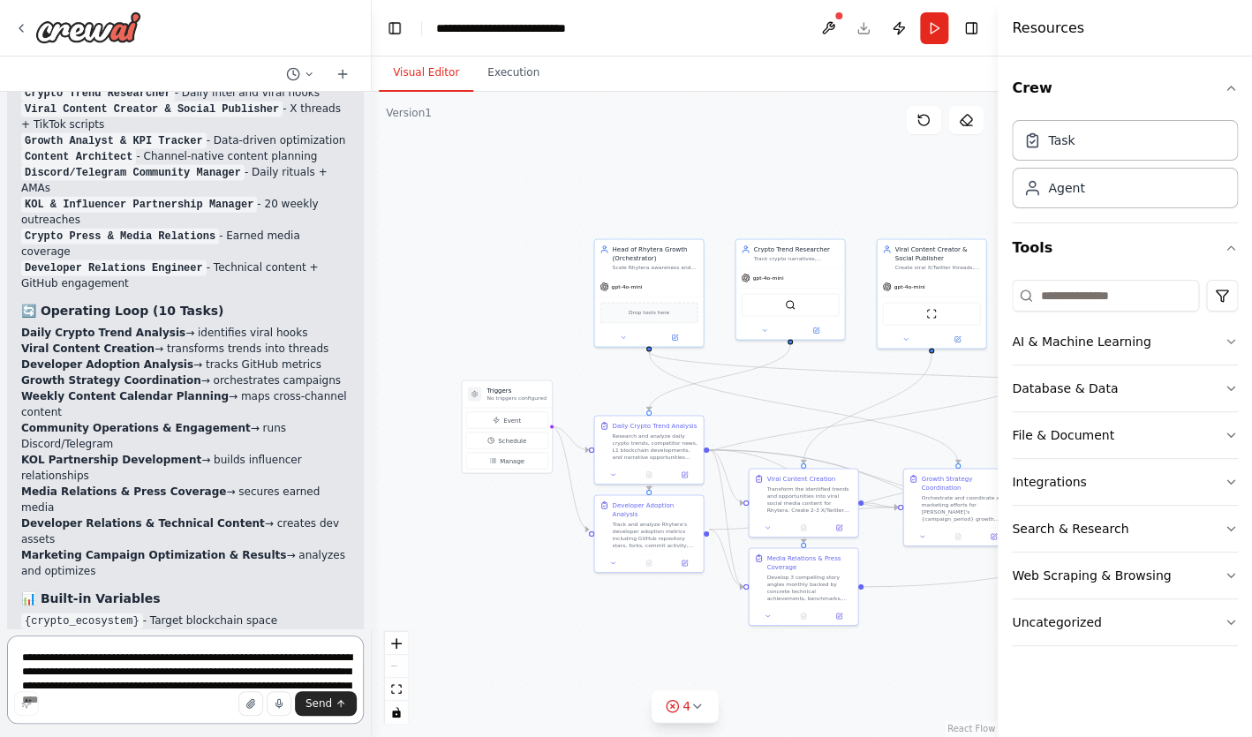
click at [121, 671] on textarea at bounding box center [185, 680] width 357 height 88
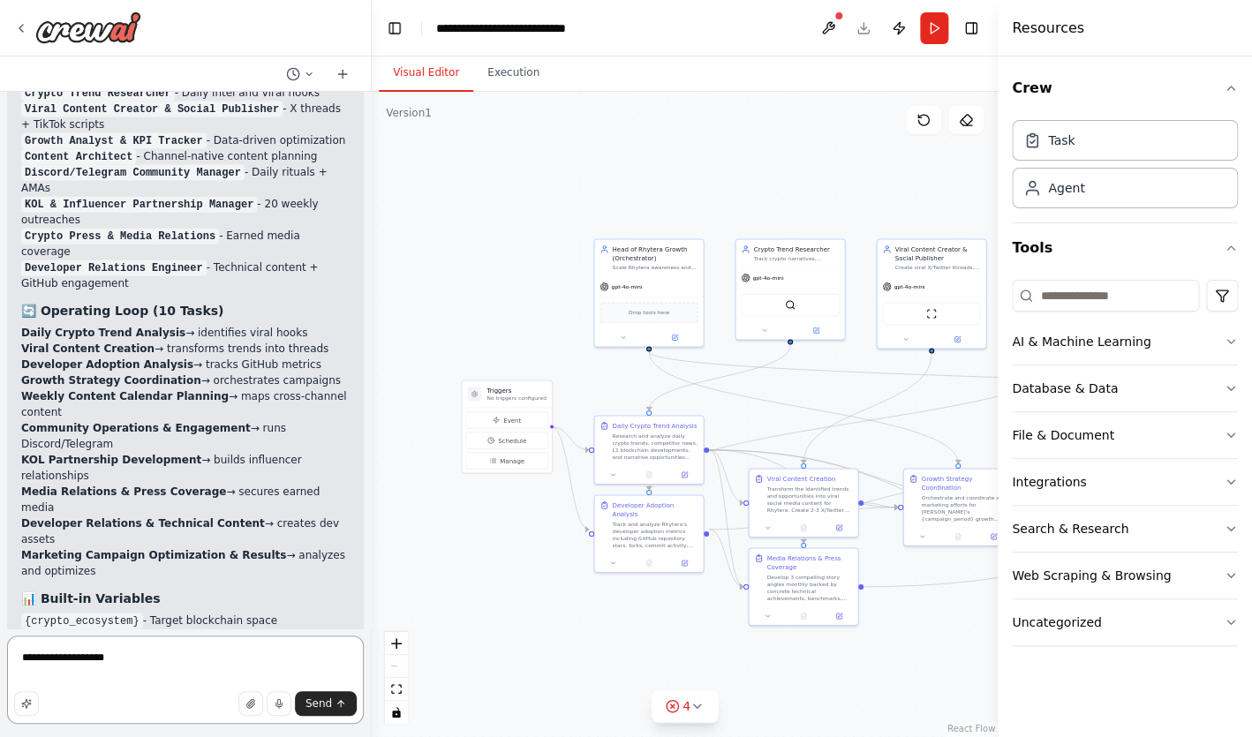
type textarea "**********"
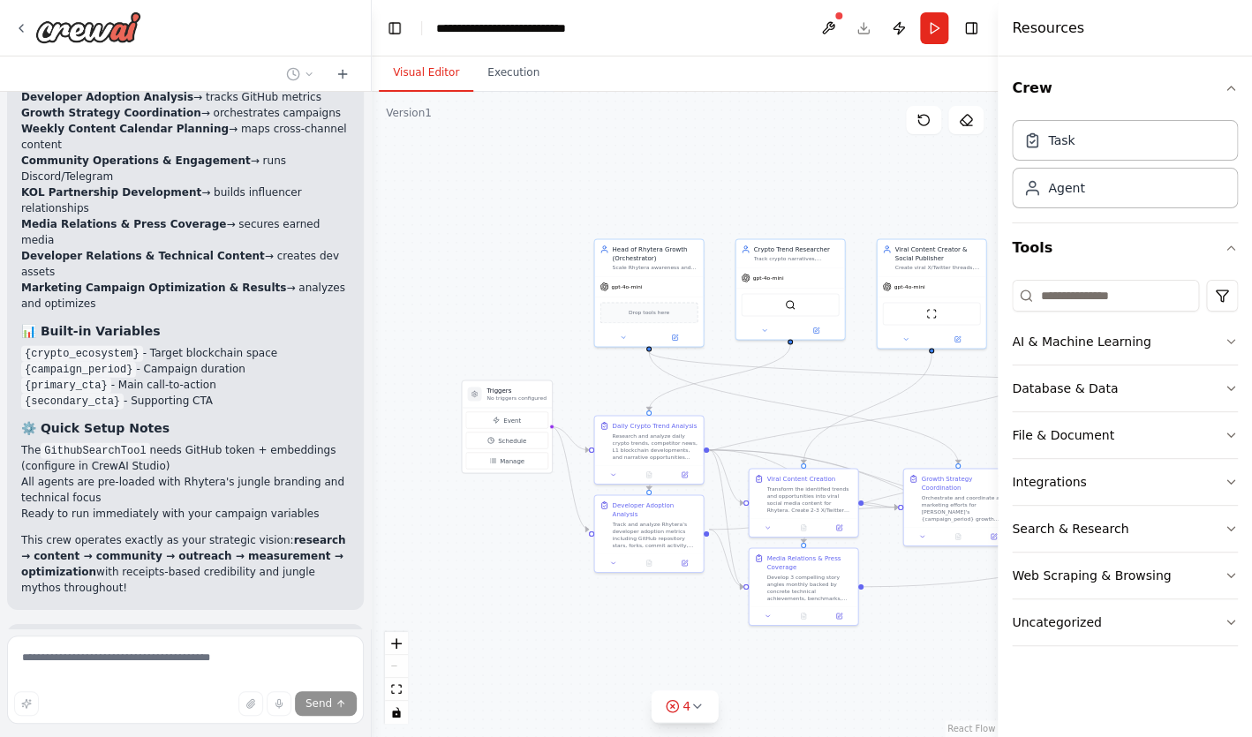
scroll to position [9244, 0]
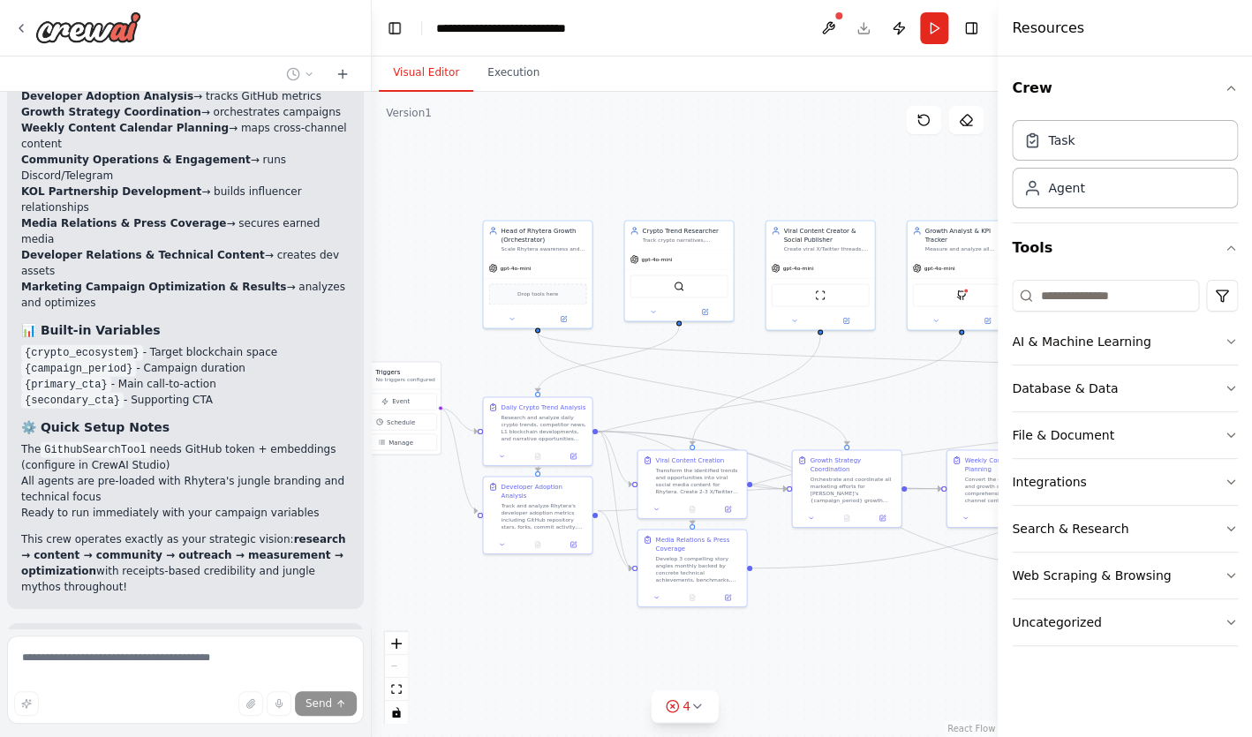
drag, startPoint x: 722, startPoint y: 617, endPoint x: 612, endPoint y: 598, distance: 111.9
click at [612, 598] on div ".deletable-edge-delete-btn { width: 20px; height: 20px; border: 0px solid #ffff…" at bounding box center [685, 414] width 626 height 645
click at [399, 666] on div "React Flow controls" at bounding box center [396, 678] width 23 height 92
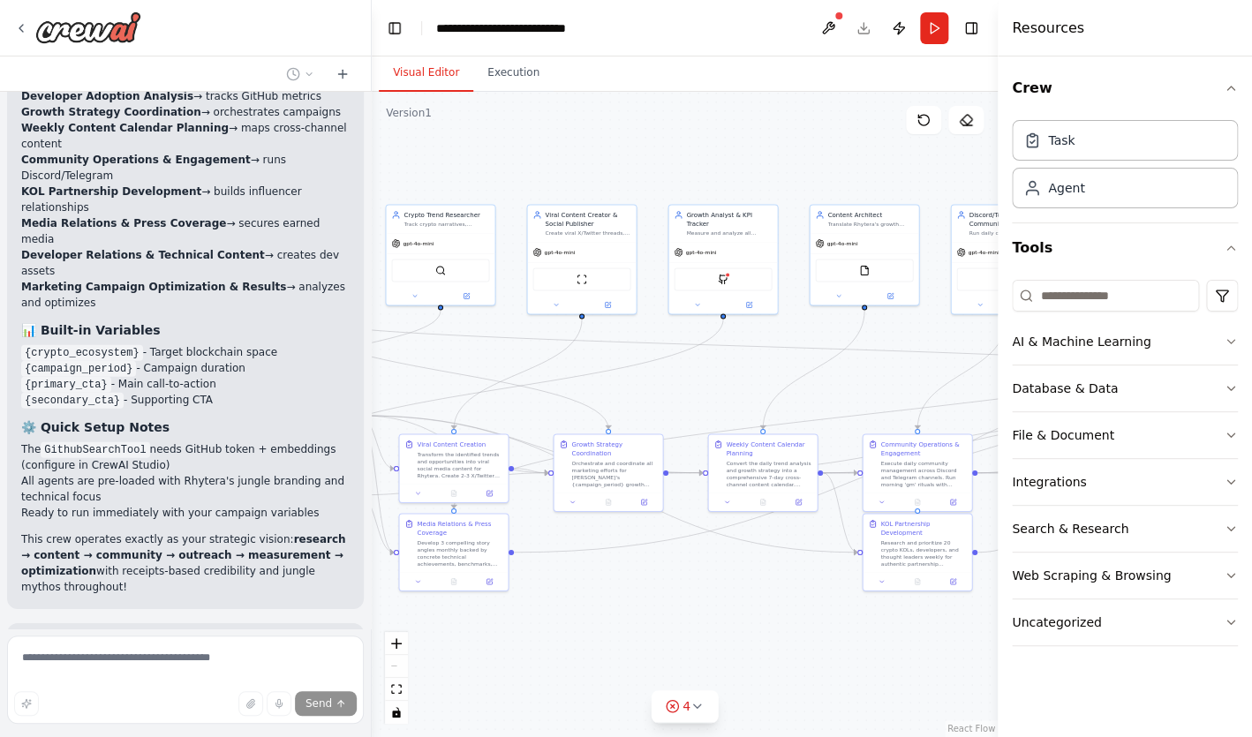
drag, startPoint x: 847, startPoint y: 635, endPoint x: 608, endPoint y: 619, distance: 239.7
click at [608, 619] on div ".deletable-edge-delete-btn { width: 20px; height: 20px; border: 0px solid #ffff…" at bounding box center [685, 414] width 626 height 645
click at [677, 714] on div "4" at bounding box center [678, 706] width 26 height 18
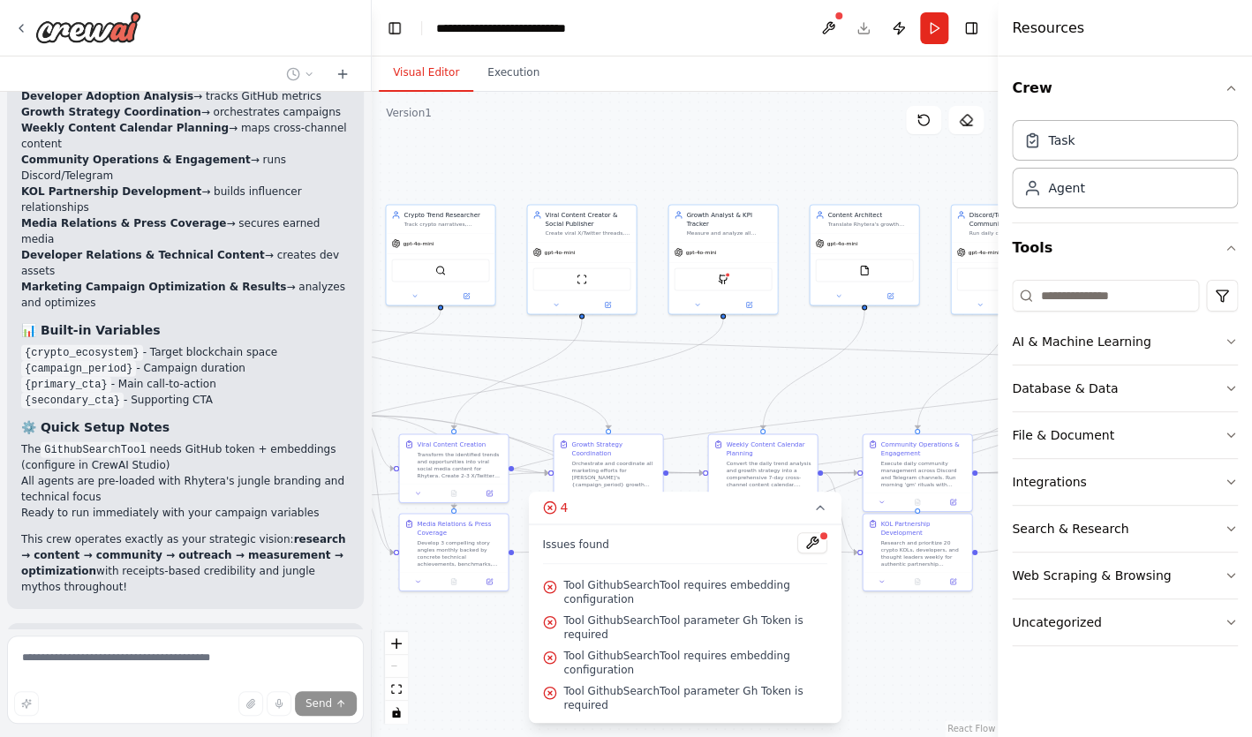
click at [908, 636] on div ".deletable-edge-delete-btn { width: 20px; height: 20px; border: 0px solid #ffff…" at bounding box center [685, 414] width 626 height 645
click at [394, 686] on icon "fit view" at bounding box center [396, 689] width 11 height 10
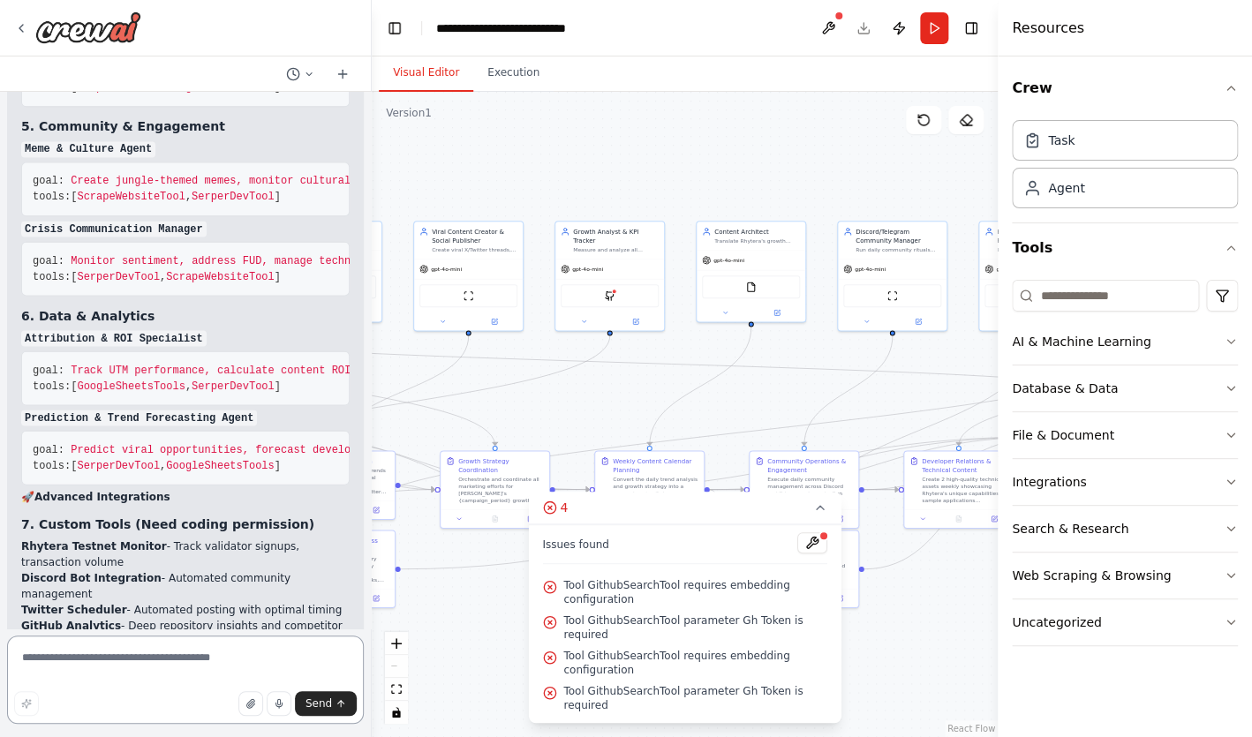
scroll to position [11189, 0]
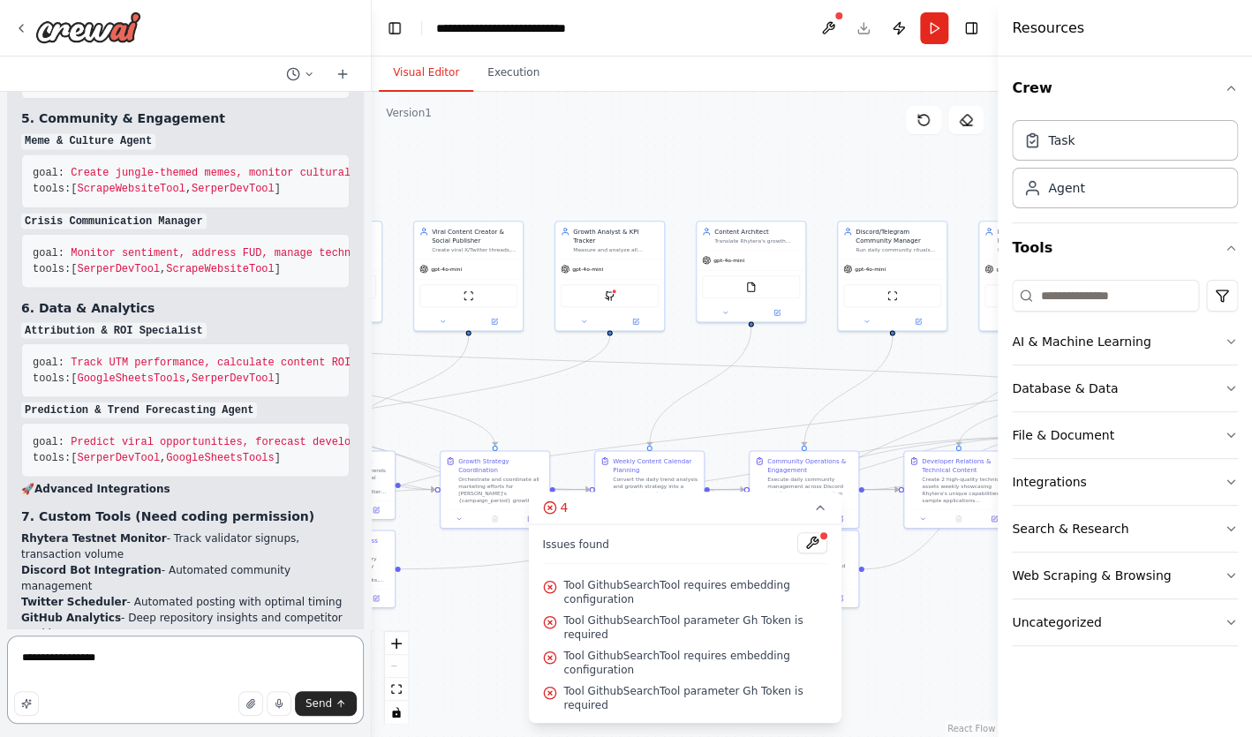
type textarea "**********"
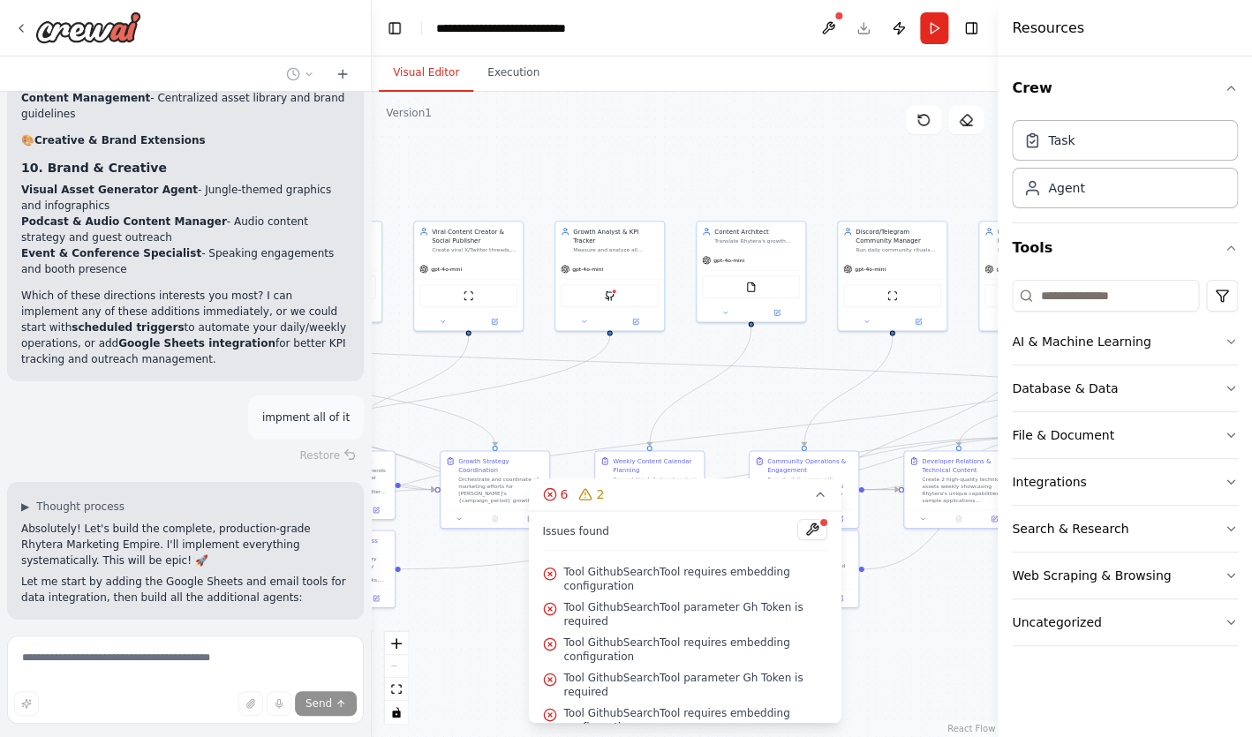
scroll to position [11904, 0]
